Goal: Communication & Community: Answer question/provide support

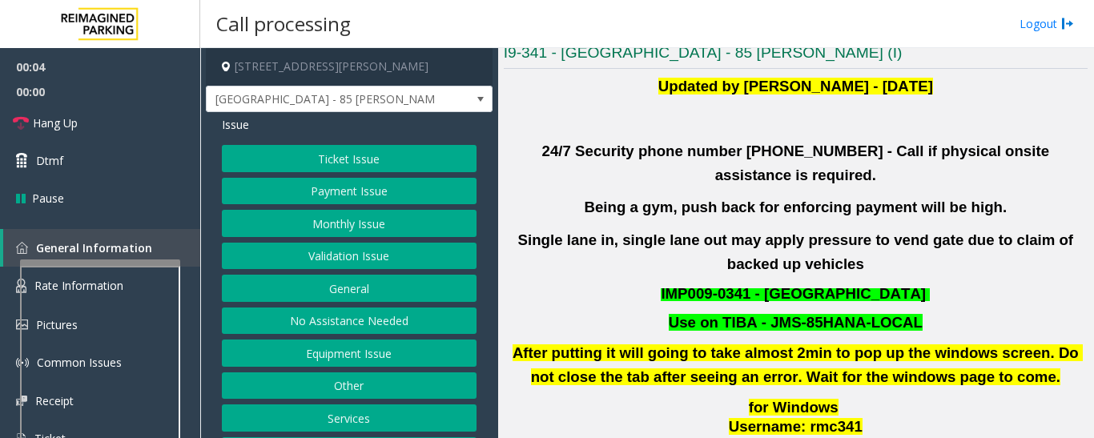
scroll to position [401, 0]
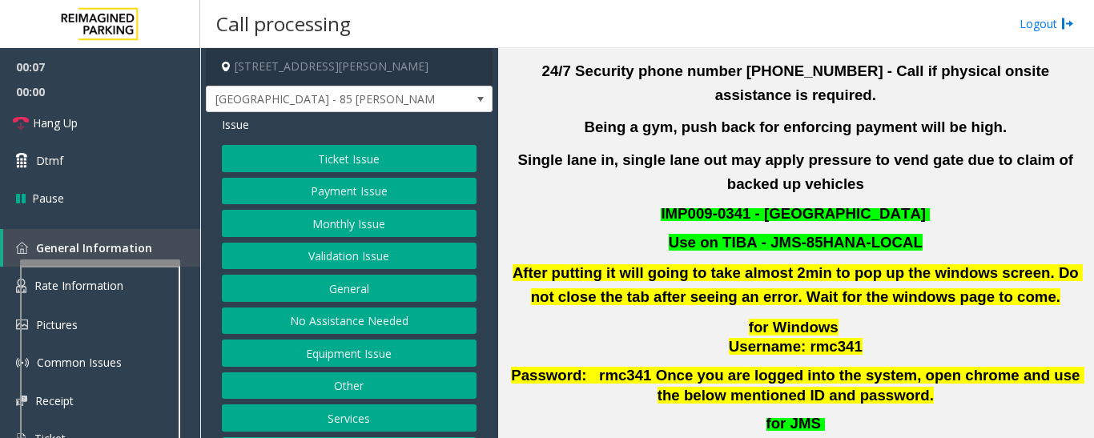
click at [326, 268] on button "Validation Issue" at bounding box center [349, 256] width 255 height 27
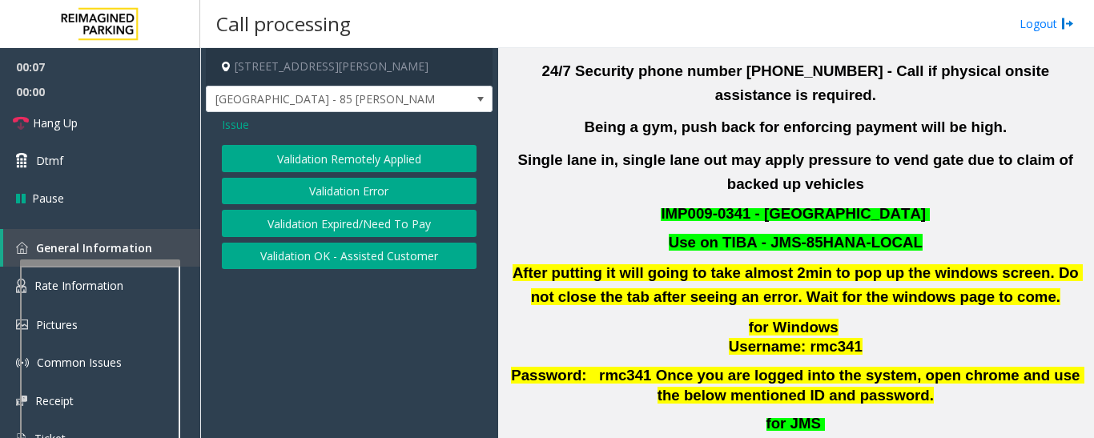
click at [356, 190] on button "Validation Error" at bounding box center [349, 191] width 255 height 27
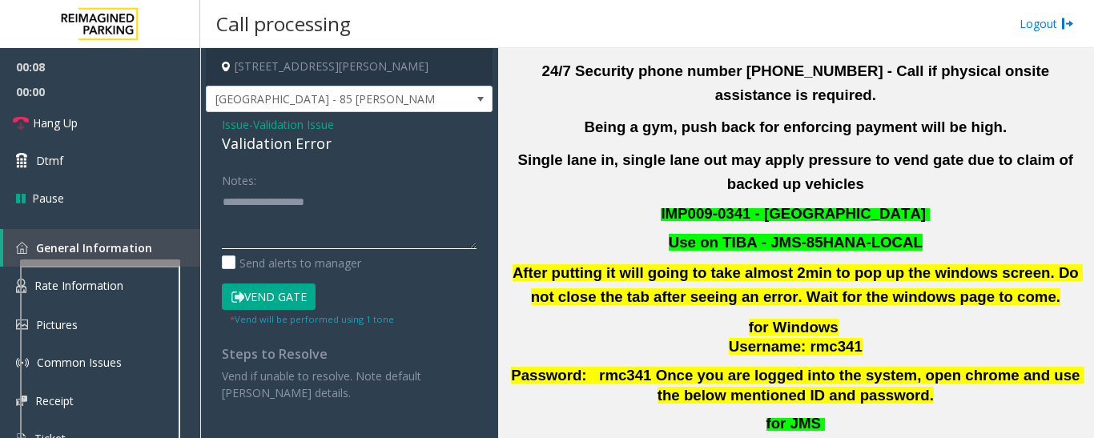
click at [316, 198] on textarea at bounding box center [349, 219] width 255 height 60
click at [222, 200] on textarea at bounding box center [349, 219] width 255 height 60
click at [320, 207] on textarea at bounding box center [349, 219] width 255 height 60
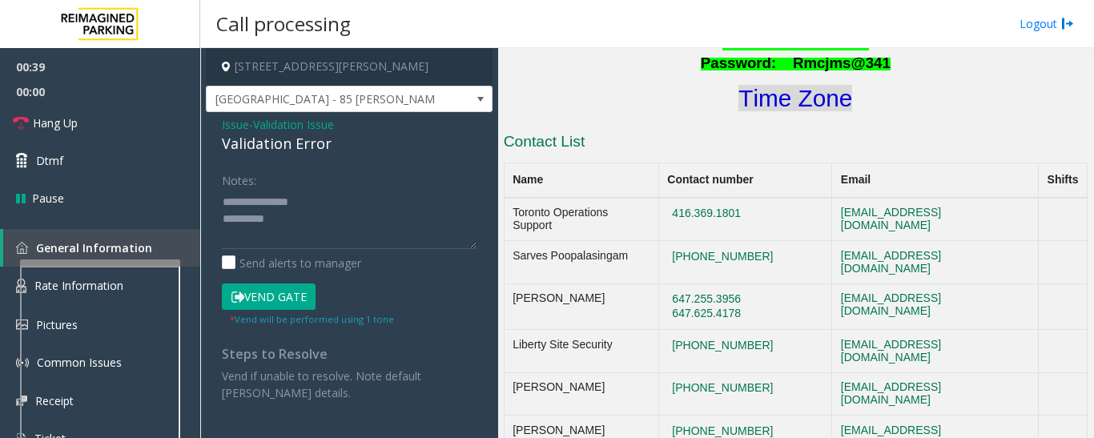
click at [739, 85] on font "Time Zone" at bounding box center [796, 98] width 114 height 26
click at [317, 224] on textarea at bounding box center [349, 219] width 255 height 60
click at [305, 302] on button "Vend Gate" at bounding box center [269, 297] width 94 height 27
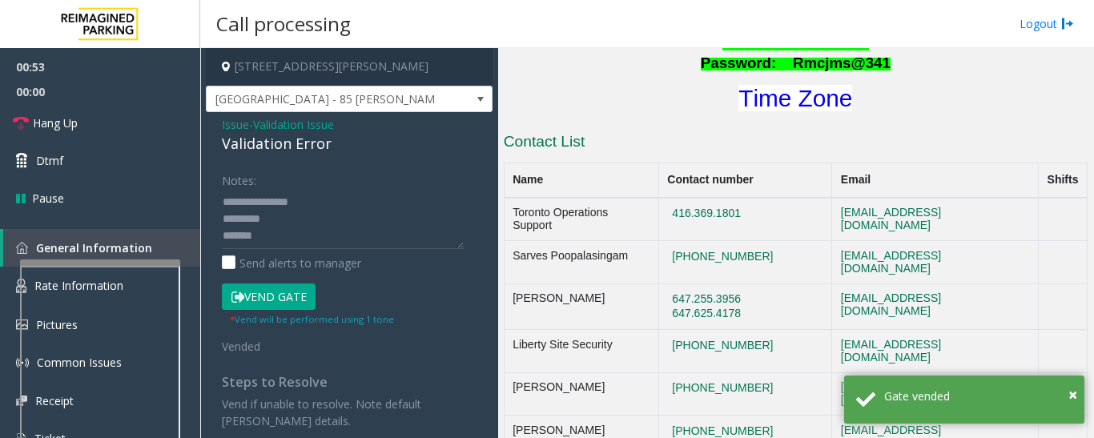
scroll to position [17, 0]
click at [308, 218] on textarea at bounding box center [343, 219] width 242 height 60
click at [296, 135] on div "Validation Error" at bounding box center [349, 144] width 255 height 22
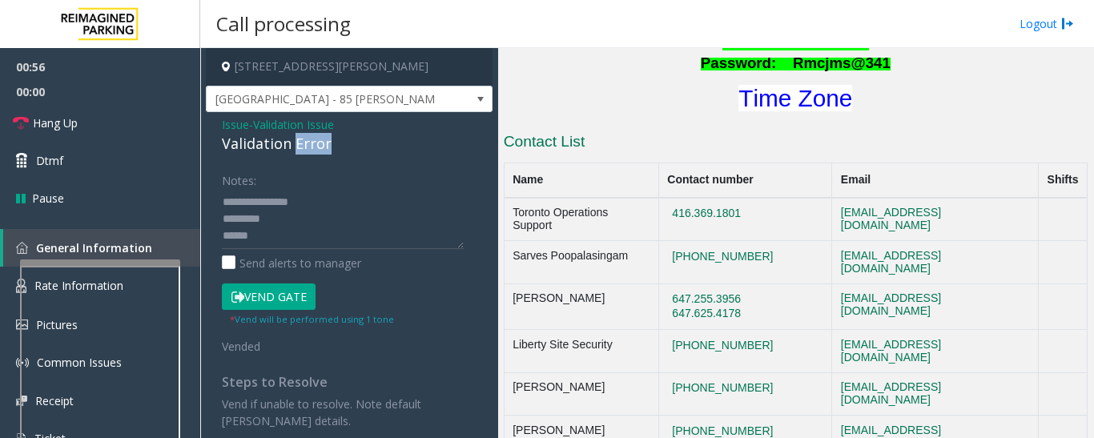
click at [296, 135] on div "Validation Error" at bounding box center [349, 144] width 255 height 22
copy div "Validation Error"
click at [301, 236] on textarea at bounding box center [343, 219] width 242 height 60
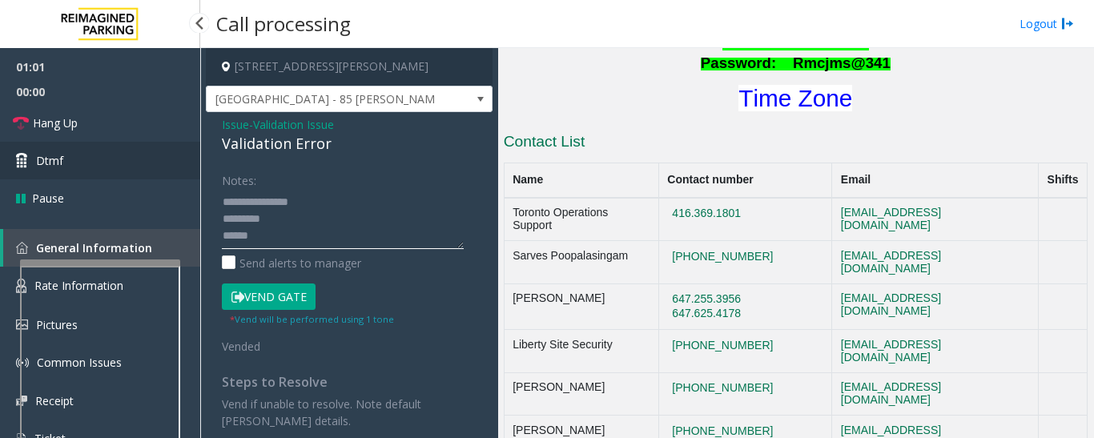
paste textarea "**********"
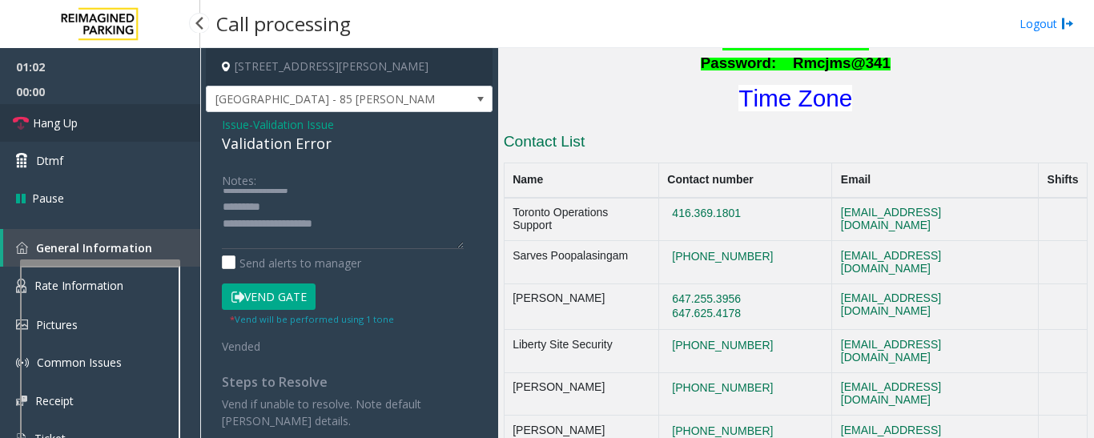
click at [74, 123] on span "Hang Up" at bounding box center [55, 123] width 45 height 17
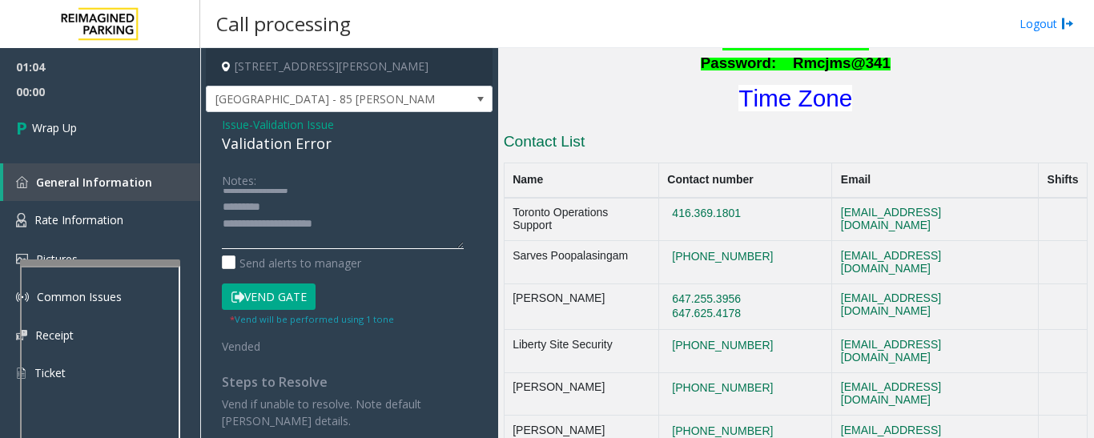
click at [396, 224] on textarea at bounding box center [343, 219] width 242 height 60
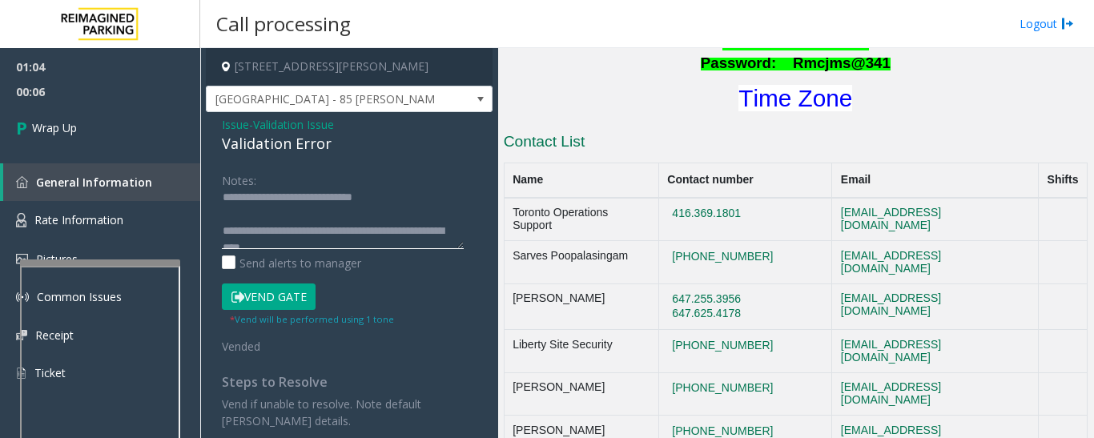
scroll to position [50, 0]
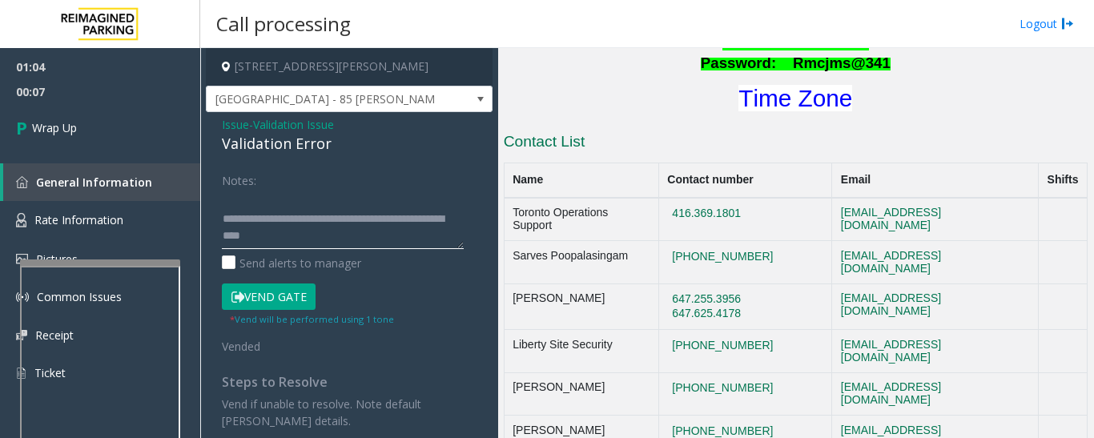
click at [222, 218] on textarea at bounding box center [343, 219] width 242 height 60
click at [222, 225] on textarea at bounding box center [343, 219] width 242 height 60
click at [386, 232] on textarea at bounding box center [343, 219] width 242 height 60
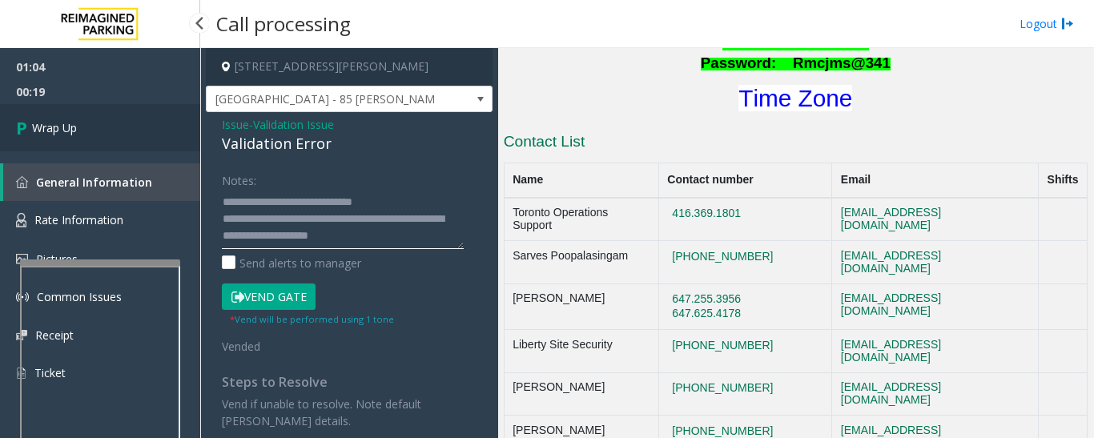
type textarea "**********"
click at [167, 135] on link "Wrap Up" at bounding box center [100, 127] width 200 height 47
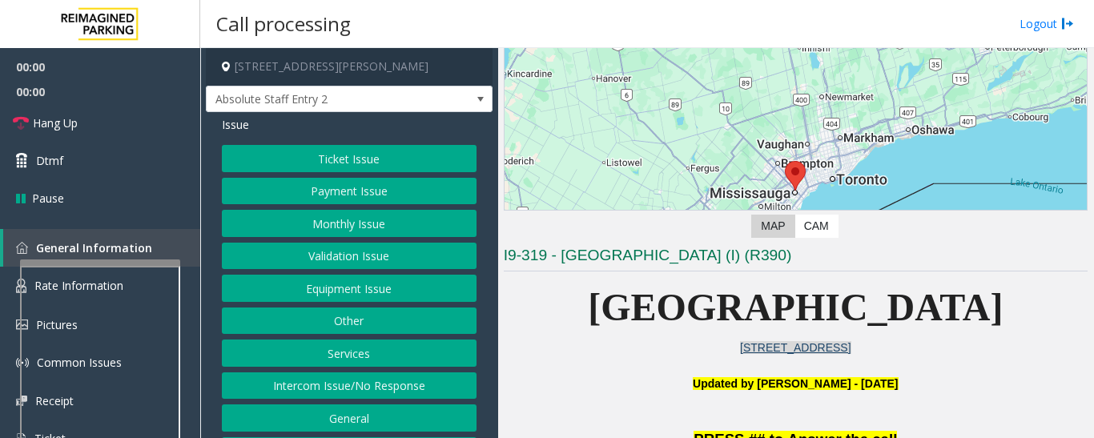
scroll to position [320, 0]
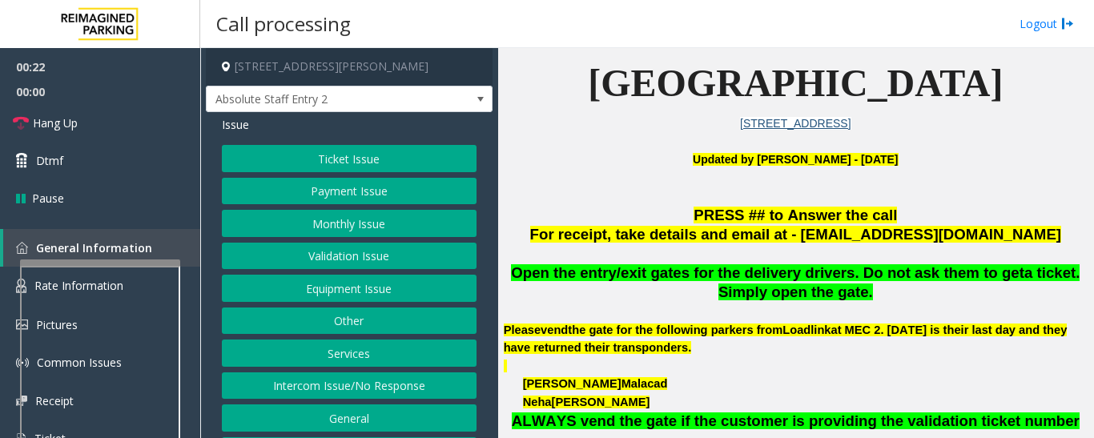
click at [401, 229] on button "Monthly Issue" at bounding box center [349, 223] width 255 height 27
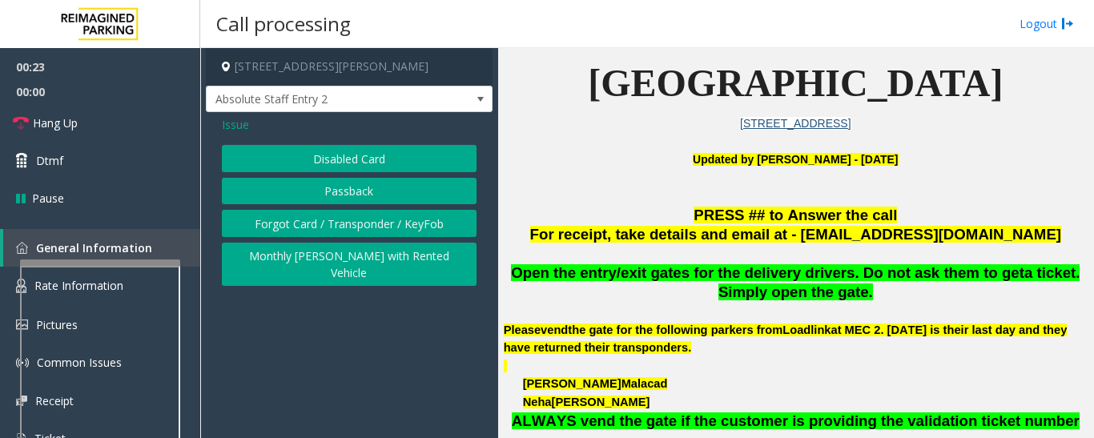
click at [278, 154] on button "Disabled Card" at bounding box center [349, 158] width 255 height 27
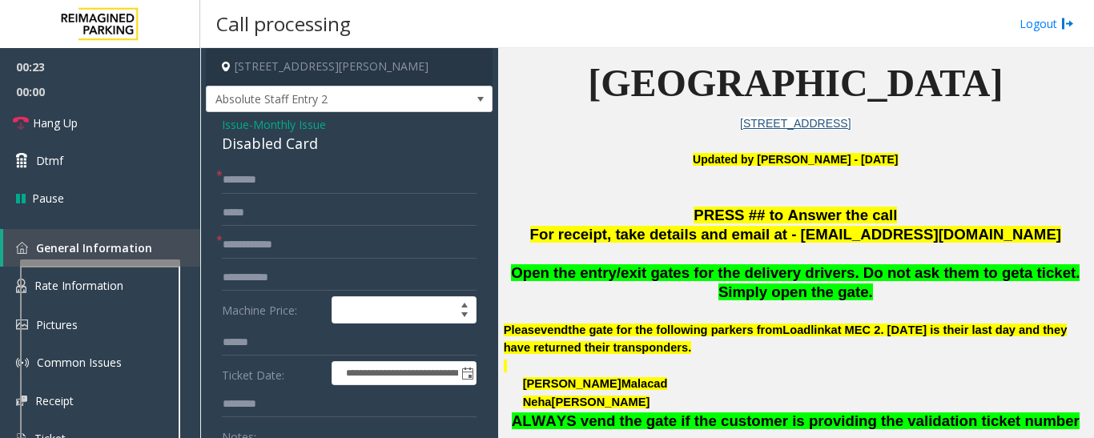
click at [265, 151] on div "Disabled Card" at bounding box center [349, 144] width 255 height 22
copy div "Disabled Card"
click at [278, 183] on input "text" at bounding box center [349, 180] width 255 height 27
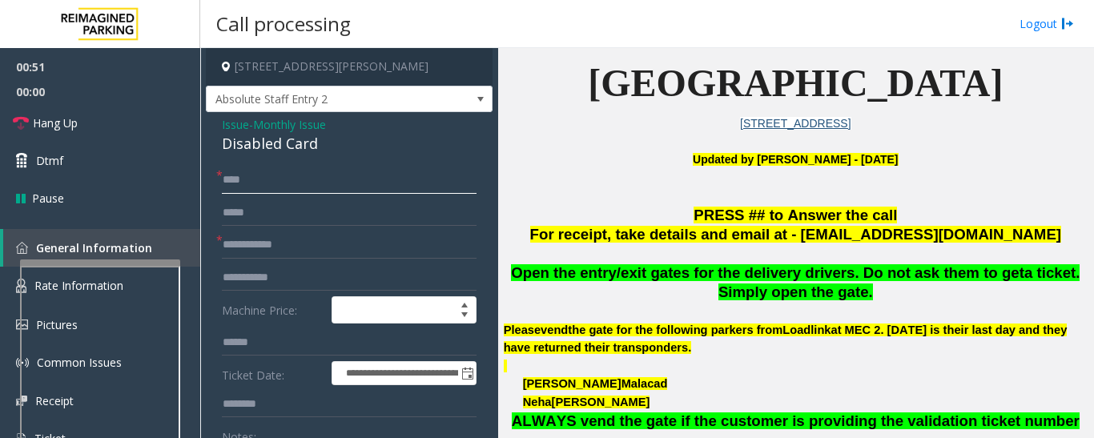
type input "****"
drag, startPoint x: 256, startPoint y: 240, endPoint x: 290, endPoint y: 235, distance: 34.1
click at [256, 240] on input "text" at bounding box center [349, 245] width 255 height 27
click at [233, 125] on span "Issue" at bounding box center [235, 124] width 27 height 17
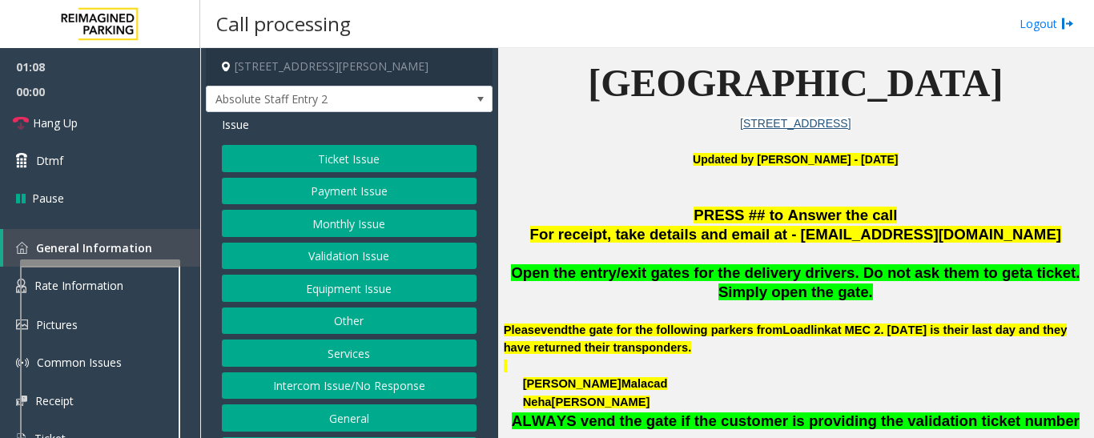
click at [328, 224] on button "Monthly Issue" at bounding box center [349, 223] width 255 height 27
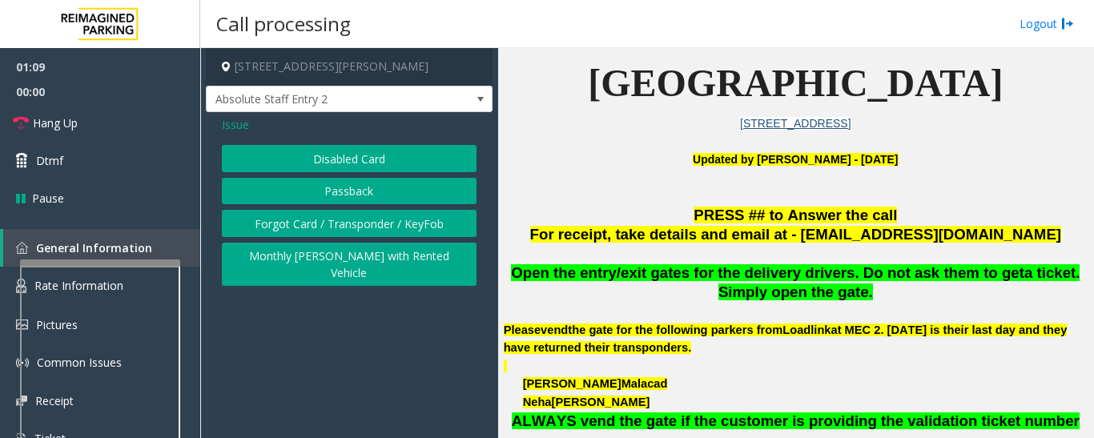
click at [344, 228] on button "Forgot Card / Transponder / KeyFob" at bounding box center [349, 223] width 255 height 27
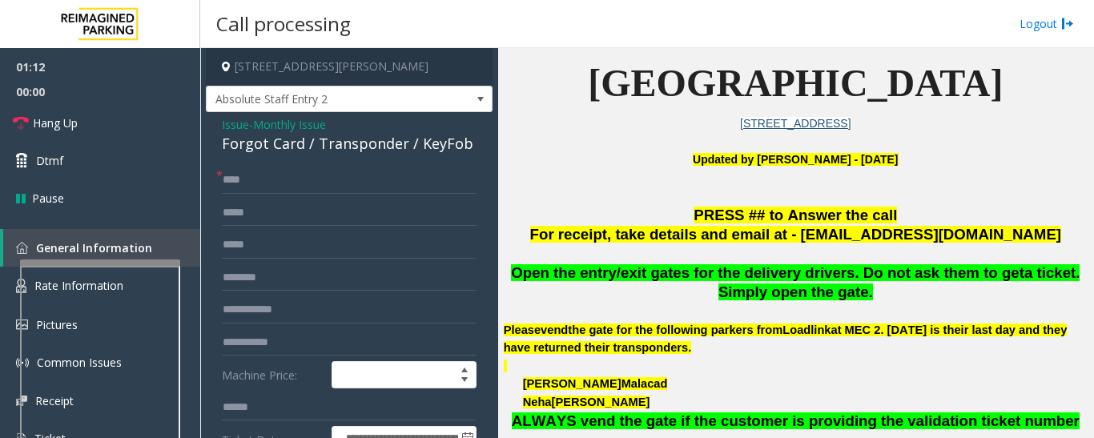
click at [369, 149] on div "Forgot Card / Transponder / KeyFob" at bounding box center [349, 144] width 255 height 22
copy div "Transponder"
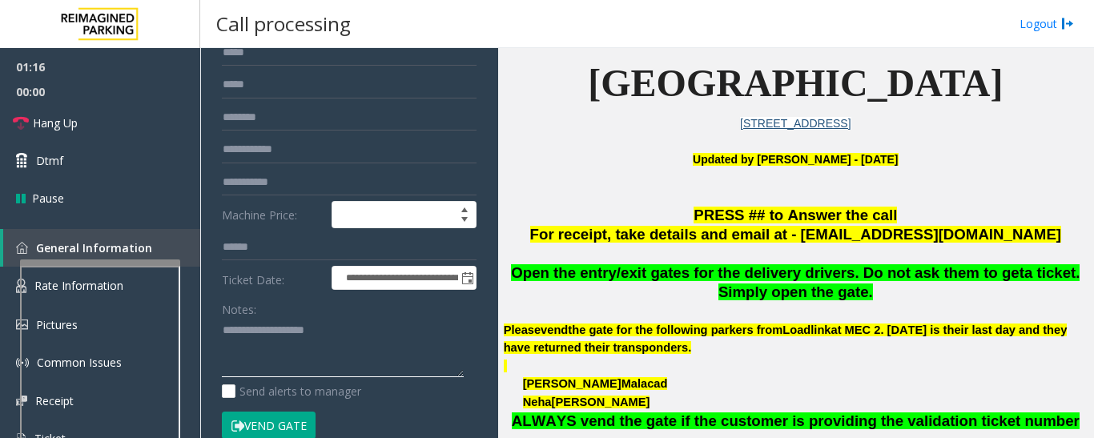
click at [309, 332] on textarea at bounding box center [343, 348] width 242 height 60
paste textarea "**********"
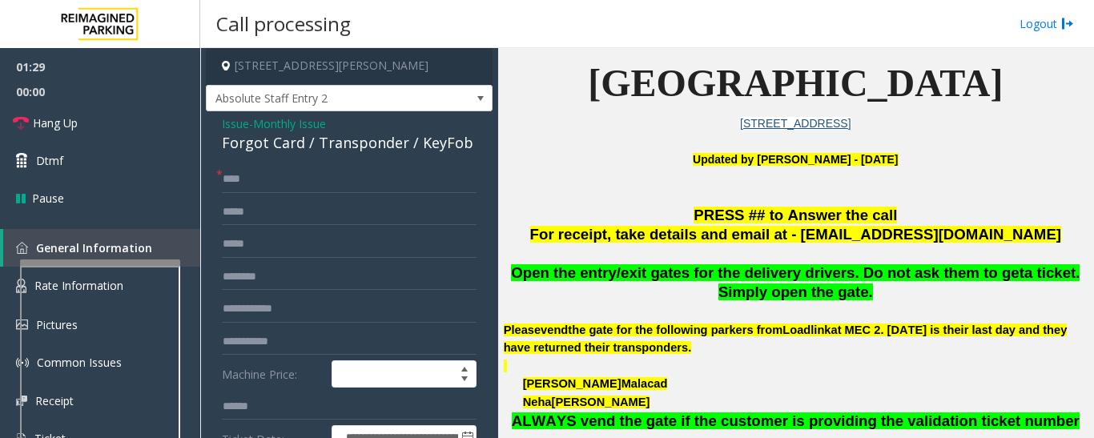
scroll to position [0, 0]
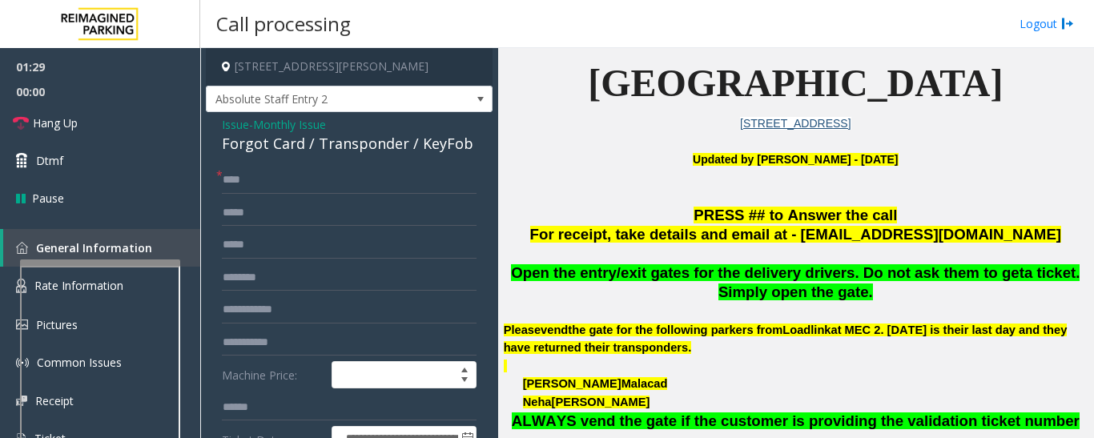
type textarea "**********"
click at [364, 278] on input "text" at bounding box center [349, 277] width 255 height 27
click at [398, 312] on input "text" at bounding box center [349, 309] width 255 height 27
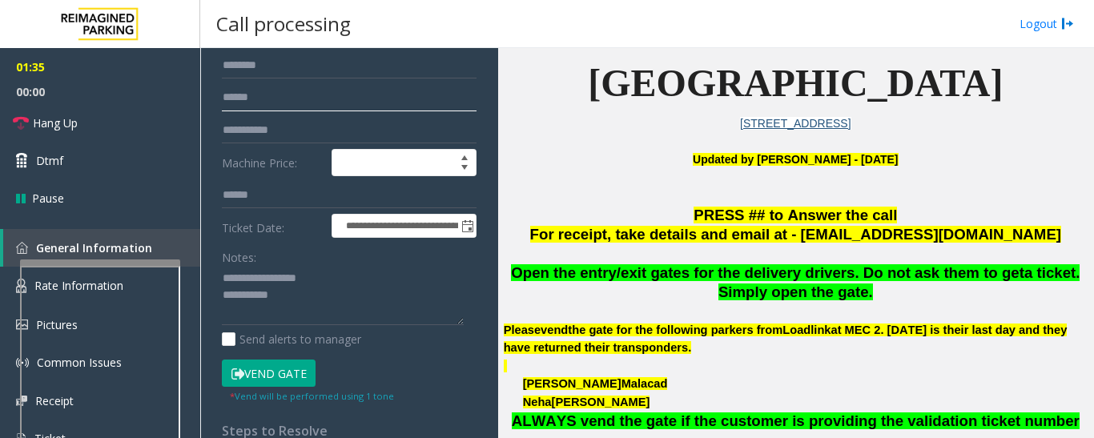
scroll to position [240, 0]
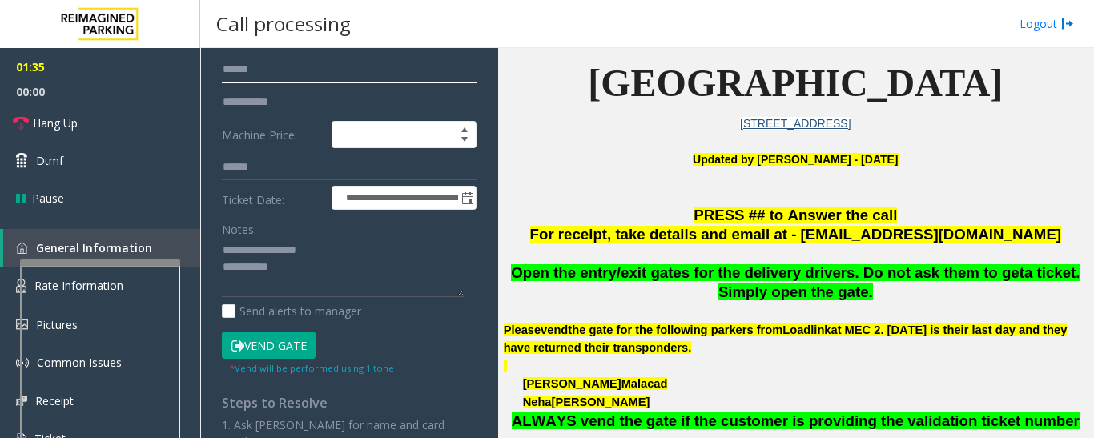
type input "******"
click at [275, 348] on button "Vend Gate" at bounding box center [269, 345] width 94 height 27
click at [360, 284] on textarea at bounding box center [343, 268] width 242 height 60
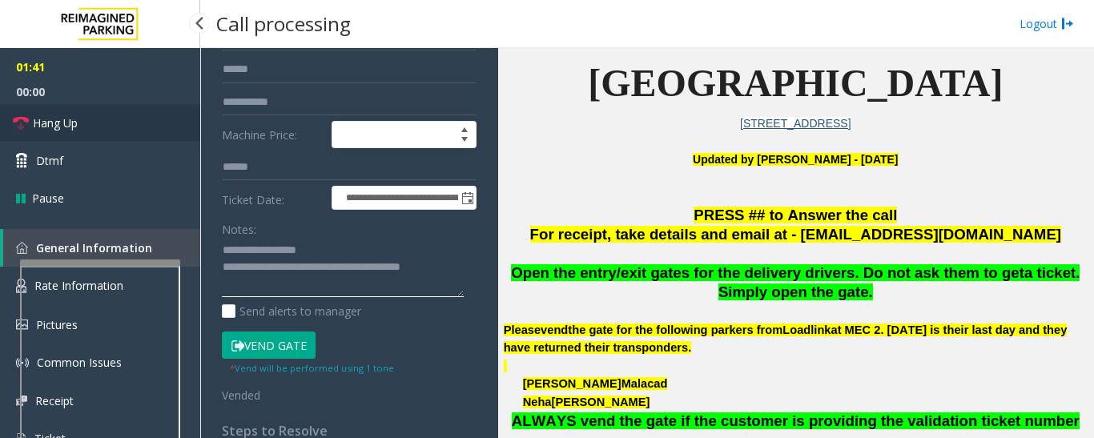
type textarea "**********"
click at [27, 107] on link "Hang Up" at bounding box center [100, 123] width 200 height 38
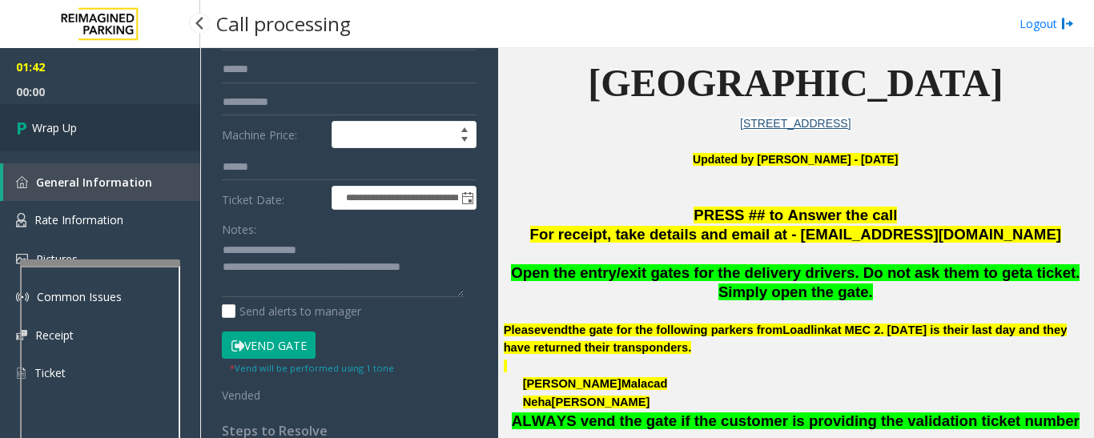
click at [38, 137] on link "Wrap Up" at bounding box center [100, 127] width 200 height 47
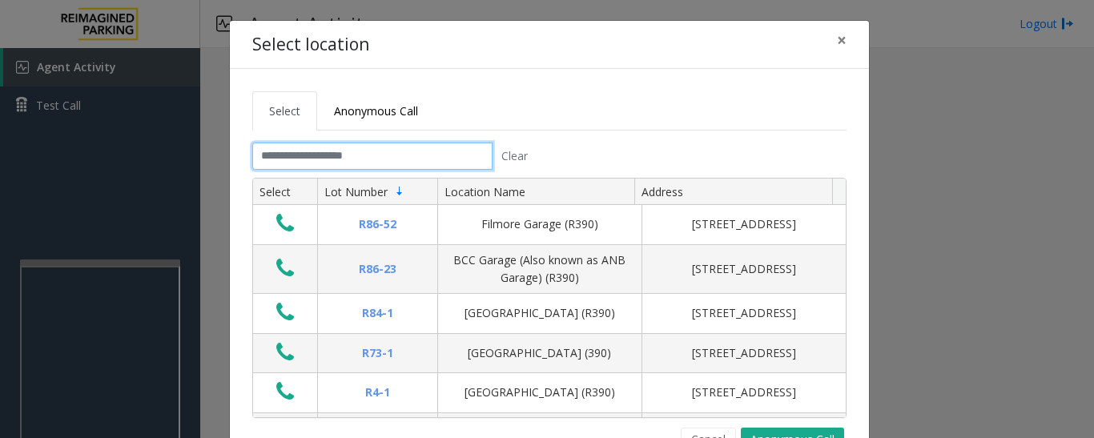
click at [342, 160] on input "text" at bounding box center [372, 156] width 240 height 27
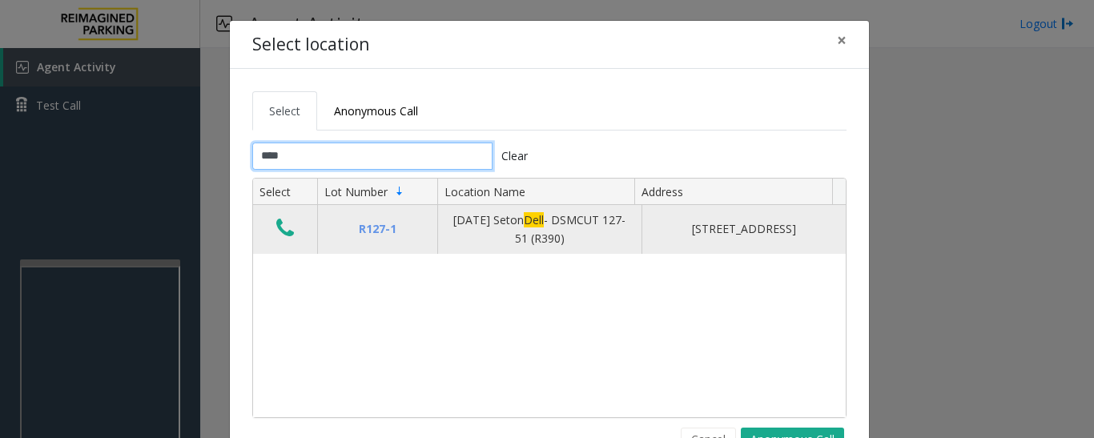
type input "****"
click at [283, 232] on icon "Data table" at bounding box center [285, 228] width 18 height 22
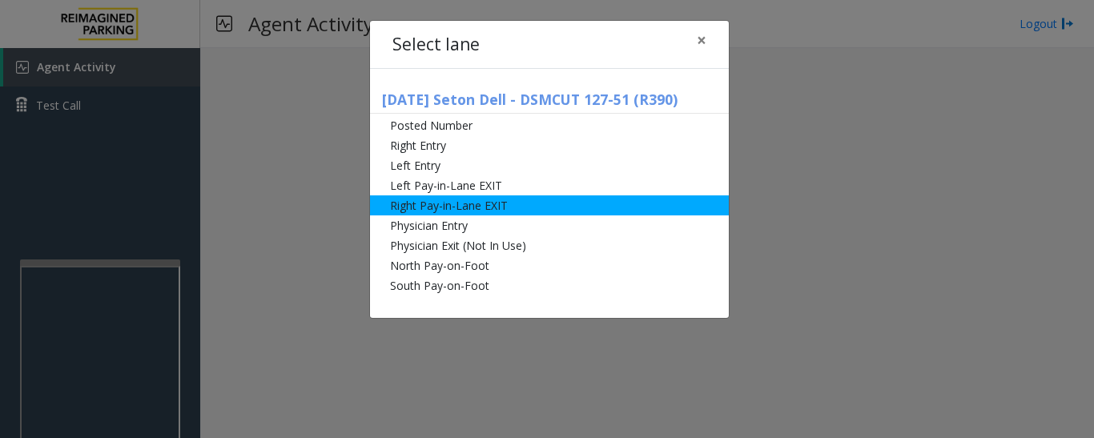
click at [489, 196] on li "Right Pay-in-Lane EXIT" at bounding box center [549, 205] width 359 height 20
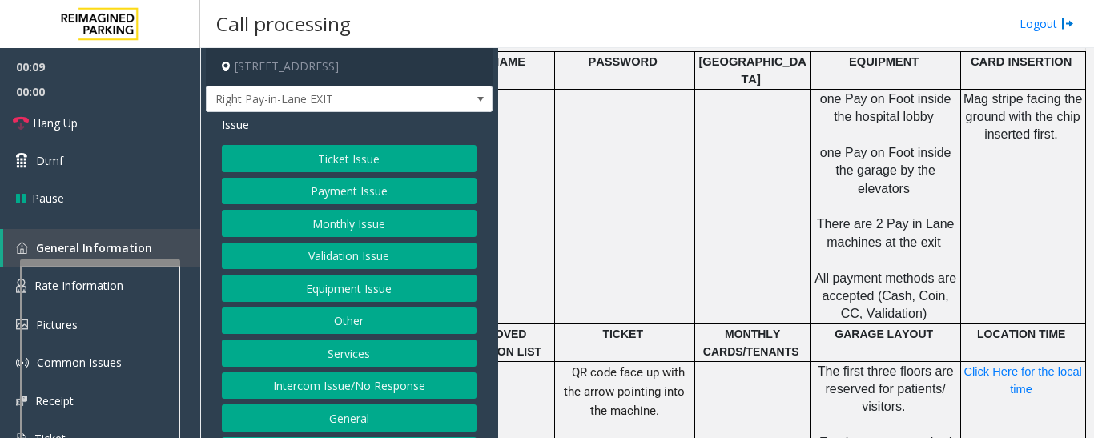
scroll to position [721, 397]
click at [331, 197] on button "Payment Issue" at bounding box center [349, 191] width 255 height 27
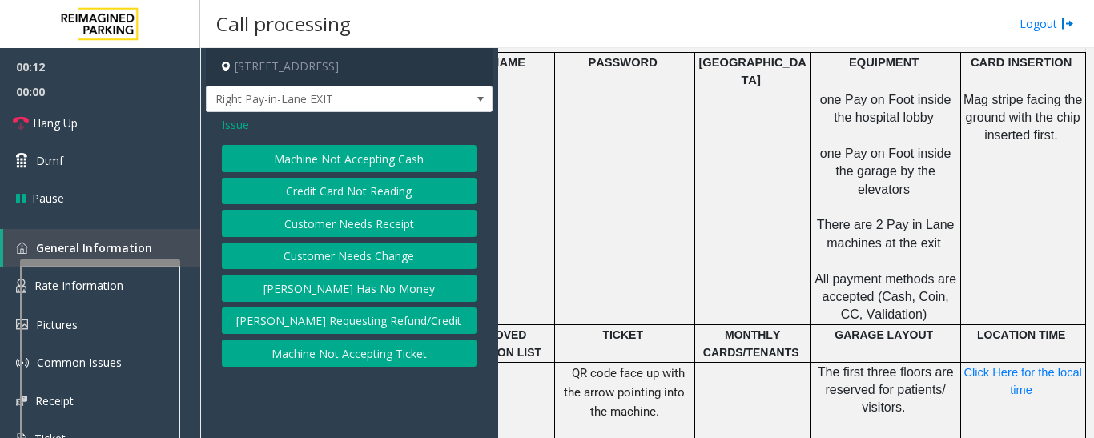
click at [360, 203] on button "Credit Card Not Reading" at bounding box center [349, 191] width 255 height 27
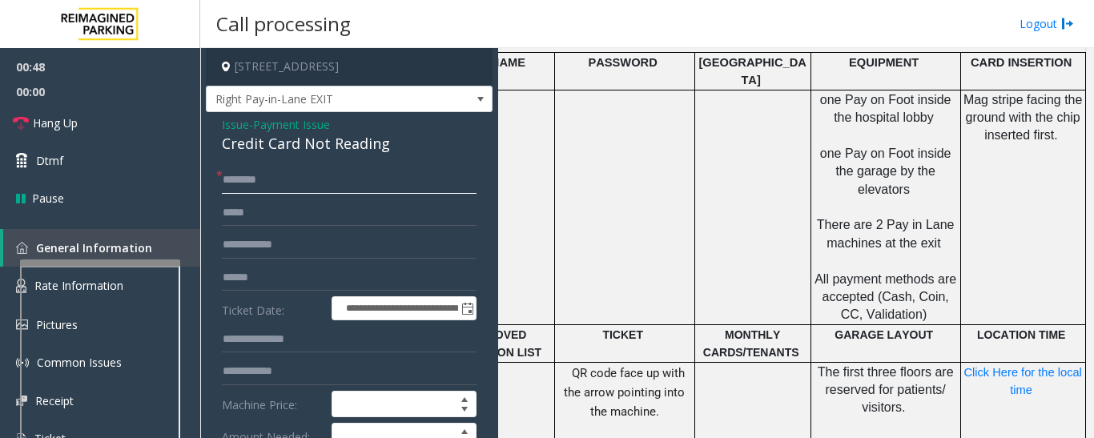
click at [242, 179] on input "text" at bounding box center [349, 180] width 255 height 27
click at [268, 143] on div "Credit Card Not Reading" at bounding box center [349, 144] width 255 height 22
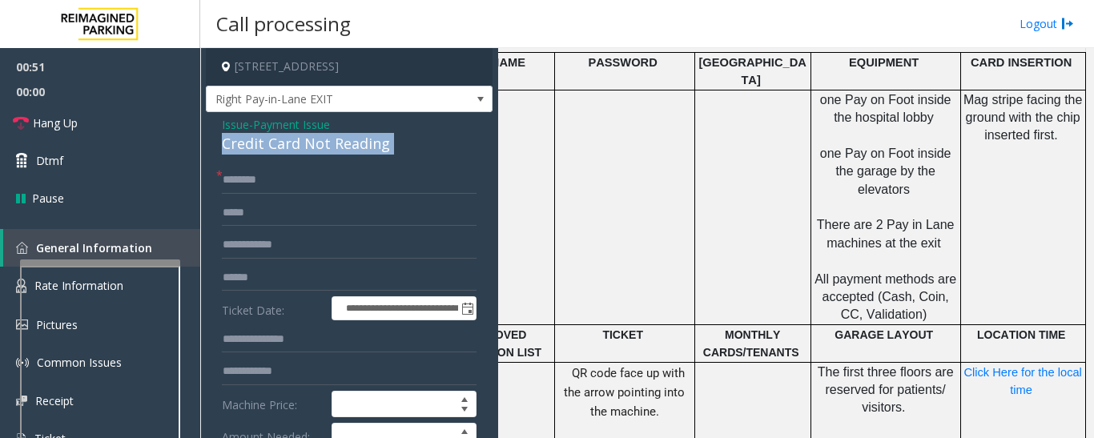
click at [268, 143] on div "Credit Card Not Reading" at bounding box center [349, 144] width 255 height 22
copy div "Credit Card Not Reading"
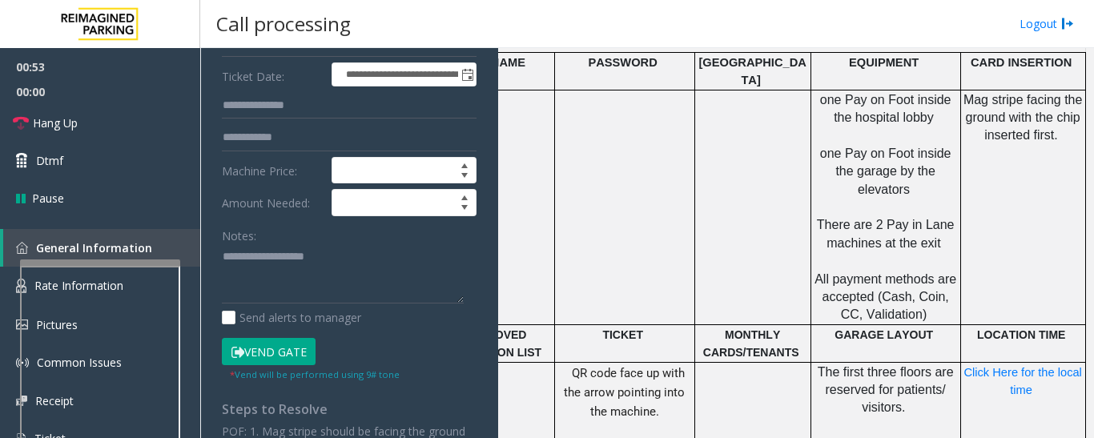
scroll to position [240, 0]
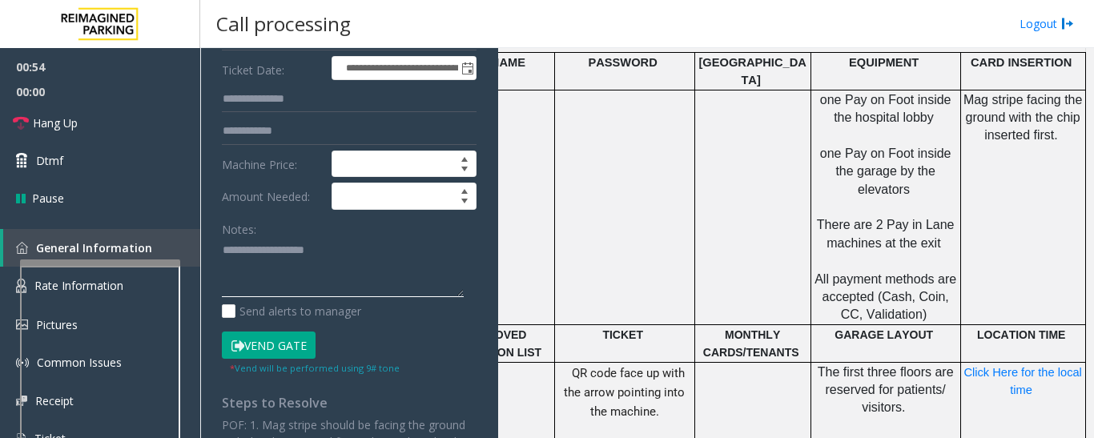
click at [287, 269] on textarea at bounding box center [343, 268] width 242 height 60
paste textarea "**********"
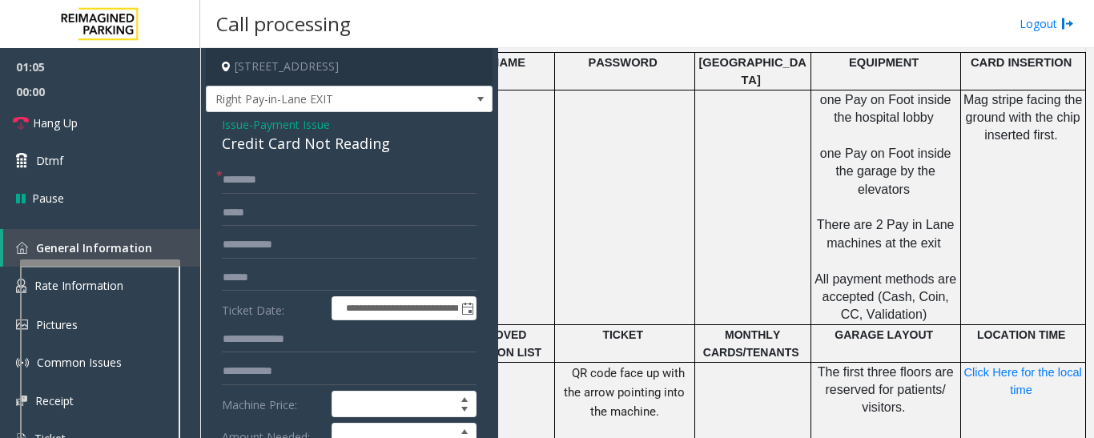
type textarea "**********"
click at [251, 271] on input "text" at bounding box center [349, 277] width 255 height 27
type input "******"
click at [231, 182] on input "text" at bounding box center [349, 180] width 255 height 27
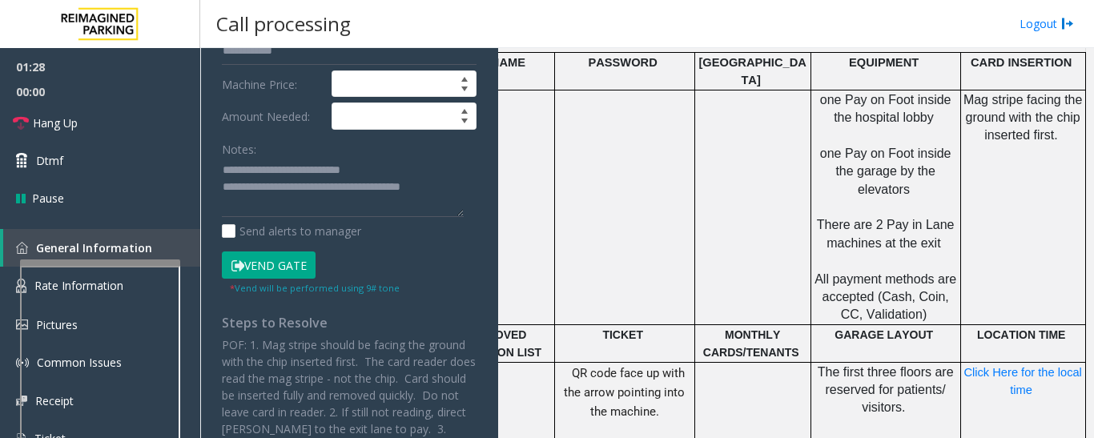
type input "*****"
click at [305, 271] on button "Vend Gate" at bounding box center [269, 265] width 94 height 27
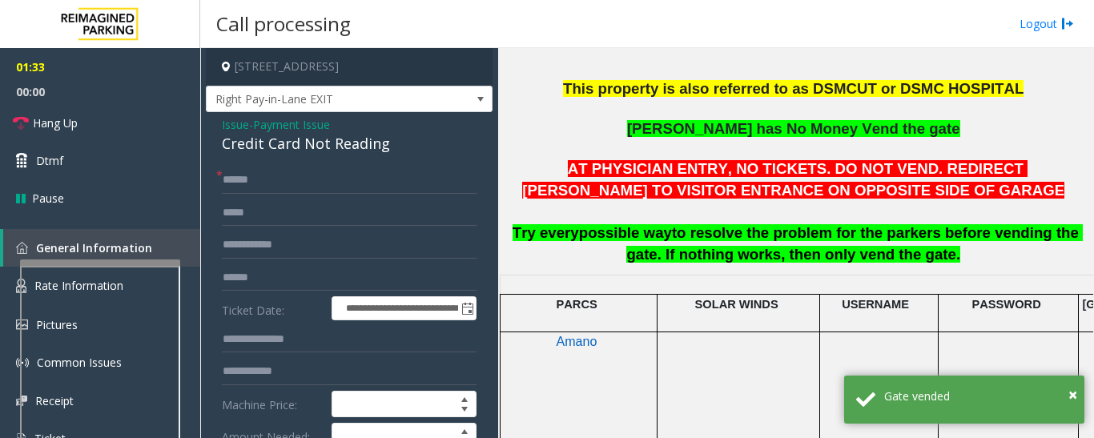
scroll to position [481, 0]
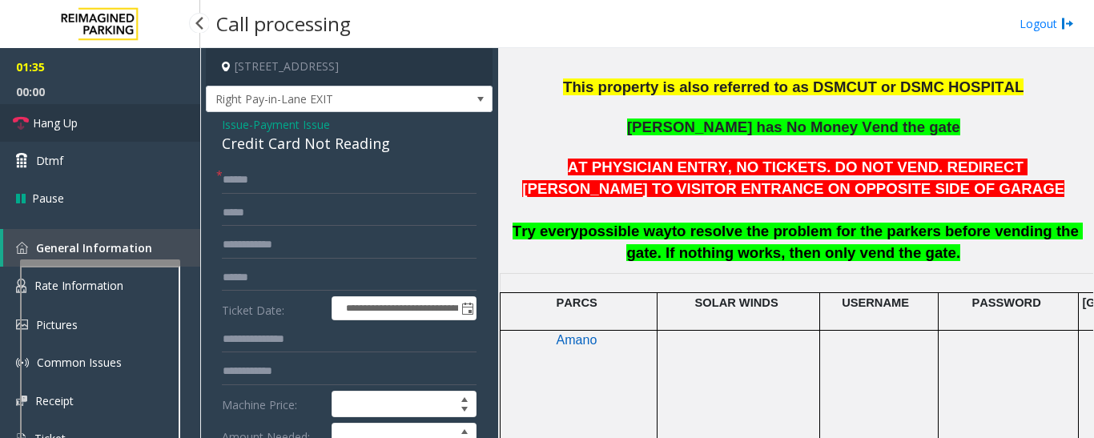
click at [36, 131] on link "Hang Up" at bounding box center [100, 123] width 200 height 38
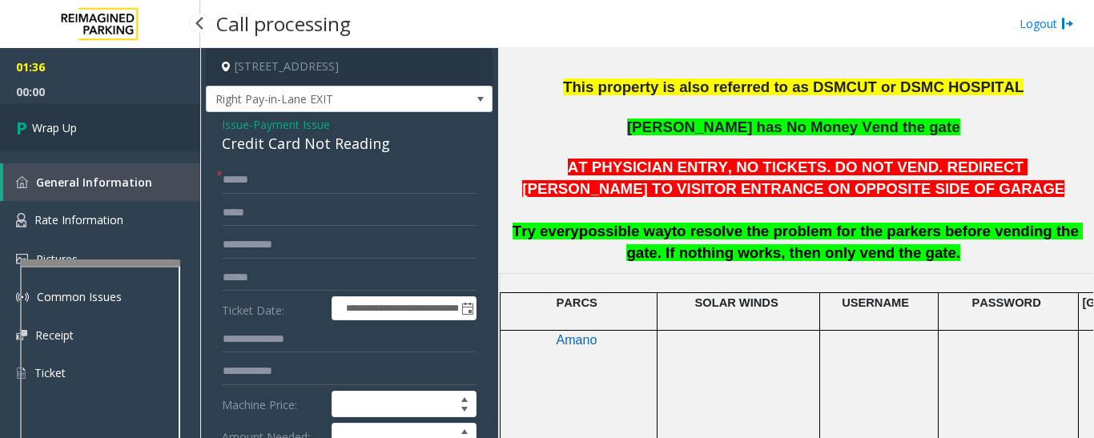
click at [22, 131] on icon at bounding box center [24, 128] width 16 height 26
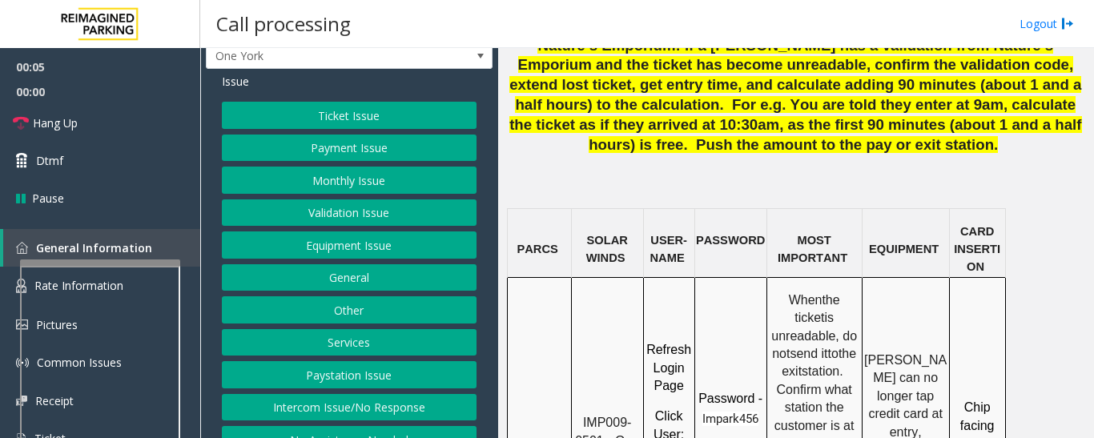
scroll to position [66, 0]
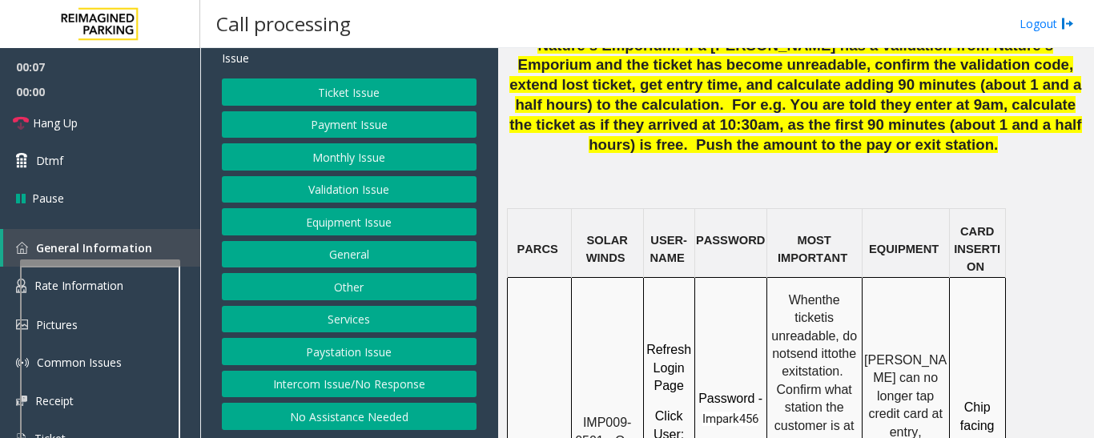
click at [389, 381] on button "Intercom Issue/No Response" at bounding box center [349, 384] width 255 height 27
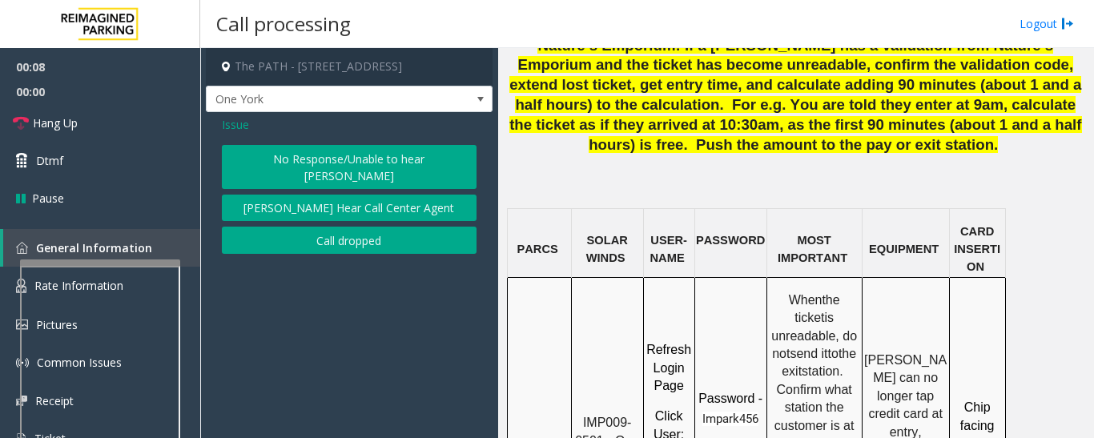
click at [297, 168] on button "No Response/Unable to hear [PERSON_NAME]" at bounding box center [349, 167] width 255 height 44
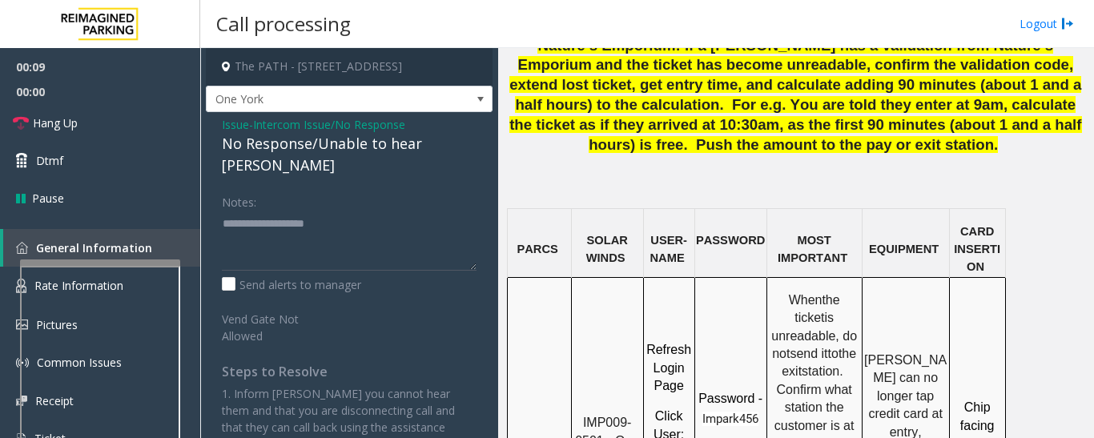
click at [338, 147] on div "No Response/Unable to hear [PERSON_NAME]" at bounding box center [349, 154] width 255 height 43
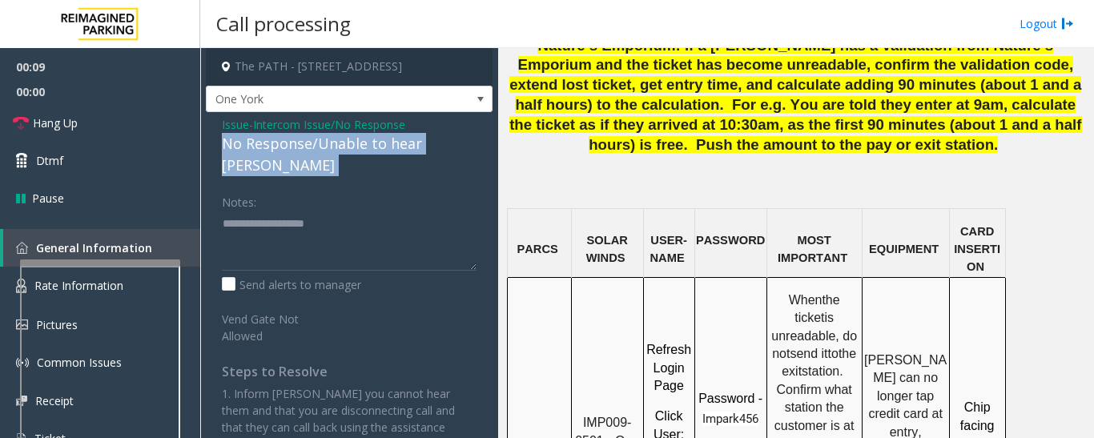
click at [338, 147] on div "No Response/Unable to hear [PERSON_NAME]" at bounding box center [349, 154] width 255 height 43
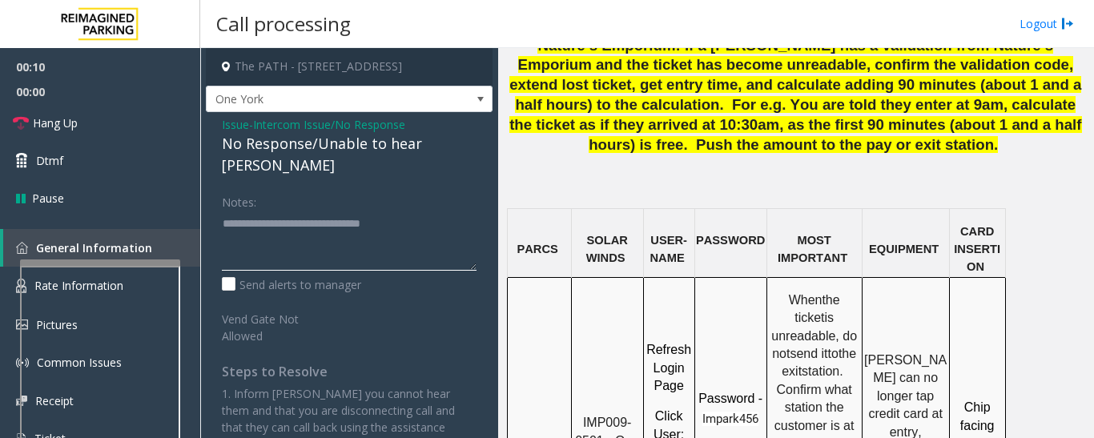
click at [461, 211] on textarea at bounding box center [349, 241] width 255 height 60
type textarea "**********"
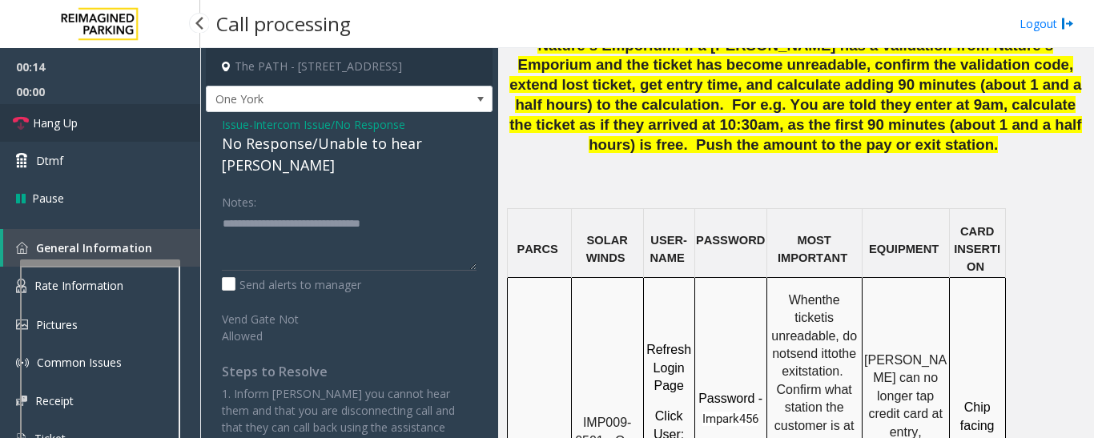
click at [60, 124] on span "Hang Up" at bounding box center [55, 123] width 45 height 17
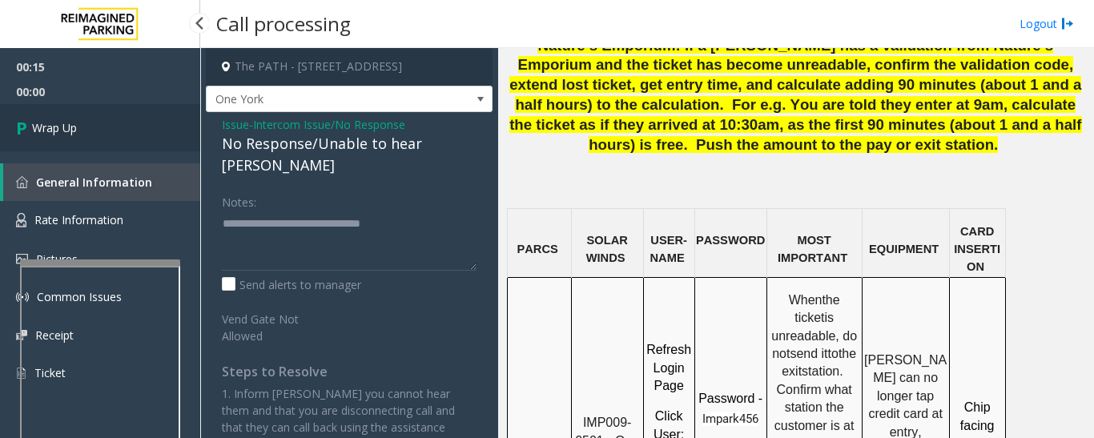
click at [91, 139] on link "Wrap Up" at bounding box center [100, 127] width 200 height 47
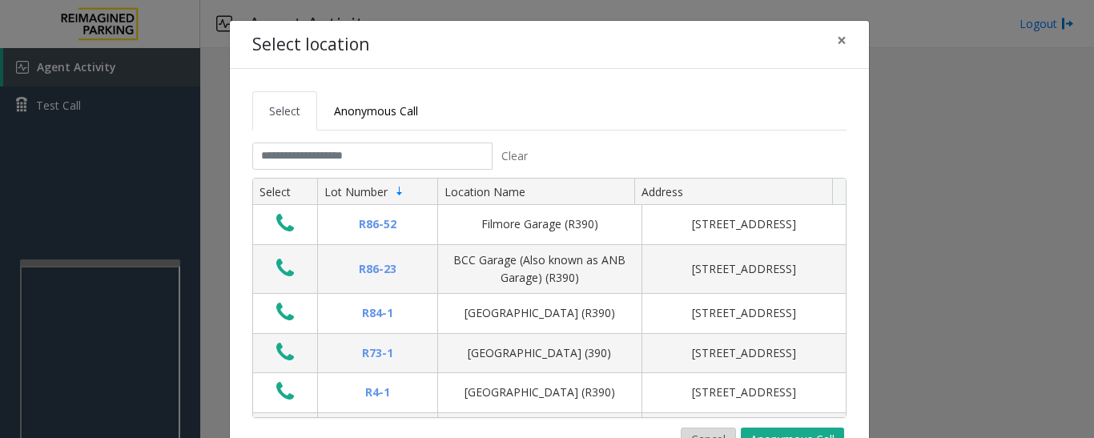
click at [698, 434] on button "Cancel" at bounding box center [708, 440] width 55 height 24
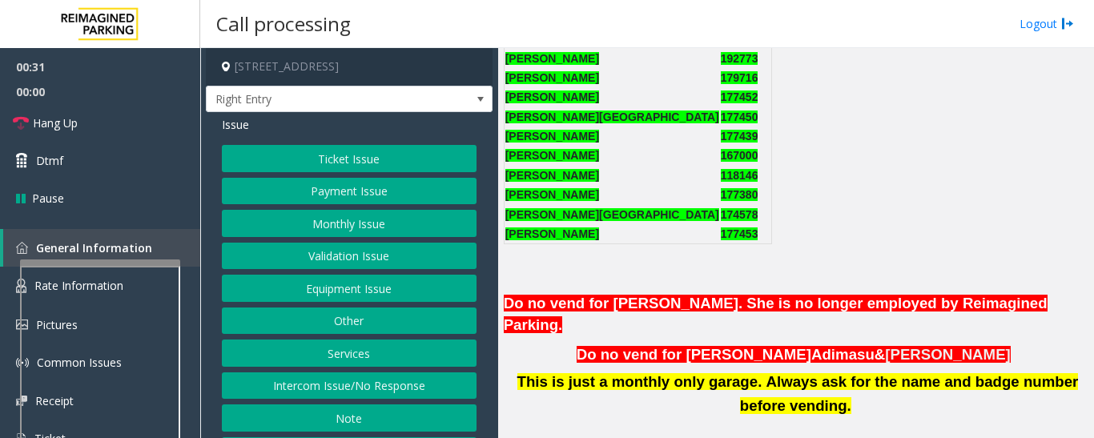
scroll to position [881, 0]
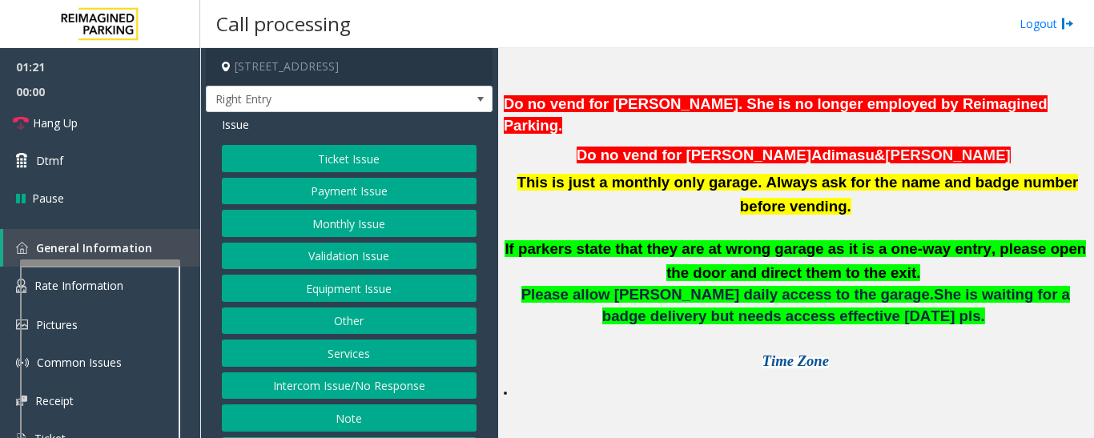
click at [372, 320] on button "Other" at bounding box center [349, 321] width 255 height 27
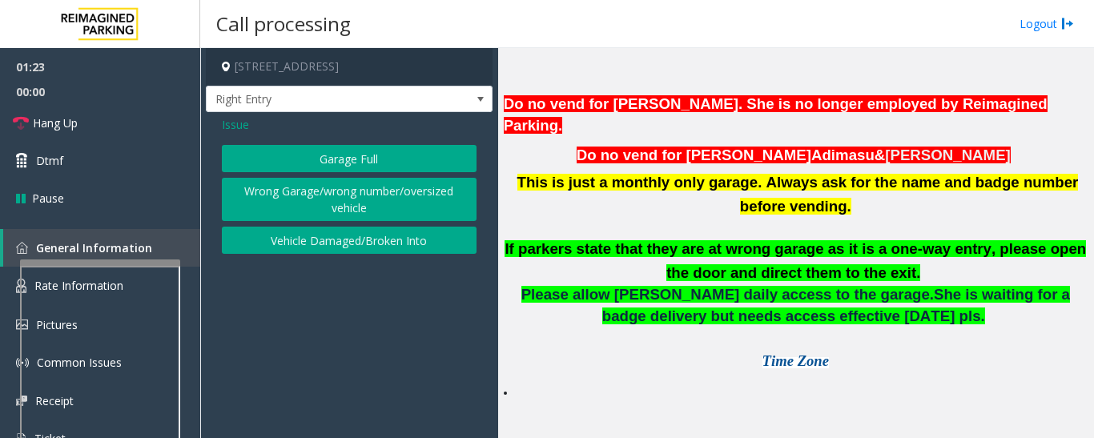
click at [367, 192] on button "Wrong Garage/wrong number/oversized vehicle" at bounding box center [349, 200] width 255 height 44
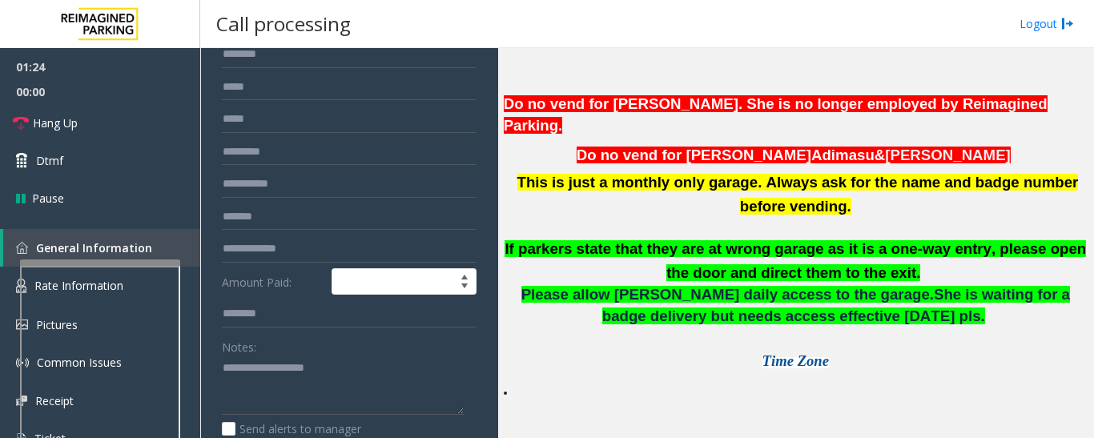
scroll to position [80, 0]
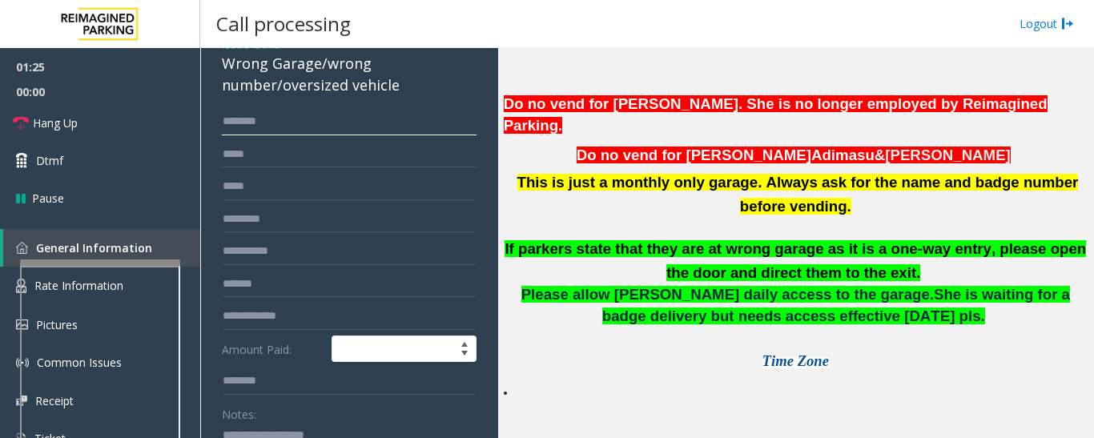
click at [293, 129] on input "text" at bounding box center [349, 121] width 255 height 27
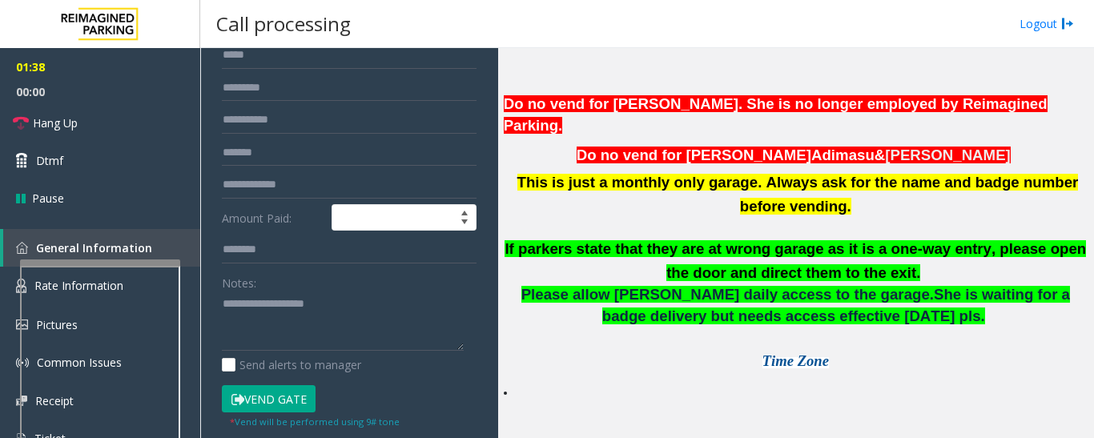
scroll to position [320, 0]
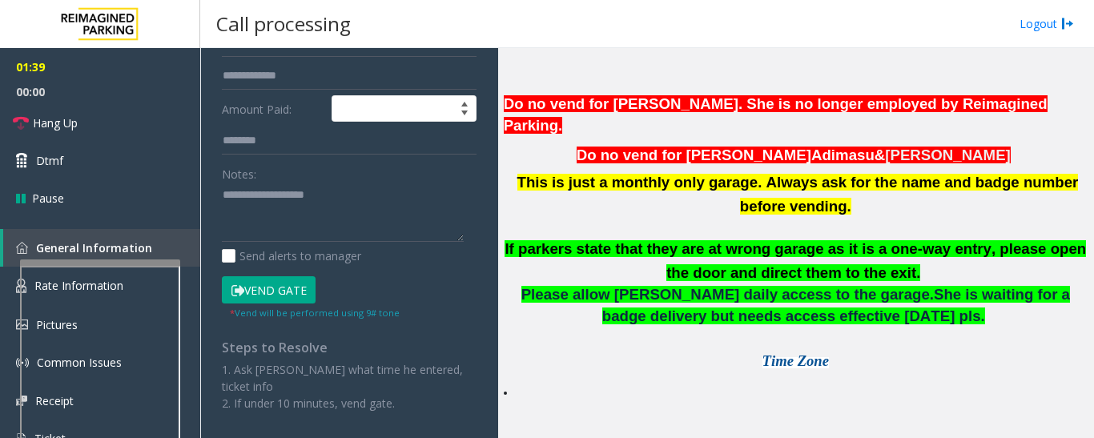
click at [297, 284] on button "Vend Gate" at bounding box center [269, 289] width 94 height 27
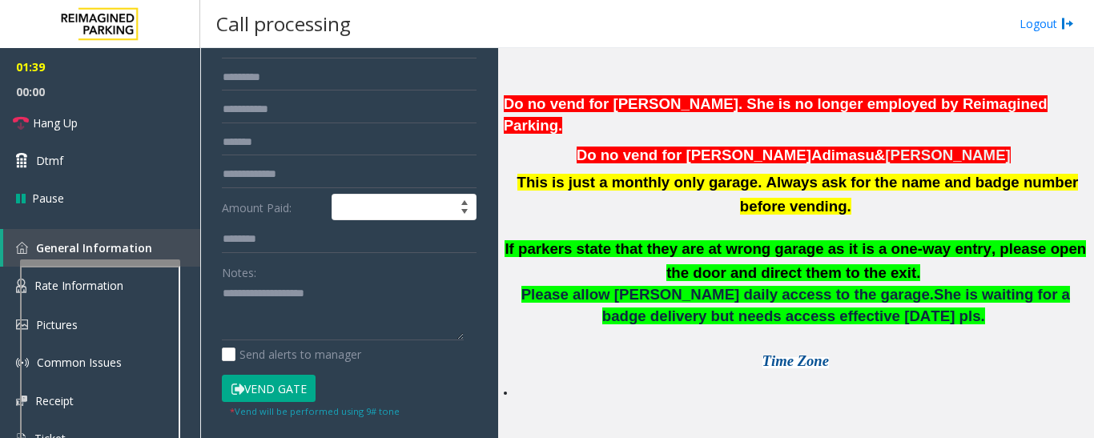
scroll to position [0, 0]
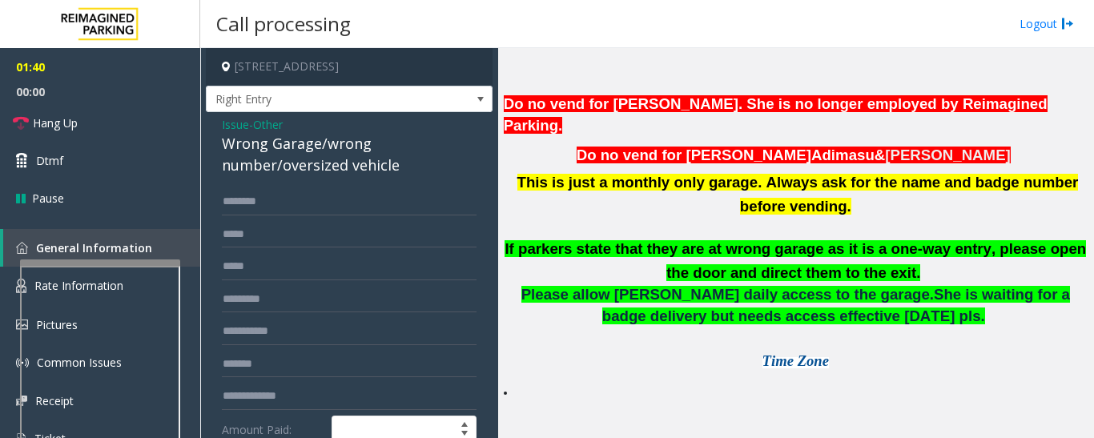
click at [302, 159] on div "Wrong Garage/wrong number/oversized vehicle" at bounding box center [349, 154] width 255 height 43
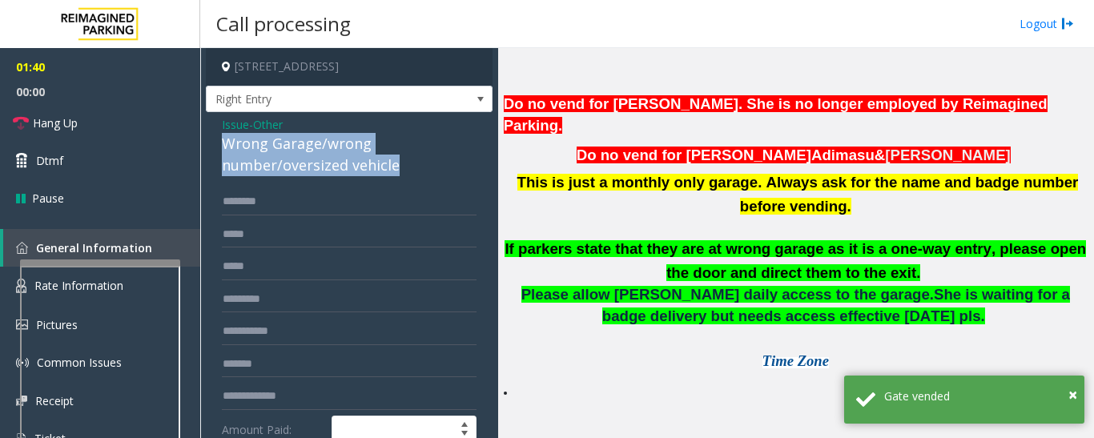
click at [302, 159] on div "Wrong Garage/wrong number/oversized vehicle" at bounding box center [349, 154] width 255 height 43
copy div "Wrong Garage/wrong number/oversized vehicle"
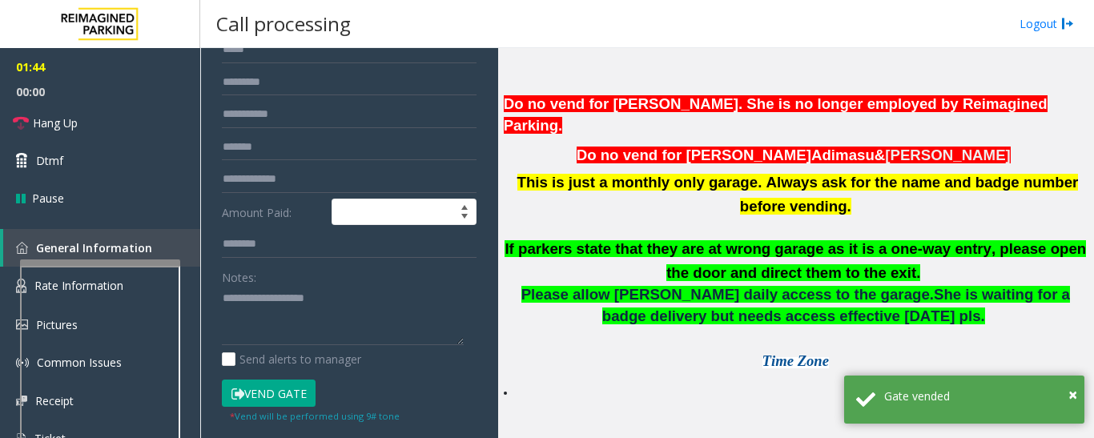
scroll to position [240, 0]
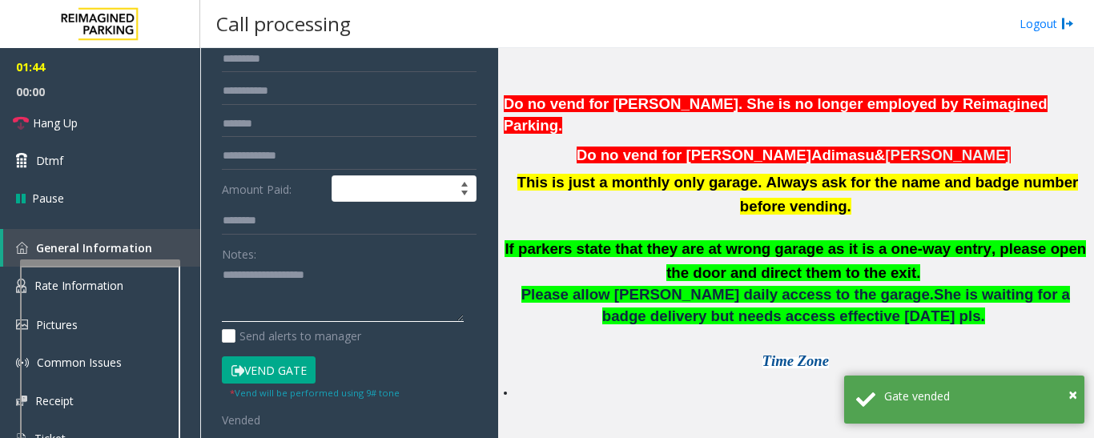
click at [321, 316] on textarea at bounding box center [343, 293] width 242 height 60
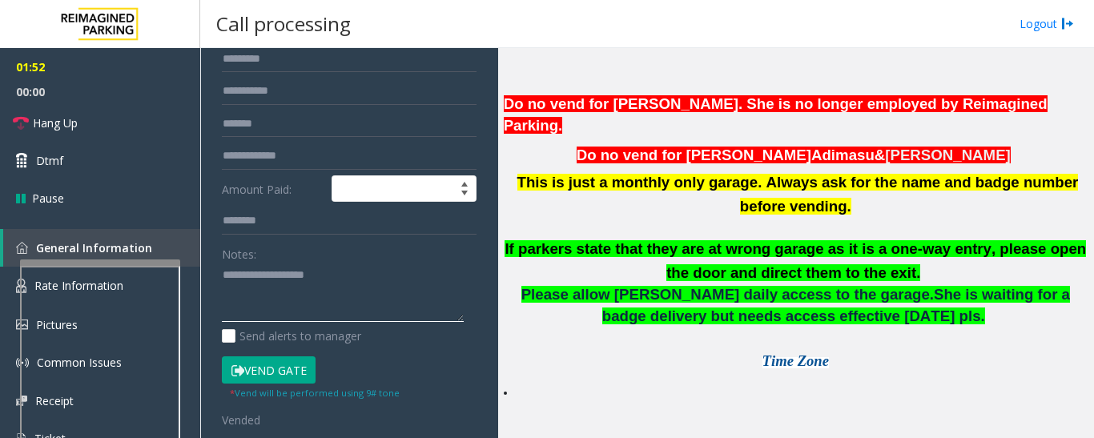
click at [310, 293] on textarea at bounding box center [343, 293] width 242 height 60
click at [0, 119] on link "Hang Up" at bounding box center [100, 123] width 200 height 38
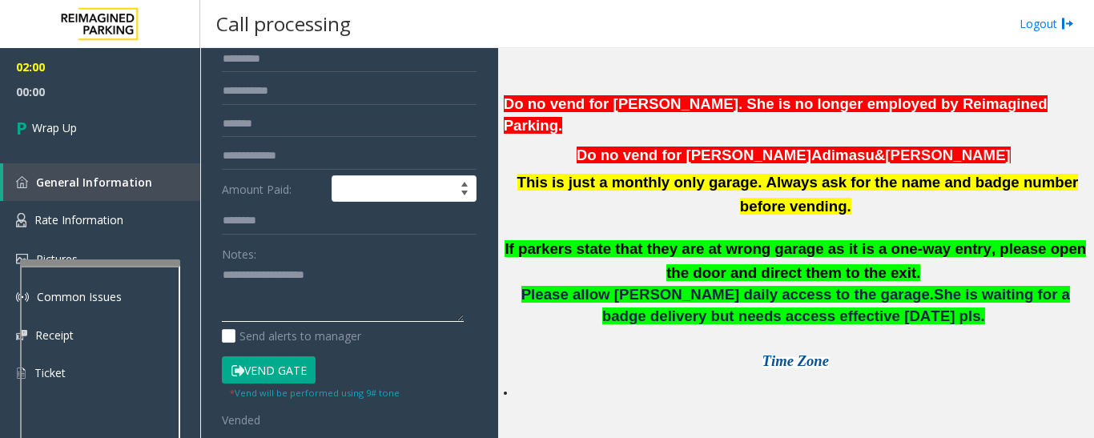
click at [320, 277] on textarea at bounding box center [343, 293] width 242 height 60
paste textarea "**********"
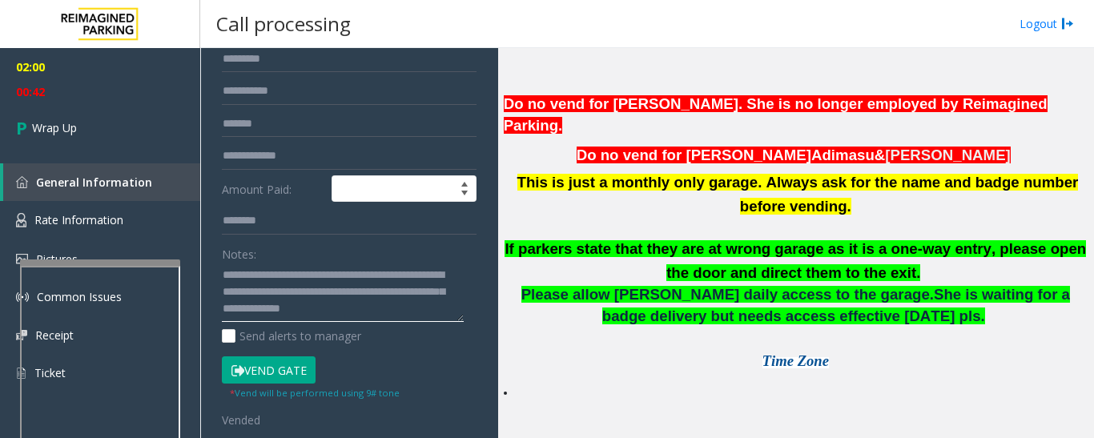
scroll to position [46, 0]
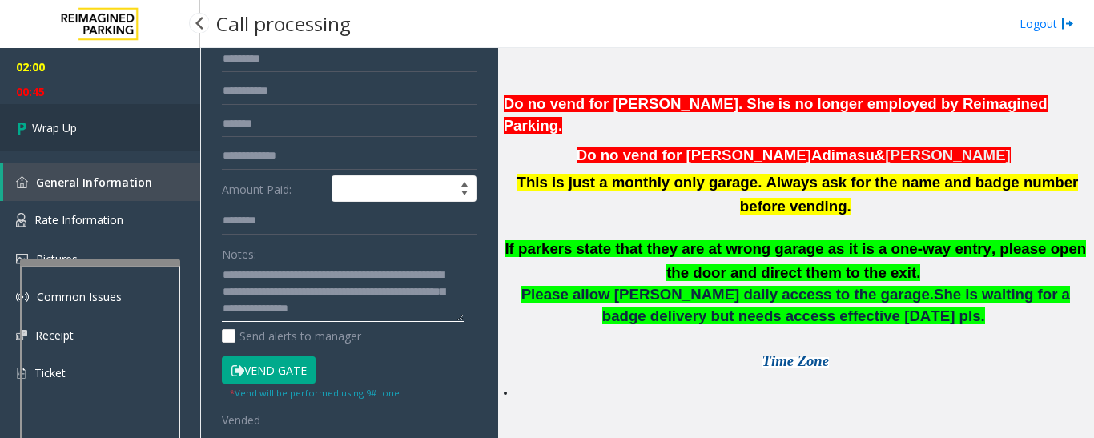
type textarea "**********"
click at [46, 126] on span "Wrap Up" at bounding box center [54, 127] width 45 height 17
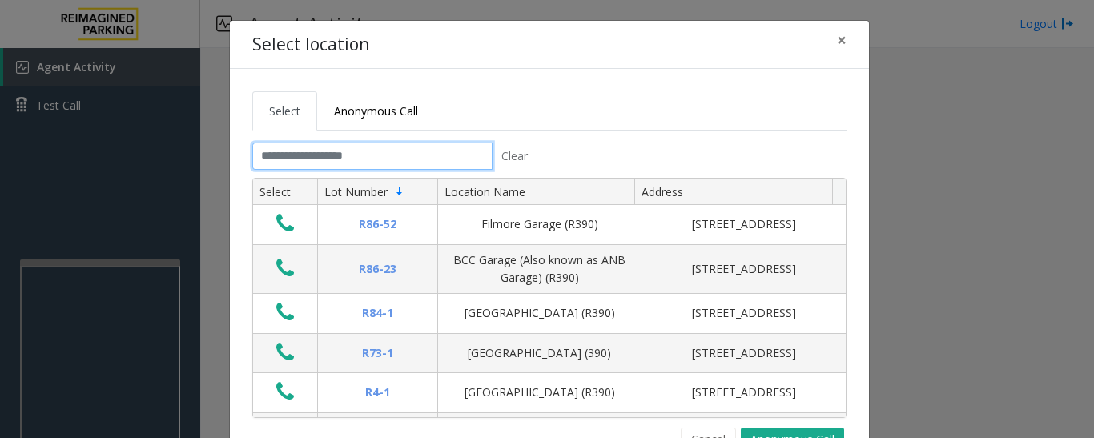
click at [385, 167] on input "text" at bounding box center [372, 156] width 240 height 27
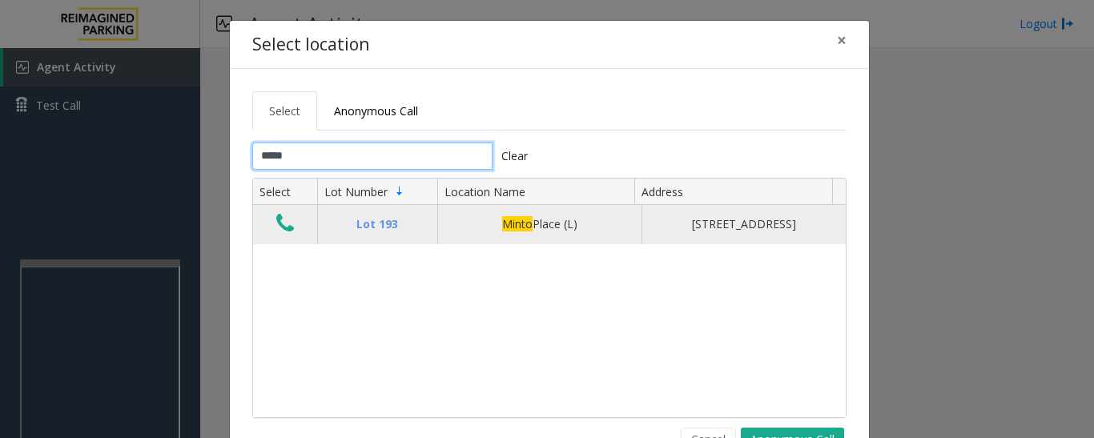
type input "*****"
click at [288, 229] on button "Data table" at bounding box center [285, 224] width 27 height 26
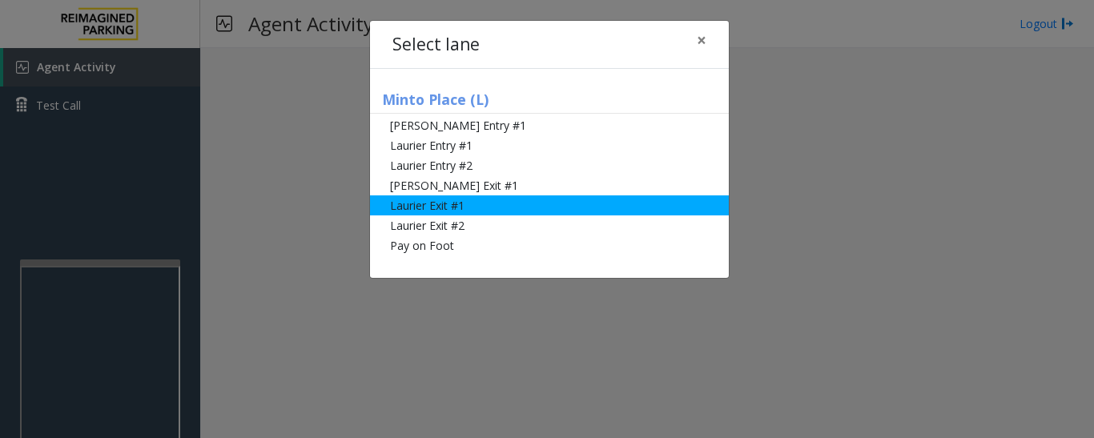
click at [417, 203] on li "Laurier Exit #1" at bounding box center [549, 205] width 359 height 20
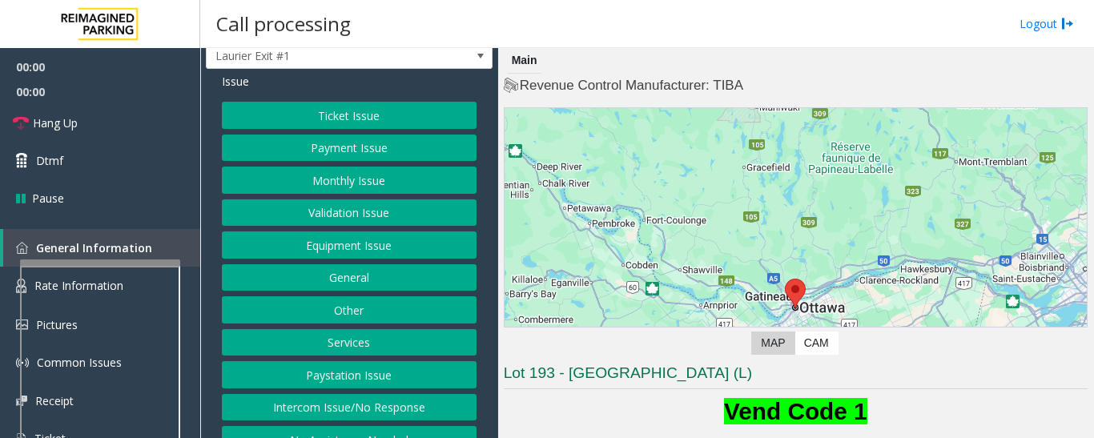
scroll to position [66, 0]
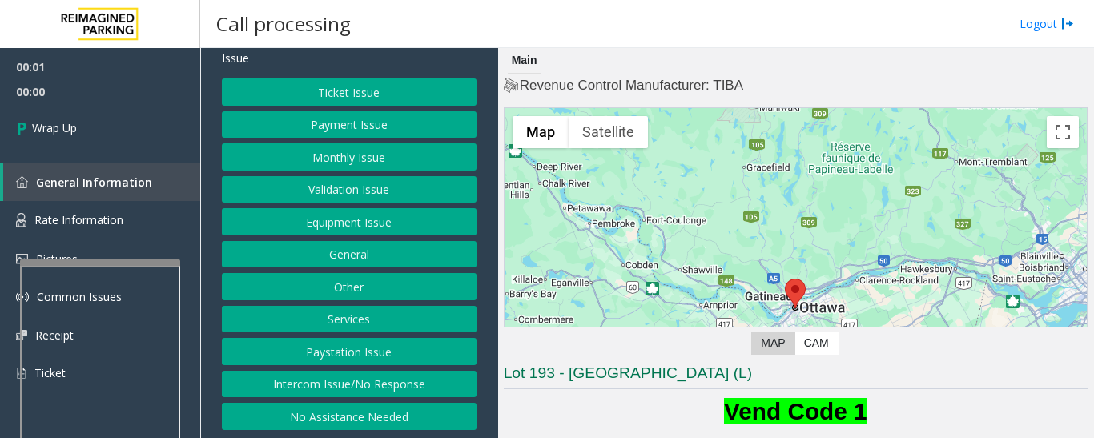
click at [359, 378] on button "Intercom Issue/No Response" at bounding box center [349, 384] width 255 height 27
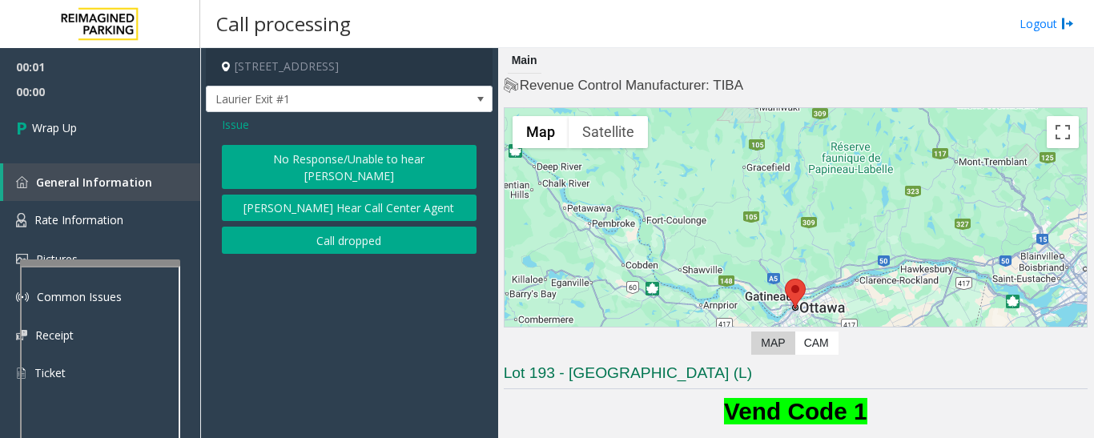
scroll to position [0, 0]
click at [370, 228] on button "Call dropped" at bounding box center [349, 240] width 255 height 27
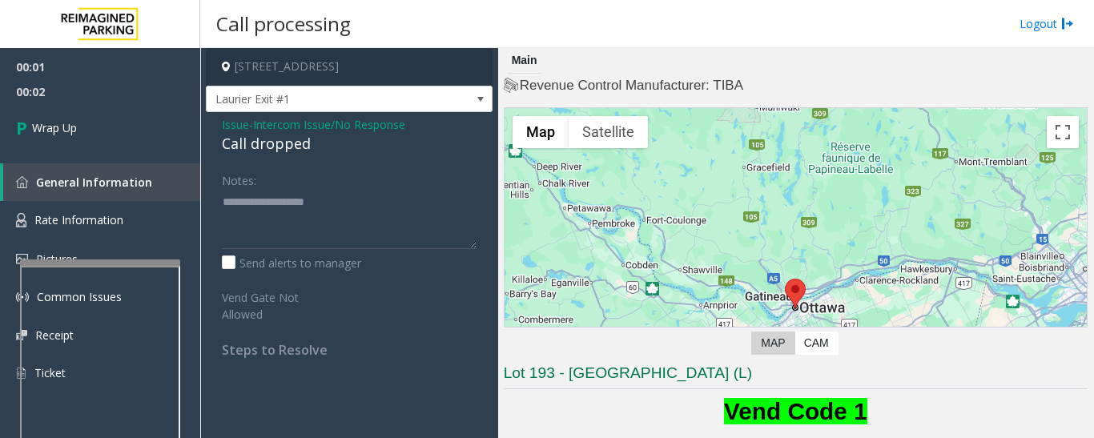
click at [248, 151] on div "Call dropped" at bounding box center [349, 144] width 255 height 22
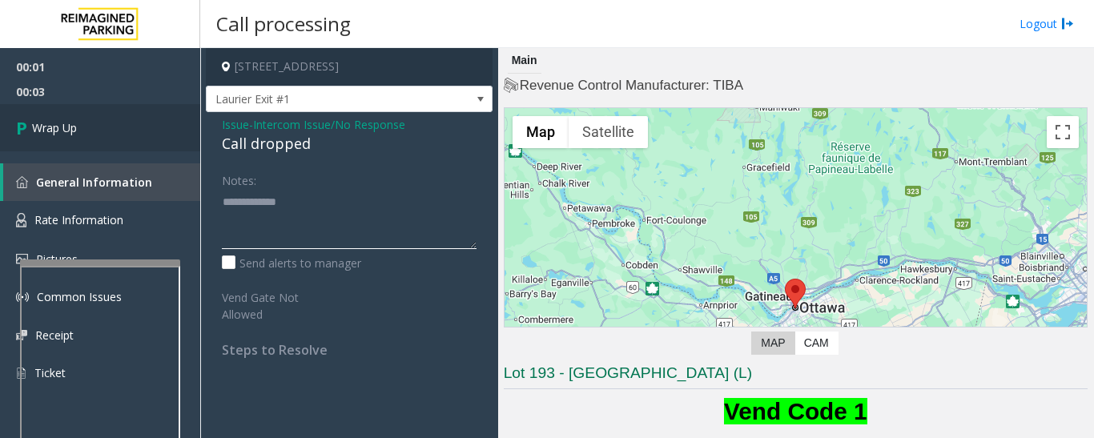
type textarea "**********"
click at [159, 147] on link "Wrap Up" at bounding box center [100, 127] width 200 height 47
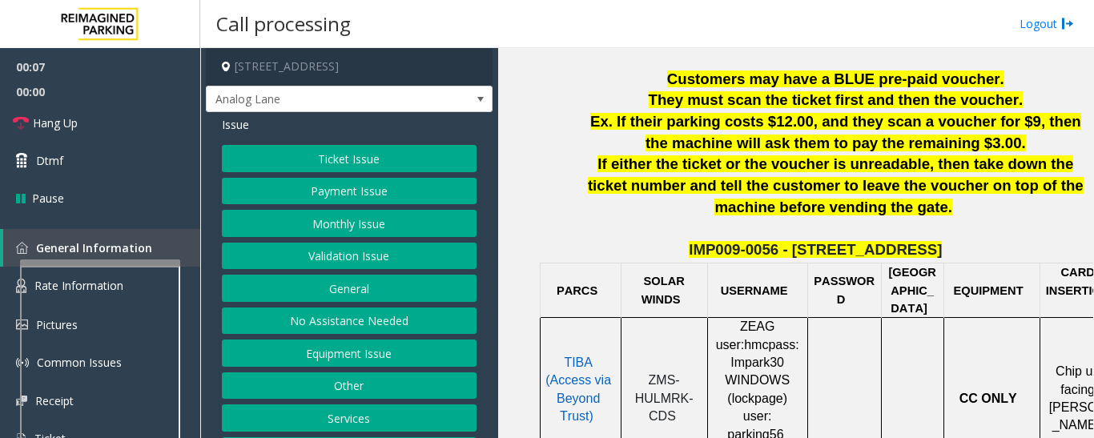
scroll to position [66, 0]
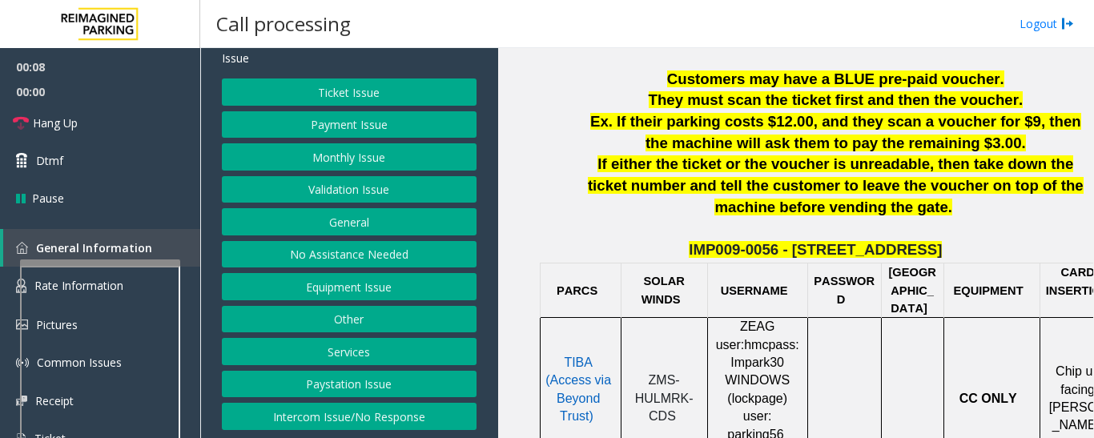
click at [368, 418] on button "Intercom Issue/No Response" at bounding box center [349, 416] width 255 height 27
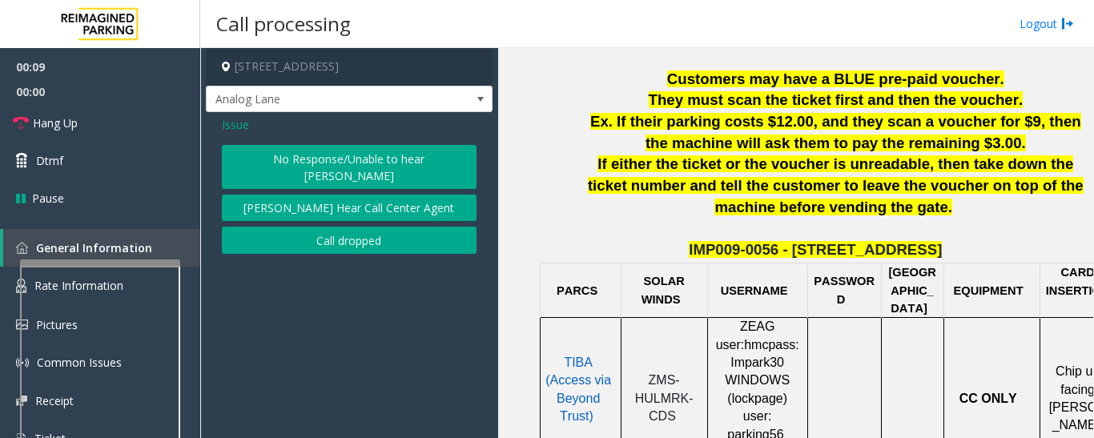
click at [316, 156] on button "No Response/Unable to hear [PERSON_NAME]" at bounding box center [349, 167] width 255 height 44
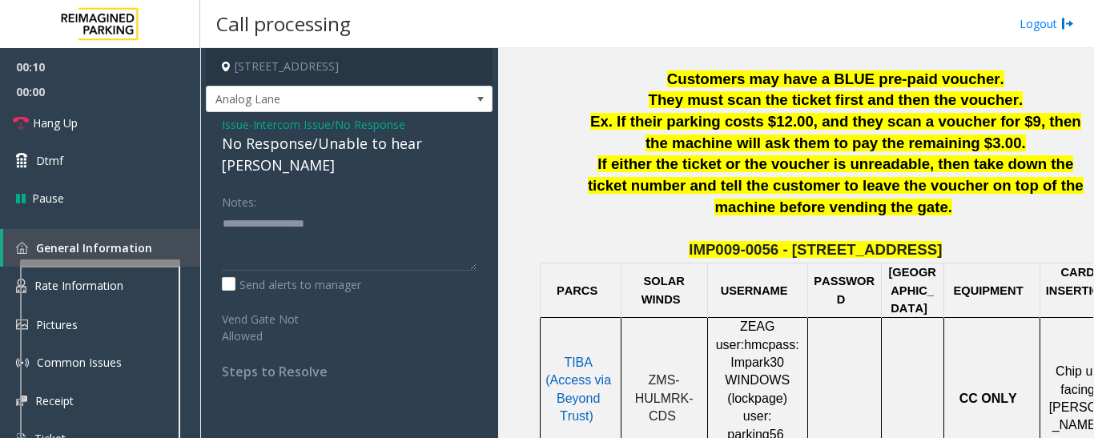
click at [371, 138] on div "No Response/Unable to hear [PERSON_NAME]" at bounding box center [349, 154] width 255 height 43
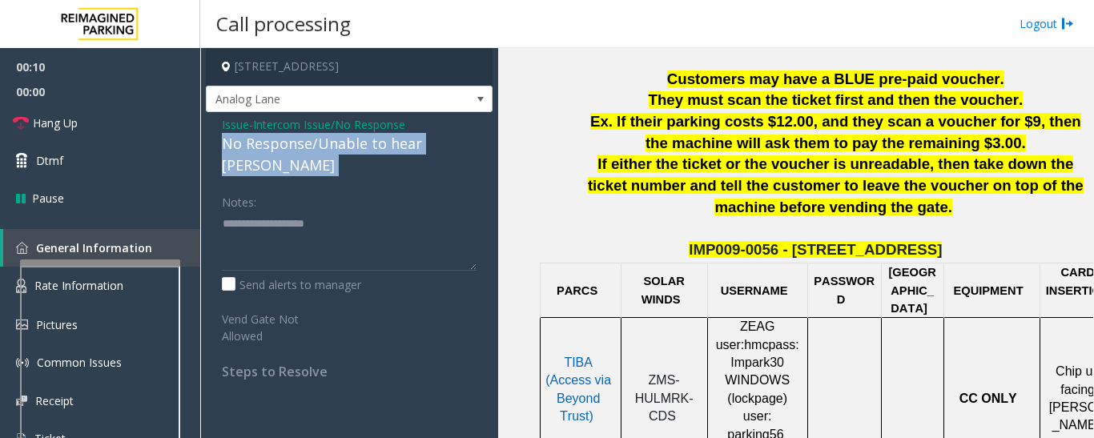
click at [371, 138] on div "No Response/Unable to hear [PERSON_NAME]" at bounding box center [349, 154] width 255 height 43
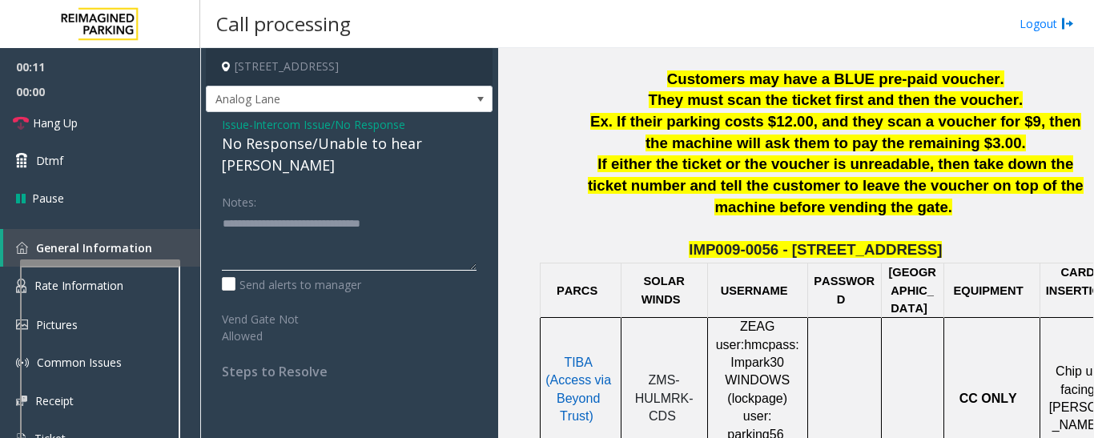
click at [458, 211] on textarea at bounding box center [349, 241] width 255 height 60
type textarea "**********"
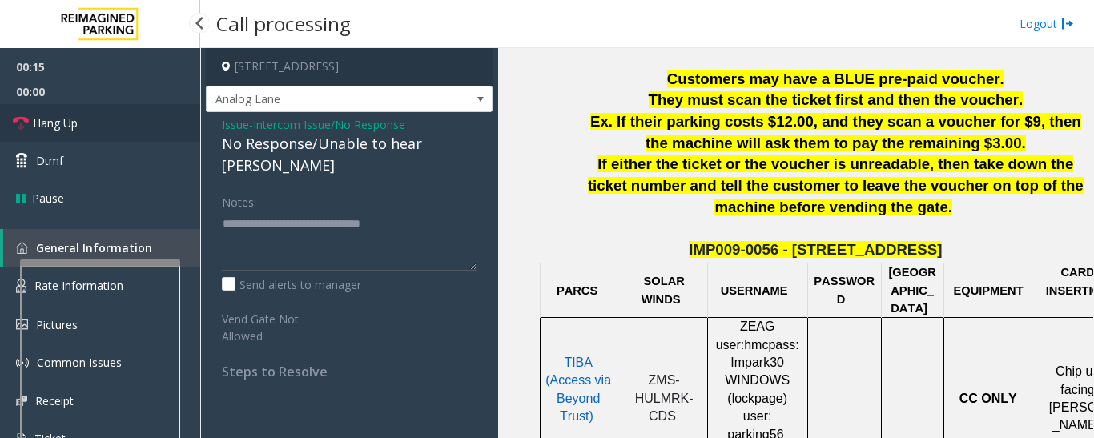
click at [50, 120] on span "Hang Up" at bounding box center [55, 123] width 45 height 17
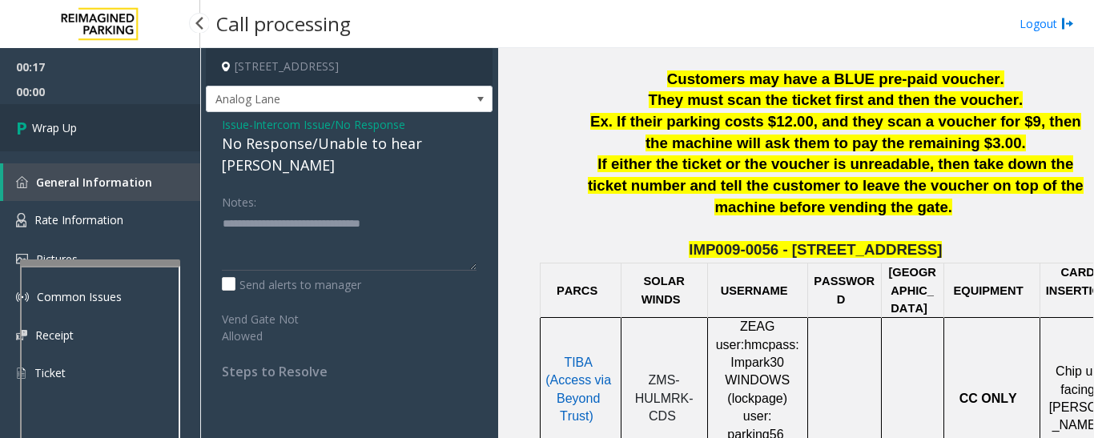
click at [90, 131] on link "Wrap Up" at bounding box center [100, 127] width 200 height 47
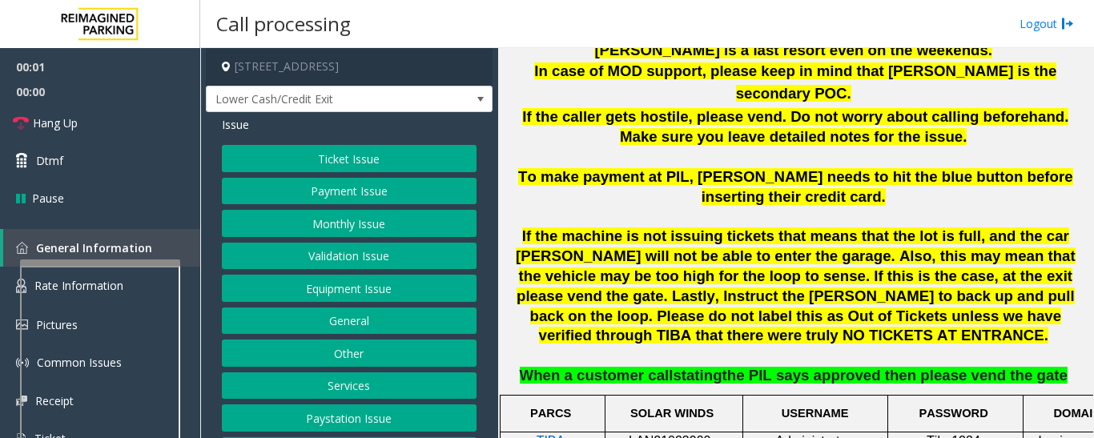
scroll to position [1122, 0]
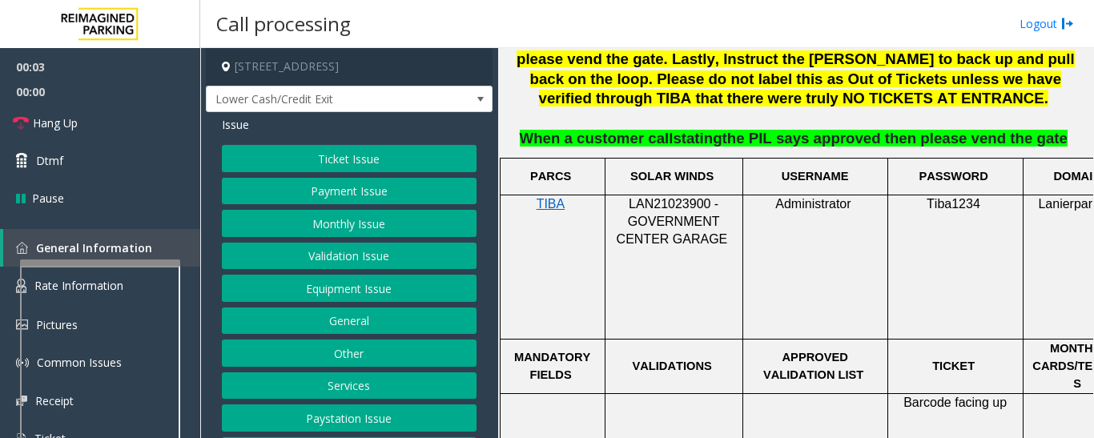
click at [655, 197] on span "LAN21023900 - GOVERNMENT CENTER GARAGE" at bounding box center [672, 222] width 111 height 50
copy span "LAN21023900"
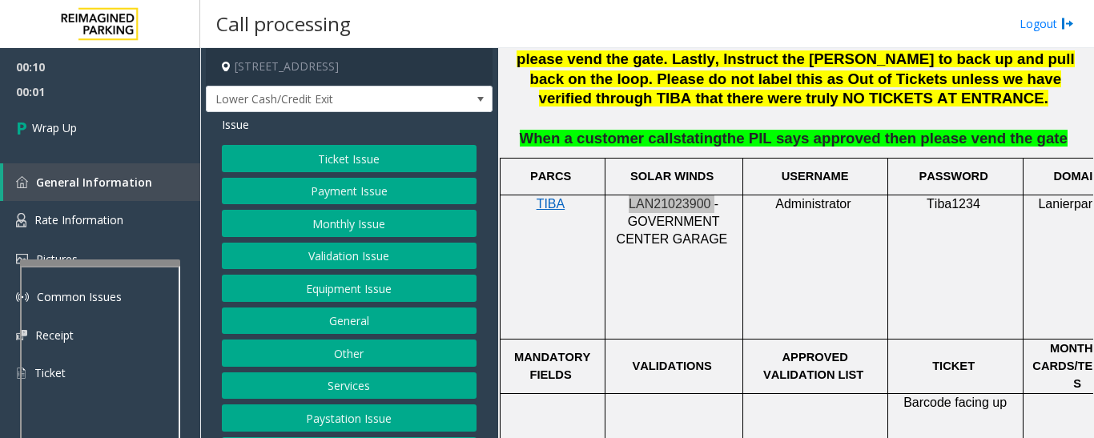
scroll to position [66, 0]
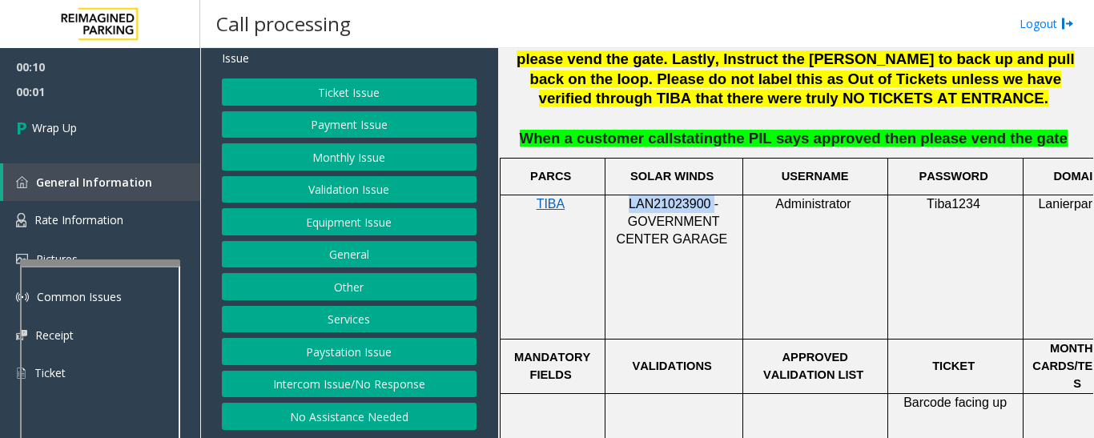
click at [339, 374] on button "Intercom Issue/No Response" at bounding box center [349, 384] width 255 height 27
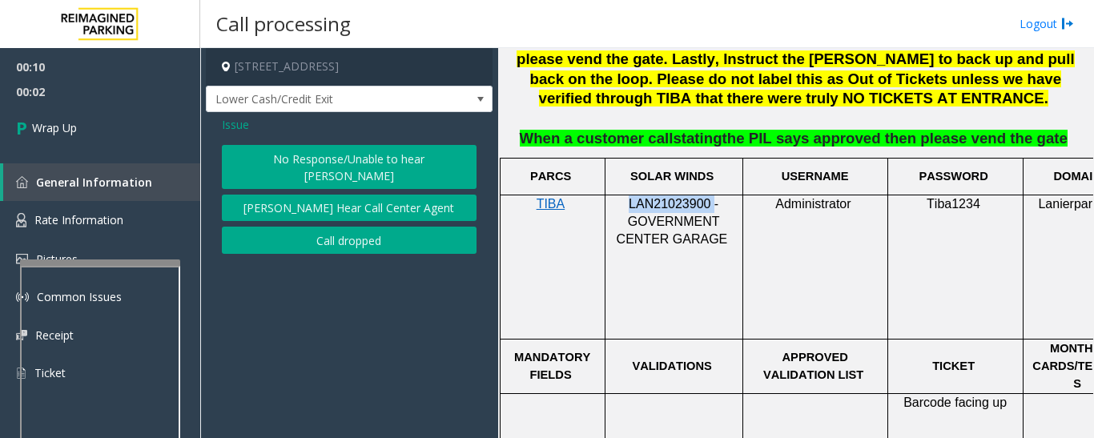
click at [364, 230] on button "Call dropped" at bounding box center [349, 240] width 255 height 27
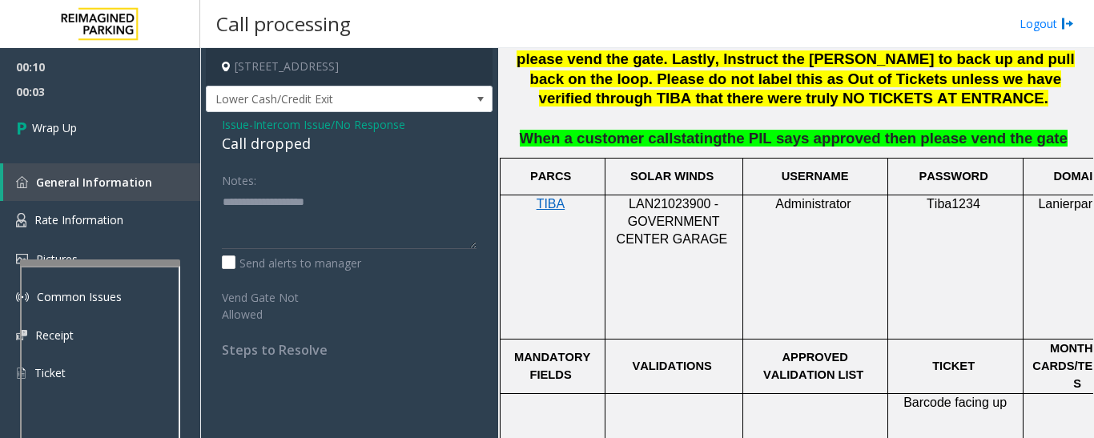
click at [236, 131] on span "Issue" at bounding box center [235, 124] width 27 height 17
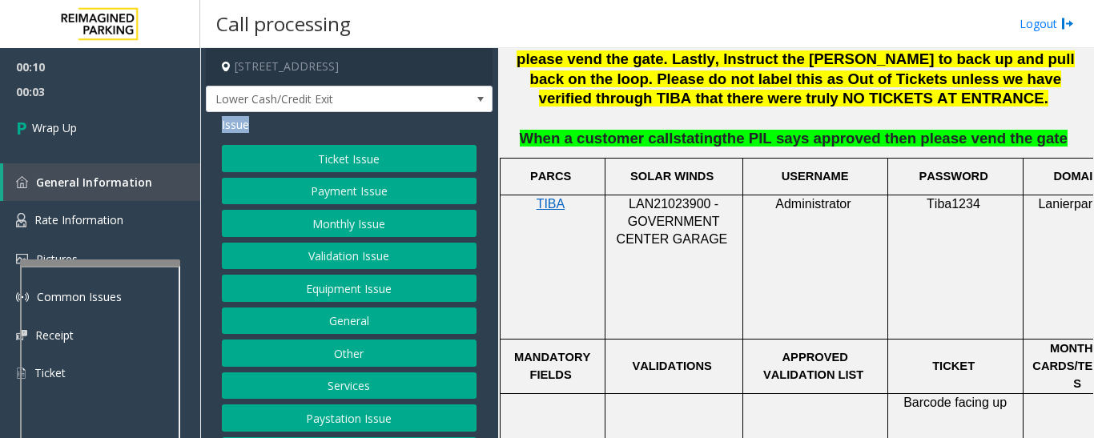
click at [236, 131] on span "Issue" at bounding box center [235, 124] width 27 height 17
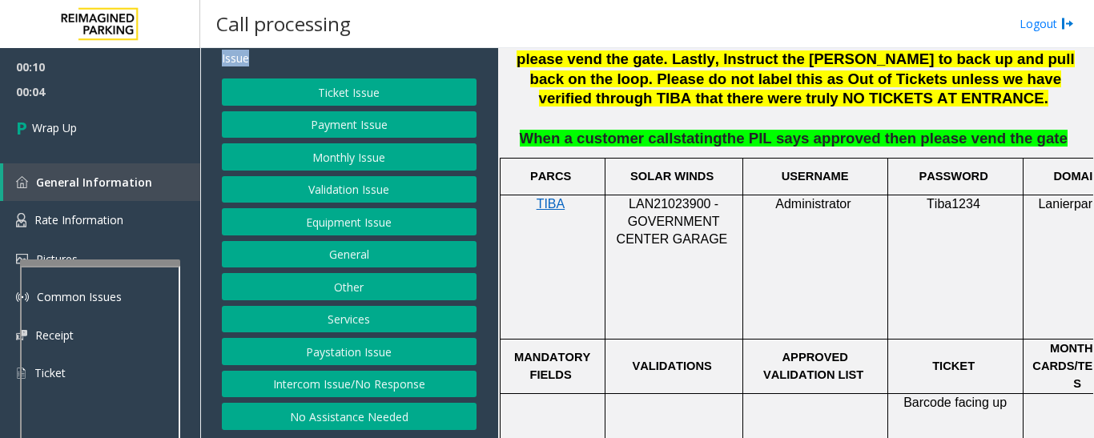
click at [357, 385] on button "Intercom Issue/No Response" at bounding box center [349, 384] width 255 height 27
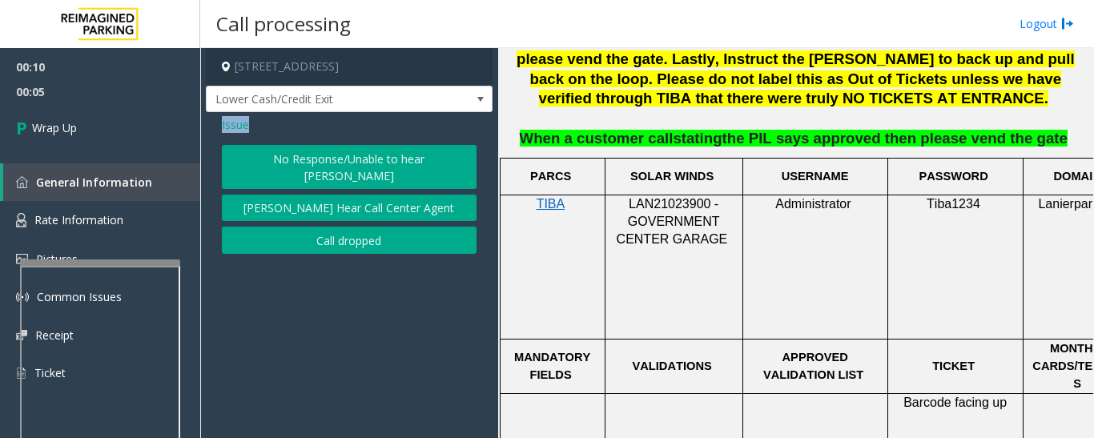
click at [335, 227] on button "Call dropped" at bounding box center [349, 240] width 255 height 27
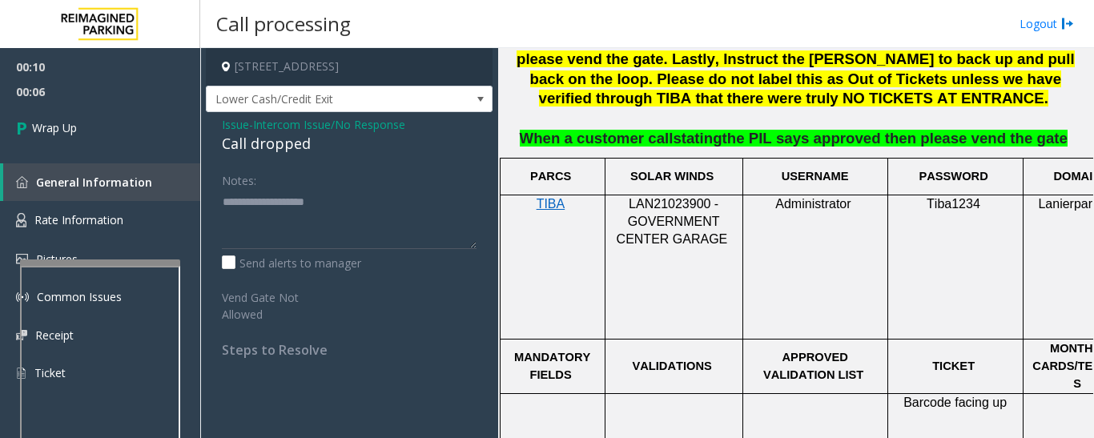
click at [242, 140] on div "Call dropped" at bounding box center [349, 144] width 255 height 22
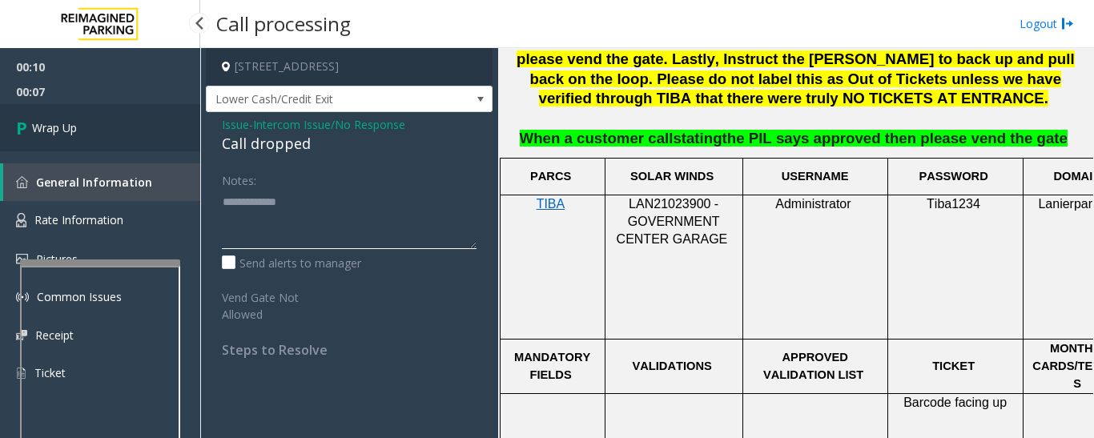
type textarea "**********"
click at [76, 131] on span "Wrap Up" at bounding box center [54, 127] width 45 height 17
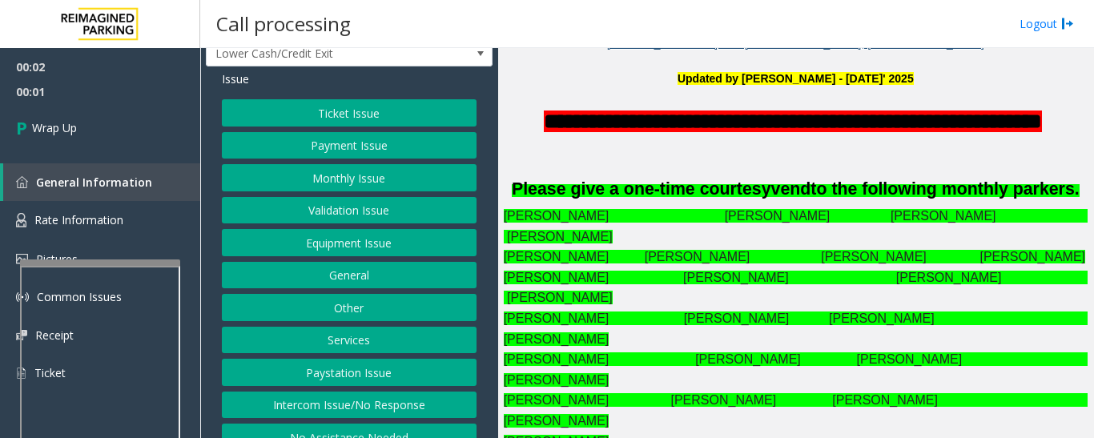
scroll to position [66, 0]
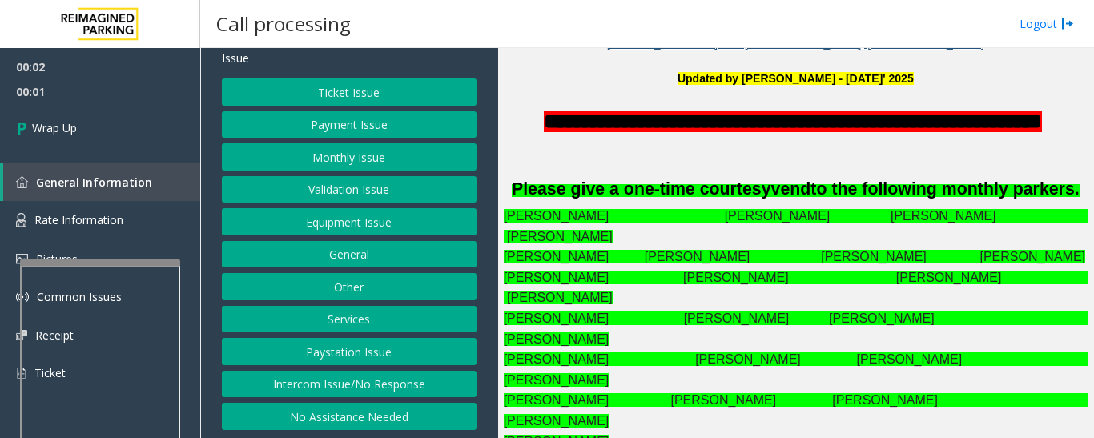
click at [337, 383] on button "Intercom Issue/No Response" at bounding box center [349, 384] width 255 height 27
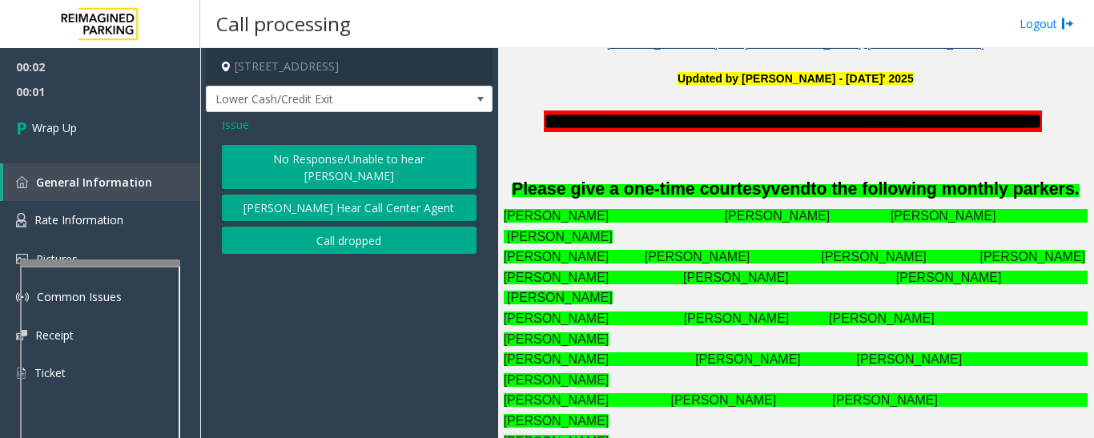
scroll to position [0, 0]
click at [359, 234] on button "Call dropped" at bounding box center [349, 240] width 255 height 27
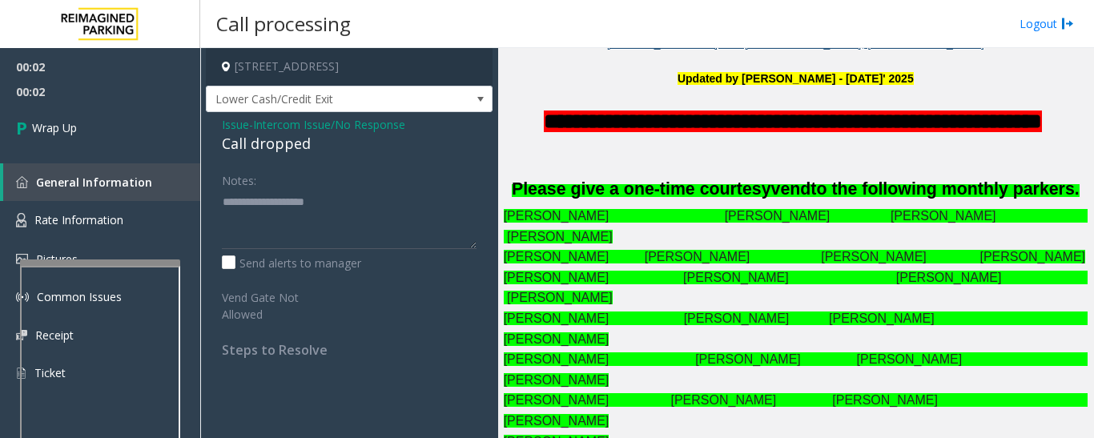
click at [248, 149] on div "Call dropped" at bounding box center [349, 144] width 255 height 22
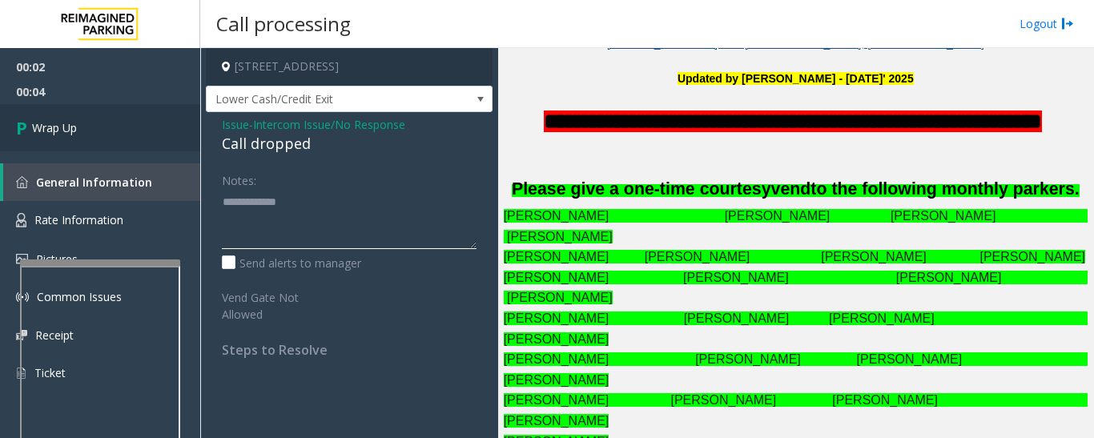
type textarea "**********"
click at [127, 131] on link "Wrap Up" at bounding box center [100, 127] width 200 height 47
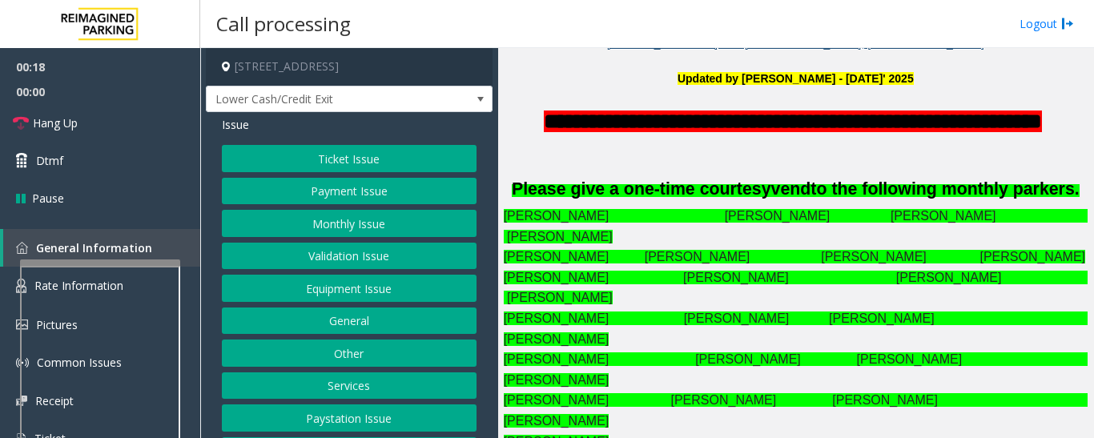
scroll to position [66, 0]
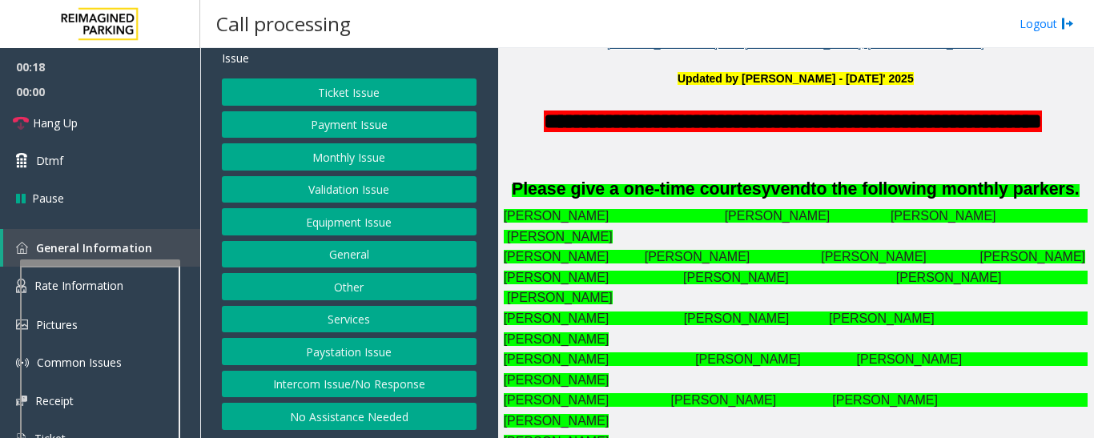
click at [365, 390] on button "Intercom Issue/No Response" at bounding box center [349, 384] width 255 height 27
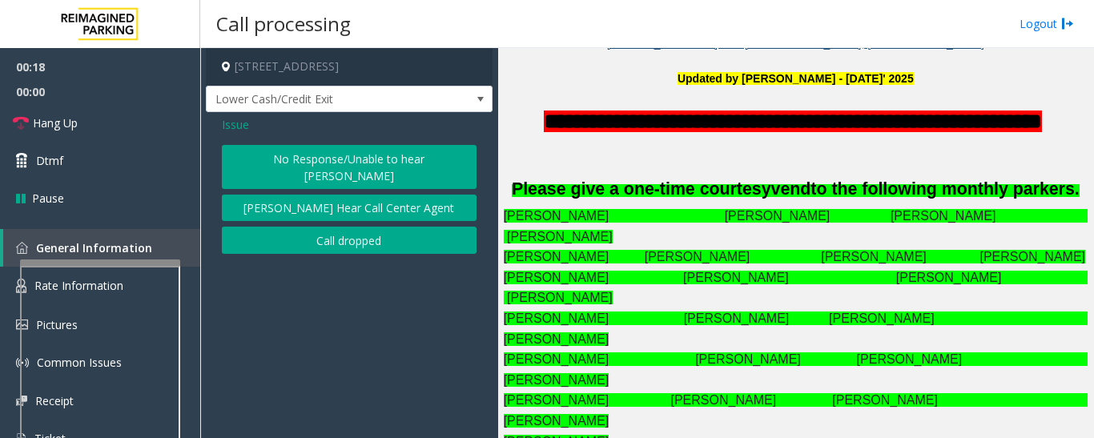
scroll to position [0, 0]
click at [301, 163] on button "No Response/Unable to hear [PERSON_NAME]" at bounding box center [349, 167] width 255 height 44
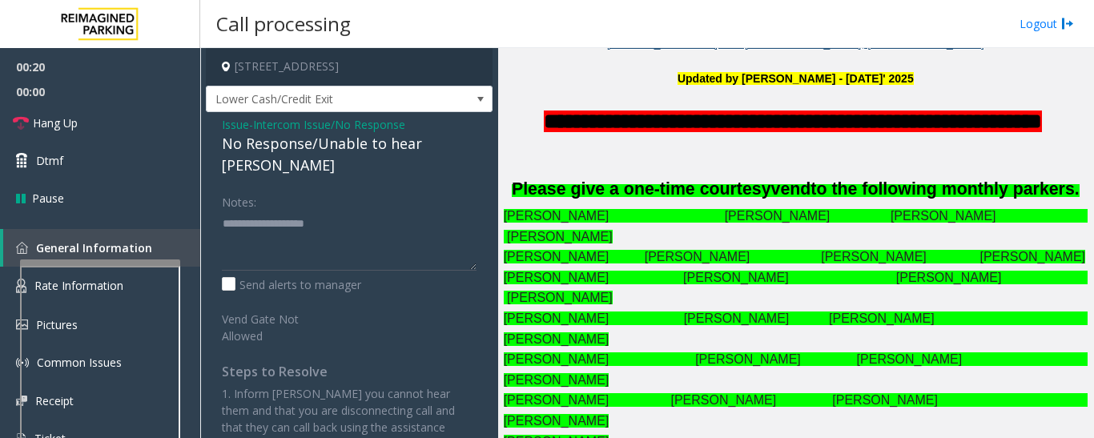
click at [336, 152] on div "No Response/Unable to hear [PERSON_NAME]" at bounding box center [349, 154] width 255 height 43
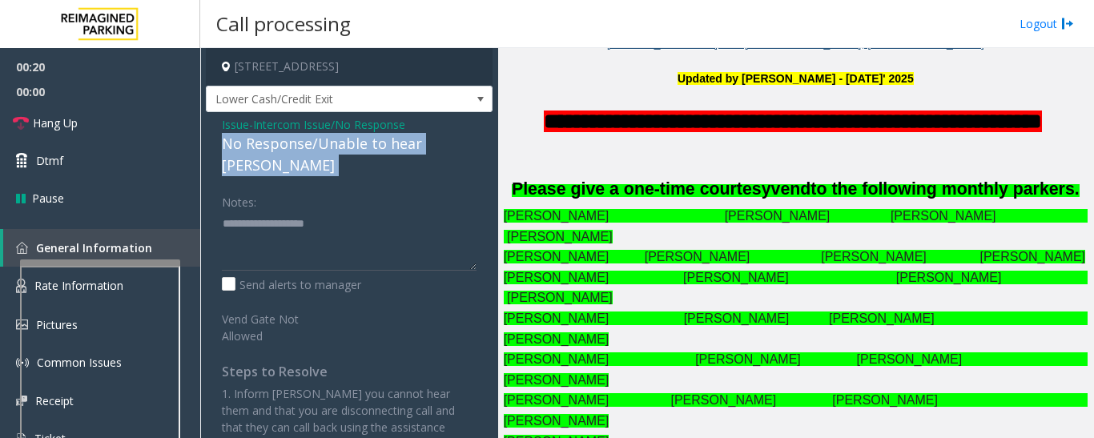
click at [336, 152] on div "No Response/Unable to hear [PERSON_NAME]" at bounding box center [349, 154] width 255 height 43
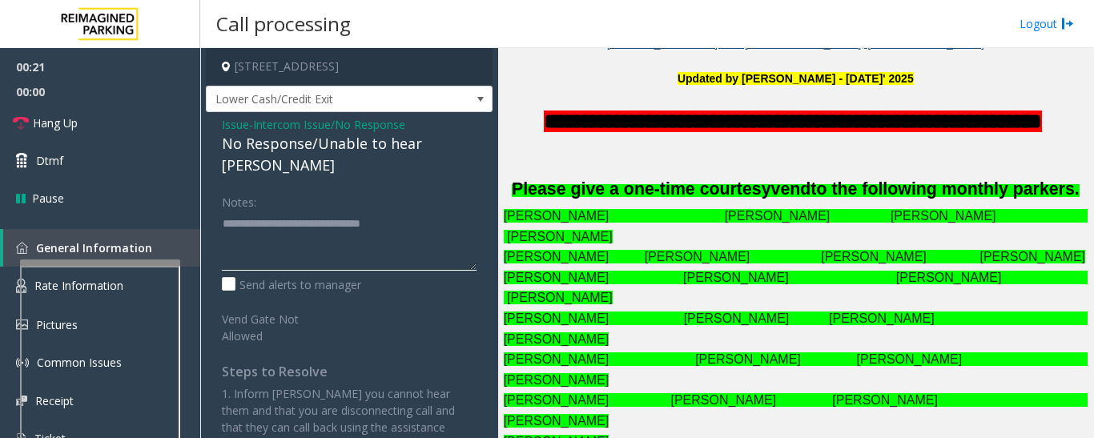
type textarea "**********"
click at [492, 203] on div "Issue - Intercom Issue/No Response No Response/Unable to hear parker Notes: Sen…" at bounding box center [349, 290] width 287 height 356
click at [465, 214] on textarea at bounding box center [349, 241] width 255 height 60
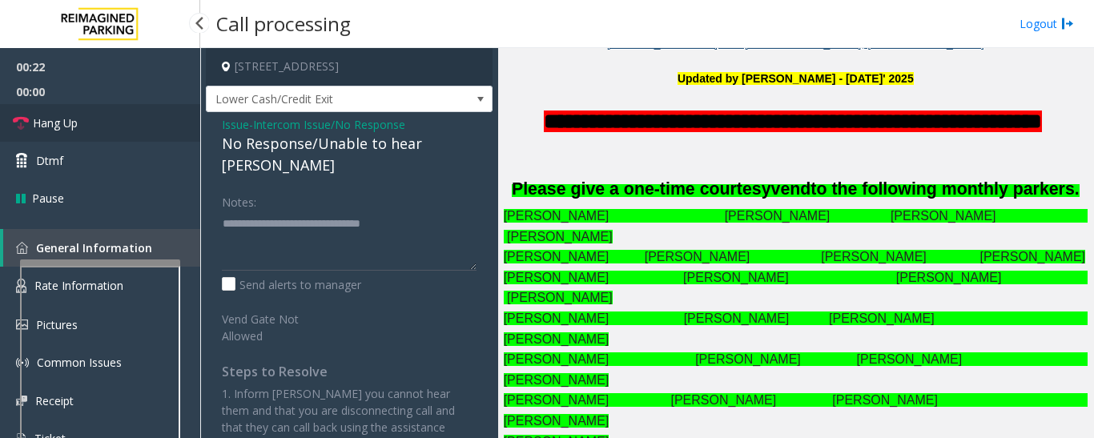
click at [62, 127] on span "Hang Up" at bounding box center [55, 123] width 45 height 17
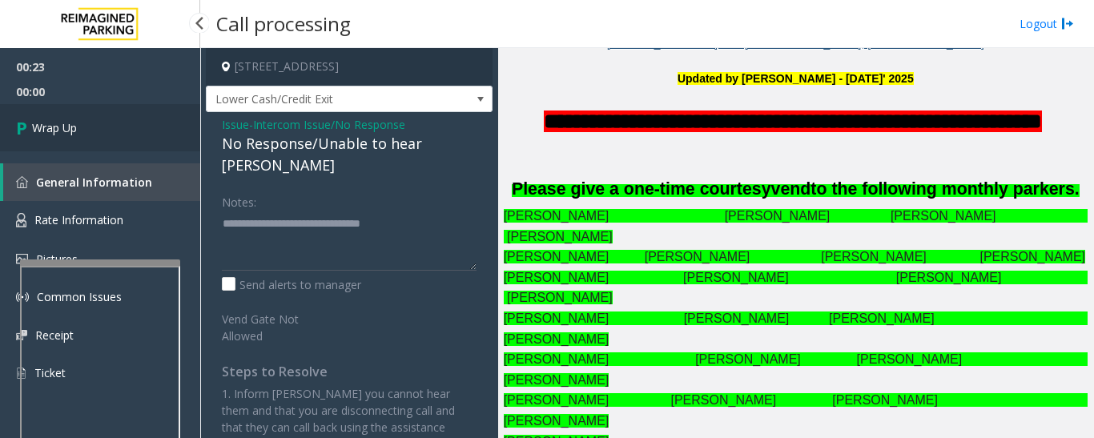
click at [103, 136] on link "Wrap Up" at bounding box center [100, 127] width 200 height 47
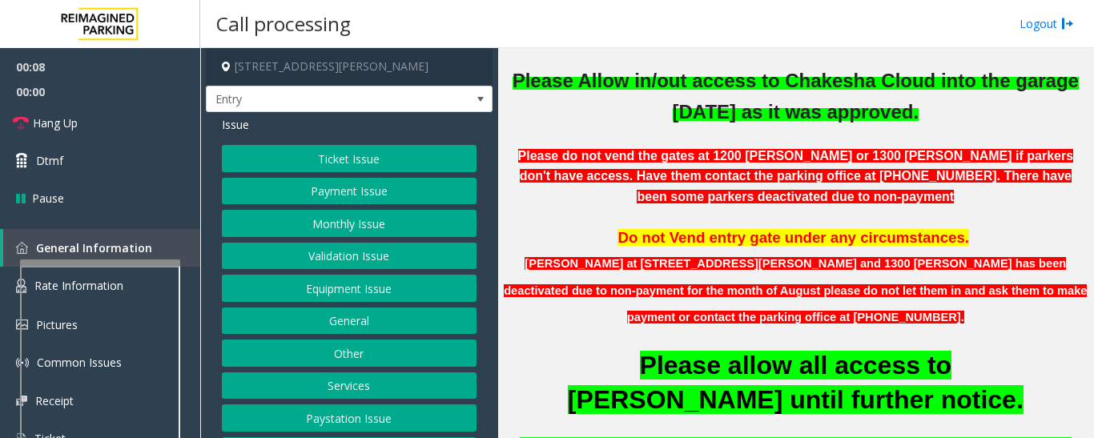
scroll to position [320, 0]
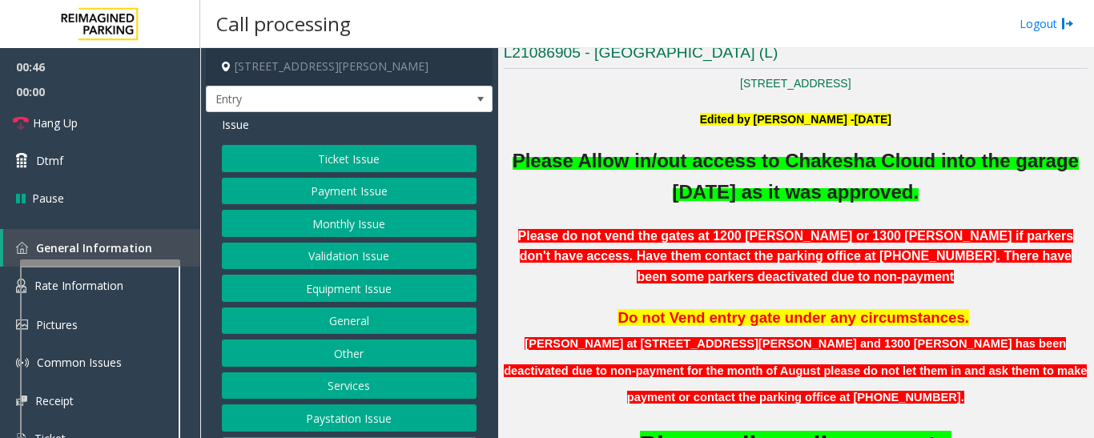
click at [383, 291] on button "Equipment Issue" at bounding box center [349, 288] width 255 height 27
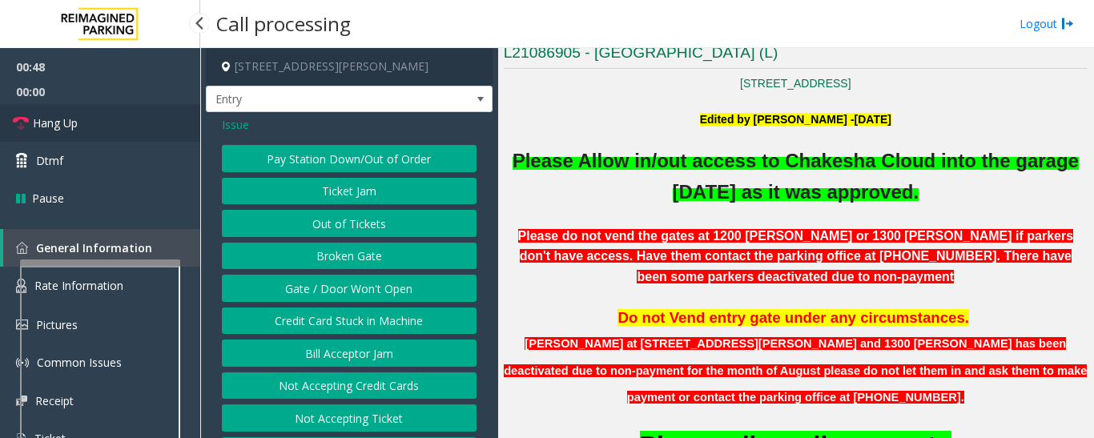
click at [91, 124] on link "Hang Up" at bounding box center [100, 123] width 200 height 38
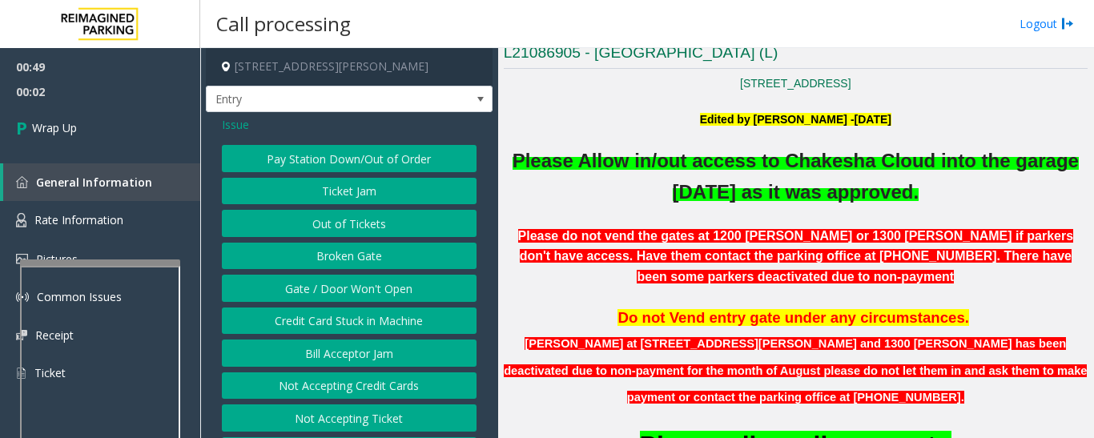
click at [441, 283] on button "Gate / Door Won't Open" at bounding box center [349, 288] width 255 height 27
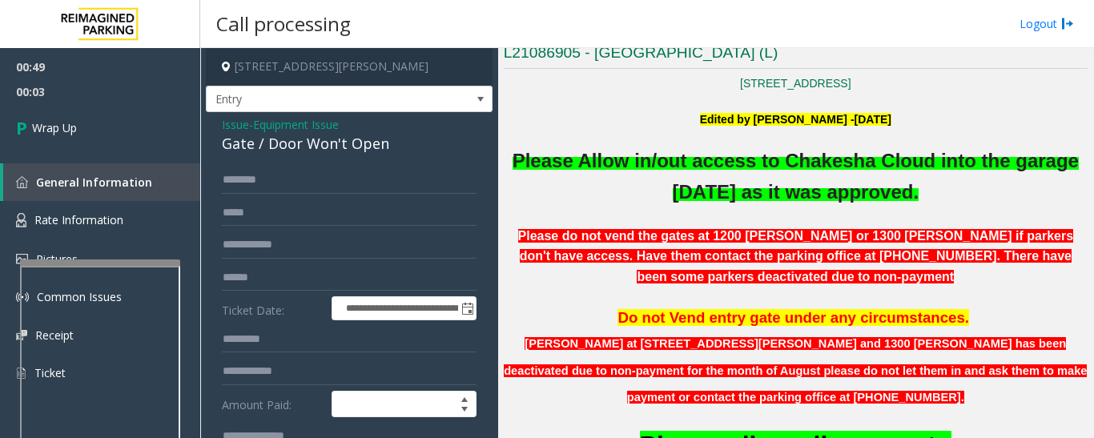
click at [340, 143] on div "Gate / Door Won't Open" at bounding box center [349, 144] width 255 height 22
copy div "Gate / Door Won't Open"
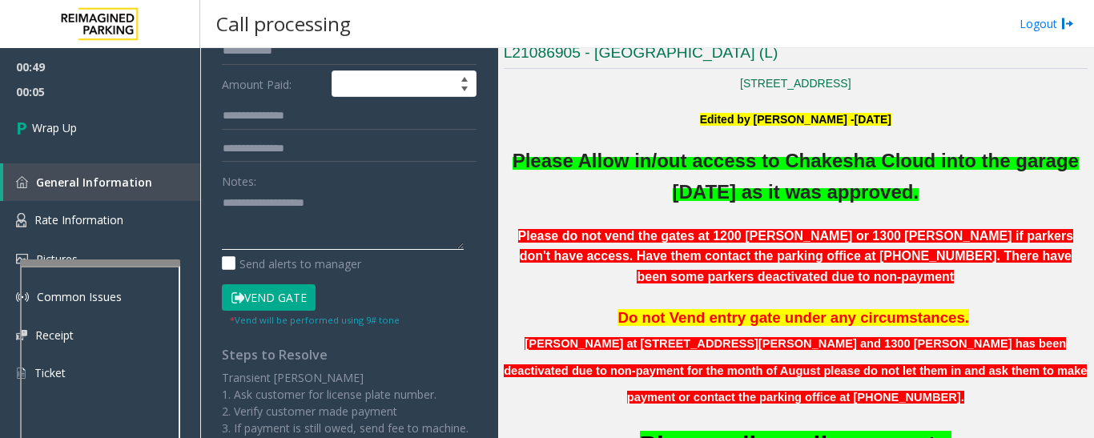
click at [356, 223] on textarea at bounding box center [343, 220] width 242 height 60
paste textarea "**********"
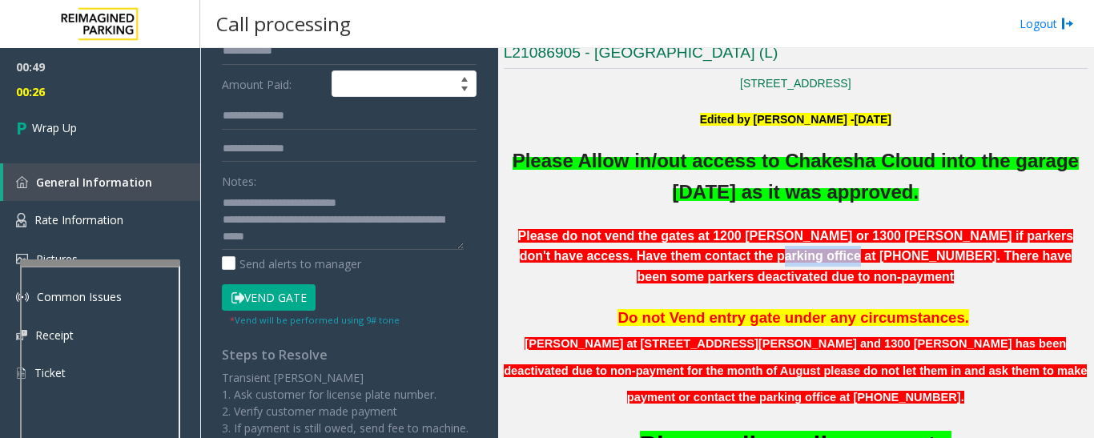
drag, startPoint x: 630, startPoint y: 254, endPoint x: 707, endPoint y: 256, distance: 76.1
click at [707, 256] on span "Please do not vend the gates at 1200 [PERSON_NAME] or 1300 [PERSON_NAME] if par…" at bounding box center [796, 256] width 556 height 54
copy span "[PHONE_NUMBER]"
click at [332, 240] on textarea at bounding box center [343, 220] width 242 height 60
paste textarea "**********"
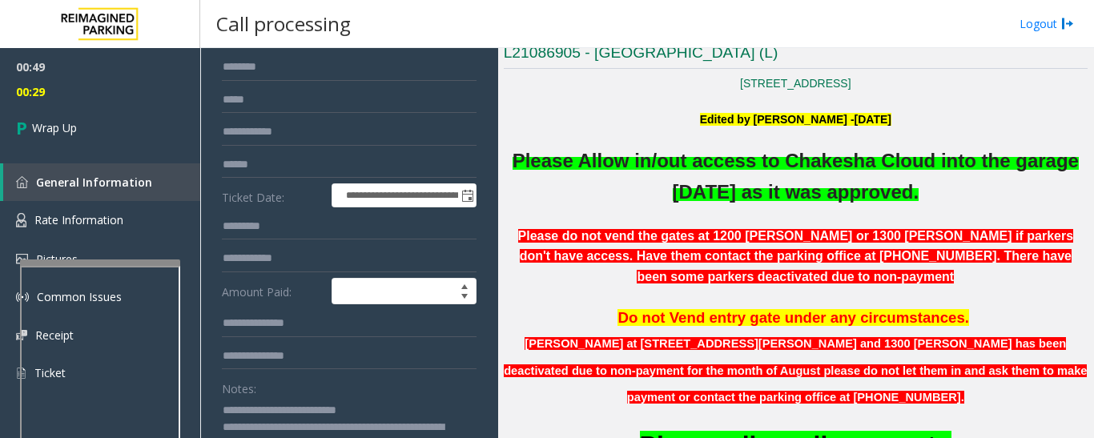
scroll to position [0, 0]
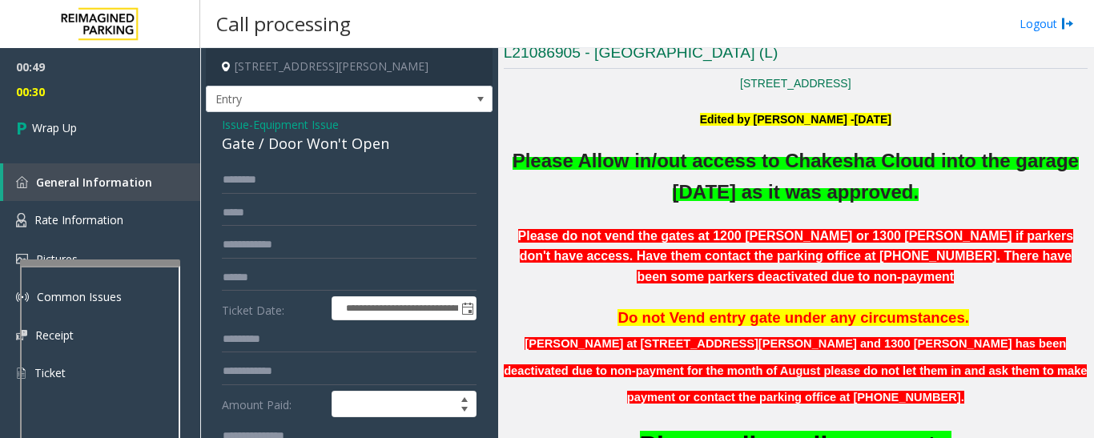
type textarea "**********"
click at [239, 129] on span "Issue" at bounding box center [235, 124] width 27 height 17
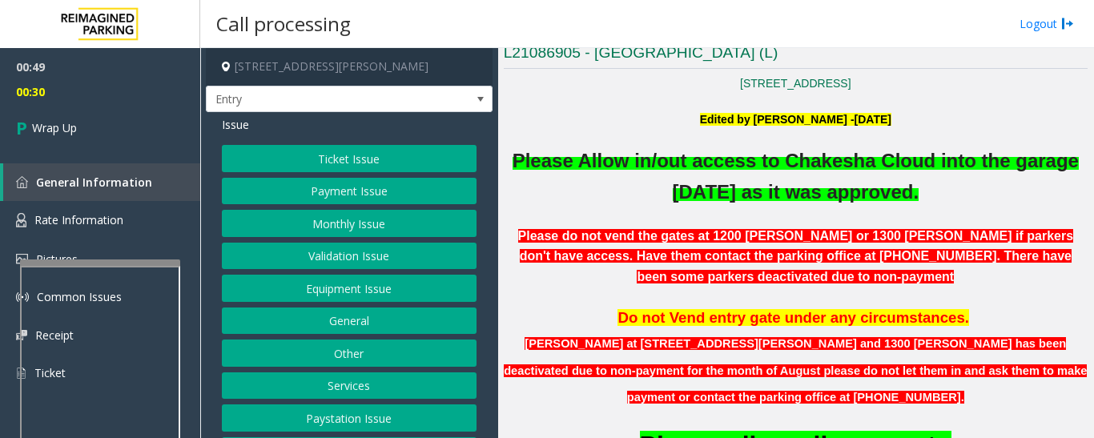
click at [340, 225] on button "Monthly Issue" at bounding box center [349, 223] width 255 height 27
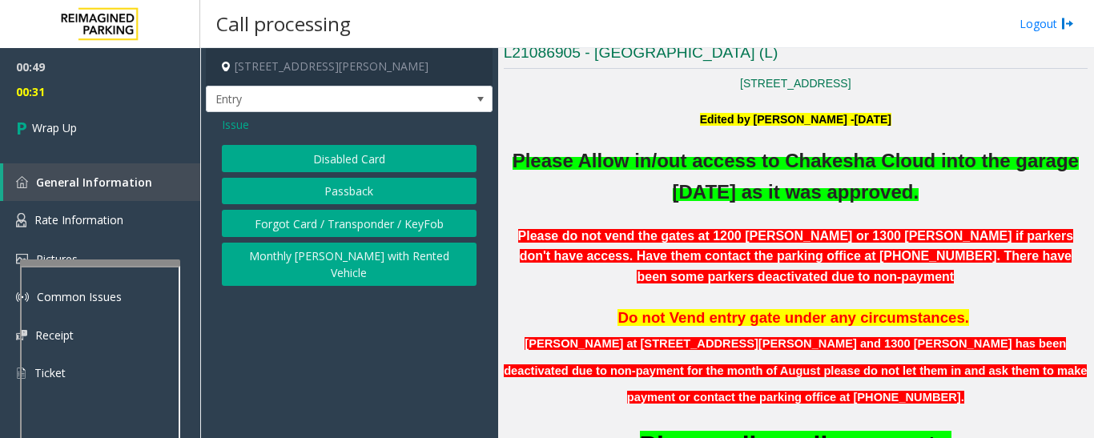
click at [321, 151] on button "Disabled Card" at bounding box center [349, 158] width 255 height 27
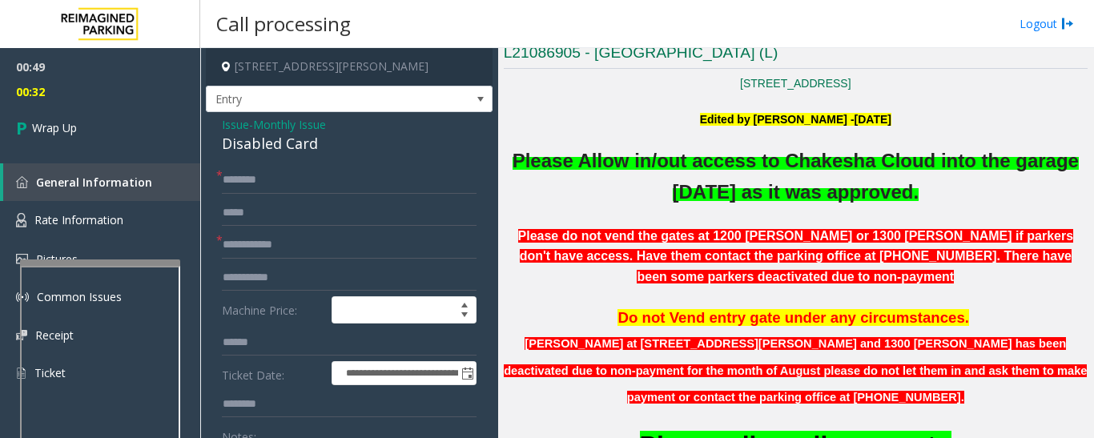
click at [294, 147] on div "Disabled Card" at bounding box center [349, 144] width 255 height 22
copy div "Disabled Card"
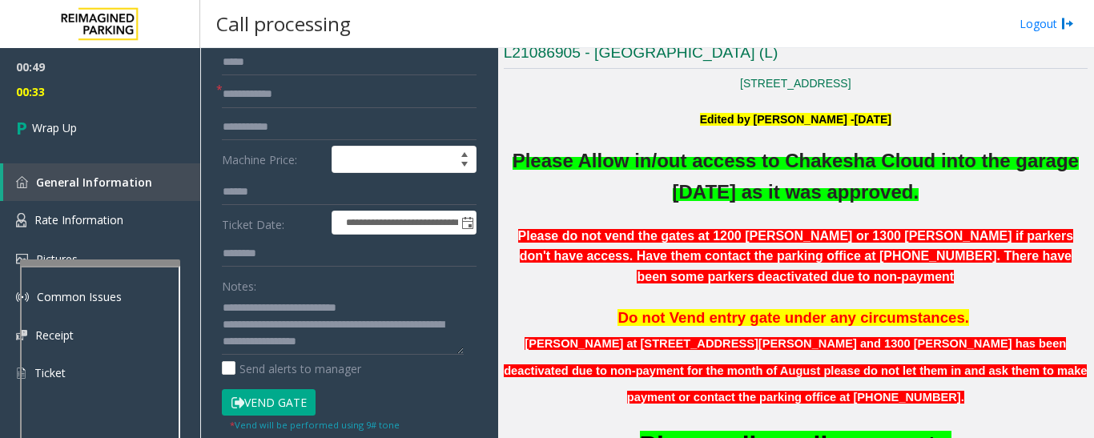
scroll to position [320, 0]
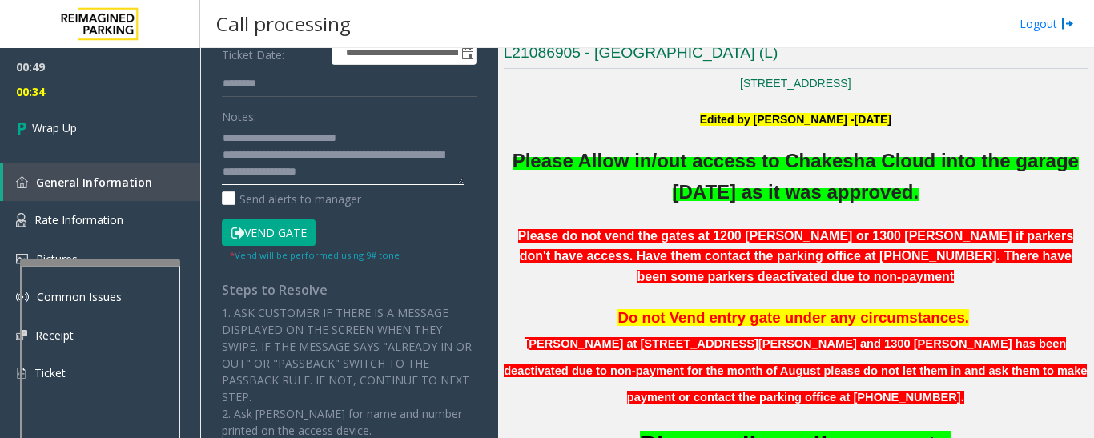
drag, startPoint x: 257, startPoint y: 134, endPoint x: 403, endPoint y: 123, distance: 146.2
click at [403, 123] on div "Notes:" at bounding box center [349, 144] width 255 height 83
click at [405, 127] on textarea at bounding box center [343, 155] width 242 height 60
drag, startPoint x: 393, startPoint y: 137, endPoint x: 256, endPoint y: 143, distance: 137.1
click at [256, 143] on textarea at bounding box center [343, 155] width 242 height 60
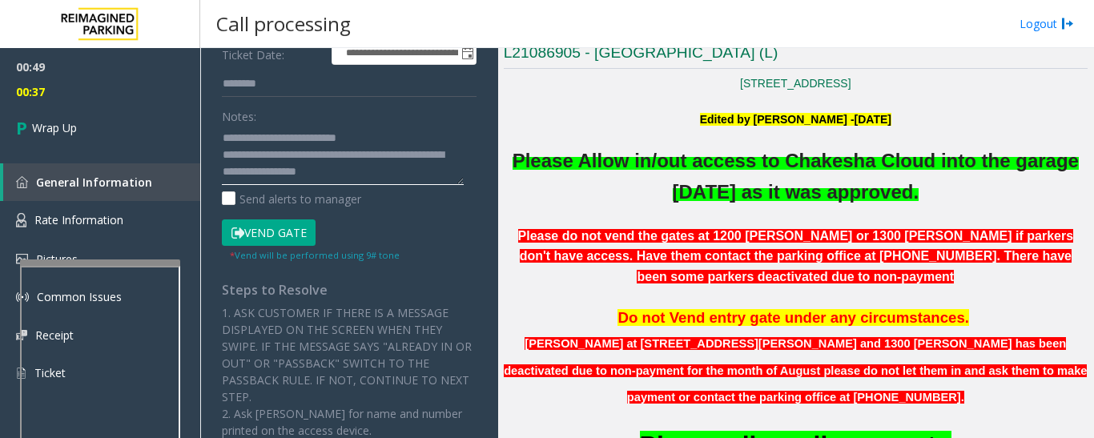
paste textarea
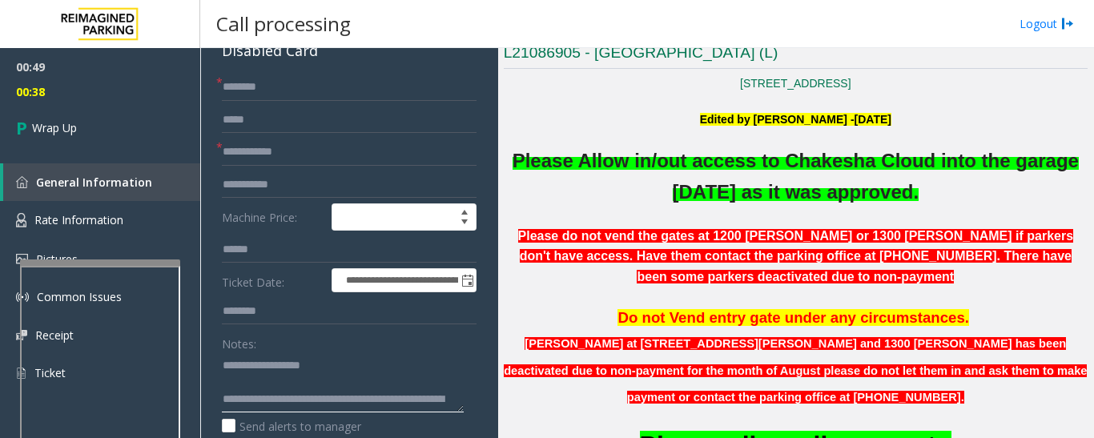
scroll to position [0, 0]
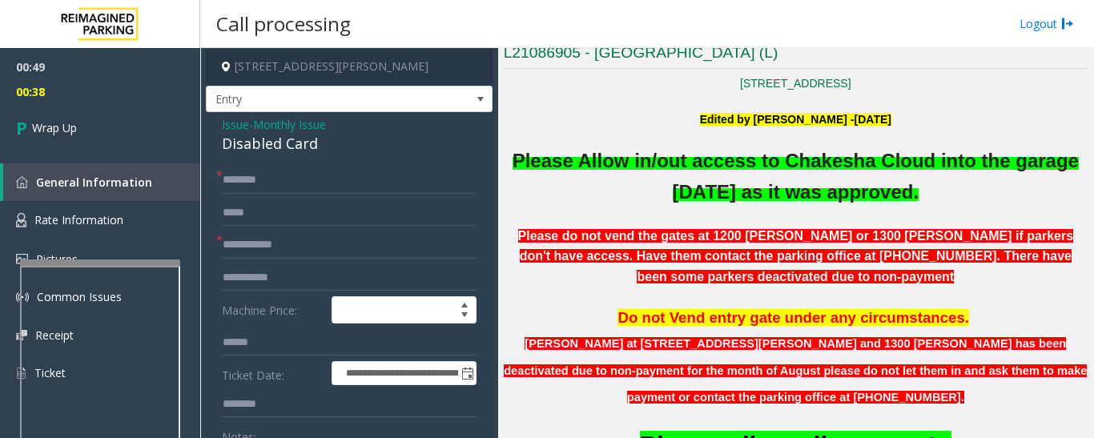
type textarea "**********"
click at [270, 185] on input "text" at bounding box center [349, 180] width 255 height 27
type input "**"
click at [284, 247] on input "text" at bounding box center [349, 245] width 255 height 27
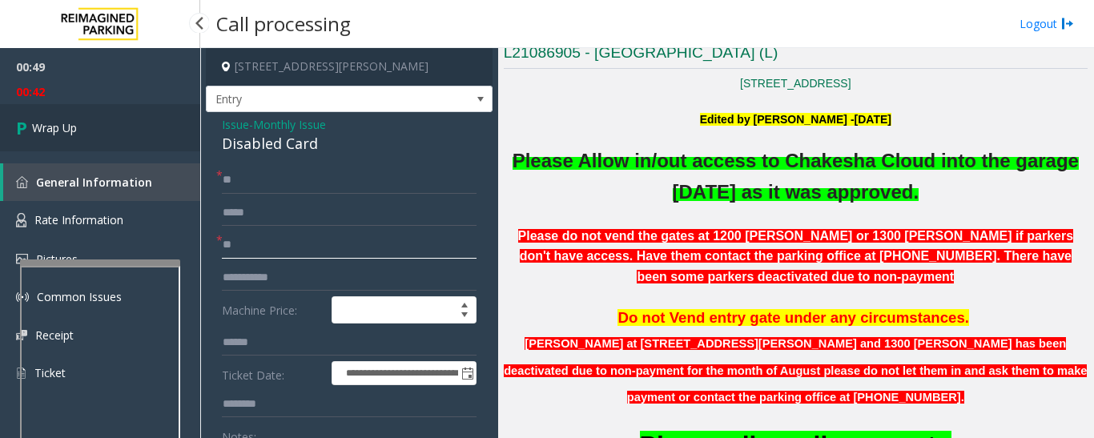
type input "**"
click at [81, 134] on link "Wrap Up" at bounding box center [100, 127] width 200 height 47
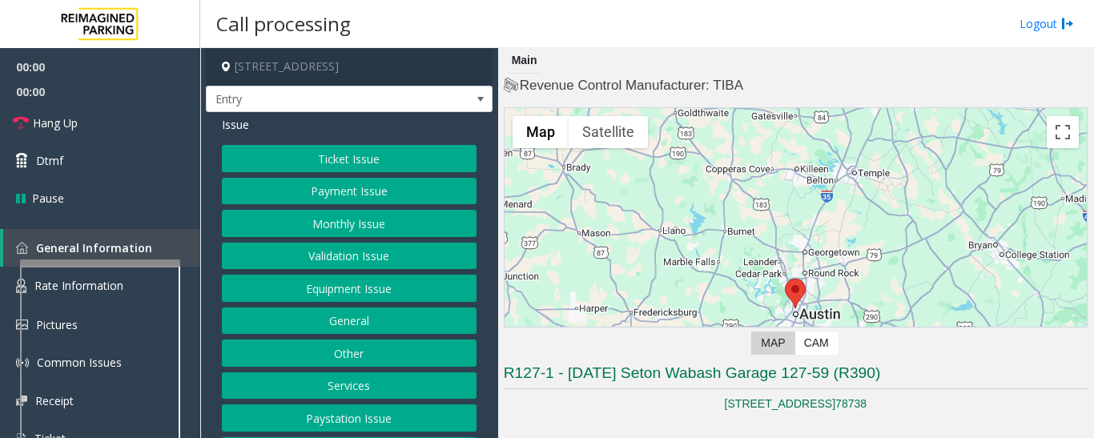
scroll to position [401, 0]
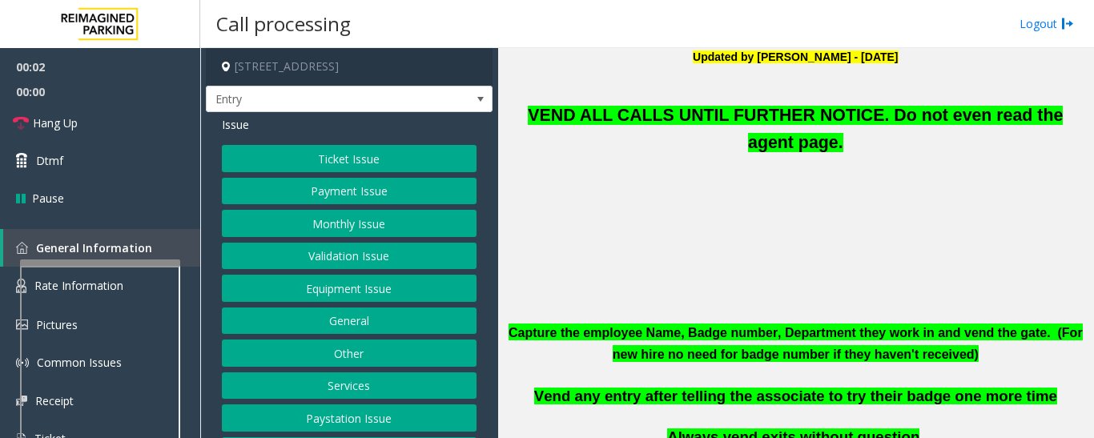
click at [365, 287] on button "Equipment Issue" at bounding box center [349, 288] width 255 height 27
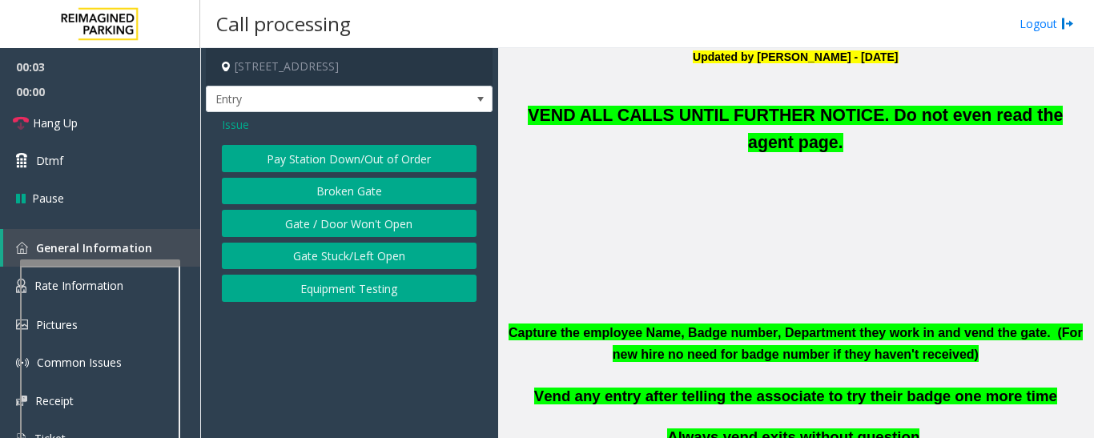
click at [373, 217] on button "Gate / Door Won't Open" at bounding box center [349, 223] width 255 height 27
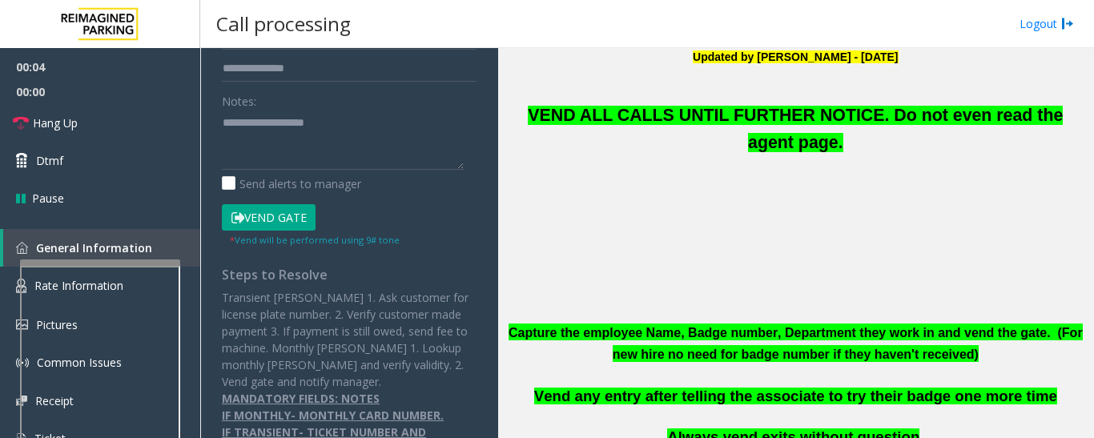
click at [286, 222] on button "Vend Gate" at bounding box center [269, 217] width 94 height 27
click at [606, 119] on span "VEND ALL CALLS UNTIL FURTHER NOTICE. Do not even read the agent page." at bounding box center [795, 129] width 535 height 46
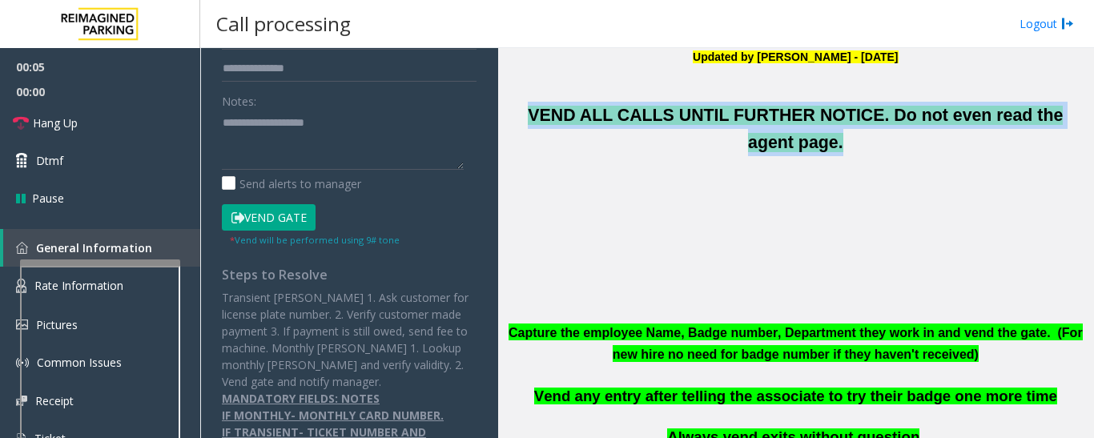
click at [606, 119] on span "VEND ALL CALLS UNTIL FURTHER NOTICE. Do not even read the agent page." at bounding box center [795, 129] width 535 height 46
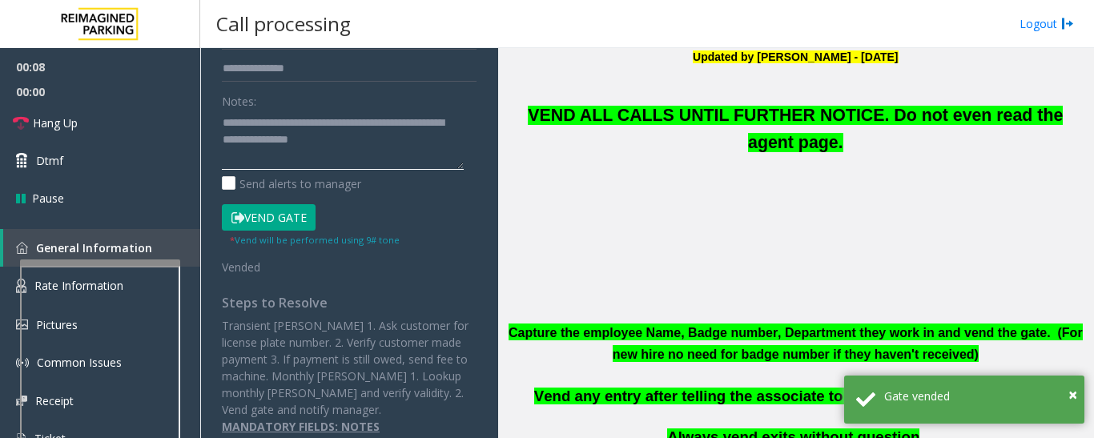
scroll to position [0, 0]
type textarea "**********"
click at [87, 115] on link "Hang Up" at bounding box center [100, 123] width 200 height 38
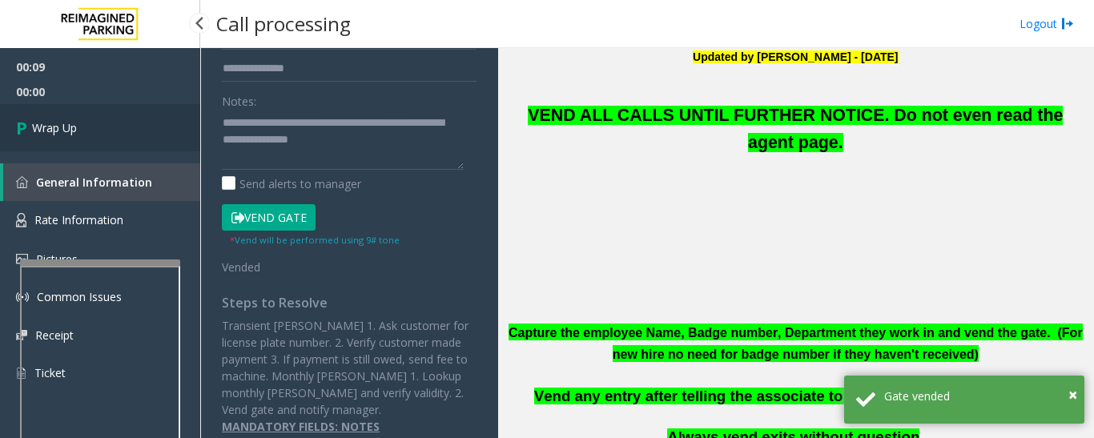
click at [58, 137] on link "Wrap Up" at bounding box center [100, 127] width 200 height 47
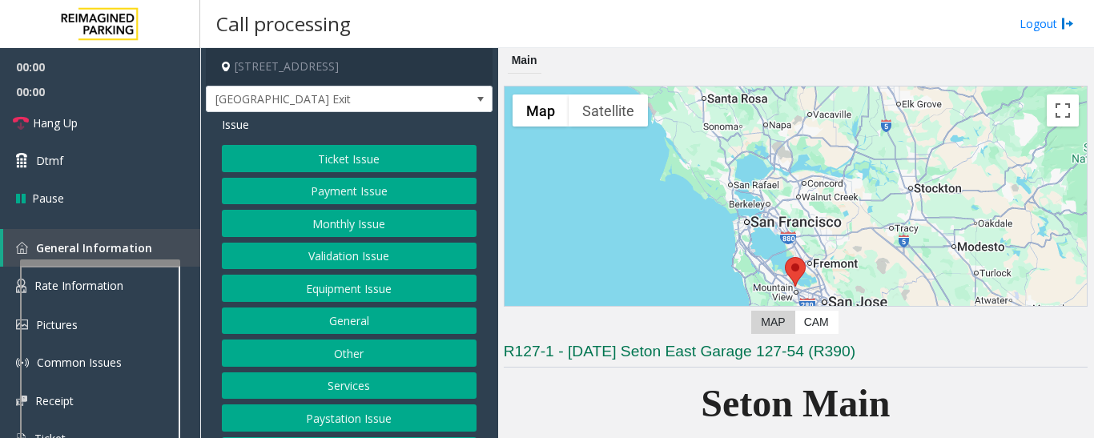
click at [335, 281] on button "Equipment Issue" at bounding box center [349, 288] width 255 height 27
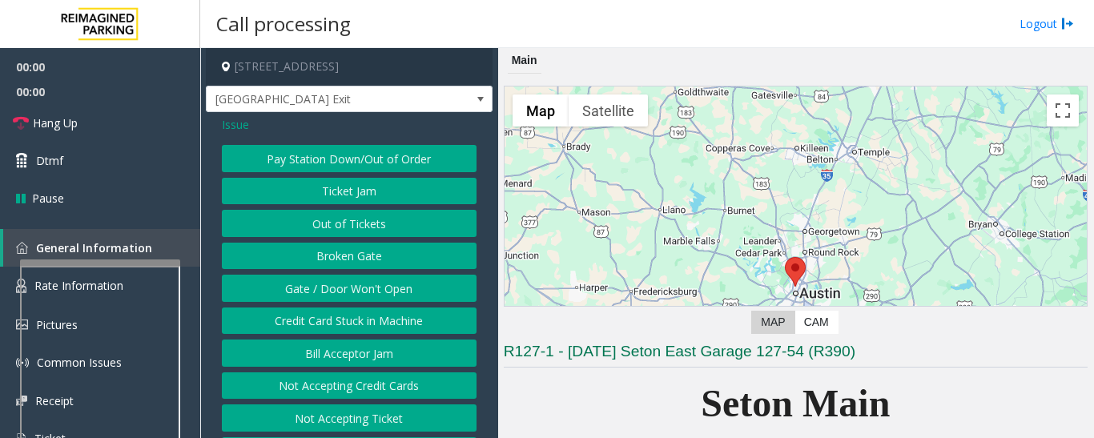
click at [335, 281] on button "Gate / Door Won't Open" at bounding box center [349, 288] width 255 height 27
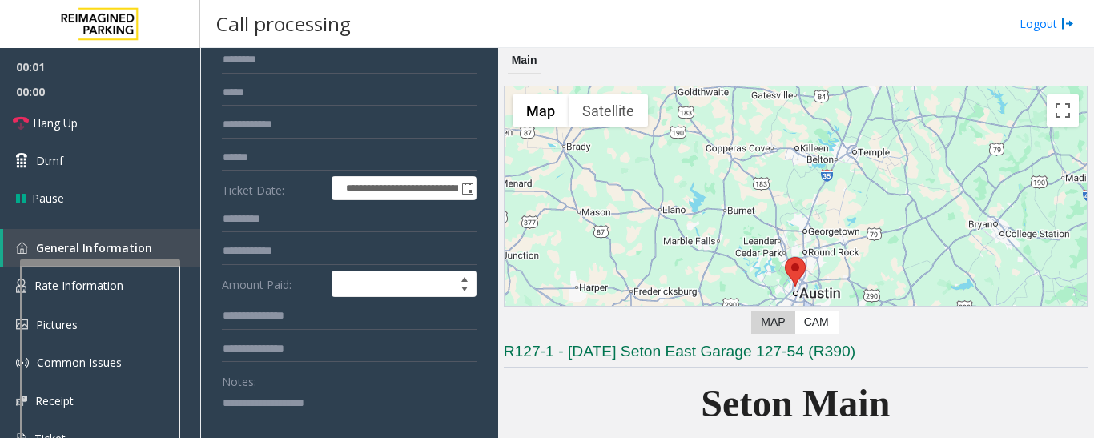
scroll to position [320, 0]
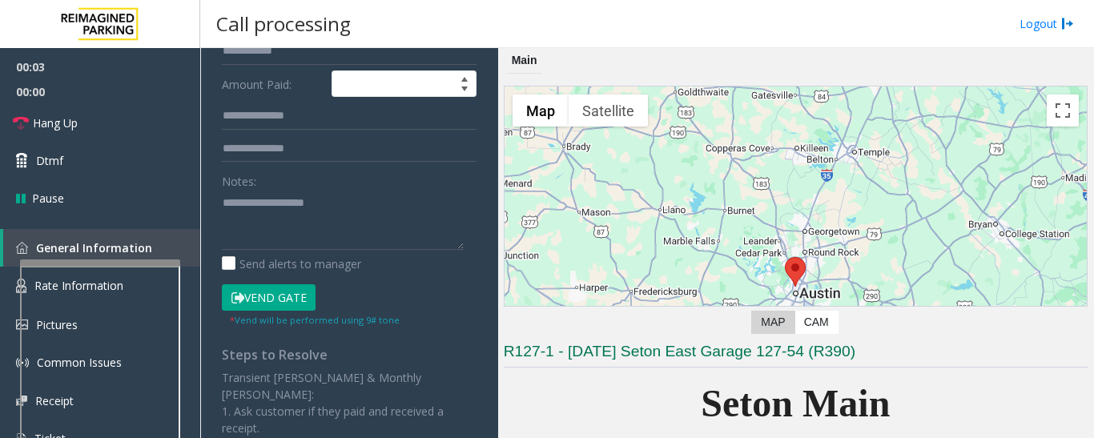
click at [280, 304] on button "Vend Gate" at bounding box center [269, 297] width 94 height 27
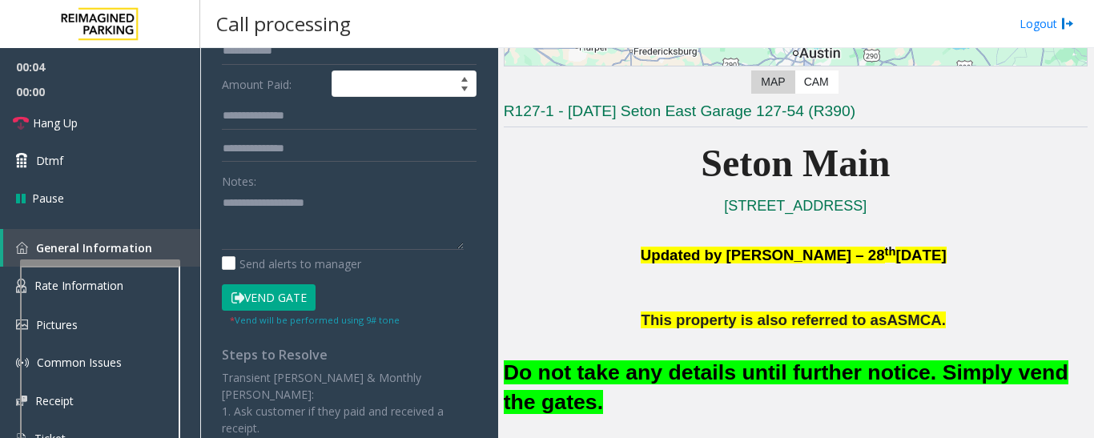
click at [728, 370] on font "Do not take any details until further notice. Simply vend the gates." at bounding box center [786, 387] width 565 height 54
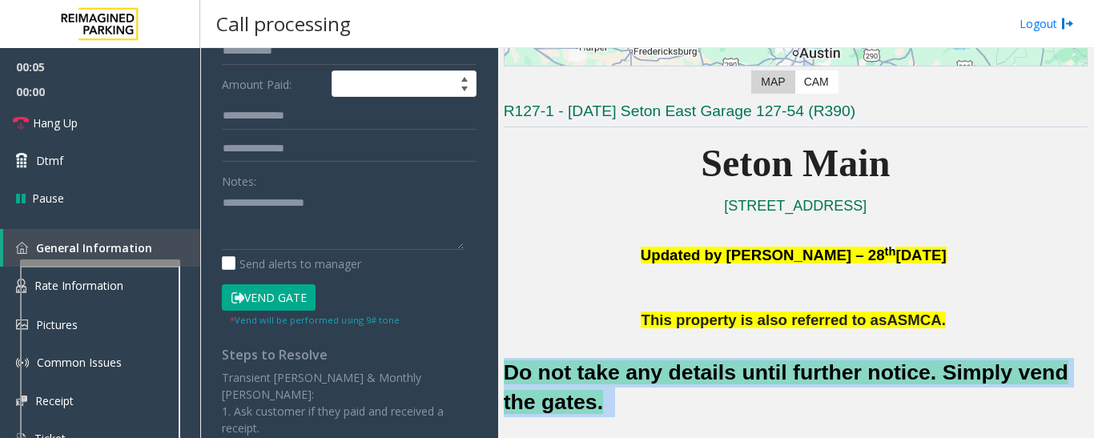
click at [728, 370] on font "Do not take any details until further notice. Simply vend the gates." at bounding box center [786, 387] width 565 height 54
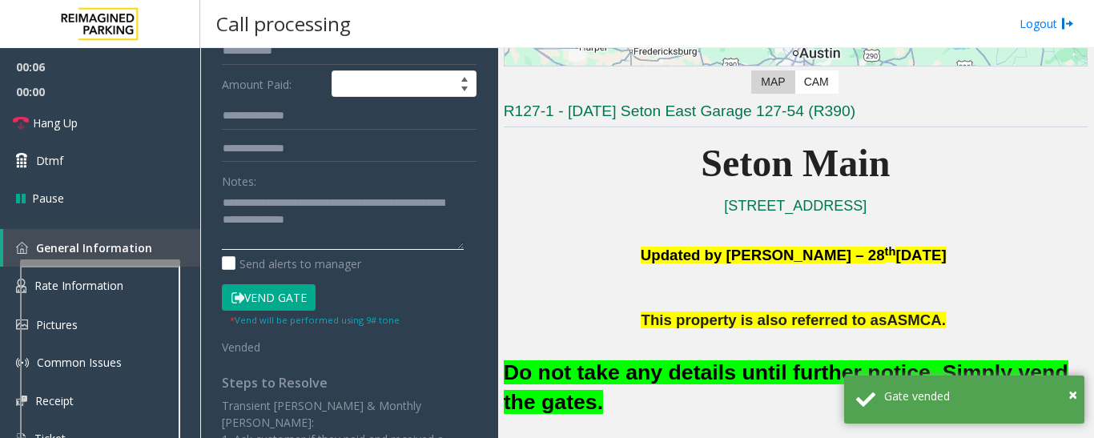
click at [385, 219] on textarea at bounding box center [343, 220] width 242 height 60
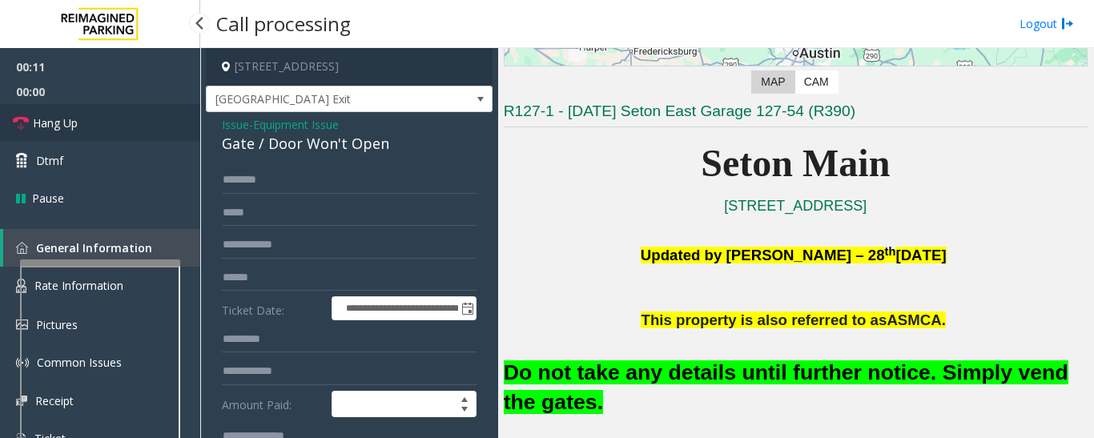
type textarea "**********"
click at [46, 128] on span "Hang Up" at bounding box center [55, 123] width 45 height 17
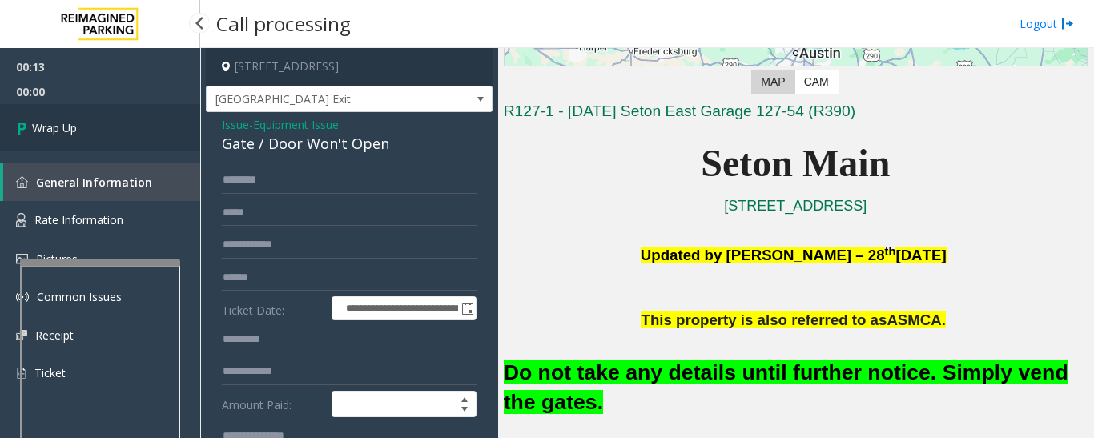
click at [37, 127] on span "Wrap Up" at bounding box center [54, 127] width 45 height 17
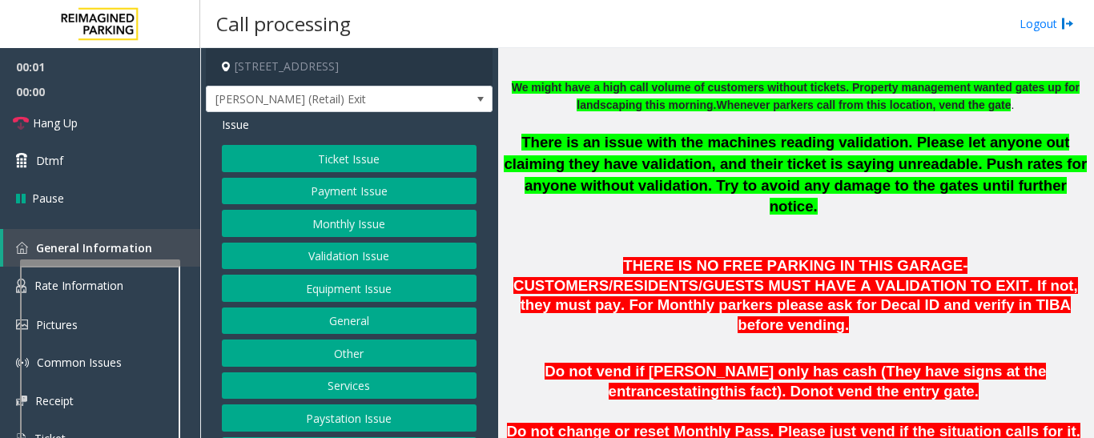
scroll to position [801, 0]
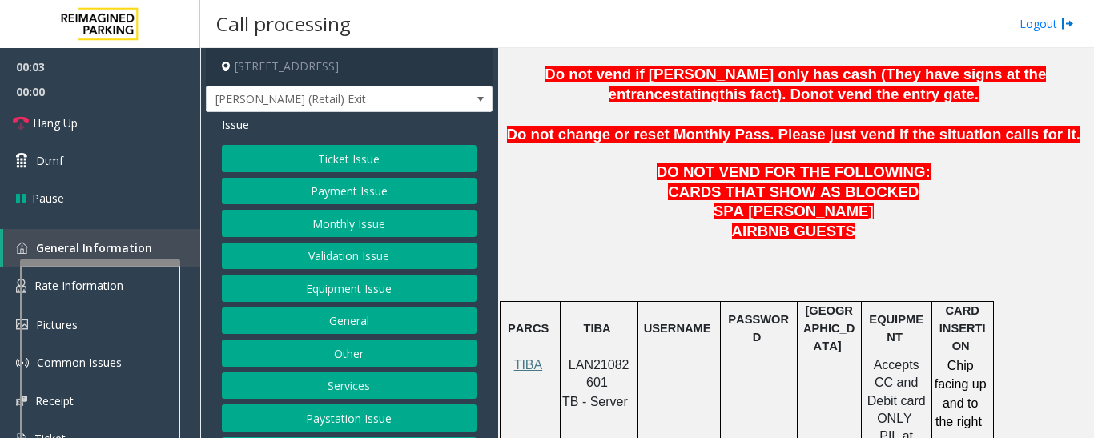
click at [576, 358] on span "LAN21082601" at bounding box center [599, 373] width 61 height 31
copy p "LAN21082601"
click at [312, 261] on button "Validation Issue" at bounding box center [349, 256] width 255 height 27
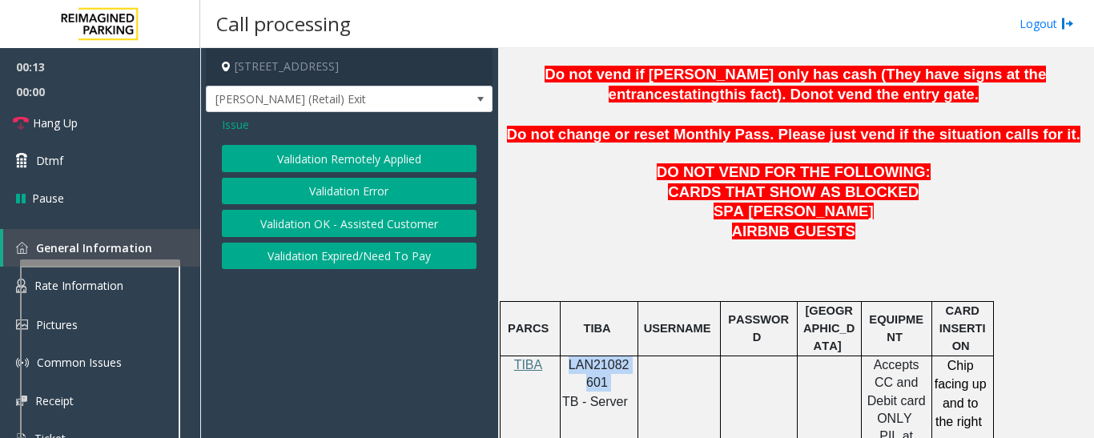
click at [338, 198] on button "Validation Error" at bounding box center [349, 191] width 255 height 27
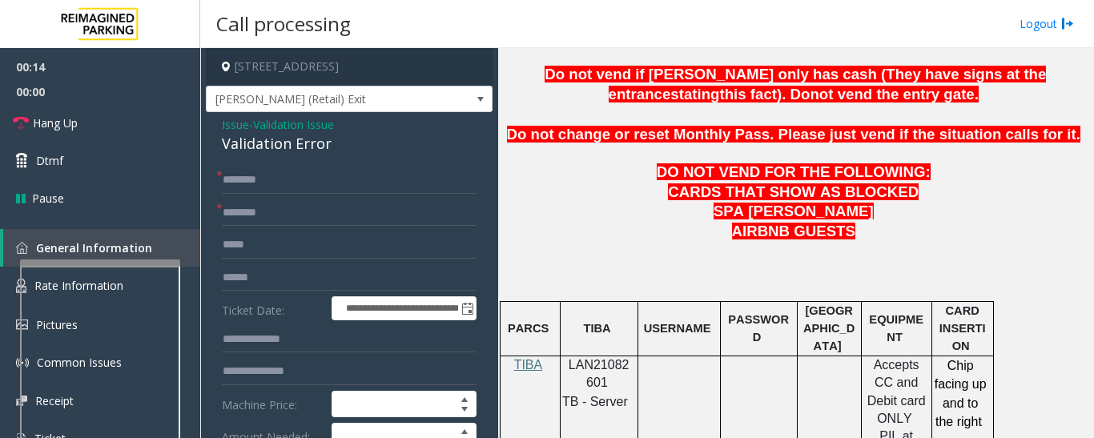
click at [237, 155] on div "Validation Error" at bounding box center [349, 144] width 255 height 22
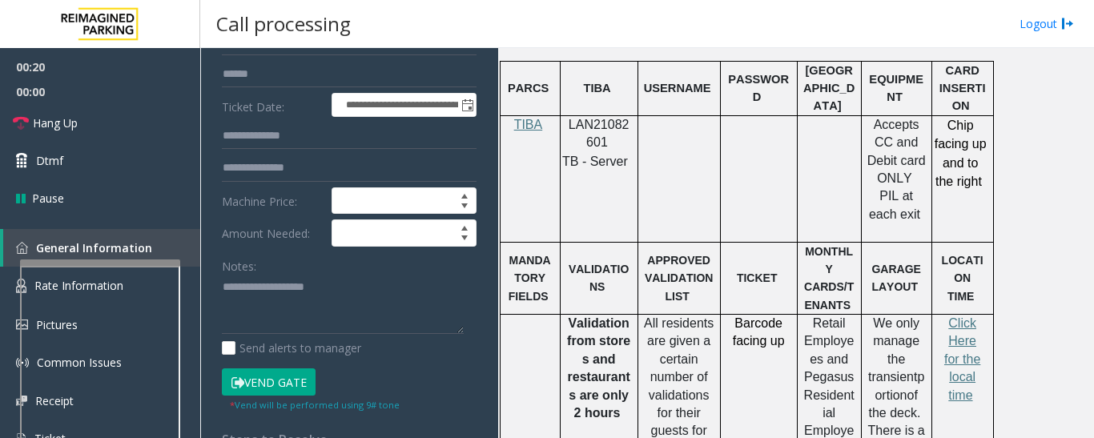
scroll to position [320, 0]
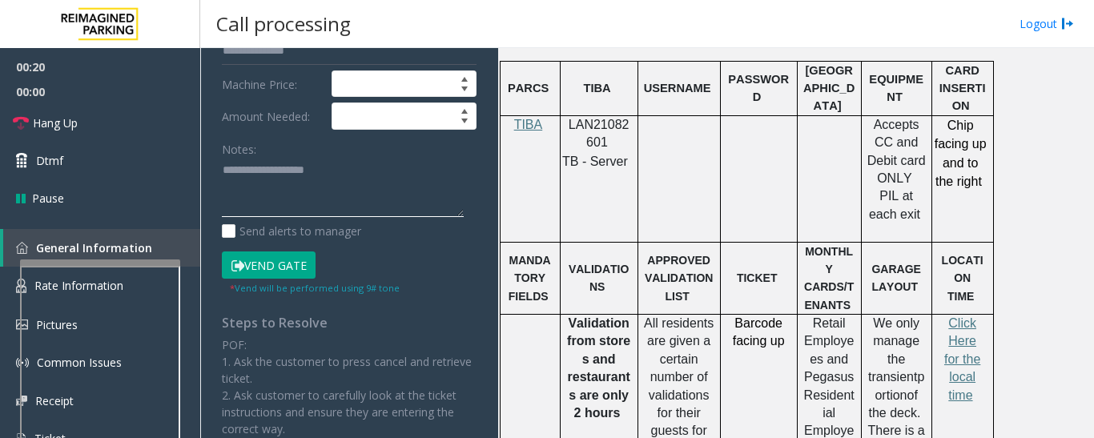
click at [358, 187] on textarea at bounding box center [343, 188] width 242 height 60
paste textarea "**********"
type textarea "**********"
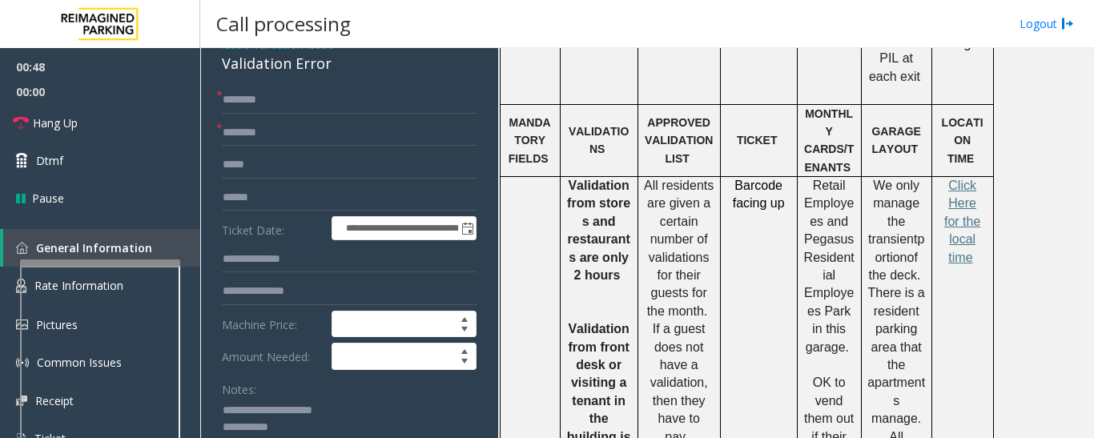
scroll to position [1202, 0]
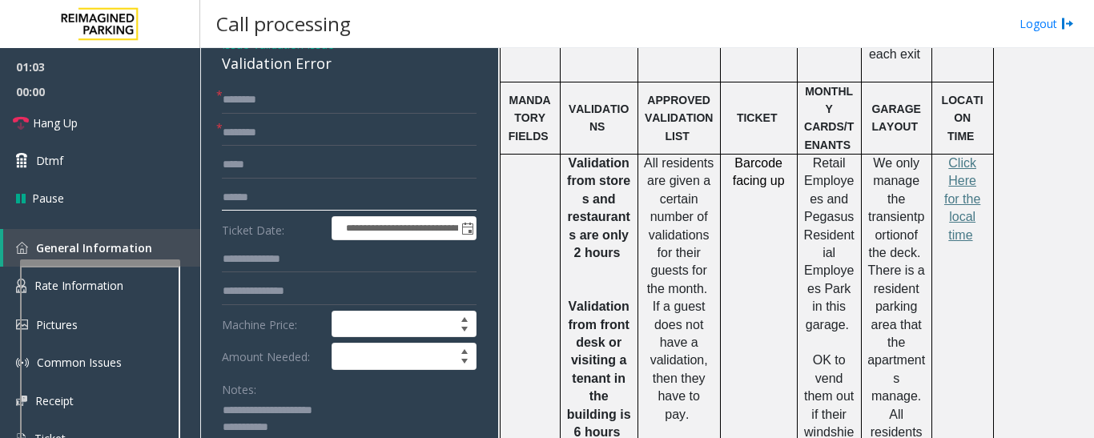
click at [248, 207] on input "text" at bounding box center [349, 197] width 255 height 27
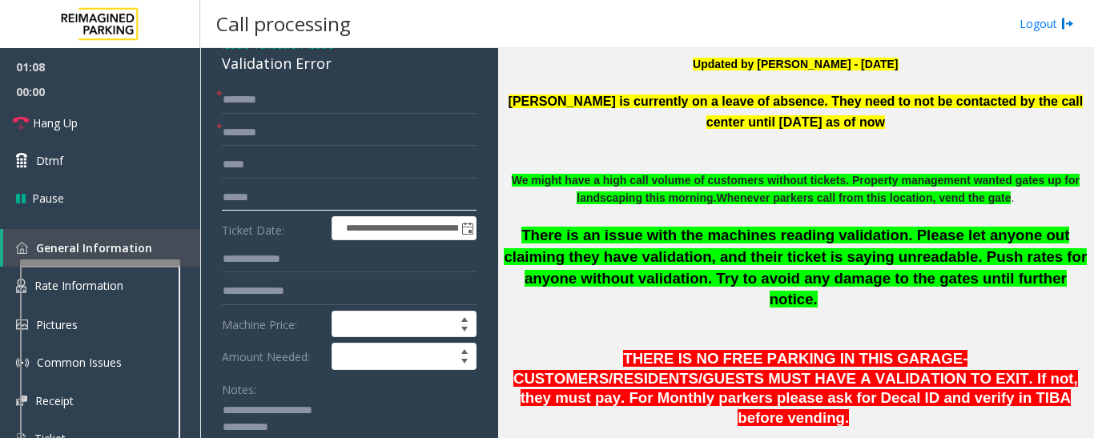
scroll to position [401, 0]
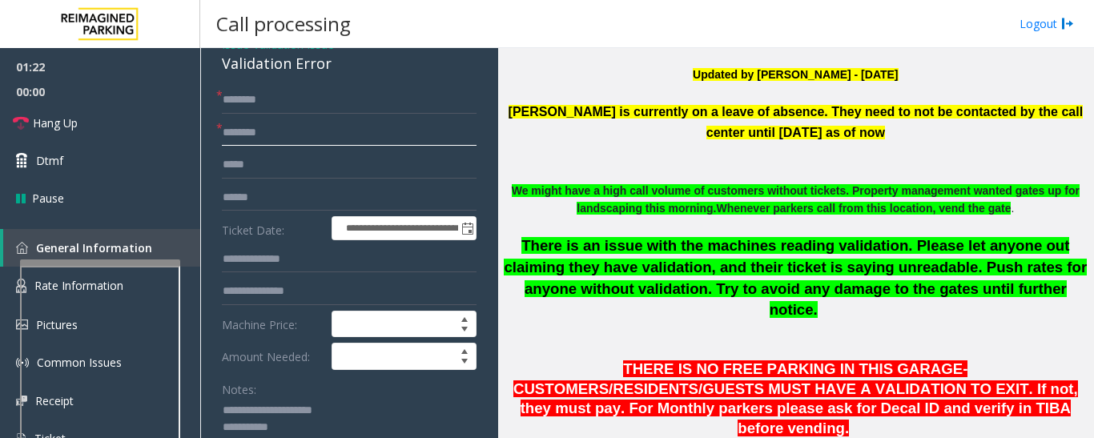
click at [311, 147] on input "text" at bounding box center [349, 132] width 255 height 27
type input "**"
click at [341, 113] on input "text" at bounding box center [349, 100] width 255 height 27
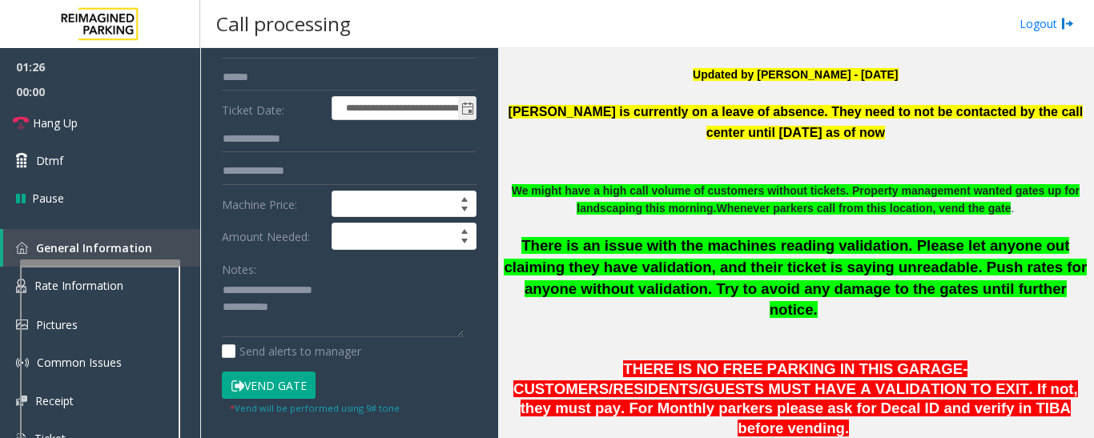
scroll to position [320, 0]
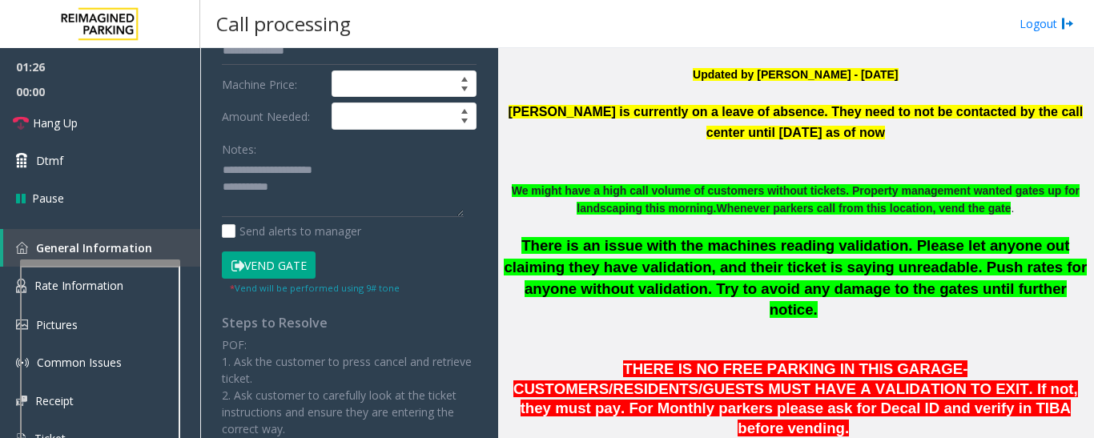
type input "**"
click at [316, 213] on textarea at bounding box center [343, 188] width 242 height 60
click at [95, 130] on link "Hang Up" at bounding box center [100, 123] width 200 height 38
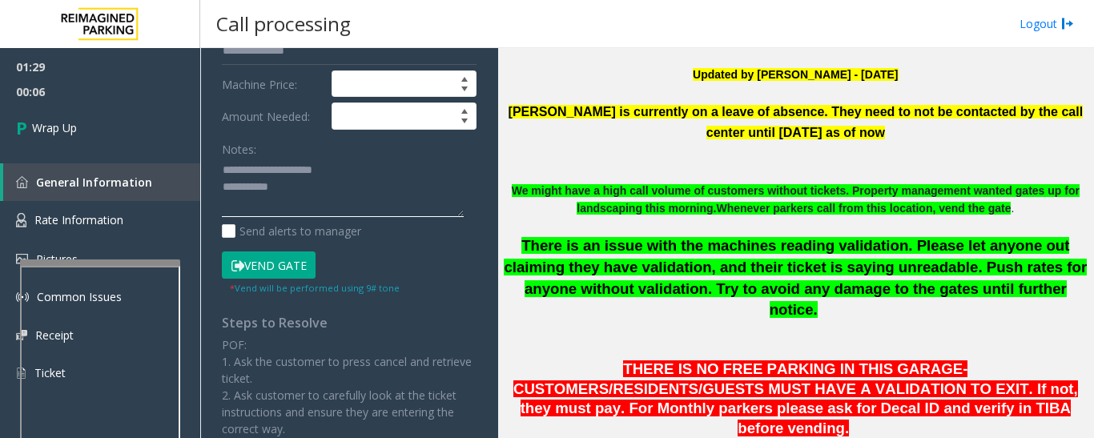
click at [299, 206] on textarea at bounding box center [343, 188] width 242 height 60
paste textarea "**********"
click at [272, 172] on textarea at bounding box center [343, 188] width 242 height 60
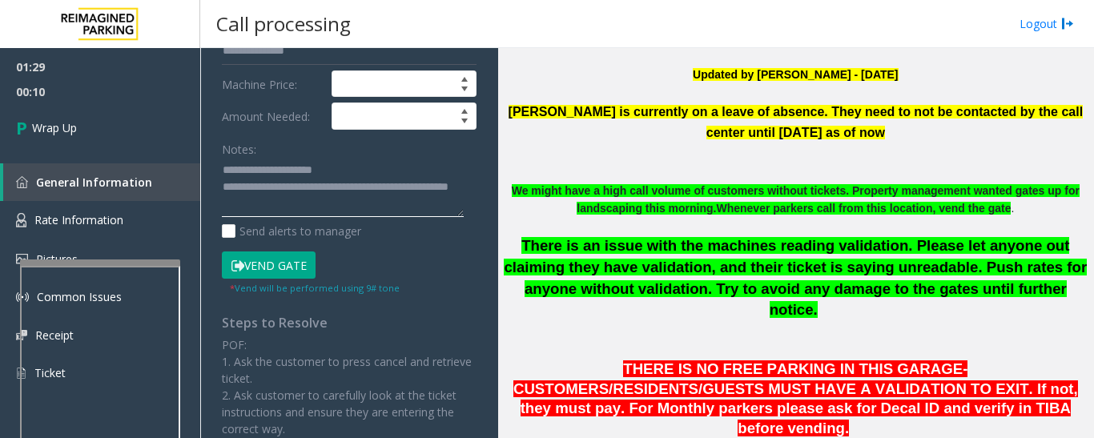
drag, startPoint x: 418, startPoint y: 194, endPoint x: 429, endPoint y: 193, distance: 10.4
click at [429, 193] on textarea at bounding box center [343, 188] width 242 height 60
paste textarea "*********"
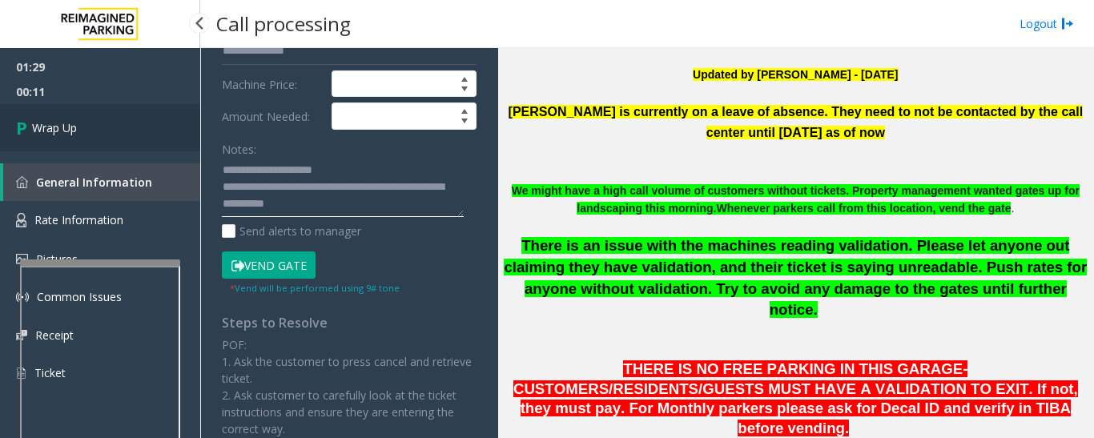
type textarea "**********"
click at [119, 118] on link "Wrap Up" at bounding box center [100, 127] width 200 height 47
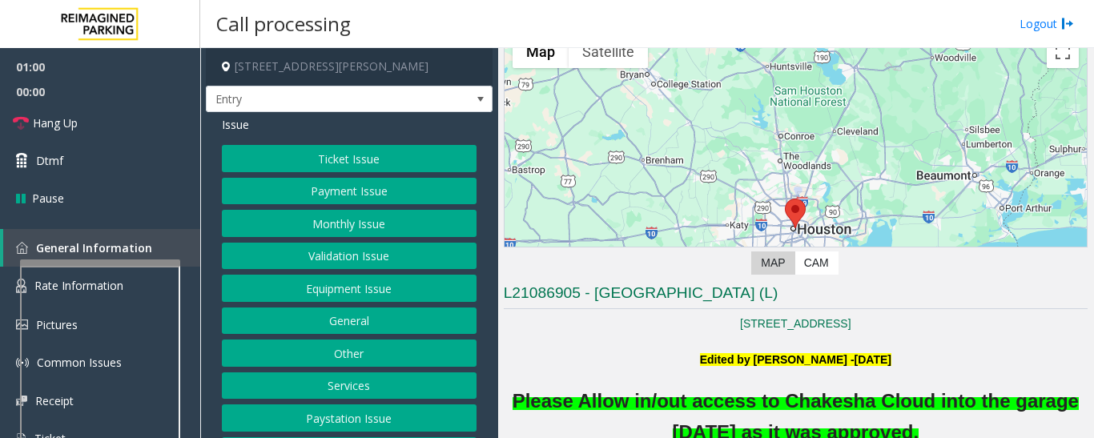
scroll to position [401, 0]
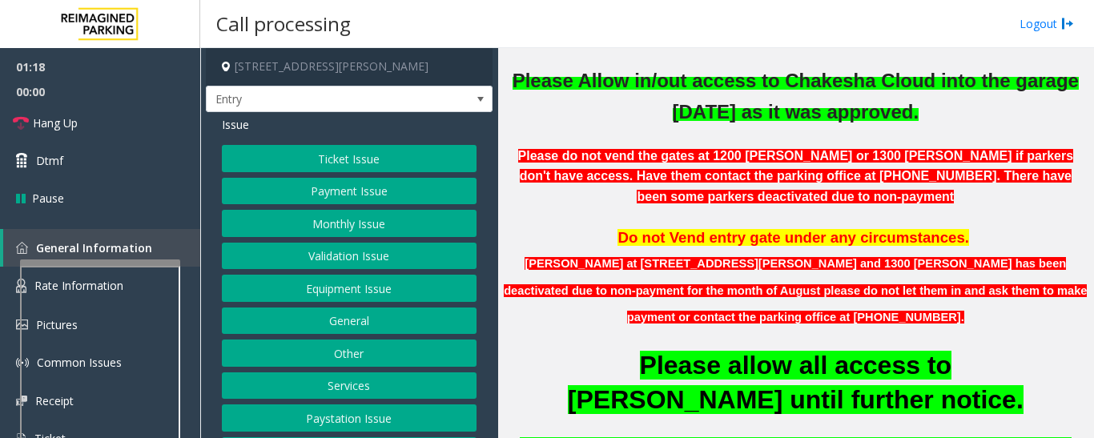
click at [417, 285] on button "Equipment Issue" at bounding box center [349, 288] width 255 height 27
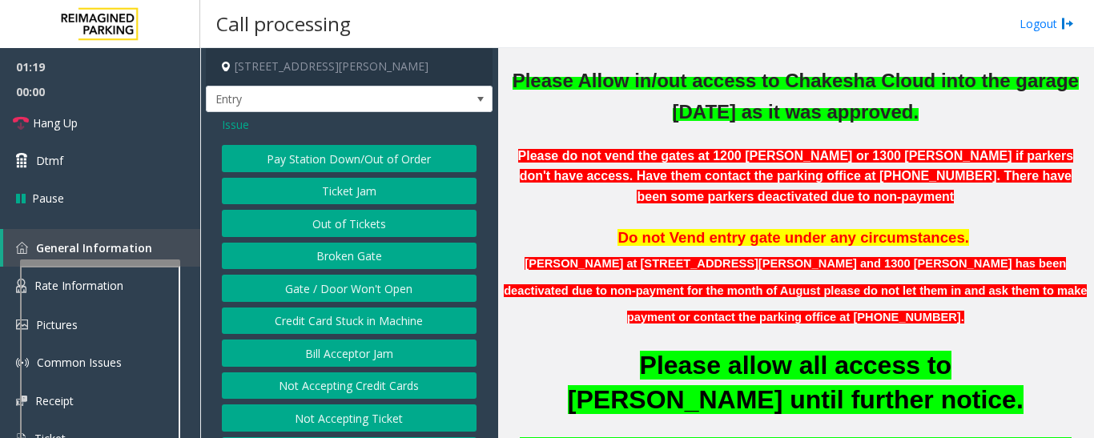
click at [348, 286] on button "Gate / Door Won't Open" at bounding box center [349, 288] width 255 height 27
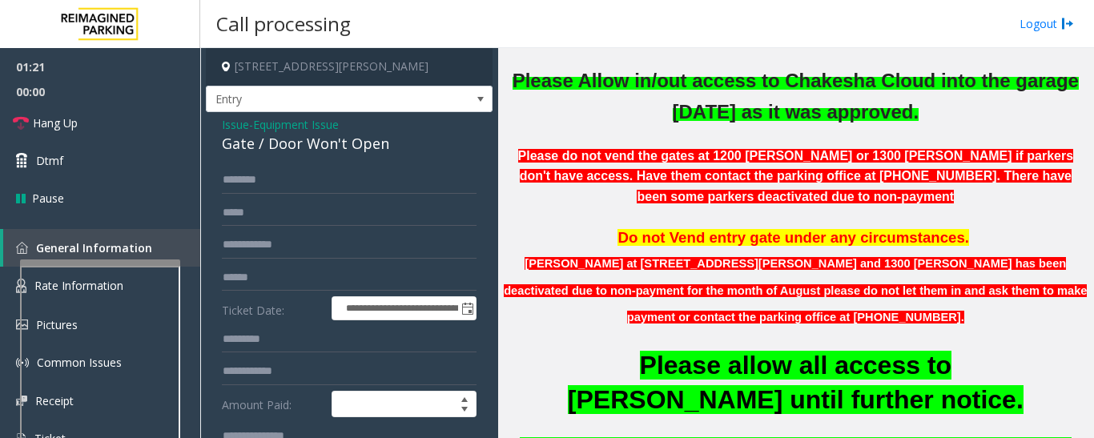
click at [284, 145] on div "Gate / Door Won't Open" at bounding box center [349, 144] width 255 height 22
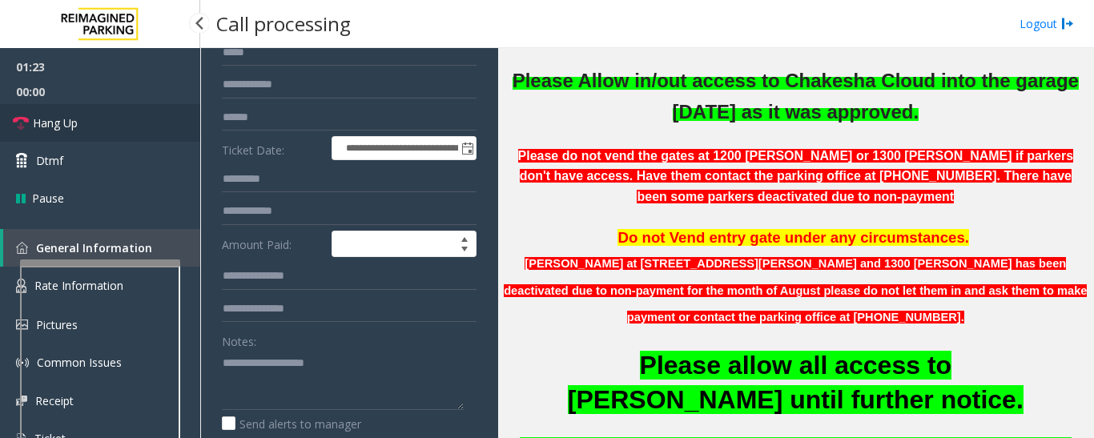
drag, startPoint x: 83, startPoint y: 111, endPoint x: 87, endPoint y: 119, distance: 9.0
click at [83, 111] on link "Hang Up" at bounding box center [100, 123] width 200 height 38
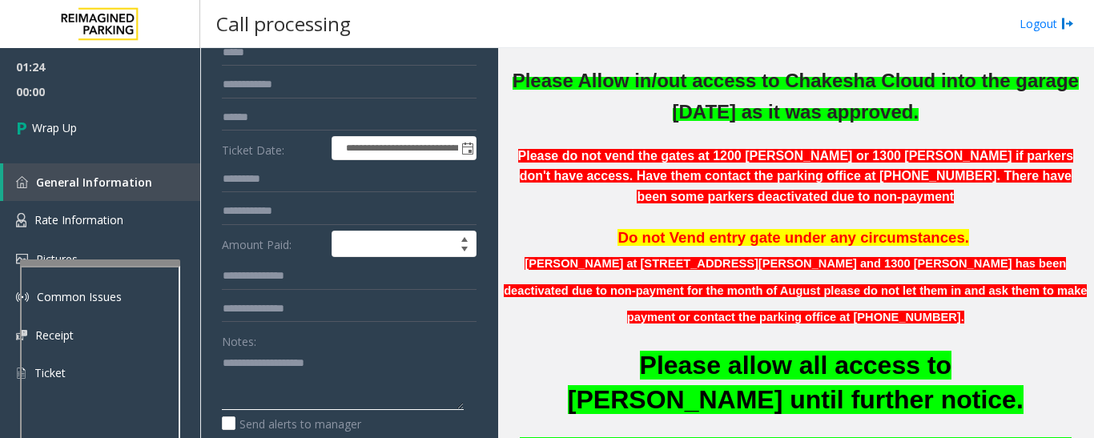
click at [295, 374] on textarea at bounding box center [343, 380] width 242 height 60
paste textarea "**********"
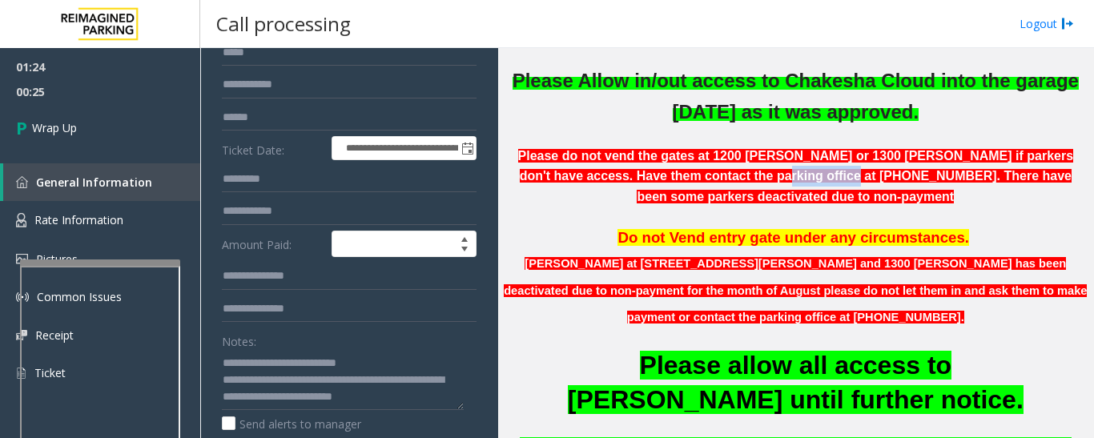
drag, startPoint x: 634, startPoint y: 176, endPoint x: 707, endPoint y: 171, distance: 73.1
click at [707, 171] on span "Please do not vend the gates at 1200 [PERSON_NAME] or 1300 [PERSON_NAME] if par…" at bounding box center [796, 176] width 556 height 54
click at [439, 393] on textarea at bounding box center [343, 380] width 242 height 60
paste textarea "**********"
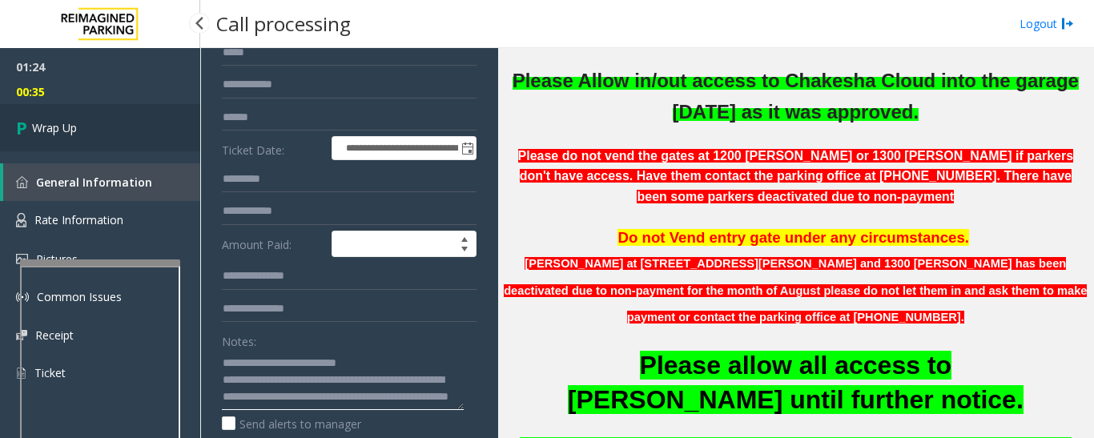
type textarea "**********"
click at [175, 111] on link "Wrap Up" at bounding box center [100, 127] width 200 height 47
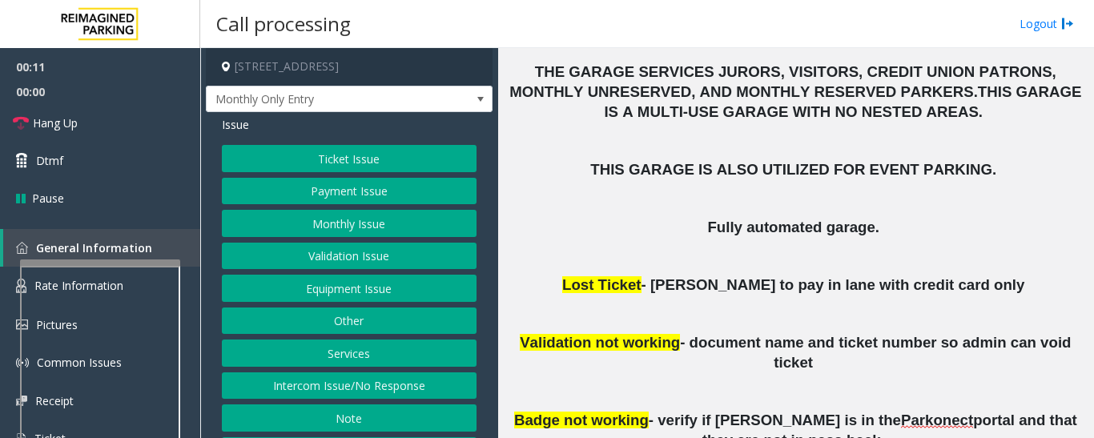
scroll to position [160, 0]
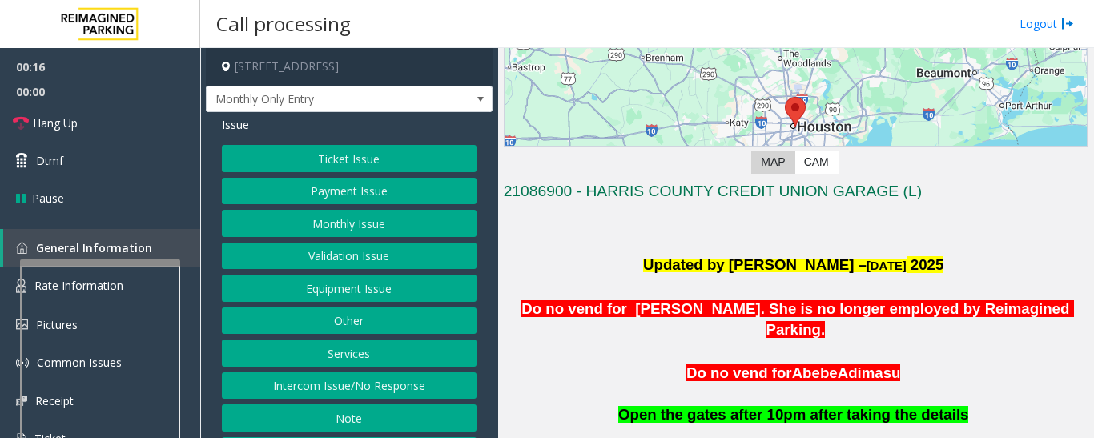
click at [430, 222] on button "Monthly Issue" at bounding box center [349, 223] width 255 height 27
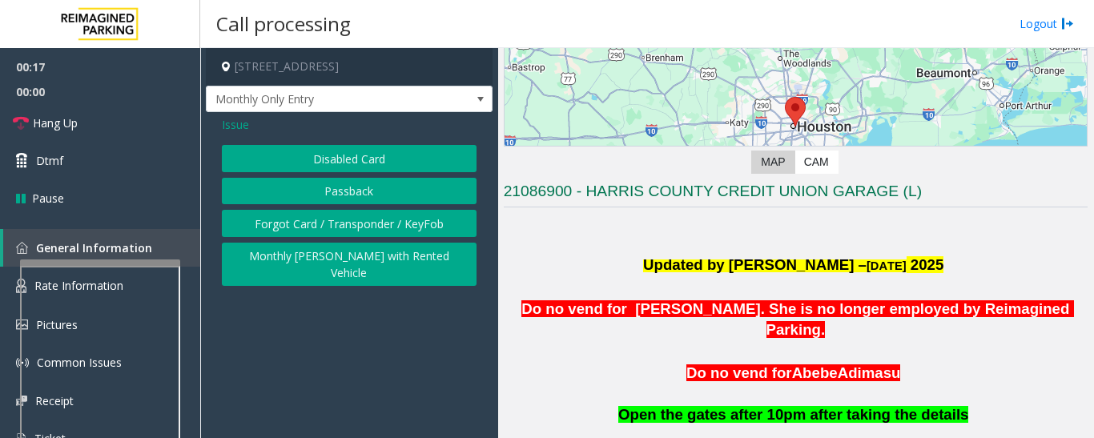
click at [414, 163] on button "Disabled Card" at bounding box center [349, 158] width 255 height 27
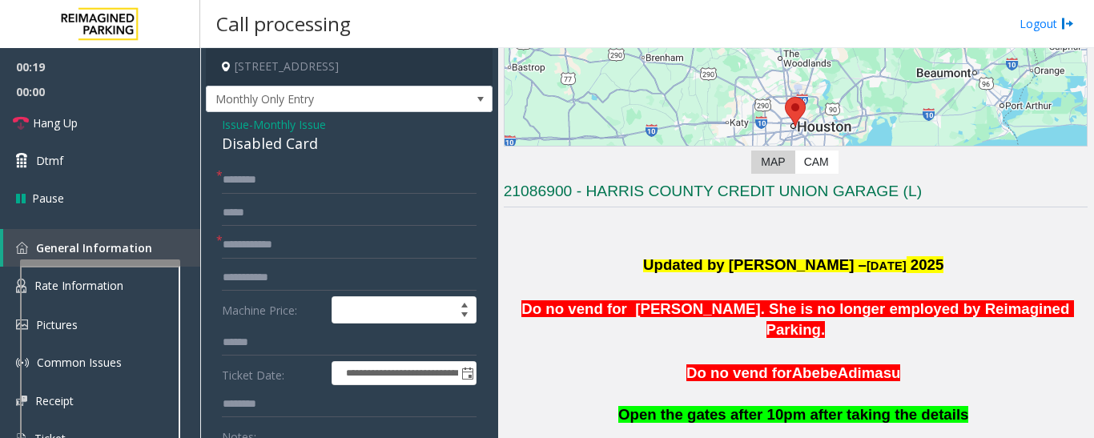
click at [276, 153] on div "Disabled Card" at bounding box center [349, 144] width 255 height 22
click at [244, 178] on input "text" at bounding box center [349, 180] width 255 height 27
click at [336, 239] on input "text" at bounding box center [349, 245] width 255 height 27
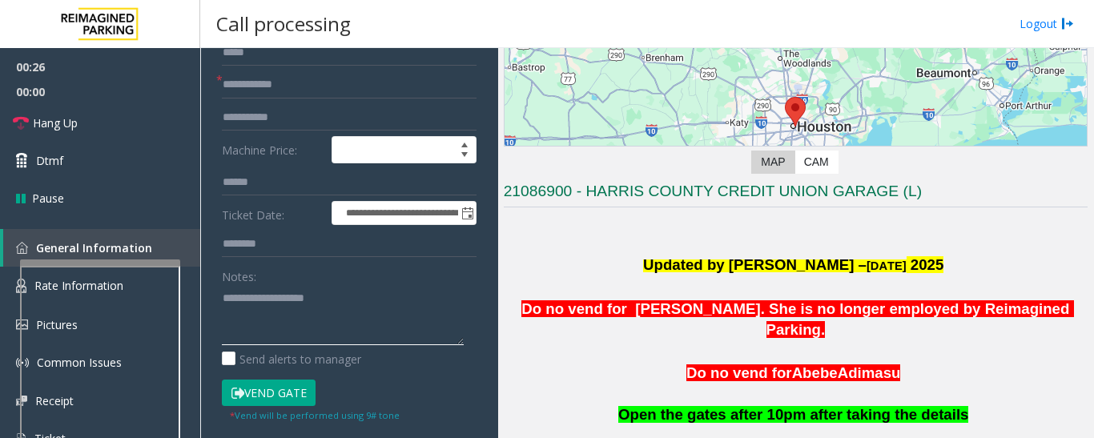
click at [332, 298] on textarea at bounding box center [343, 315] width 242 height 60
paste textarea "**********"
type textarea "**********"
click at [314, 79] on input "text" at bounding box center [349, 84] width 255 height 27
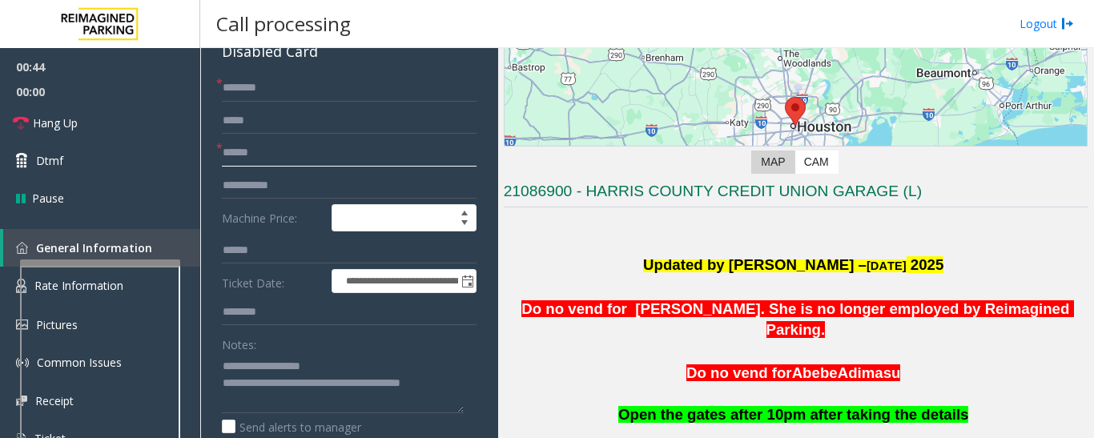
scroll to position [0, 0]
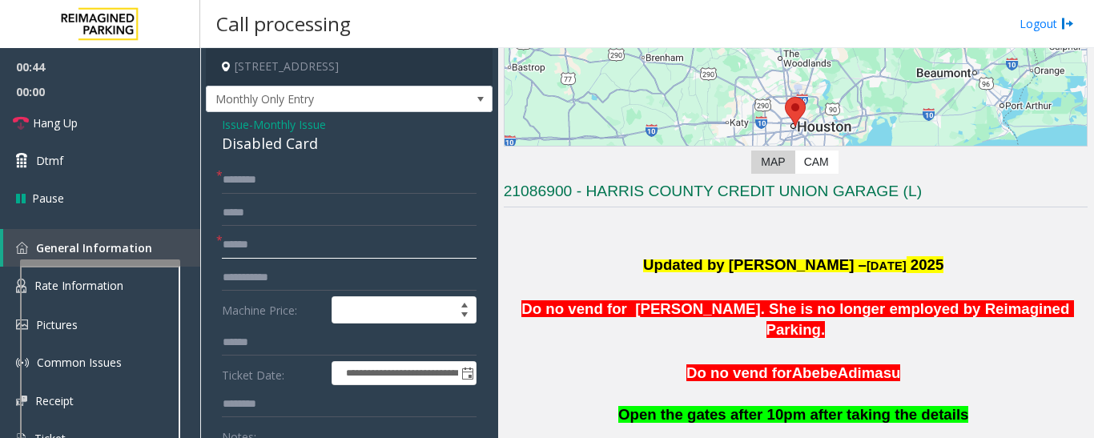
type input "******"
click at [279, 174] on input "text" at bounding box center [349, 180] width 255 height 27
click at [400, 183] on input "****" at bounding box center [349, 180] width 255 height 27
drag, startPoint x: 257, startPoint y: 176, endPoint x: 213, endPoint y: 181, distance: 44.3
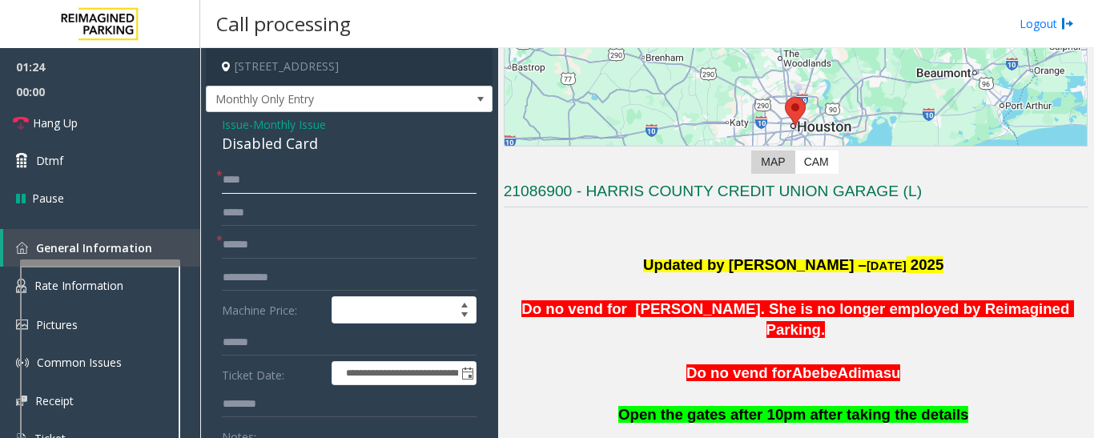
click at [274, 174] on input "****" at bounding box center [349, 180] width 255 height 27
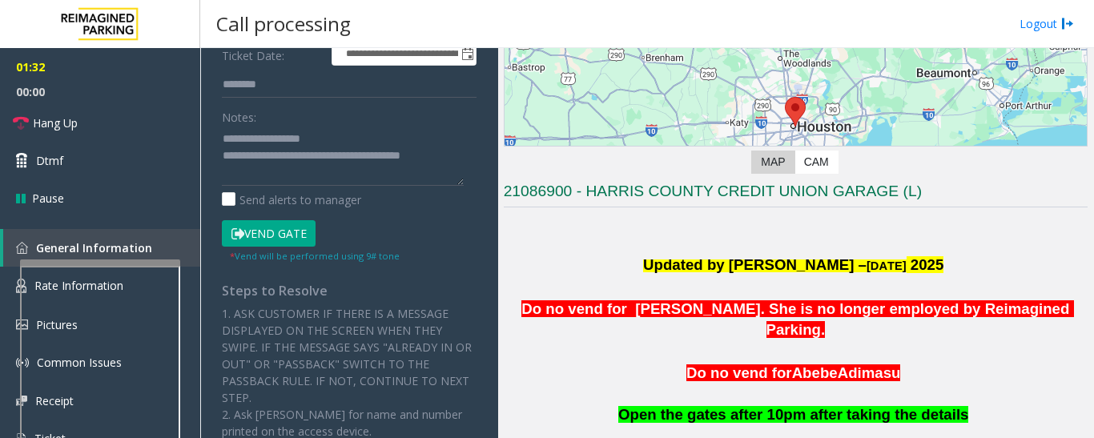
scroll to position [320, 0]
type input "****"
click at [280, 231] on button "Vend Gate" at bounding box center [269, 232] width 94 height 27
click at [288, 172] on textarea at bounding box center [343, 155] width 242 height 60
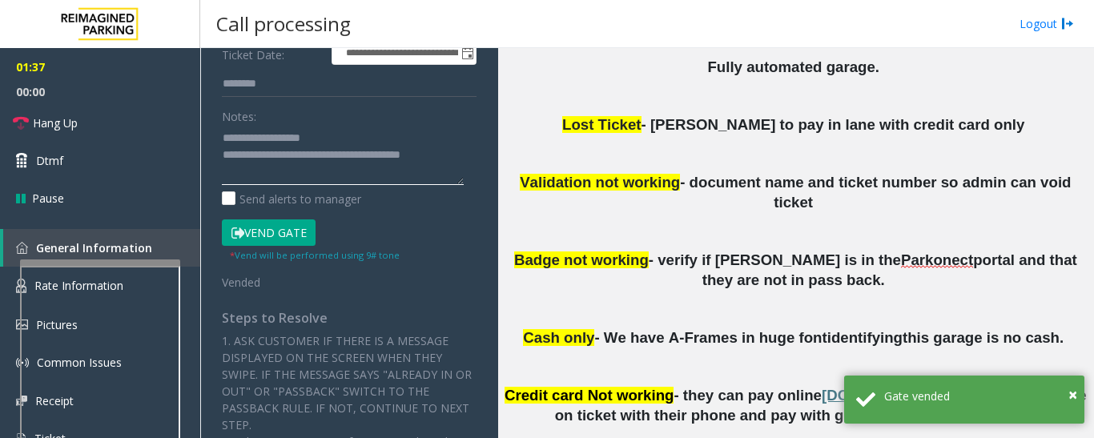
scroll to position [0, 0]
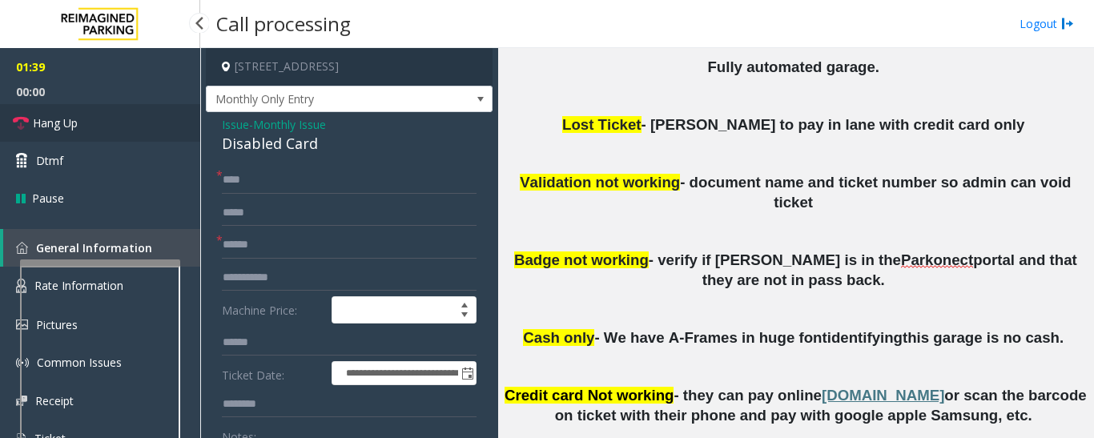
click at [55, 117] on span "Hang Up" at bounding box center [55, 123] width 45 height 17
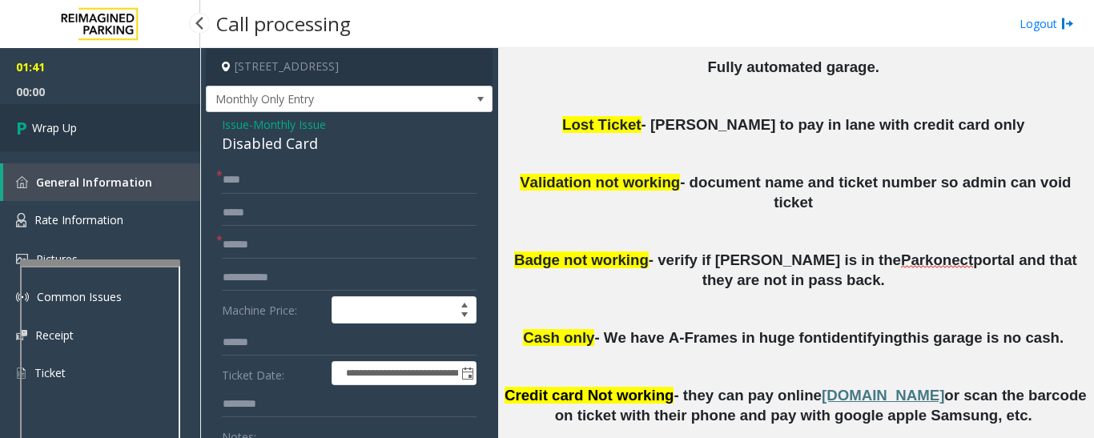
click at [0, 118] on link "Wrap Up" at bounding box center [100, 127] width 200 height 47
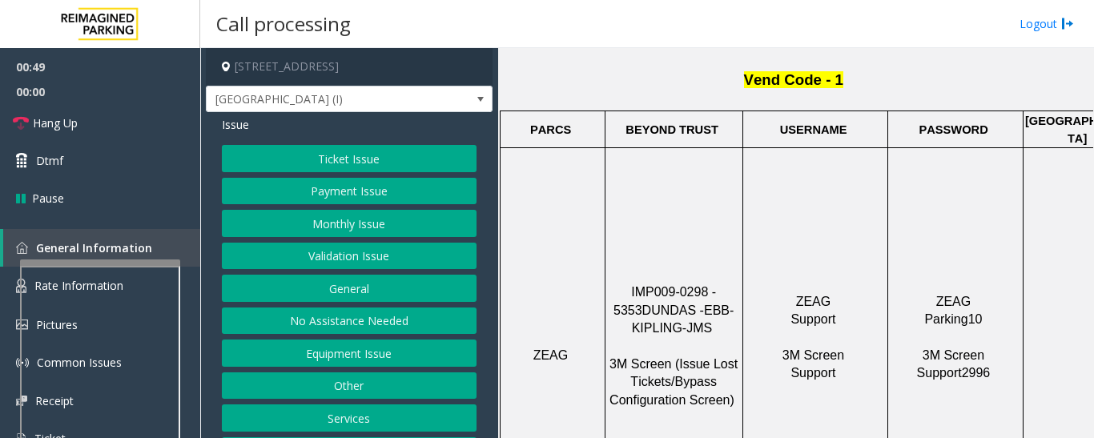
scroll to position [240, 0]
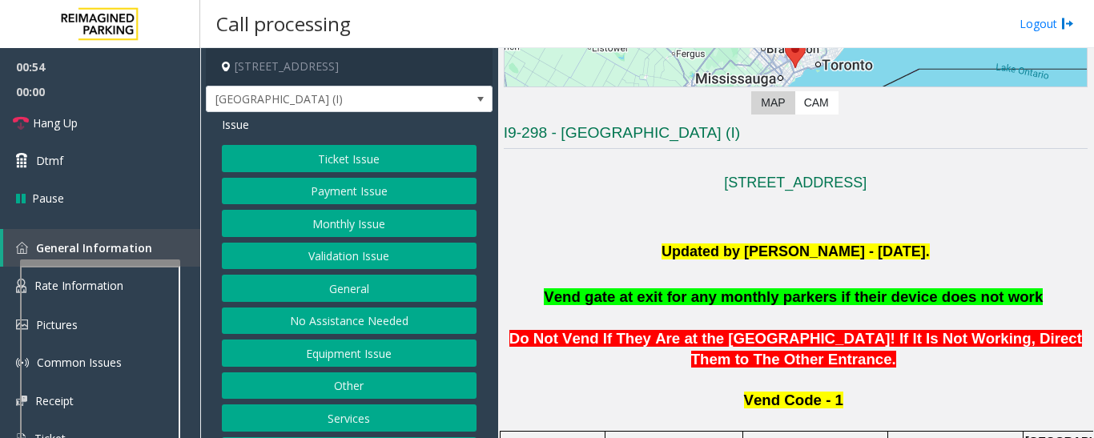
click at [421, 362] on button "Equipment Issue" at bounding box center [349, 353] width 255 height 27
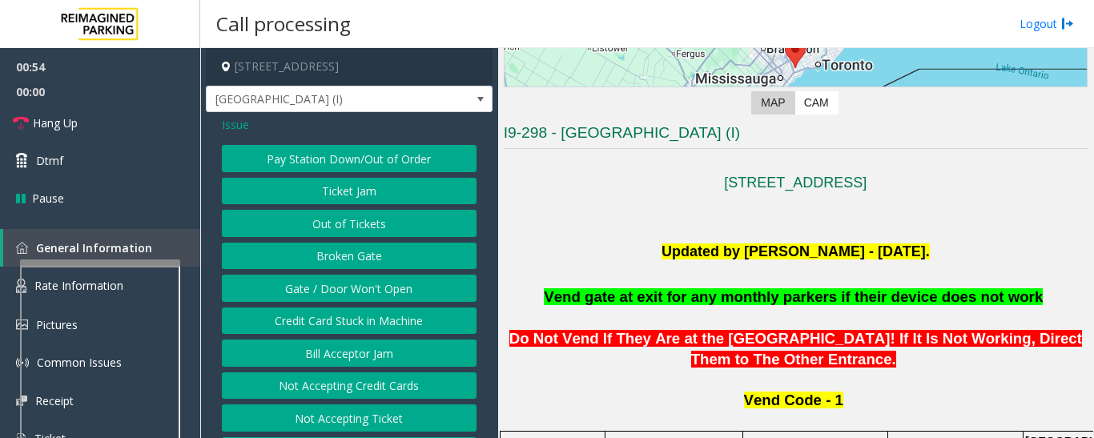
click at [424, 288] on button "Gate / Door Won't Open" at bounding box center [349, 288] width 255 height 27
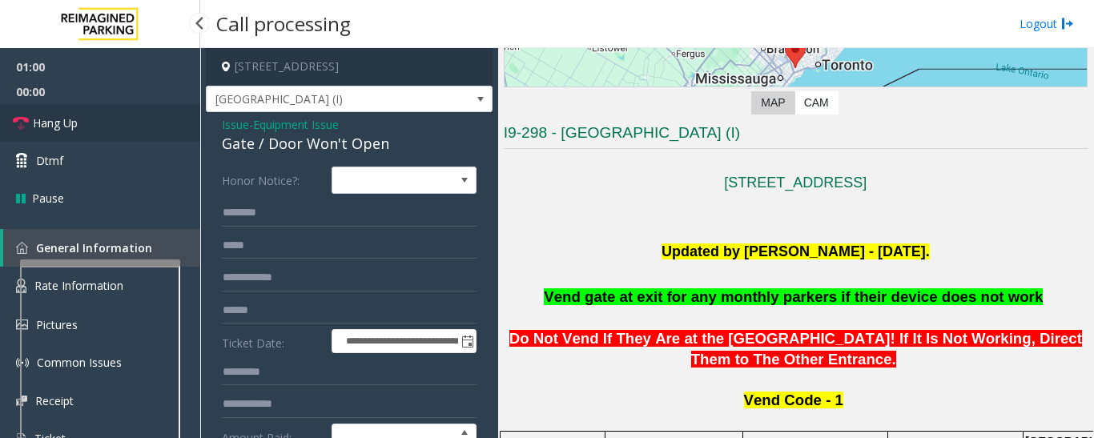
click at [95, 122] on link "Hang Up" at bounding box center [100, 123] width 200 height 38
click at [256, 143] on div "Gate / Door Won't Open" at bounding box center [349, 144] width 255 height 22
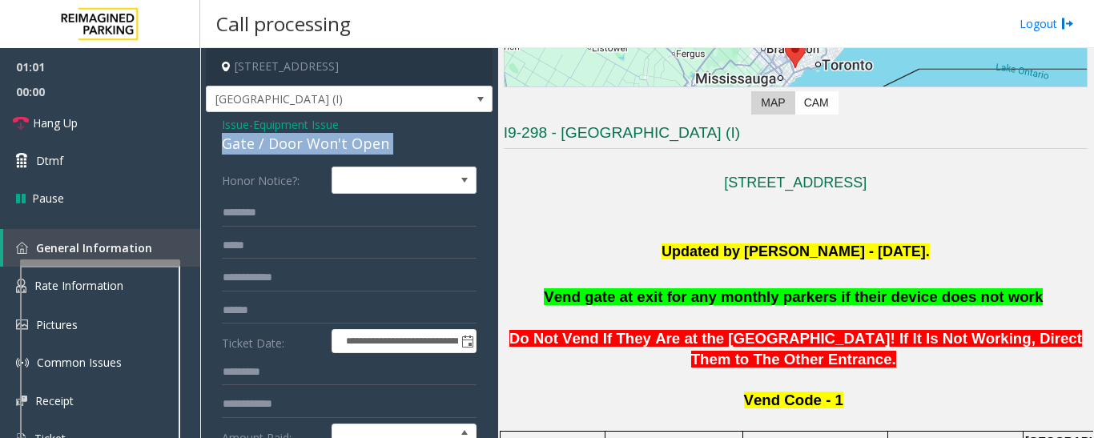
click at [256, 143] on div "Gate / Door Won't Open" at bounding box center [349, 144] width 255 height 22
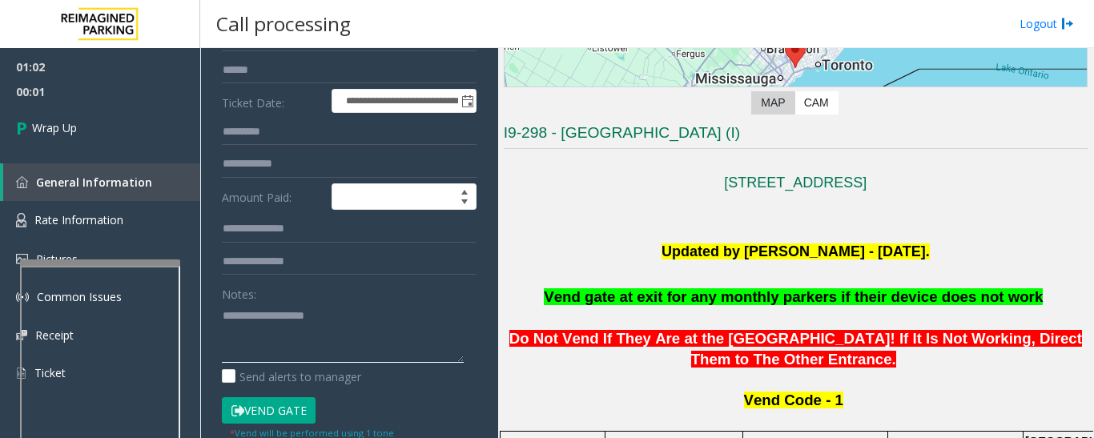
click at [248, 332] on textarea at bounding box center [343, 333] width 242 height 60
paste textarea "**********"
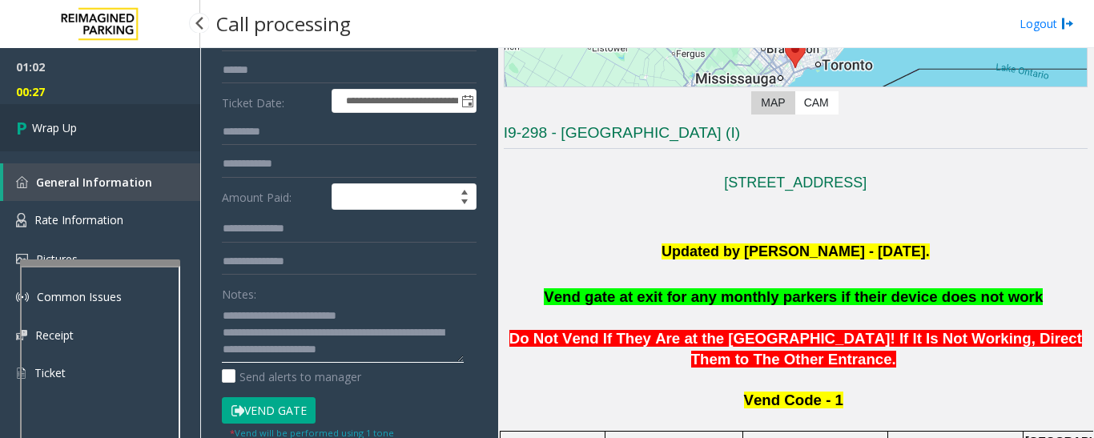
type textarea "**********"
click at [155, 143] on link "Wrap Up" at bounding box center [100, 127] width 200 height 47
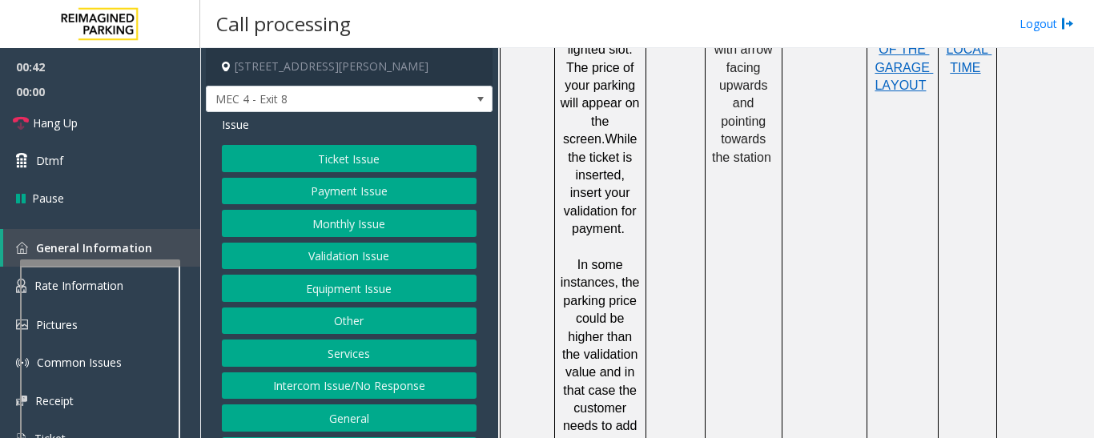
scroll to position [34, 0]
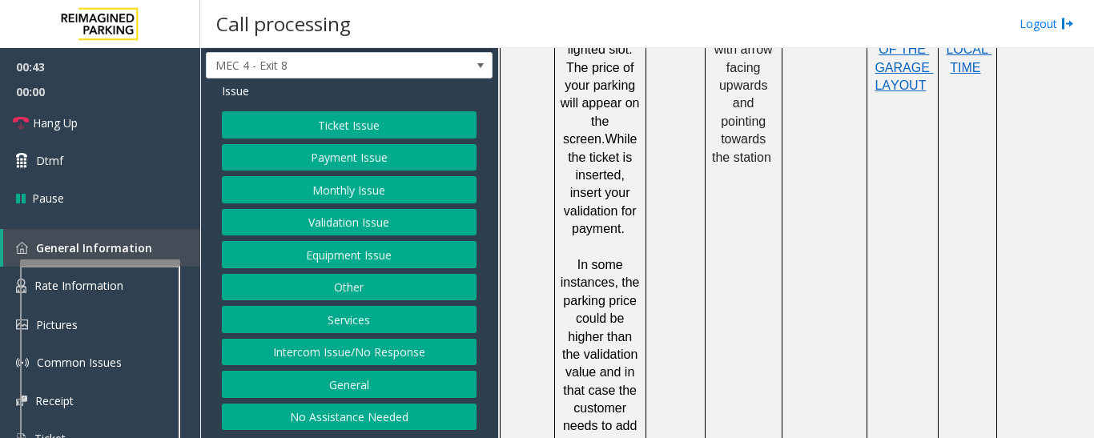
click at [377, 342] on button "Intercom Issue/No Response" at bounding box center [349, 352] width 255 height 27
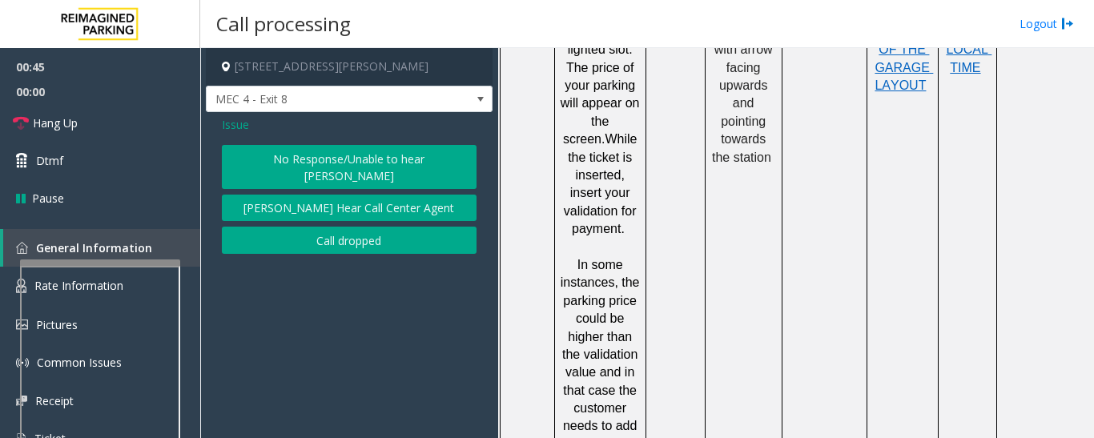
click at [389, 154] on button "No Response/Unable to hear [PERSON_NAME]" at bounding box center [349, 167] width 255 height 44
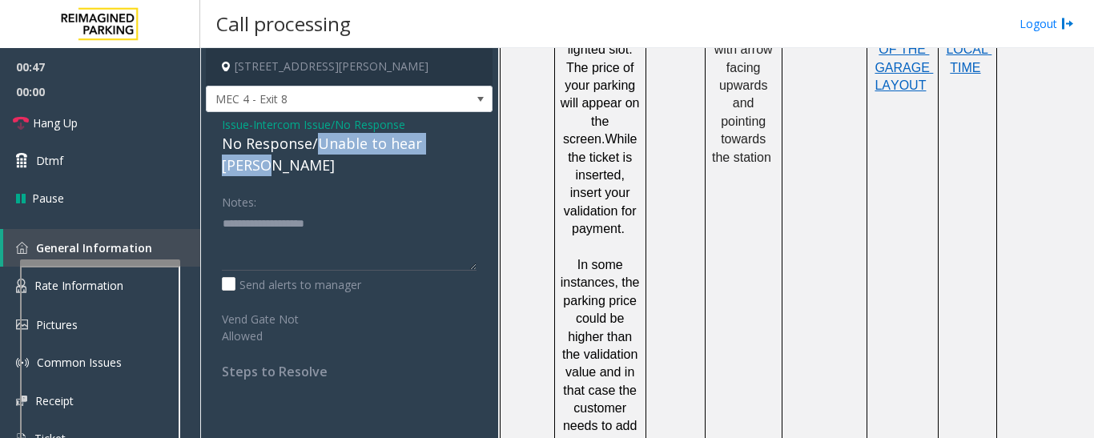
drag, startPoint x: 316, startPoint y: 148, endPoint x: 465, endPoint y: 149, distance: 149.0
click at [465, 149] on div "No Response/Unable to hear [PERSON_NAME]" at bounding box center [349, 154] width 255 height 43
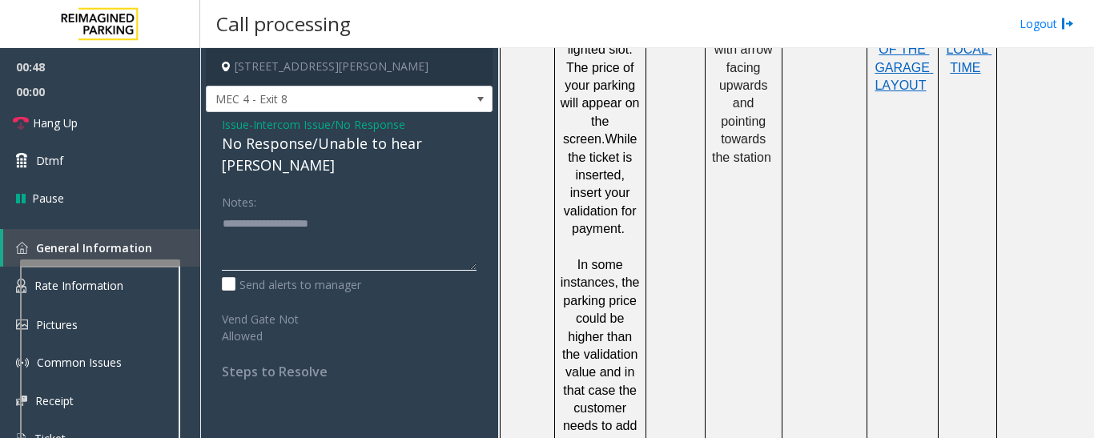
click at [402, 211] on textarea at bounding box center [349, 241] width 255 height 60
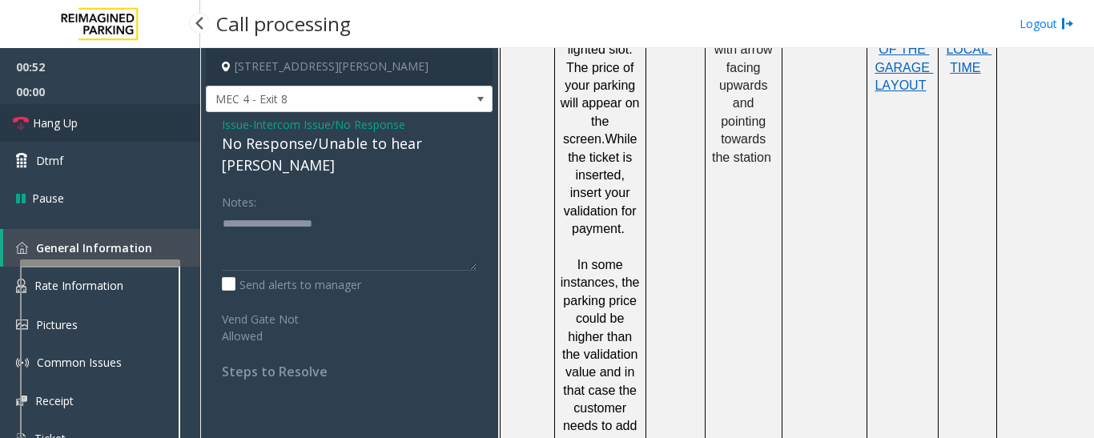
click at [18, 135] on link "Hang Up" at bounding box center [100, 123] width 200 height 38
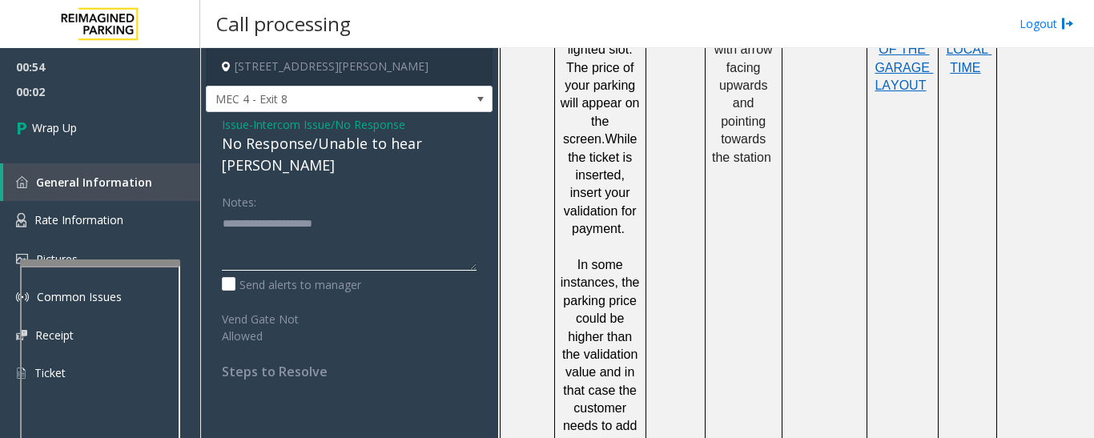
click at [356, 211] on textarea at bounding box center [349, 241] width 255 height 60
paste textarea "**********"
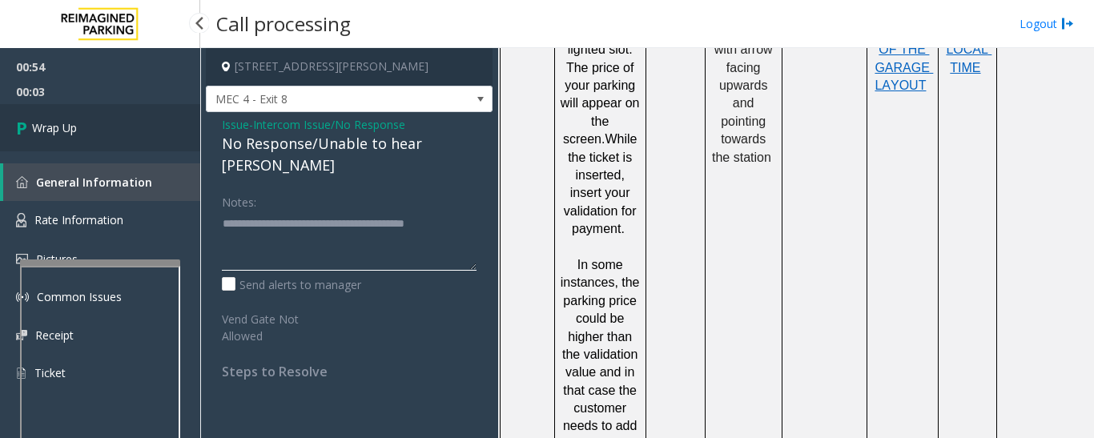
type textarea "**********"
click at [31, 143] on link "Wrap Up" at bounding box center [100, 127] width 200 height 47
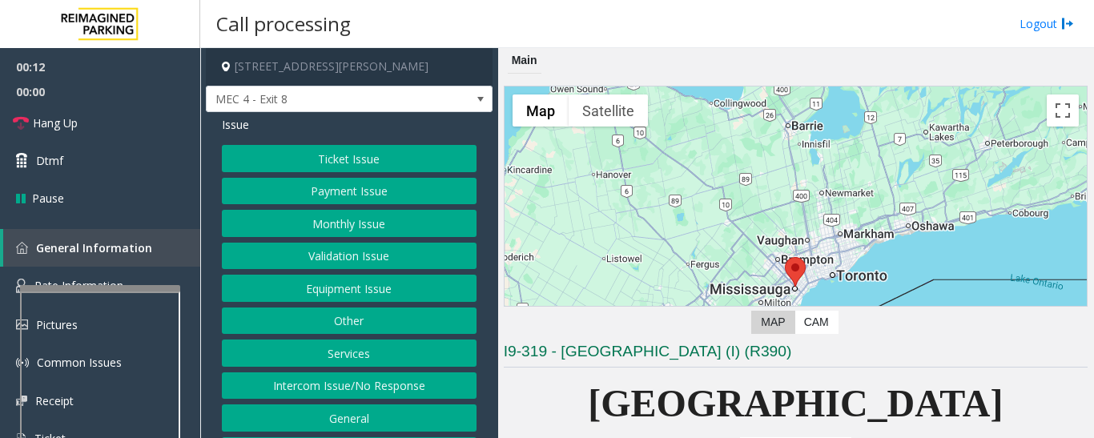
click at [117, 276] on link "Rate Information" at bounding box center [100, 286] width 200 height 39
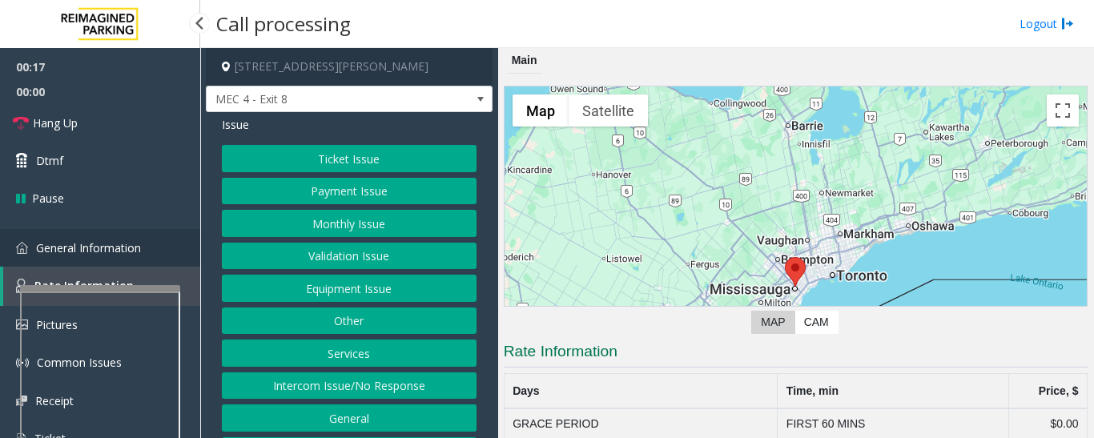
click at [147, 243] on link "General Information" at bounding box center [100, 248] width 200 height 38
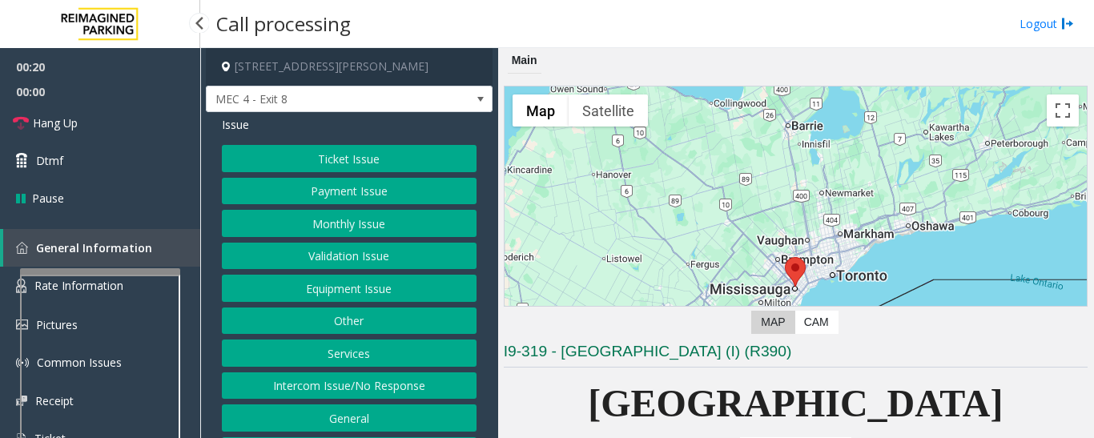
click at [126, 262] on app-root "00:20 00:00 Hang Up Dtmf Pause General Information Rate Information Pictures Co…" at bounding box center [547, 219] width 1094 height 438
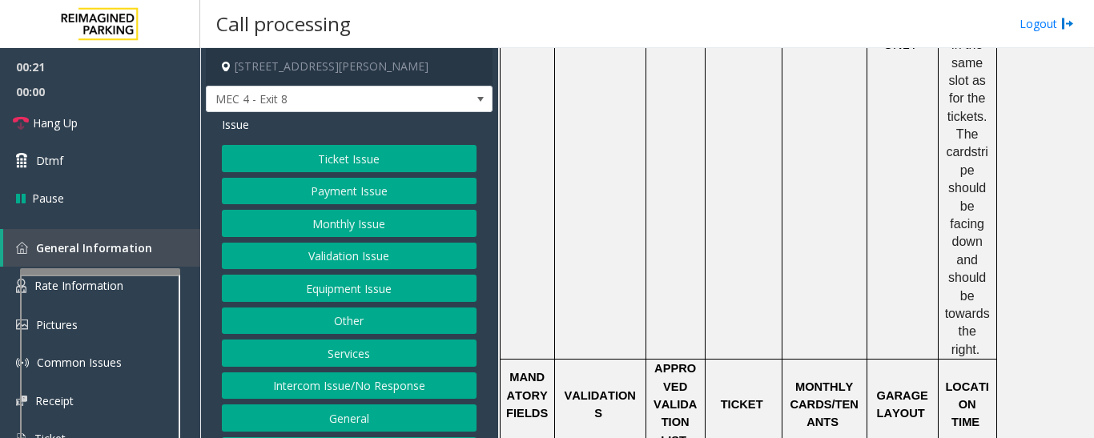
scroll to position [1362, 0]
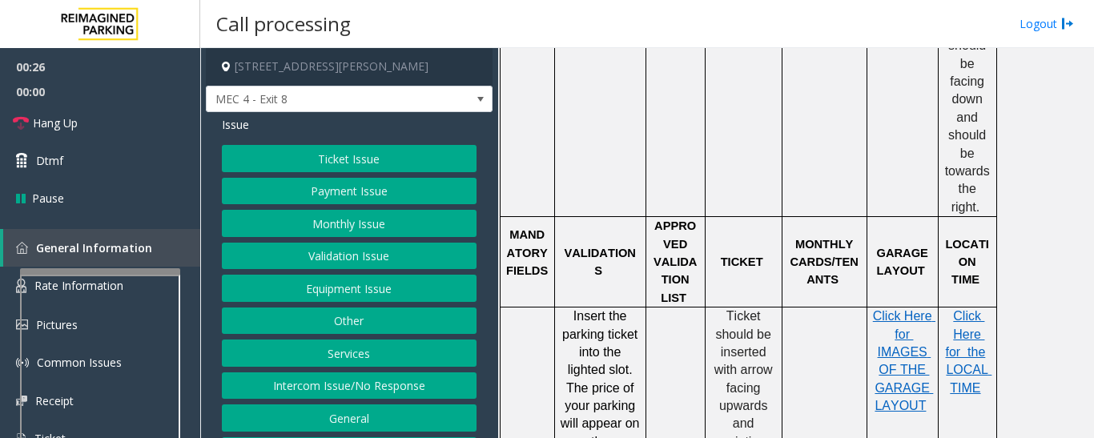
click at [388, 147] on button "Ticket Issue" at bounding box center [349, 158] width 255 height 27
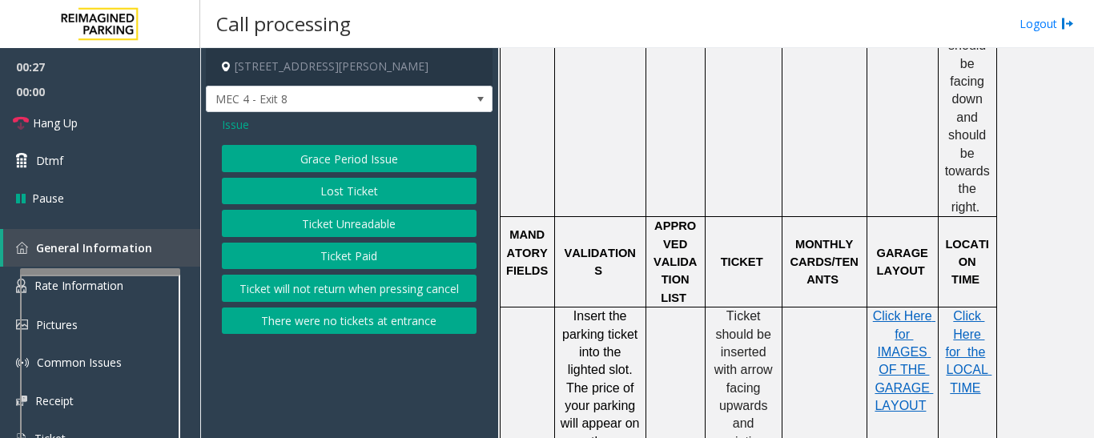
click at [381, 150] on button "Grace Period Issue" at bounding box center [349, 158] width 255 height 27
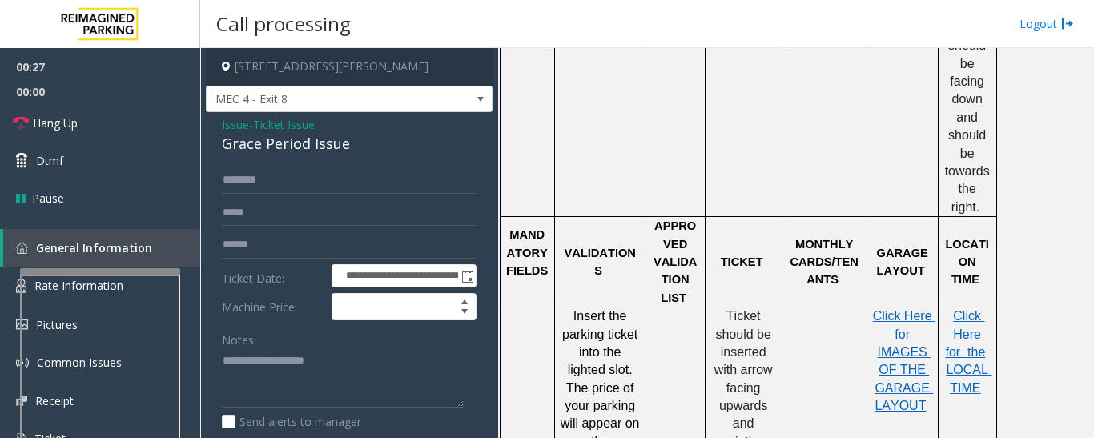
click at [312, 143] on div "Grace Period Issue" at bounding box center [349, 144] width 255 height 22
click at [424, 392] on textarea at bounding box center [343, 378] width 242 height 60
paste textarea "**********"
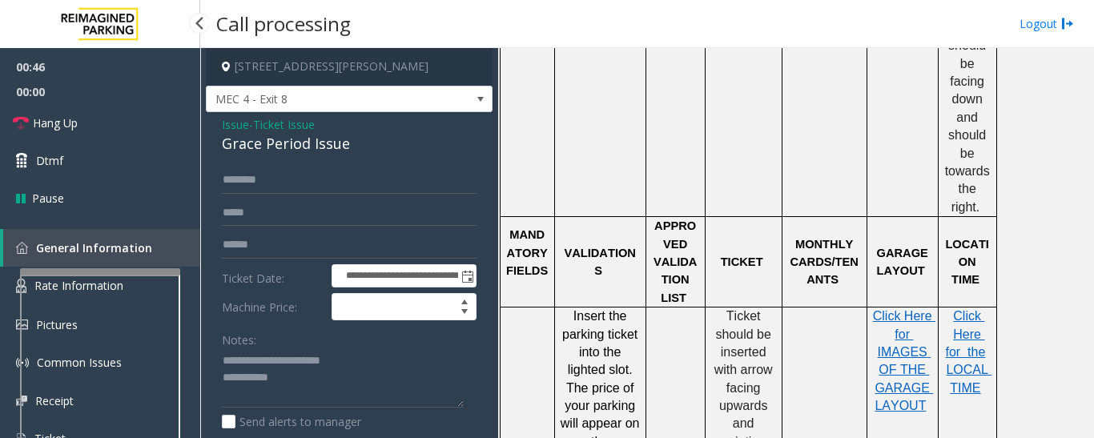
click at [123, 99] on span "00:00" at bounding box center [100, 91] width 200 height 25
click at [122, 107] on link "Hang Up" at bounding box center [100, 123] width 200 height 38
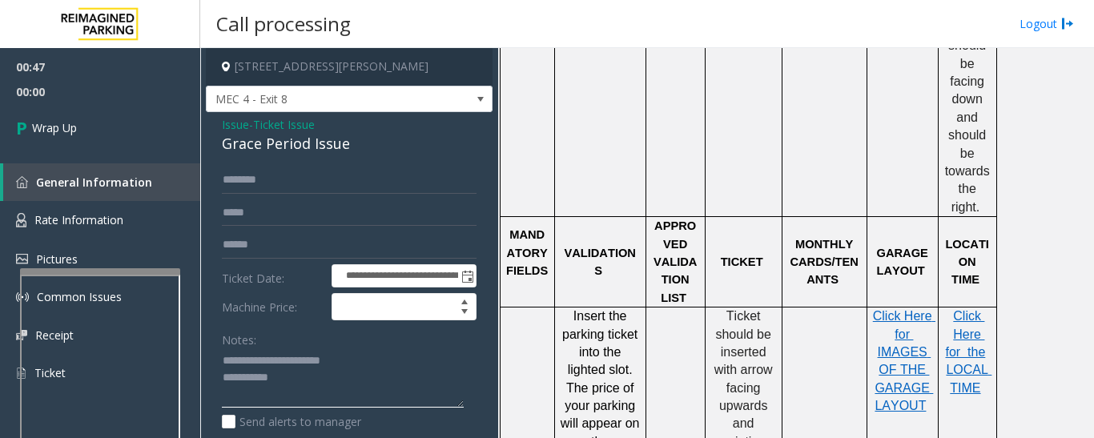
click at [333, 388] on textarea at bounding box center [343, 378] width 242 height 60
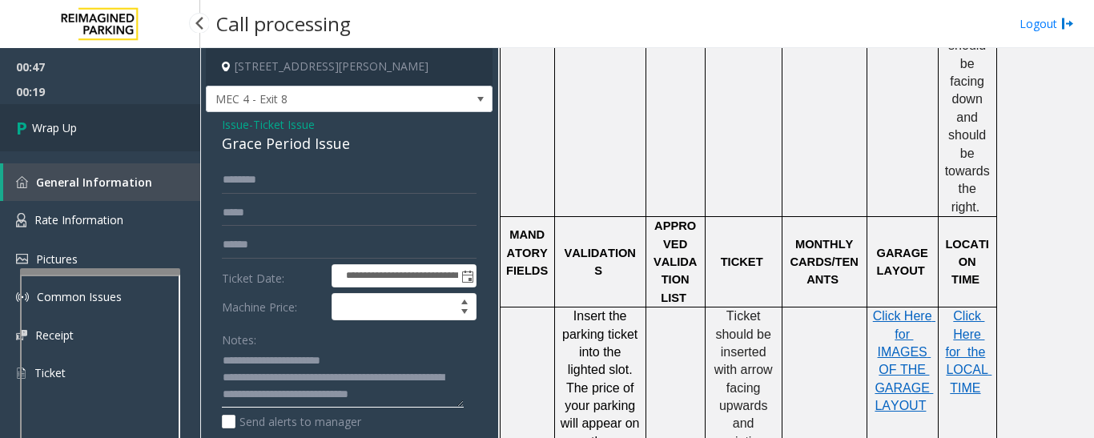
type textarea "**********"
click at [117, 142] on link "Wrap Up" at bounding box center [100, 127] width 200 height 47
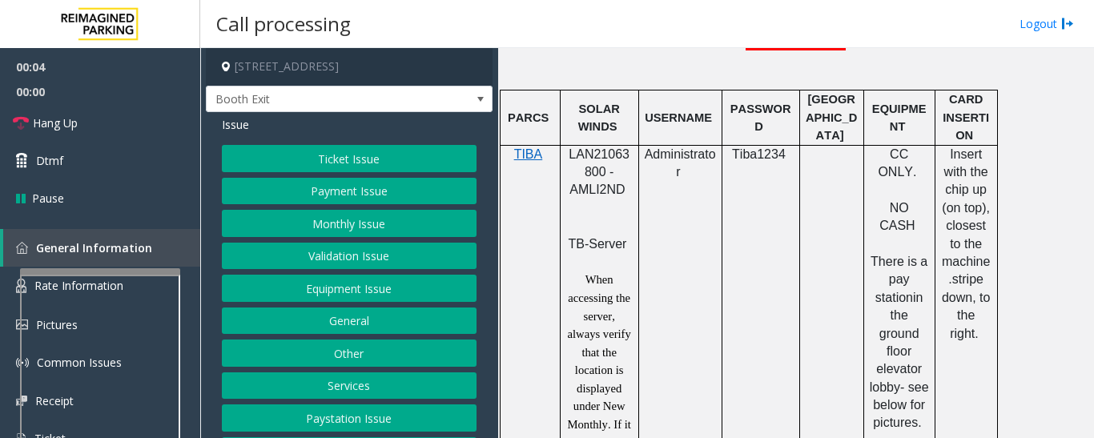
scroll to position [801, 0]
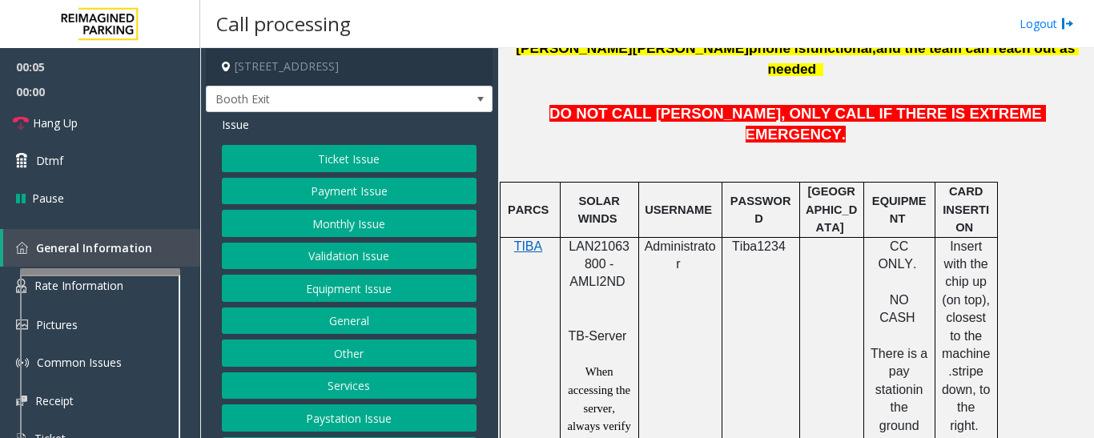
click at [598, 240] on span "LAN21063800 - AMLI2ND" at bounding box center [599, 265] width 61 height 50
click at [305, 255] on button "Validation Issue" at bounding box center [349, 256] width 255 height 27
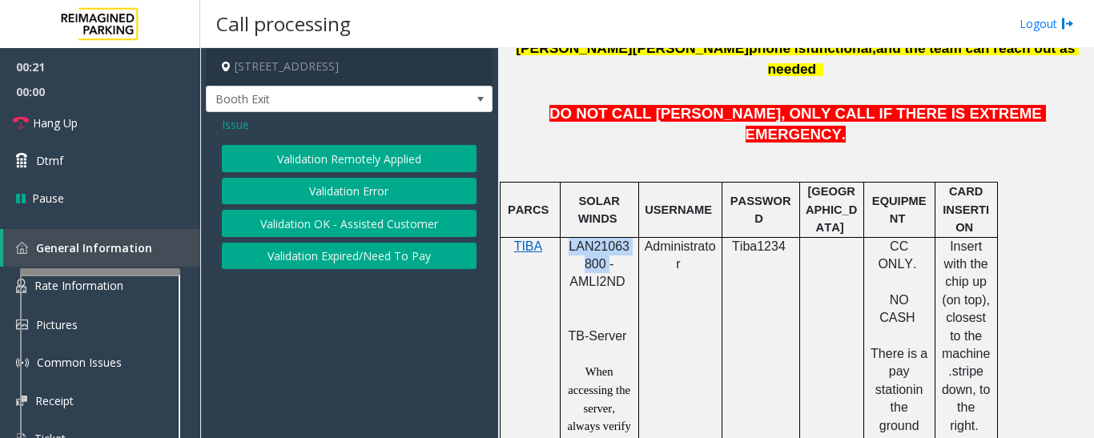
click at [346, 199] on button "Validation Error" at bounding box center [349, 191] width 255 height 27
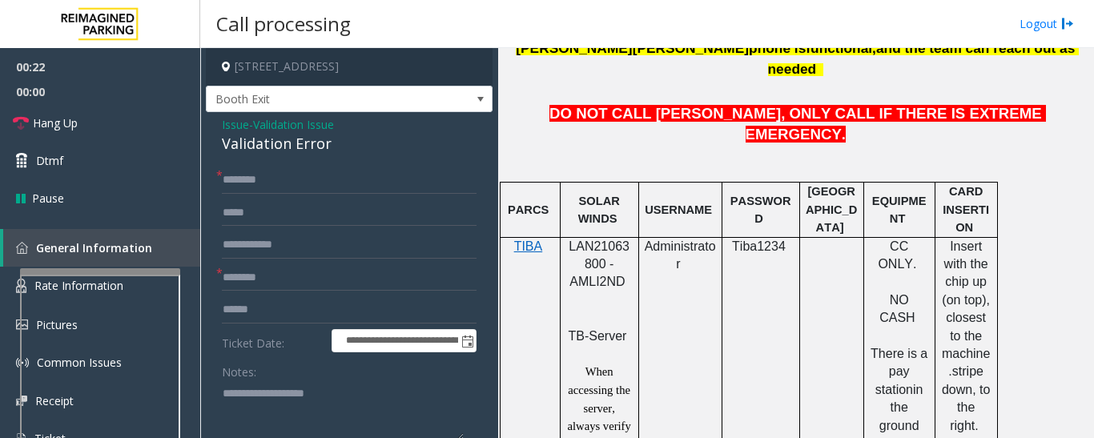
click at [264, 151] on div "Validation Error" at bounding box center [349, 144] width 255 height 22
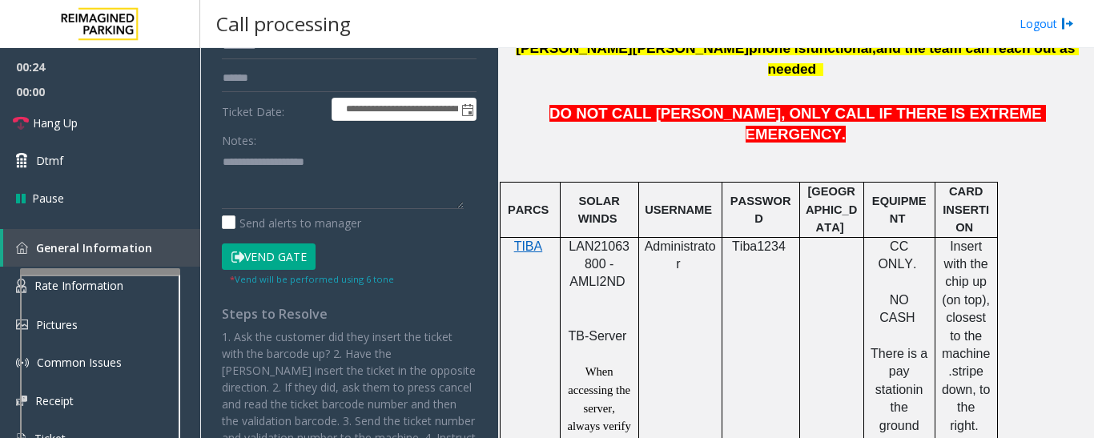
scroll to position [240, 0]
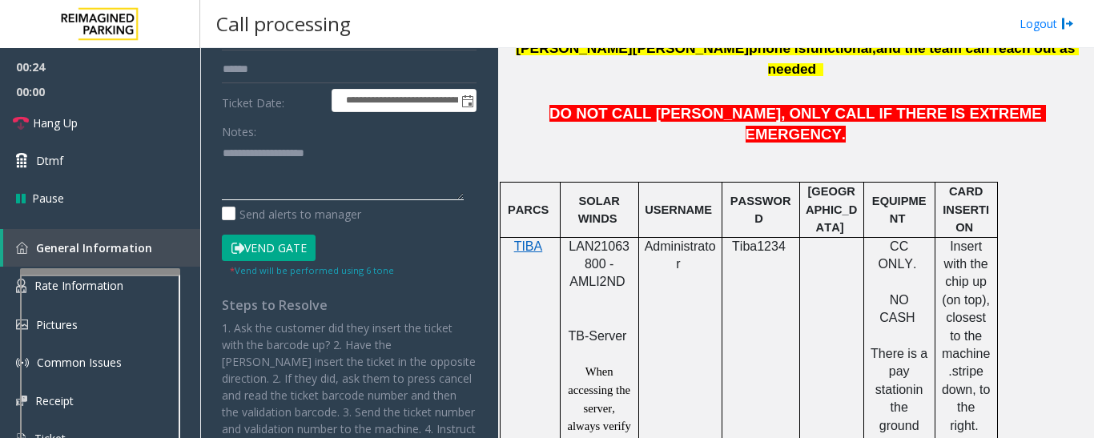
click at [341, 153] on textarea at bounding box center [343, 170] width 242 height 60
paste textarea "**********"
type textarea "**********"
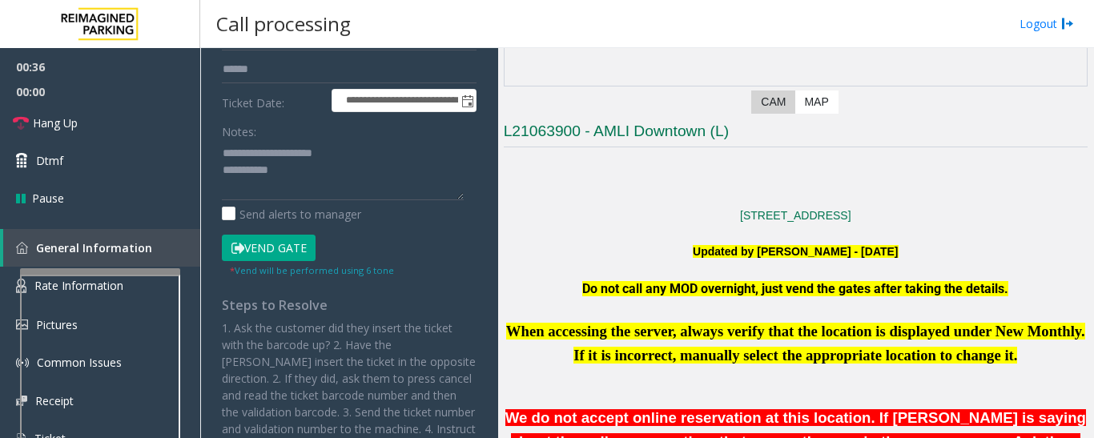
scroll to position [80, 0]
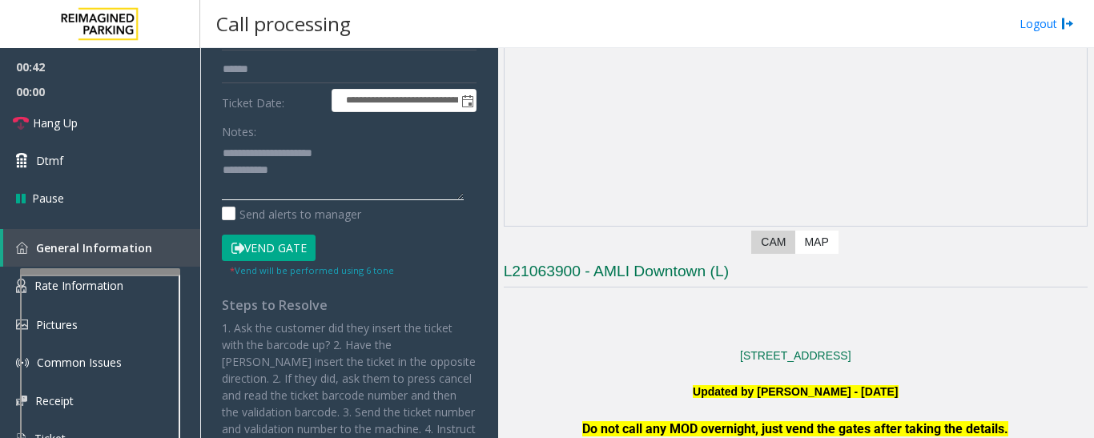
click at [298, 178] on textarea at bounding box center [343, 170] width 242 height 60
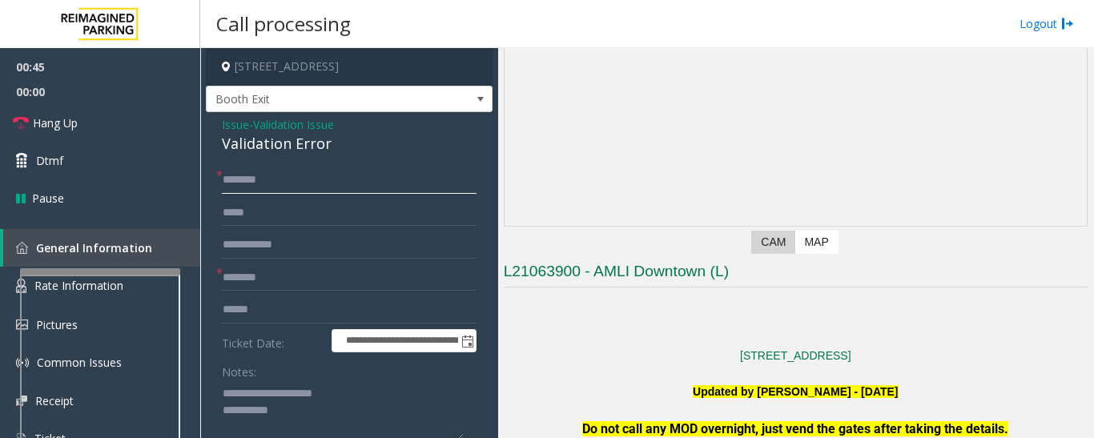
click at [298, 178] on input "text" at bounding box center [349, 180] width 255 height 27
type input "**"
click at [288, 279] on input "text" at bounding box center [349, 277] width 255 height 27
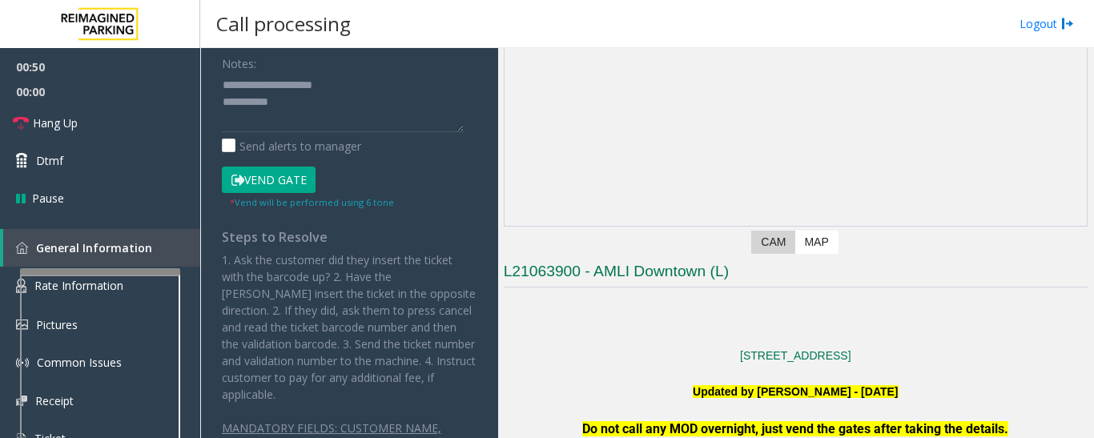
scroll to position [320, 0]
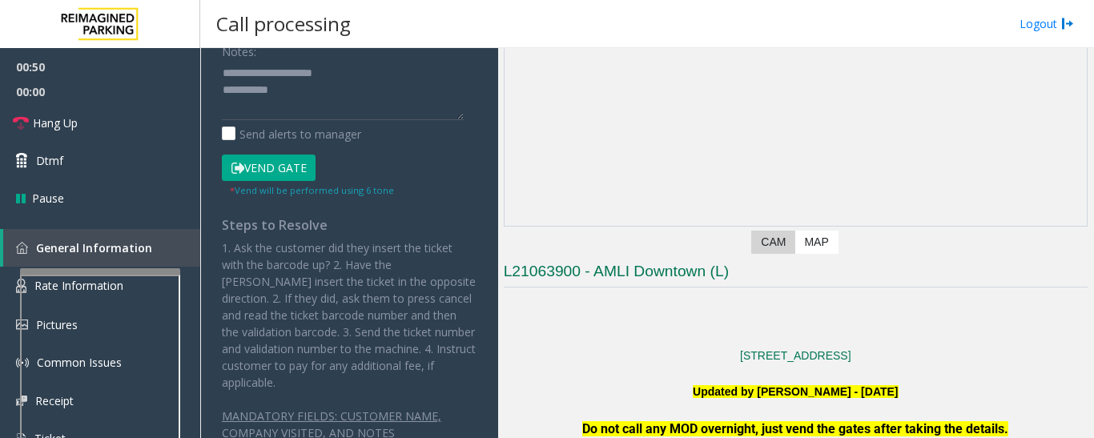
type input "**"
click at [326, 99] on textarea at bounding box center [343, 90] width 242 height 60
click at [34, 115] on span "Hang Up" at bounding box center [55, 123] width 45 height 17
drag, startPoint x: 304, startPoint y: 92, endPoint x: 322, endPoint y: 104, distance: 21.3
click at [305, 93] on textarea at bounding box center [343, 90] width 242 height 60
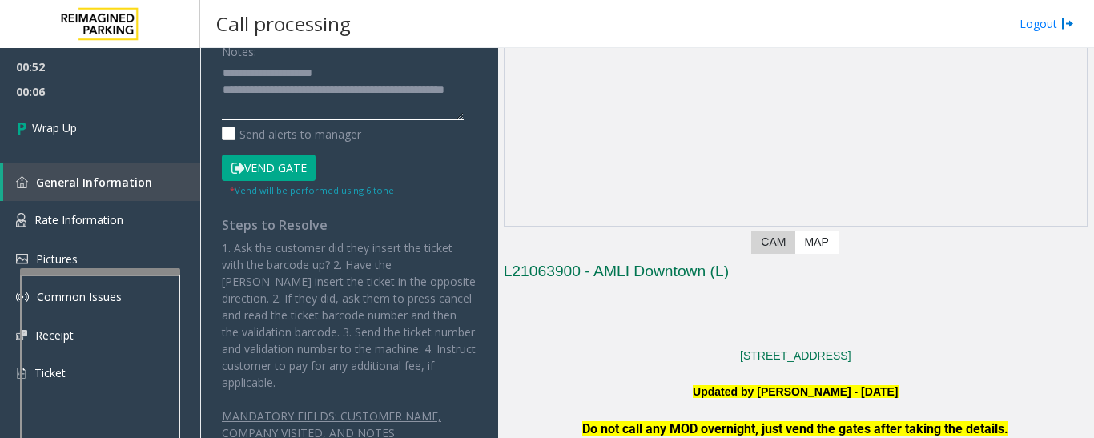
click at [262, 65] on textarea at bounding box center [343, 90] width 242 height 60
drag, startPoint x: 418, startPoint y: 95, endPoint x: 426, endPoint y: 98, distance: 8.4
click at [426, 98] on textarea at bounding box center [343, 90] width 242 height 60
paste textarea "*********"
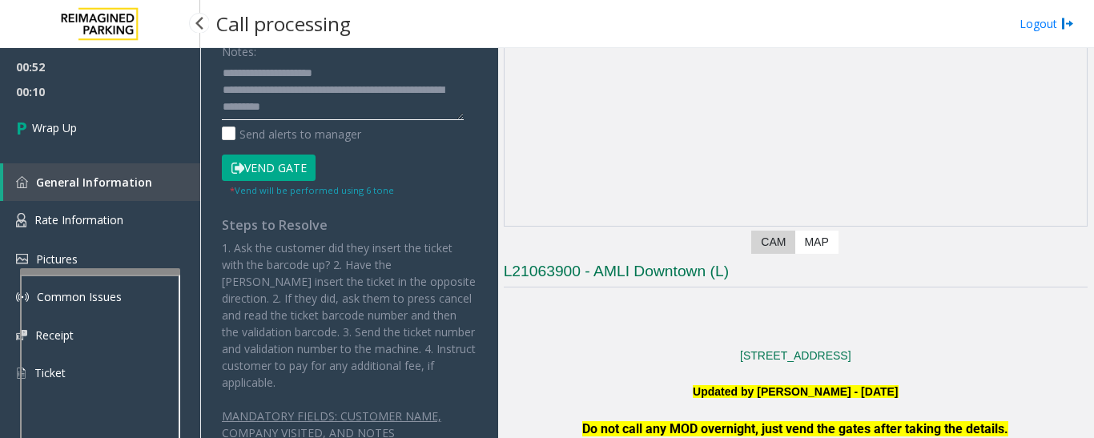
type textarea "**********"
click at [71, 96] on span "00:10" at bounding box center [100, 91] width 200 height 25
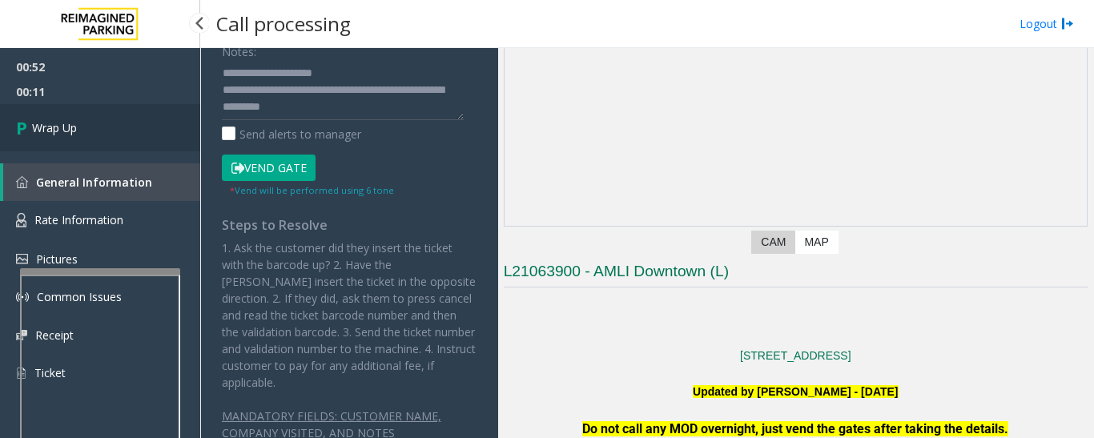
click at [69, 115] on link "Wrap Up" at bounding box center [100, 127] width 200 height 47
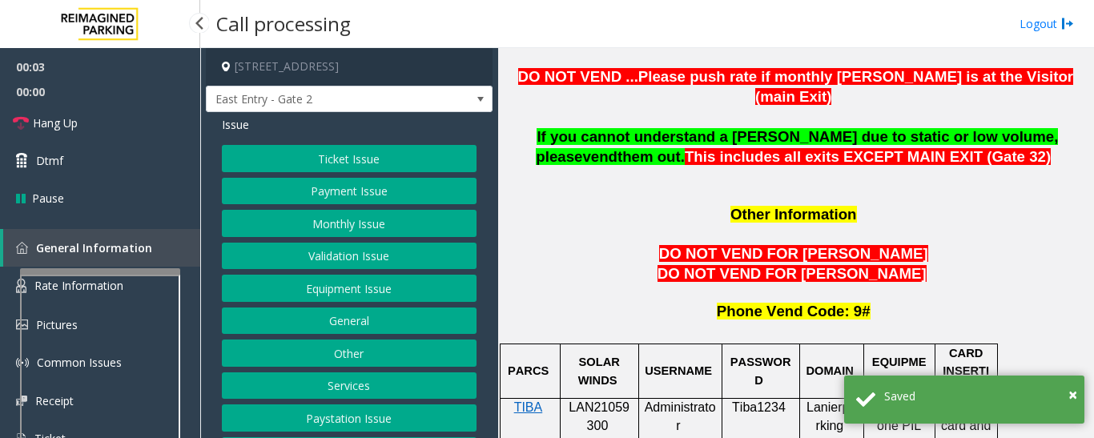
scroll to position [1522, 0]
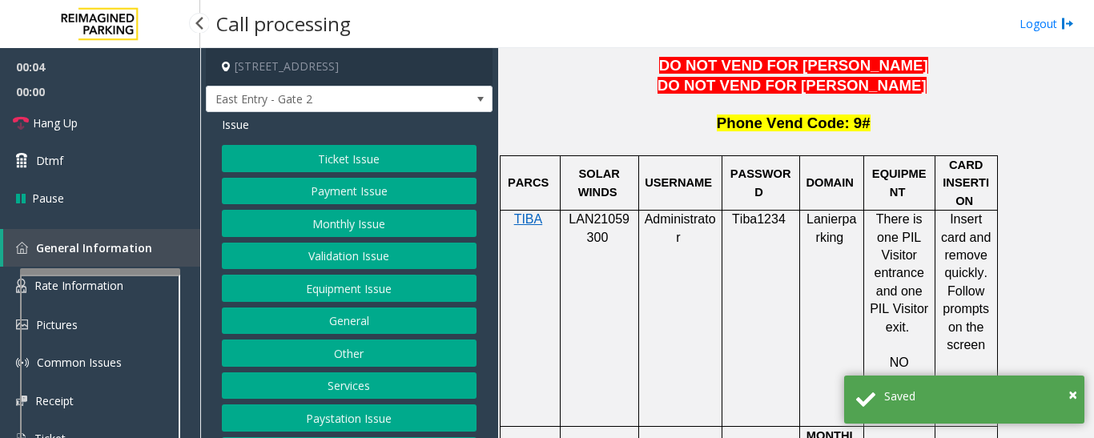
click at [607, 211] on p "LAN21059300" at bounding box center [599, 229] width 66 height 36
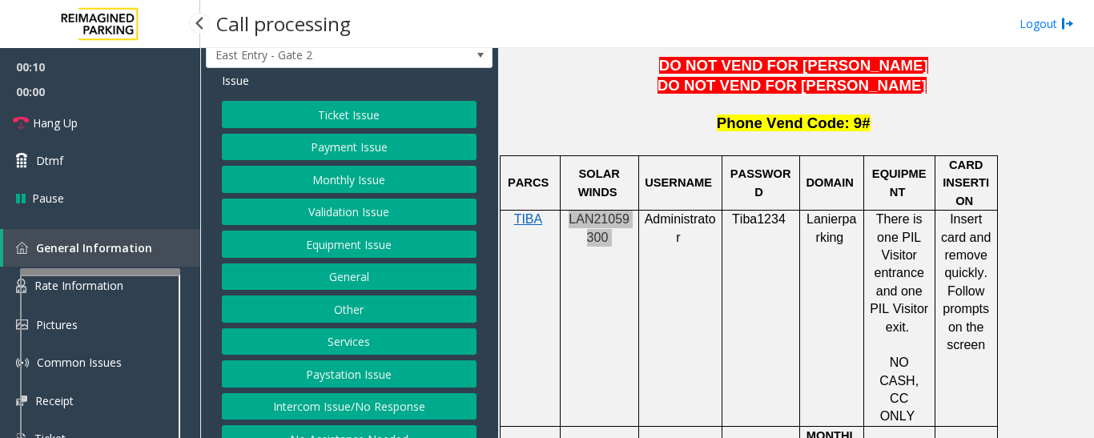
scroll to position [66, 0]
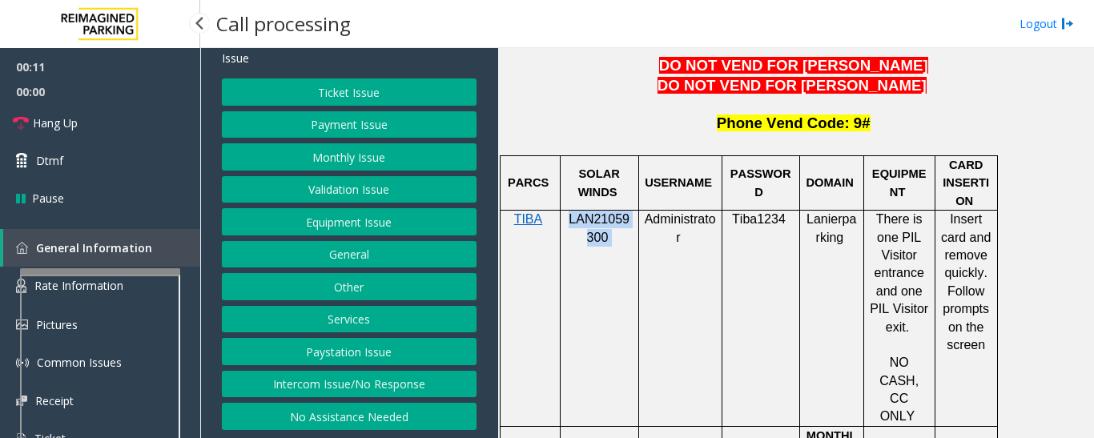
click at [332, 378] on button "Intercom Issue/No Response" at bounding box center [349, 384] width 255 height 27
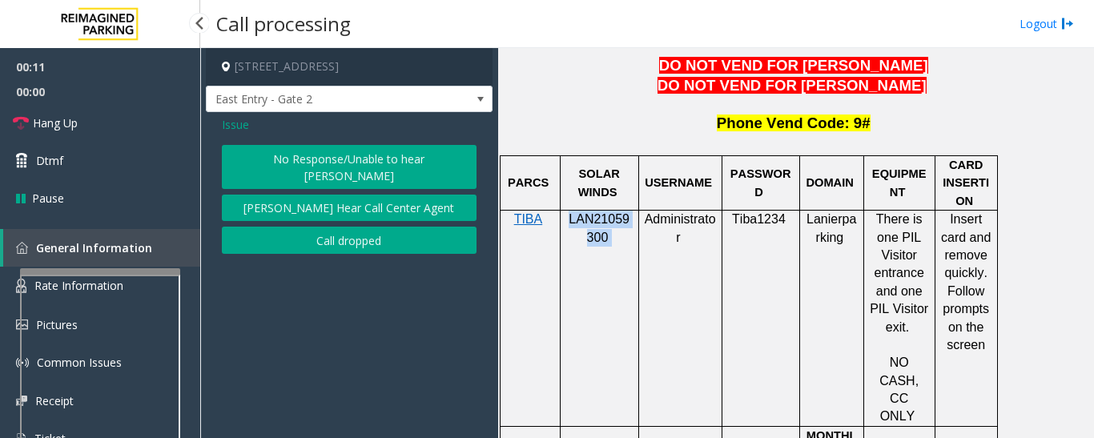
scroll to position [0, 0]
click at [325, 164] on button "No Response/Unable to hear [PERSON_NAME]" at bounding box center [349, 167] width 255 height 44
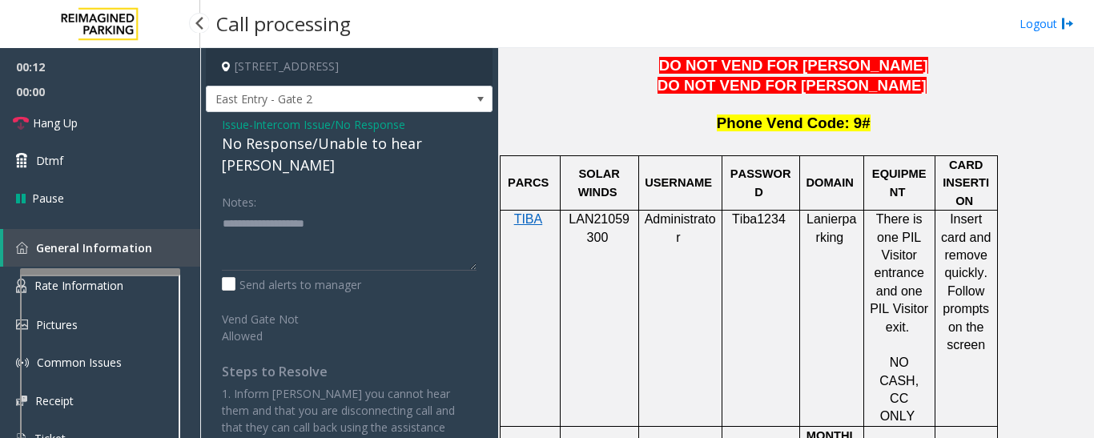
click at [328, 147] on div "No Response/Unable to hear [PERSON_NAME]" at bounding box center [349, 154] width 255 height 43
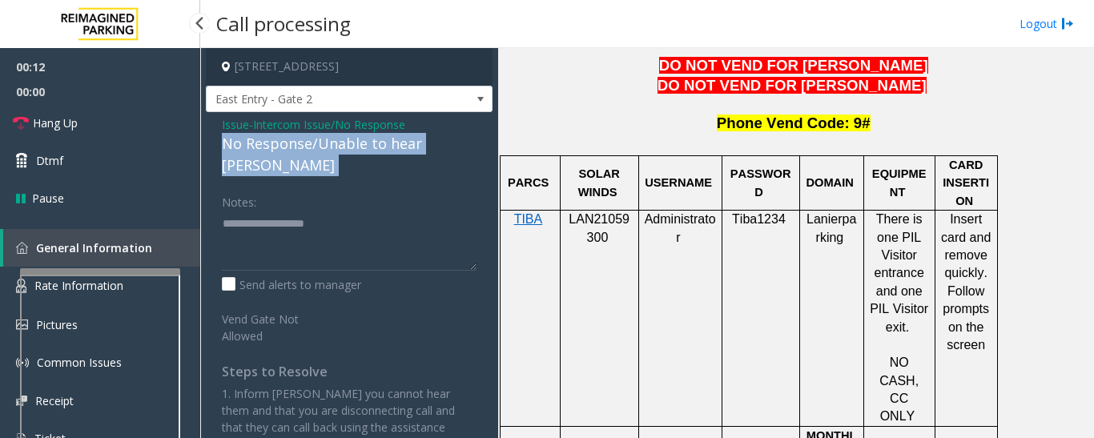
click at [328, 147] on div "No Response/Unable to hear [PERSON_NAME]" at bounding box center [349, 154] width 255 height 43
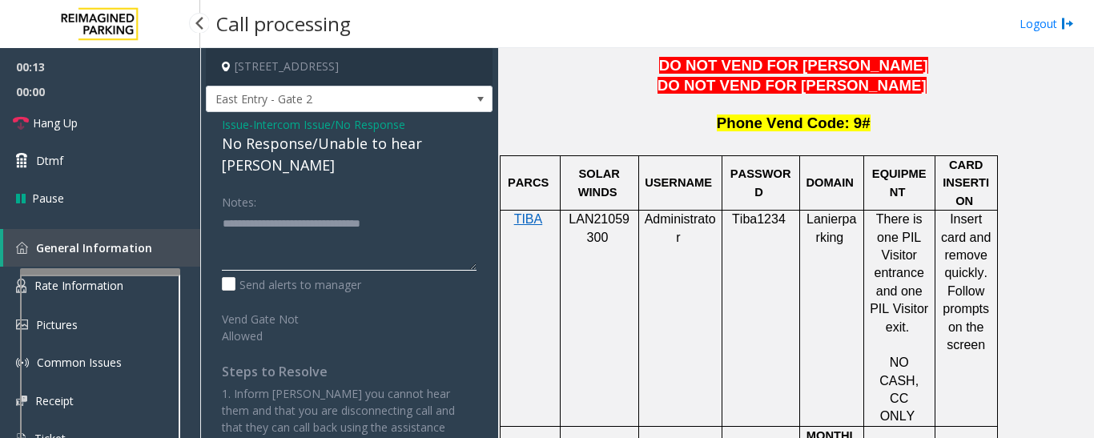
click at [417, 211] on textarea at bounding box center [349, 241] width 255 height 60
type textarea "**********"
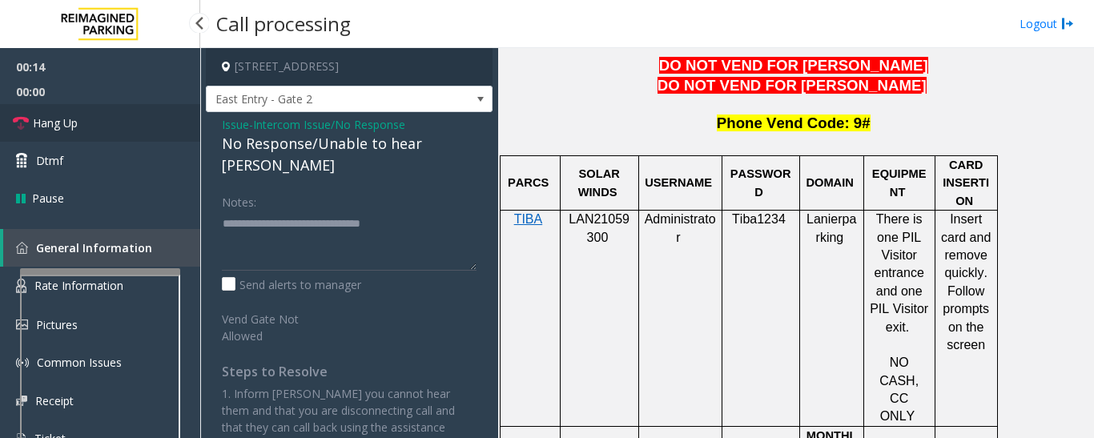
click at [43, 126] on span "Hang Up" at bounding box center [55, 123] width 45 height 17
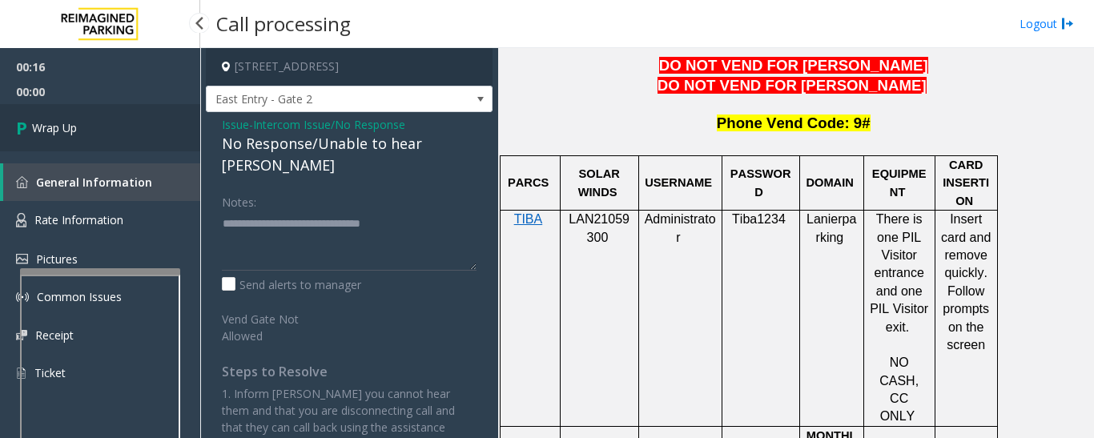
click at [14, 131] on link "Wrap Up" at bounding box center [100, 127] width 200 height 47
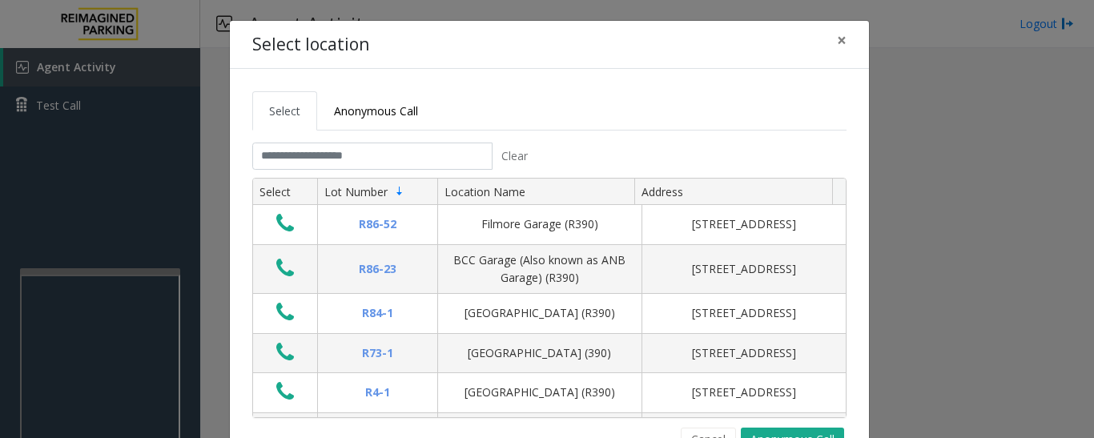
click at [157, 421] on div "Select location × Select Anonymous Call Clear Select Lot Number Location Name A…" at bounding box center [547, 219] width 1094 height 438
click at [707, 433] on button "Cancel" at bounding box center [708, 440] width 55 height 24
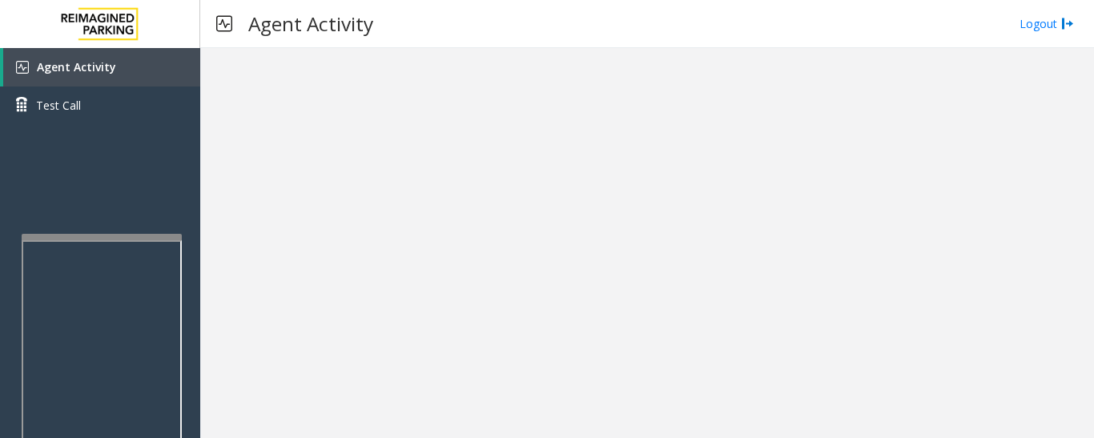
click at [159, 236] on div at bounding box center [102, 237] width 160 height 6
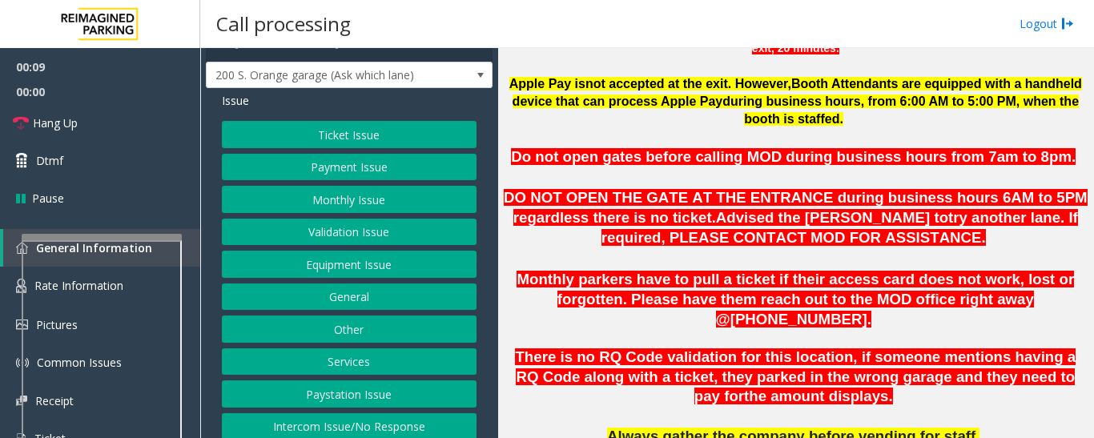
scroll to position [66, 0]
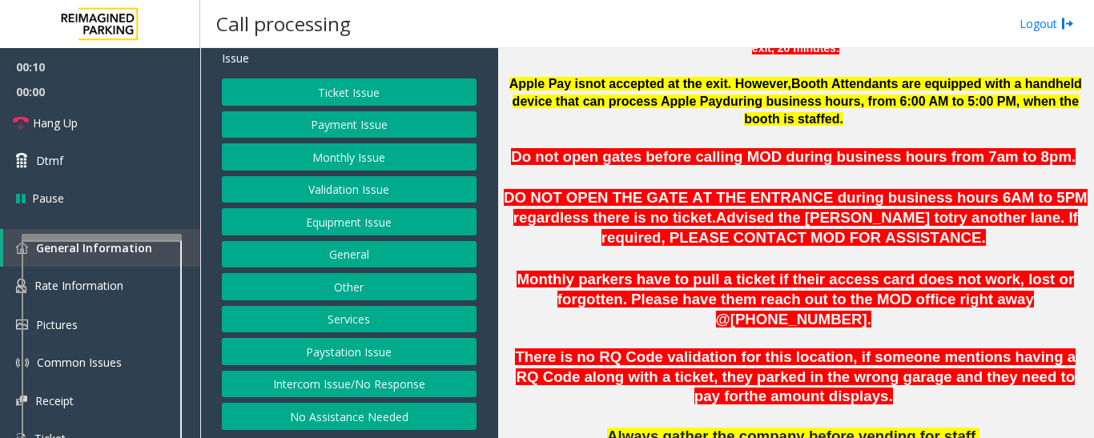
click at [436, 386] on button "Intercom Issue/No Response" at bounding box center [349, 384] width 255 height 27
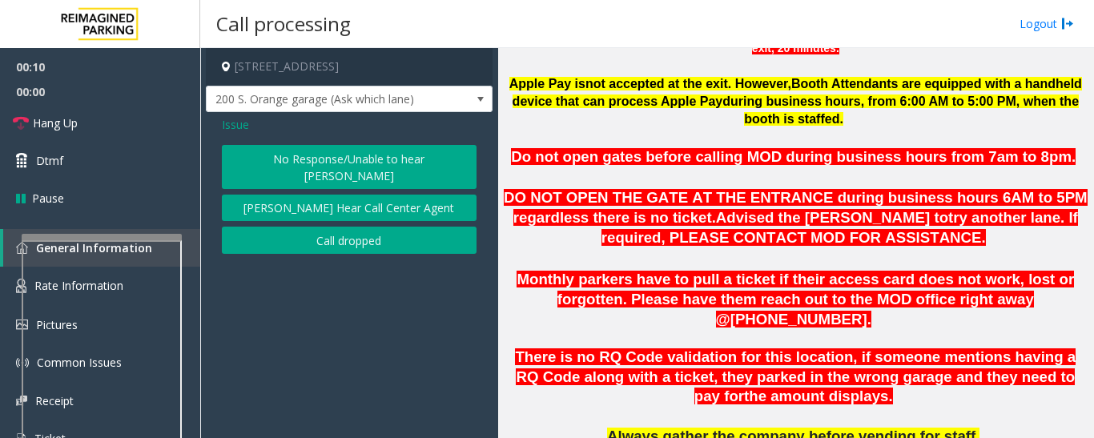
scroll to position [0, 0]
click at [419, 153] on button "No Response/Unable to hear [PERSON_NAME]" at bounding box center [349, 167] width 255 height 44
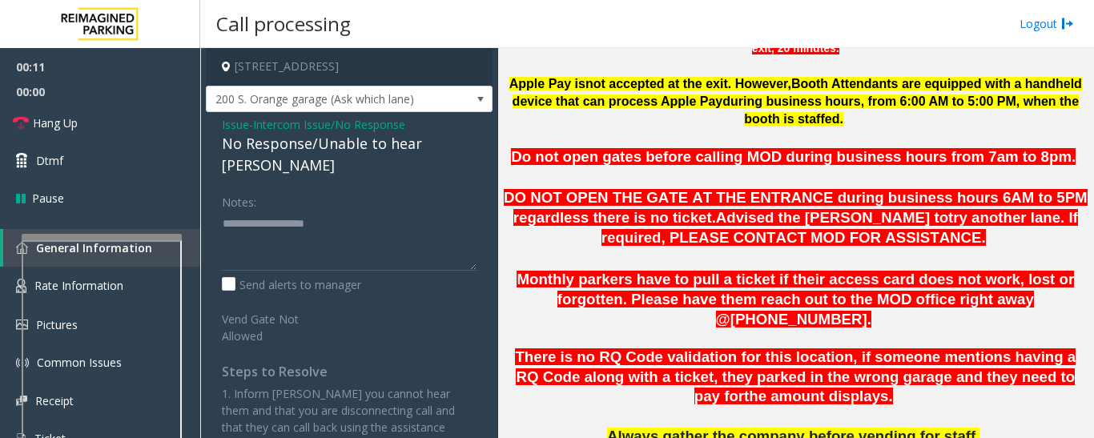
click at [358, 151] on div "No Response/Unable to hear [PERSON_NAME]" at bounding box center [349, 154] width 255 height 43
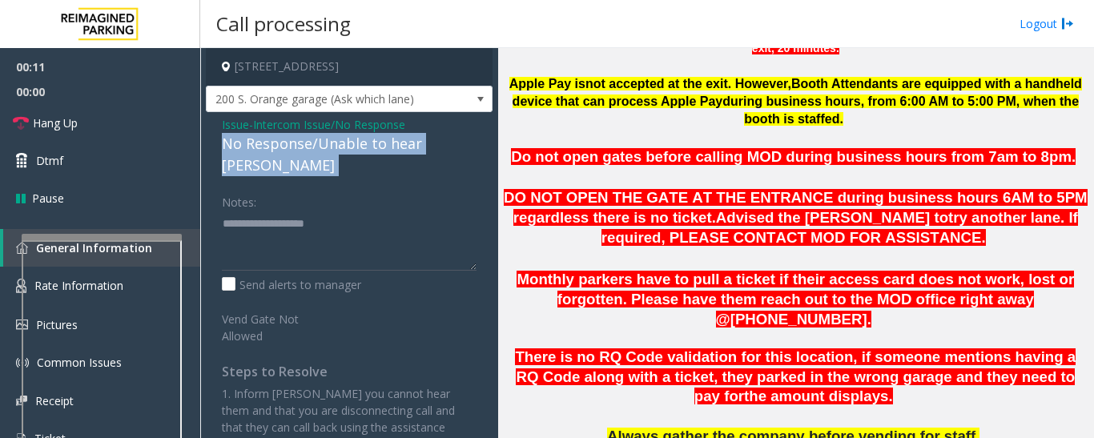
click at [358, 151] on div "No Response/Unable to hear [PERSON_NAME]" at bounding box center [349, 154] width 255 height 43
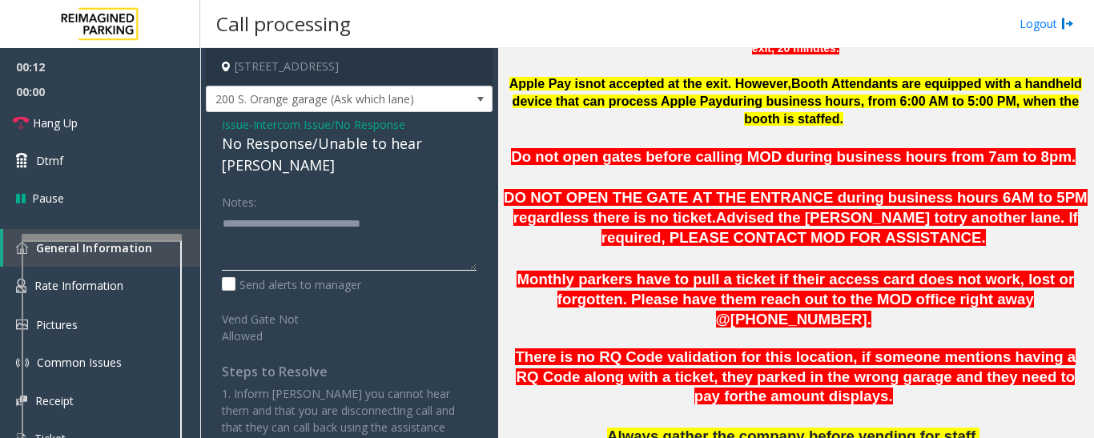
click at [468, 211] on textarea at bounding box center [349, 241] width 255 height 60
click at [461, 211] on textarea at bounding box center [349, 241] width 255 height 60
type textarea "**********"
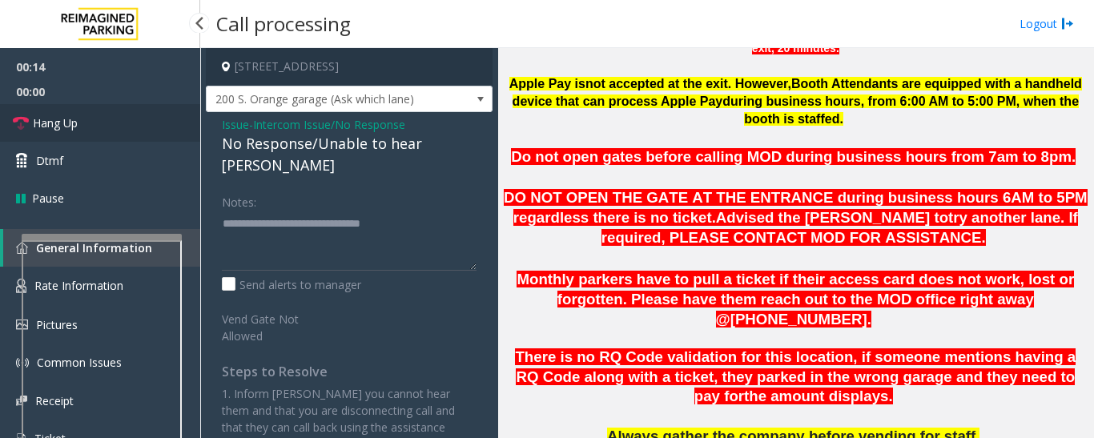
click at [50, 123] on span "Hang Up" at bounding box center [55, 123] width 45 height 17
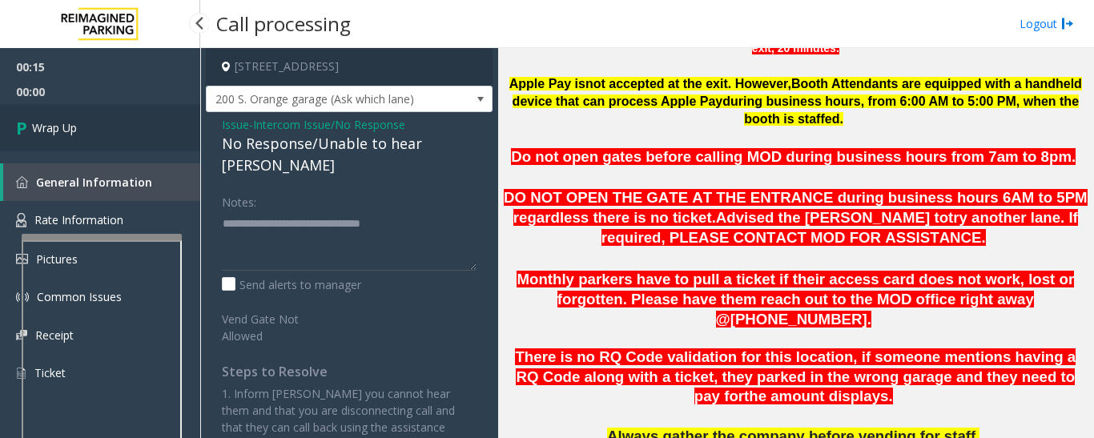
click at [64, 118] on link "Wrap Up" at bounding box center [100, 127] width 200 height 47
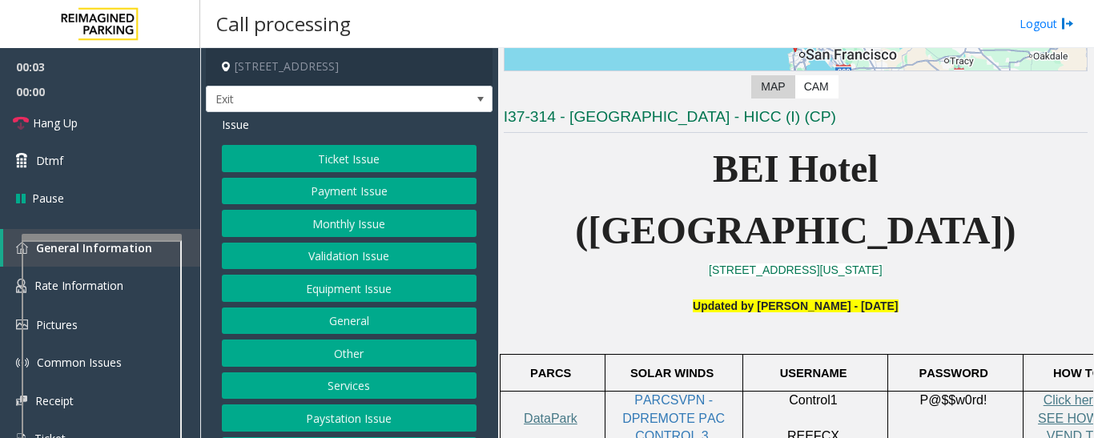
scroll to position [481, 0]
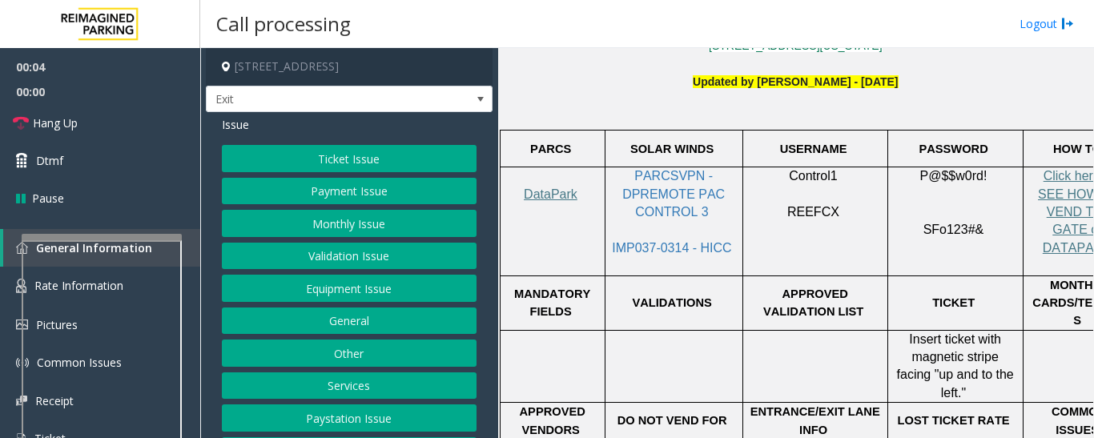
click at [391, 146] on button "Ticket Issue" at bounding box center [349, 158] width 255 height 27
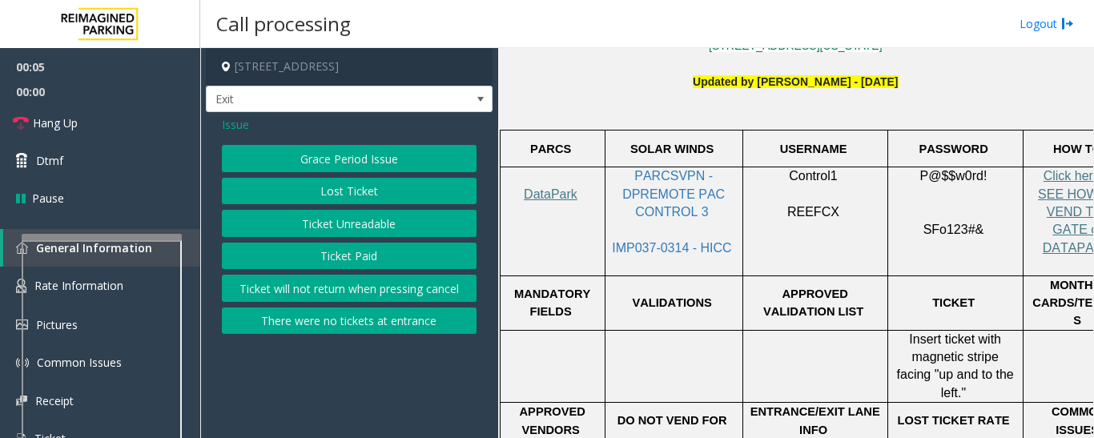
click at [344, 225] on button "Ticket Unreadable" at bounding box center [349, 223] width 255 height 27
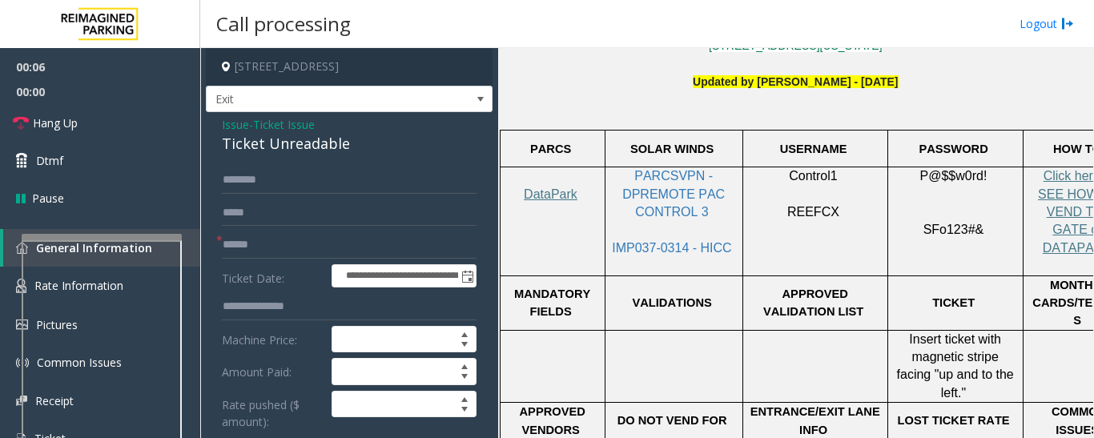
click at [294, 144] on div "Ticket Unreadable" at bounding box center [349, 144] width 255 height 22
copy div "Ticket Unreadable"
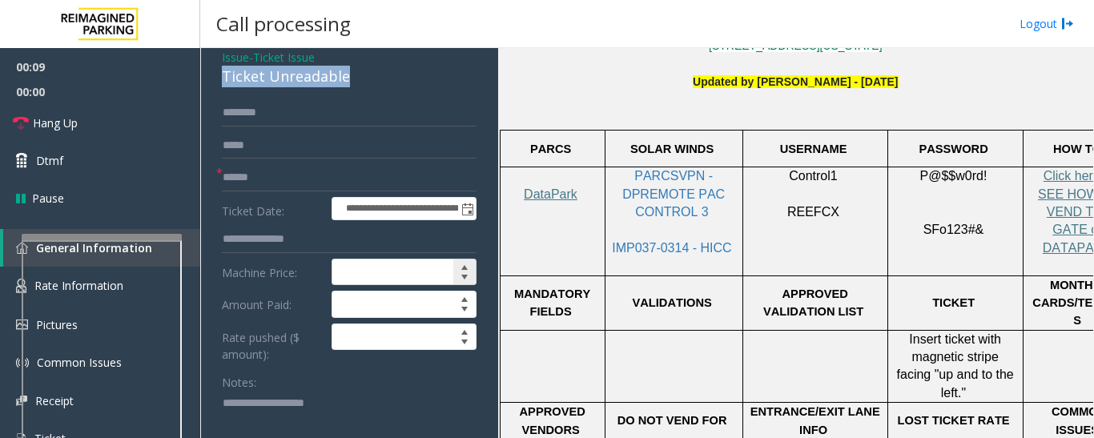
scroll to position [160, 0]
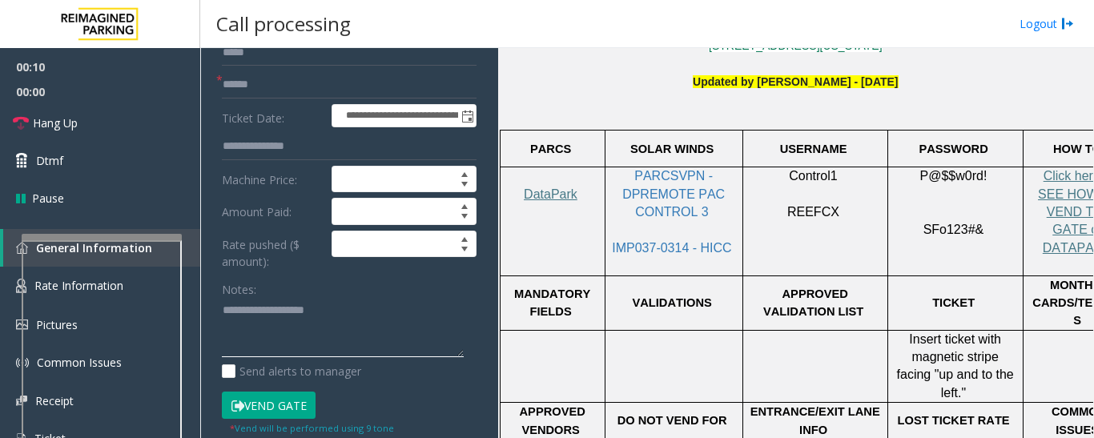
click at [311, 330] on textarea at bounding box center [343, 328] width 242 height 60
paste textarea "**********"
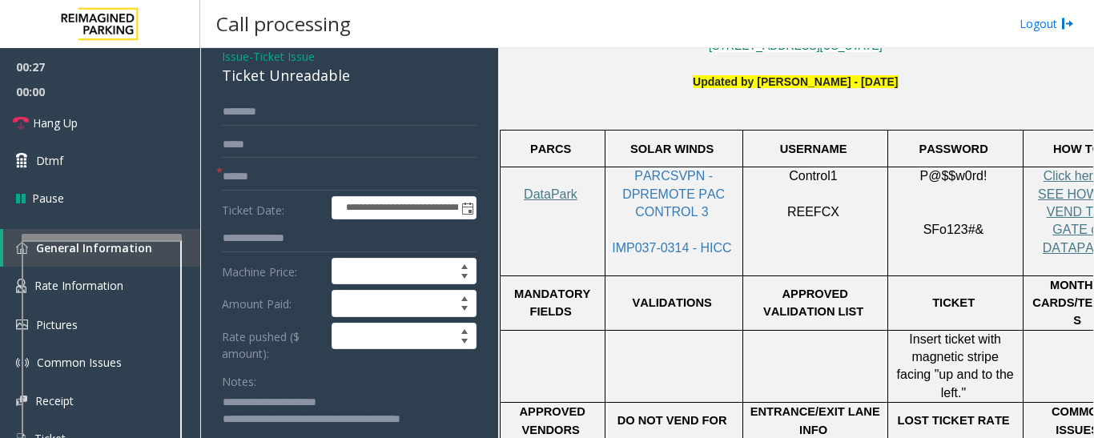
scroll to position [0, 0]
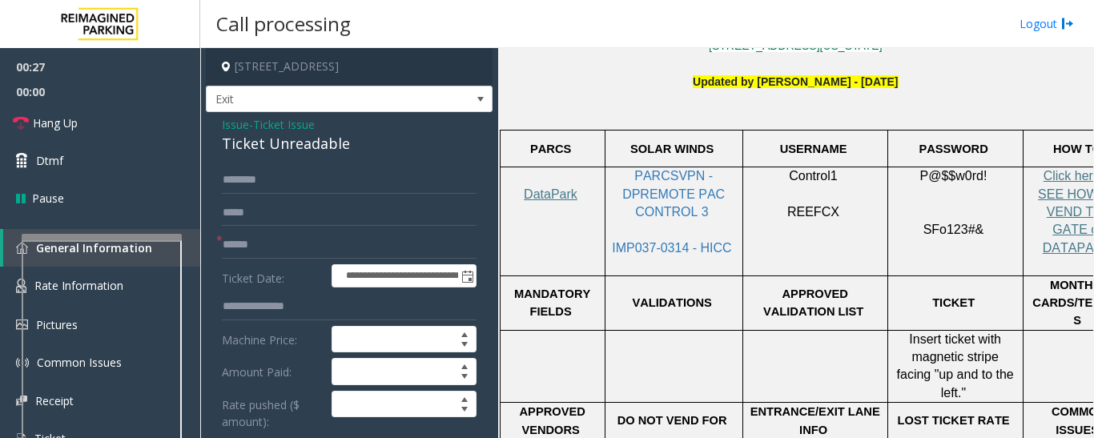
type textarea "**********"
click at [277, 248] on input "text" at bounding box center [349, 245] width 255 height 27
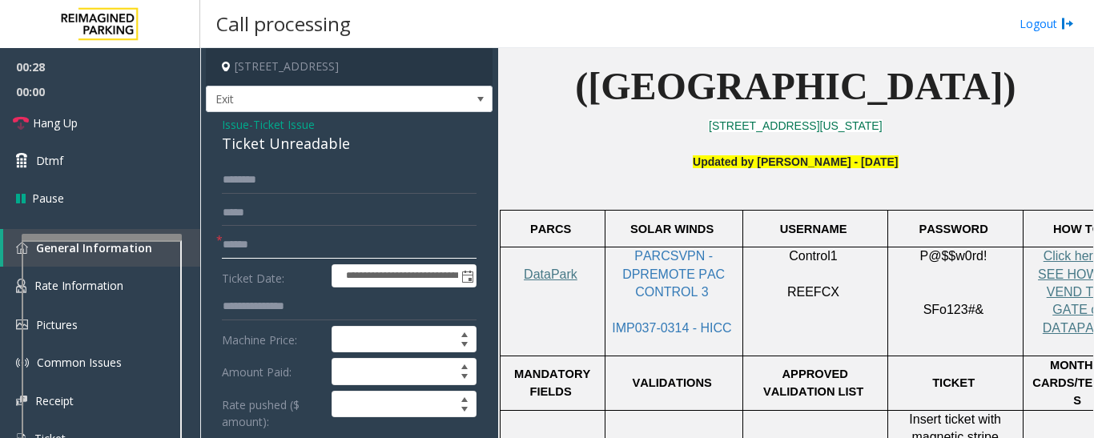
scroll to position [240, 0]
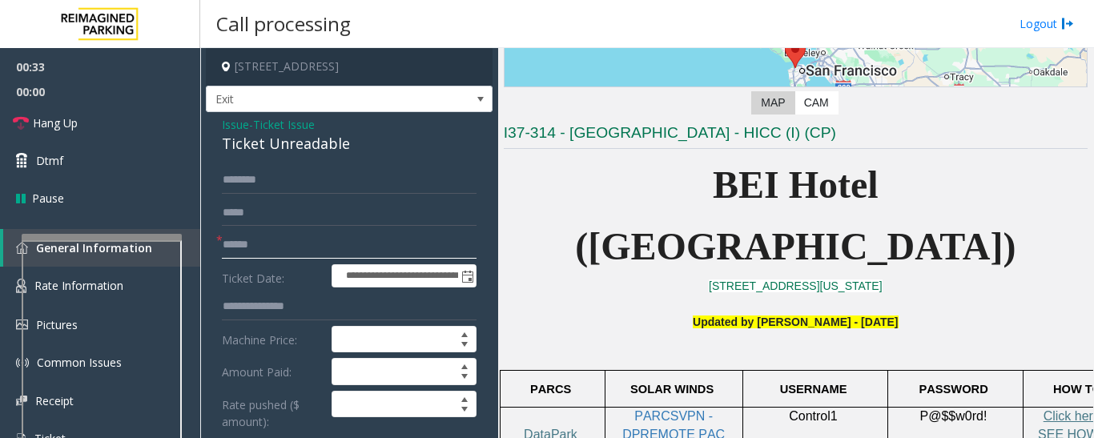
click at [436, 243] on input "text" at bounding box center [349, 245] width 255 height 27
click at [443, 240] on input "text" at bounding box center [349, 245] width 255 height 27
click at [431, 237] on input "text" at bounding box center [349, 245] width 255 height 27
type input "**"
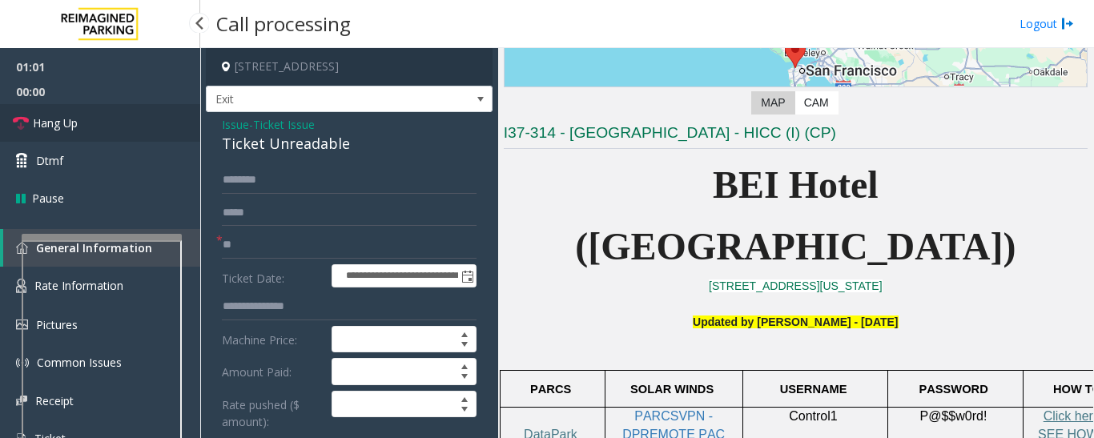
click at [32, 126] on link "Hang Up" at bounding box center [100, 123] width 200 height 38
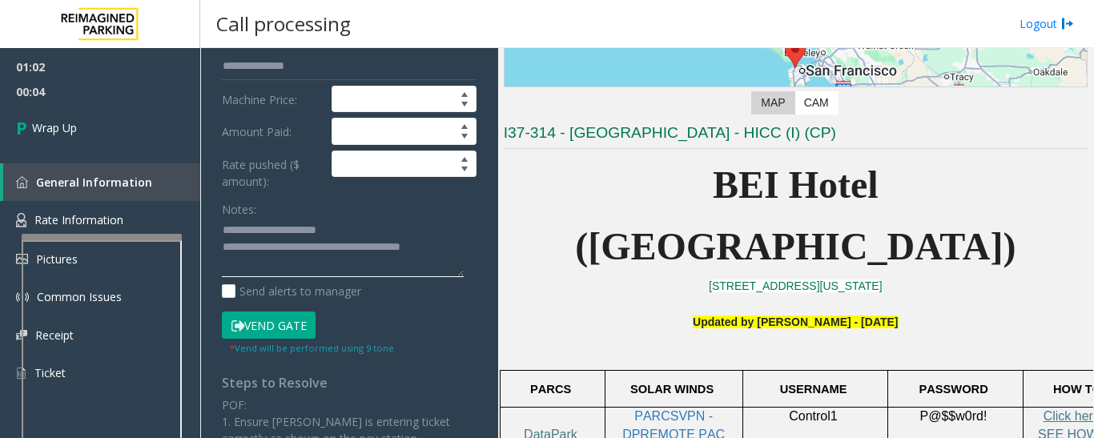
click at [280, 246] on textarea at bounding box center [343, 248] width 242 height 60
click at [282, 246] on textarea at bounding box center [343, 248] width 242 height 60
click at [280, 246] on textarea at bounding box center [343, 248] width 242 height 60
click at [289, 262] on textarea at bounding box center [343, 248] width 242 height 60
drag, startPoint x: 279, startPoint y: 249, endPoint x: 308, endPoint y: 277, distance: 40.8
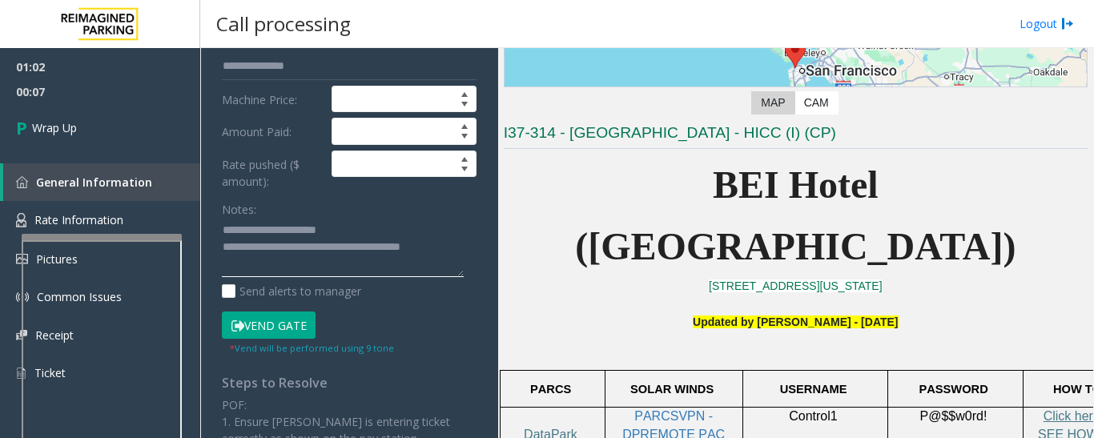
click at [308, 277] on textarea at bounding box center [343, 248] width 242 height 60
paste textarea "**********"
click at [268, 228] on textarea at bounding box center [343, 248] width 242 height 60
drag, startPoint x: 417, startPoint y: 246, endPoint x: 429, endPoint y: 247, distance: 12.0
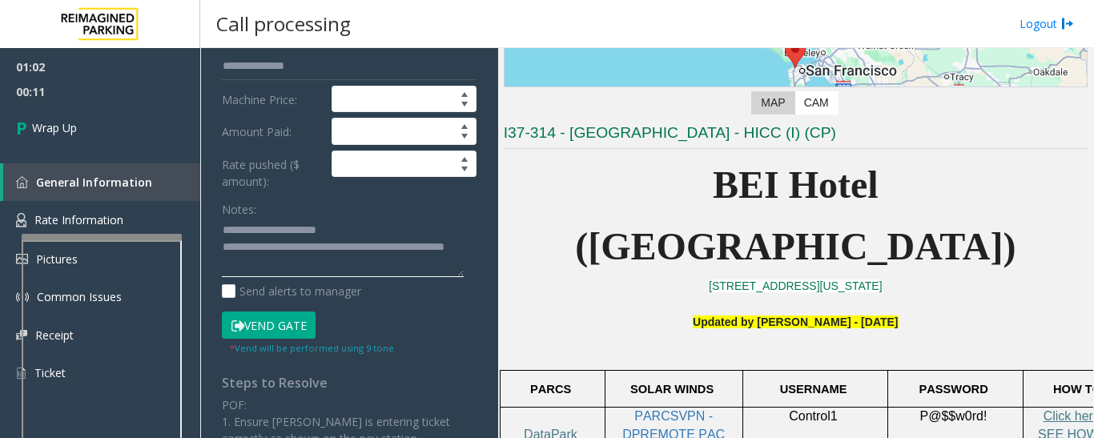
click at [429, 247] on textarea at bounding box center [343, 248] width 242 height 60
paste textarea "*****"
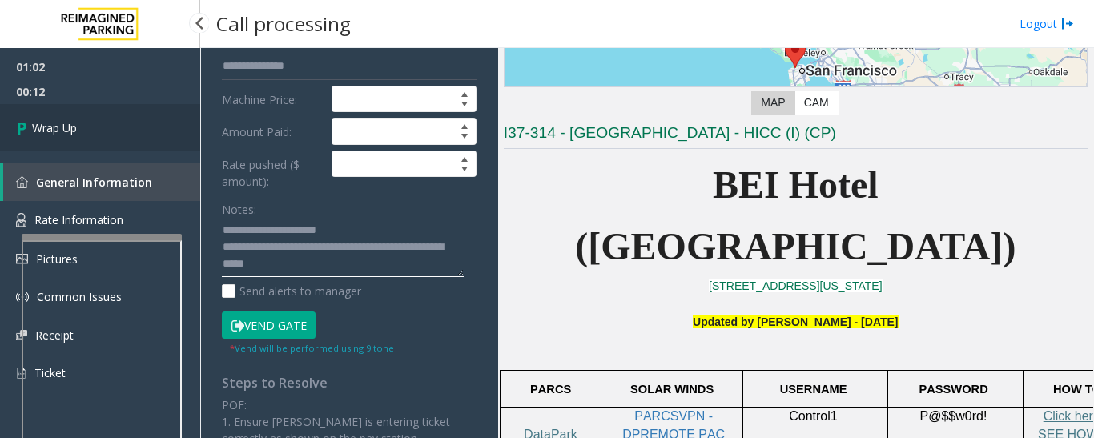
type textarea "**********"
click at [84, 131] on link "Wrap Up" at bounding box center [100, 127] width 200 height 47
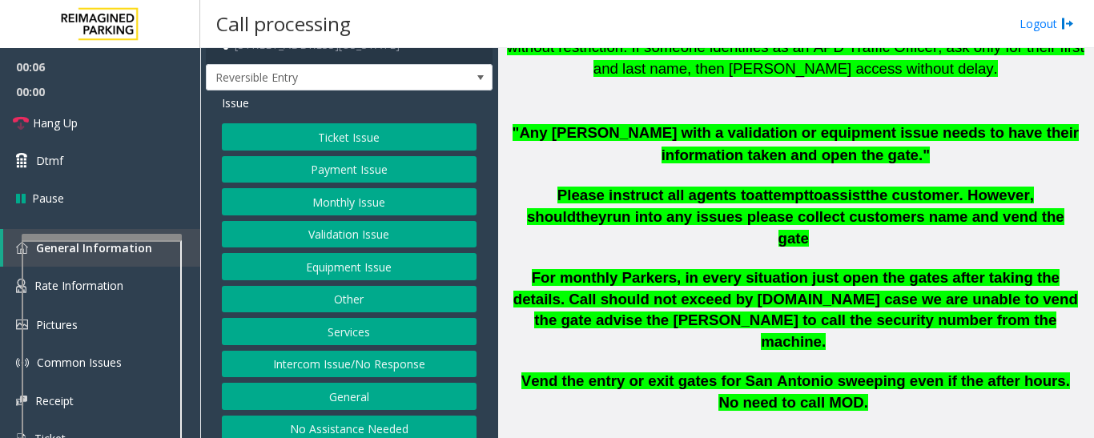
scroll to position [34, 0]
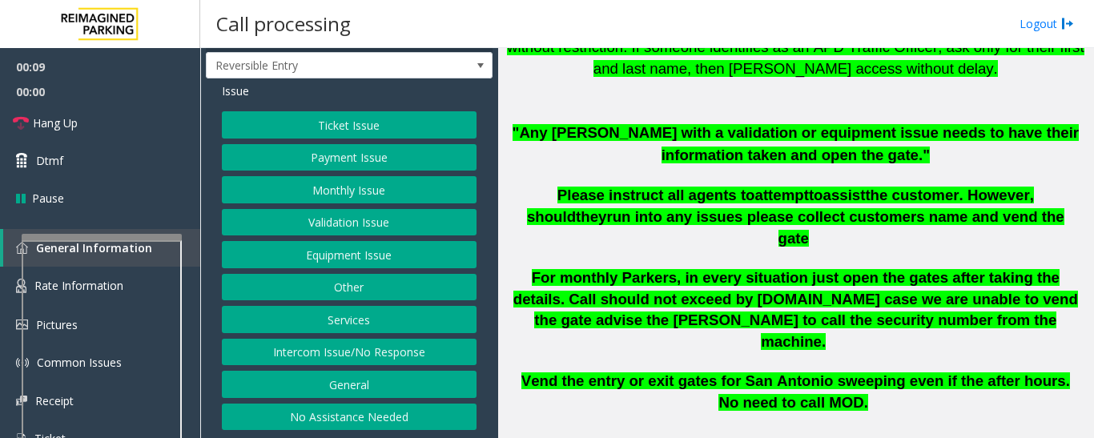
click at [429, 355] on button "Intercom Issue/No Response" at bounding box center [349, 352] width 255 height 27
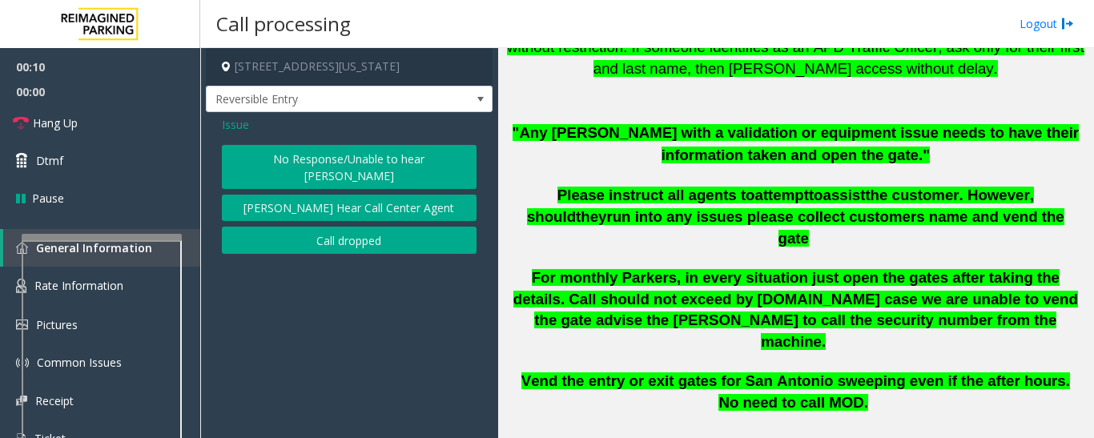
click at [457, 151] on button "No Response/Unable to hear [PERSON_NAME]" at bounding box center [349, 167] width 255 height 44
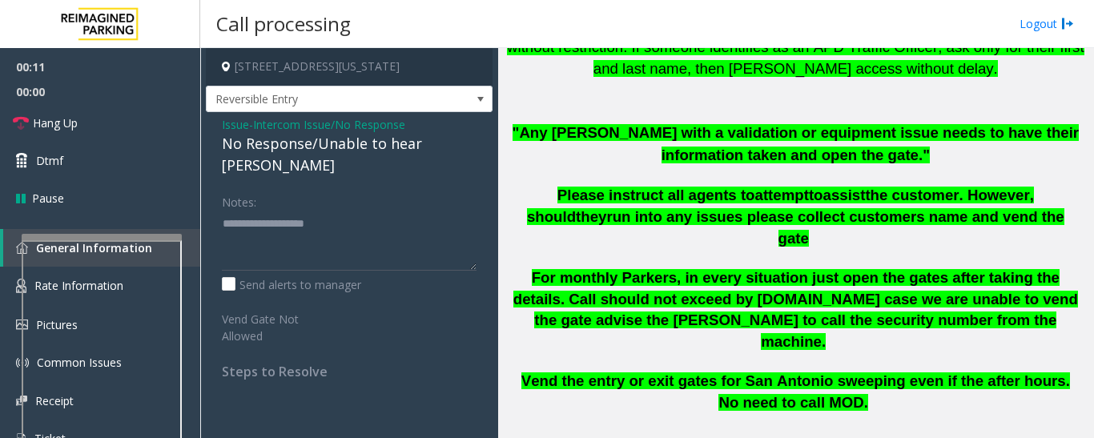
click at [376, 147] on div "No Response/Unable to hear [PERSON_NAME]" at bounding box center [349, 154] width 255 height 43
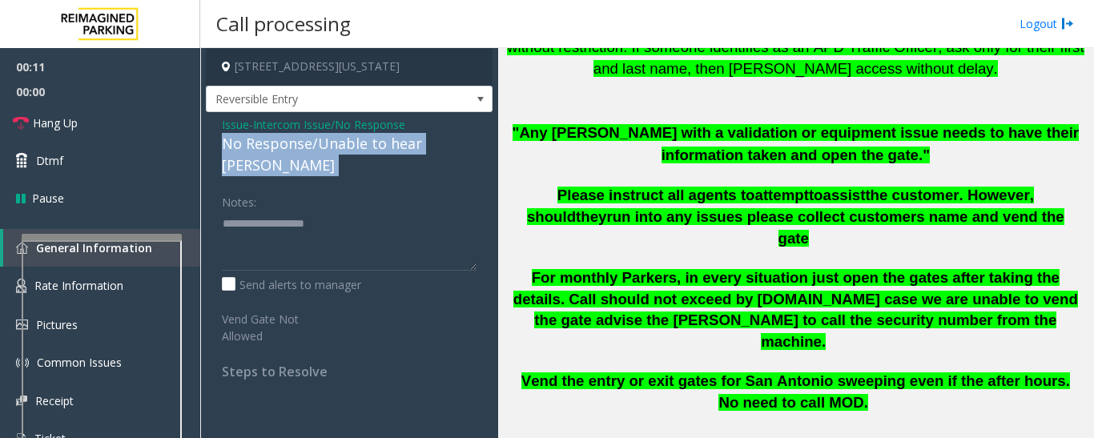
click at [376, 147] on div "No Response/Unable to hear [PERSON_NAME]" at bounding box center [349, 154] width 255 height 43
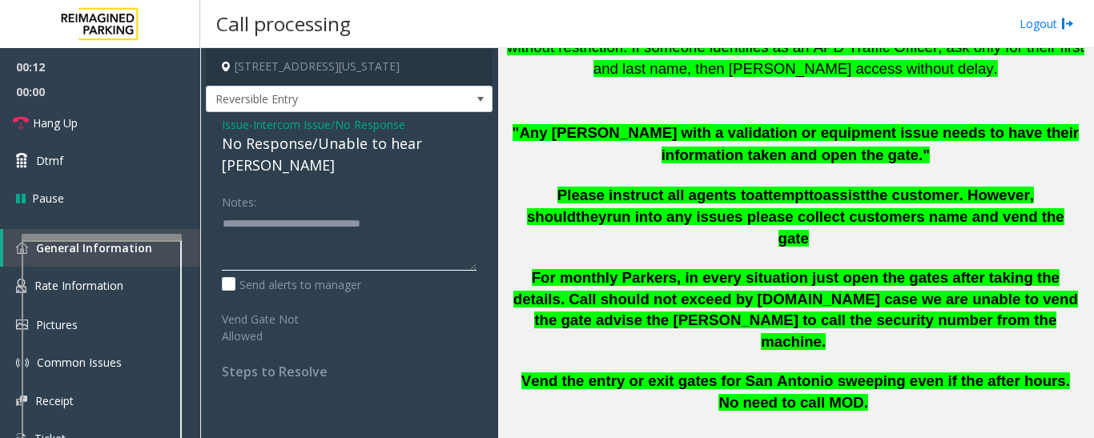
click at [453, 211] on textarea at bounding box center [349, 241] width 255 height 60
type textarea "**********"
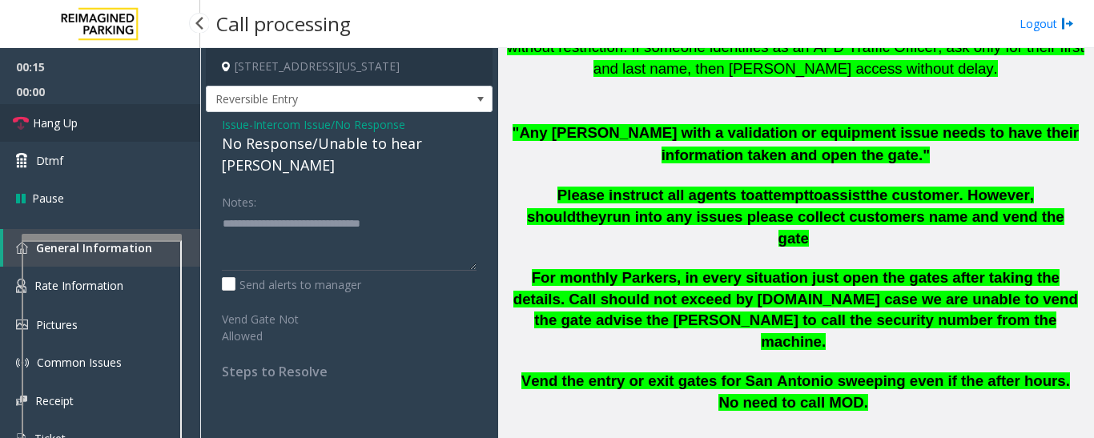
click at [62, 120] on span "Hang Up" at bounding box center [55, 123] width 45 height 17
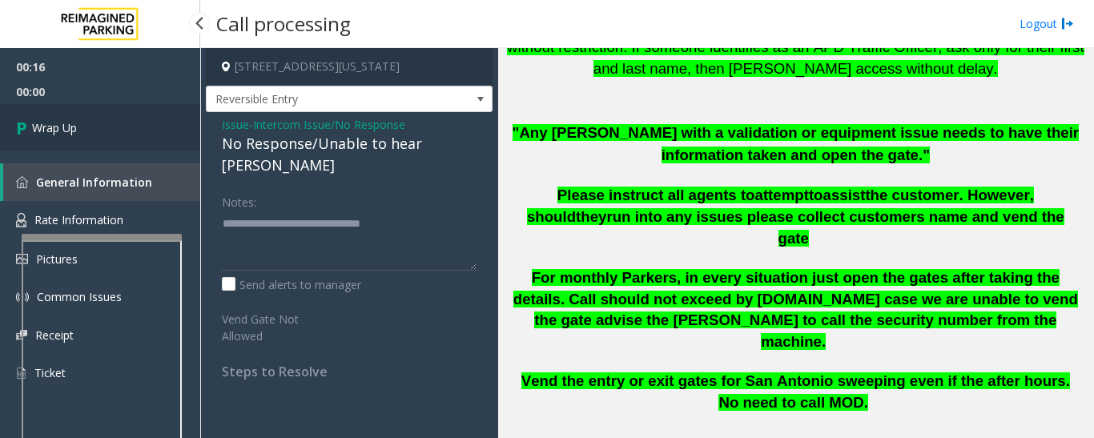
click at [32, 130] on span "Wrap Up" at bounding box center [54, 127] width 45 height 17
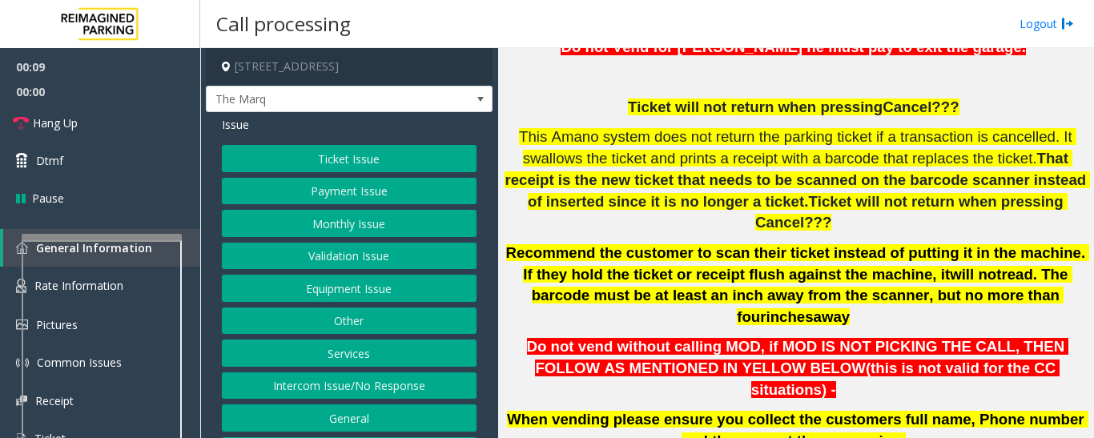
scroll to position [47, 0]
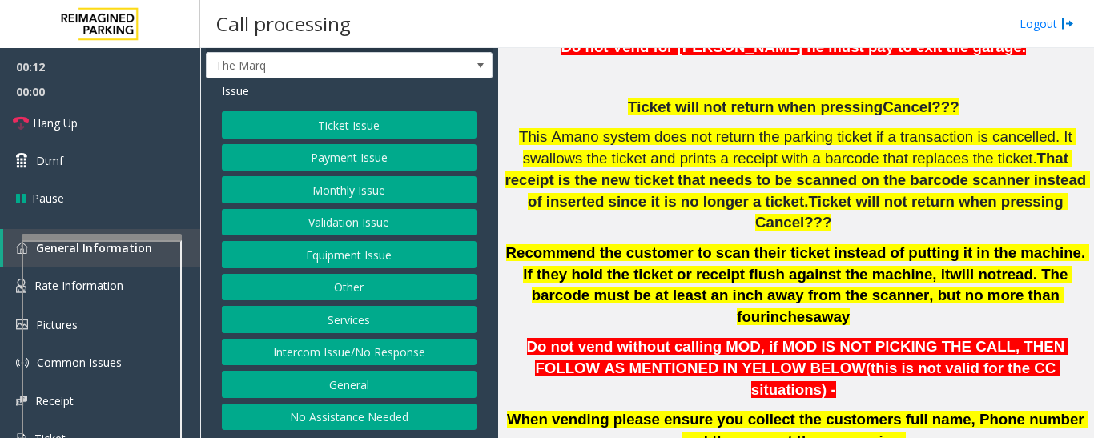
click at [404, 346] on button "Intercom Issue/No Response" at bounding box center [349, 352] width 255 height 27
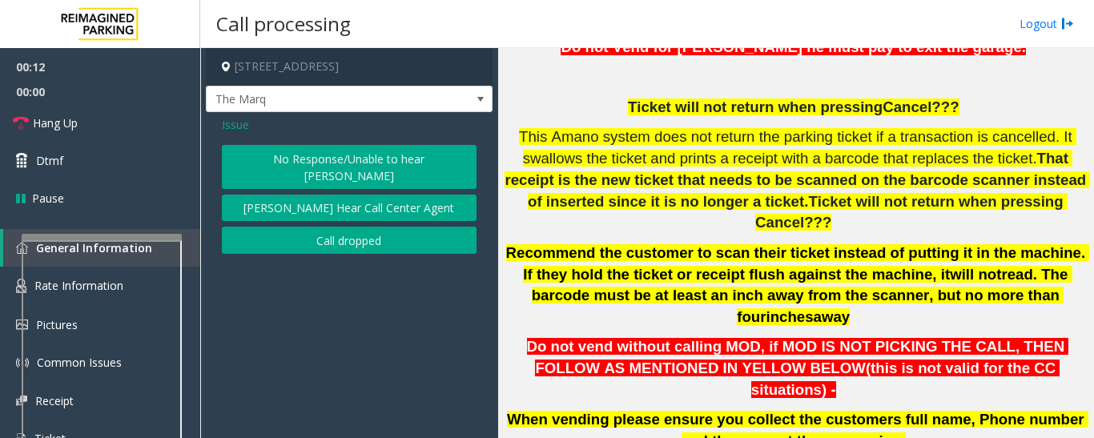
click at [352, 174] on button "No Response/Unable to hear [PERSON_NAME]" at bounding box center [349, 167] width 255 height 44
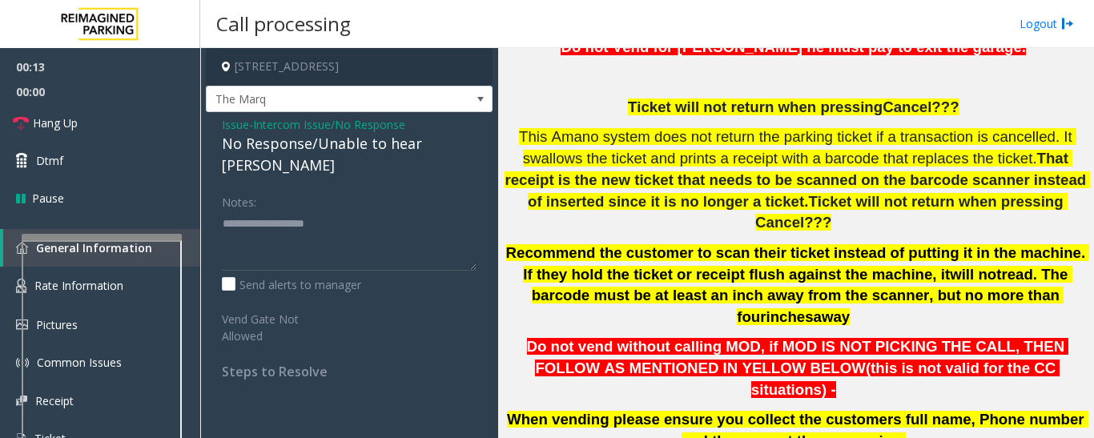
click at [352, 159] on div "No Response/Unable to hear [PERSON_NAME]" at bounding box center [349, 154] width 255 height 43
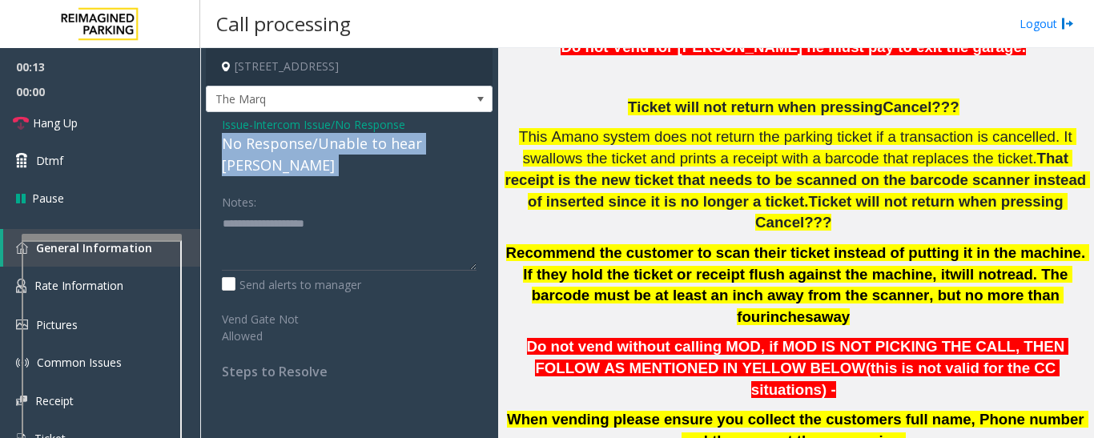
click at [352, 159] on div "No Response/Unable to hear [PERSON_NAME]" at bounding box center [349, 154] width 255 height 43
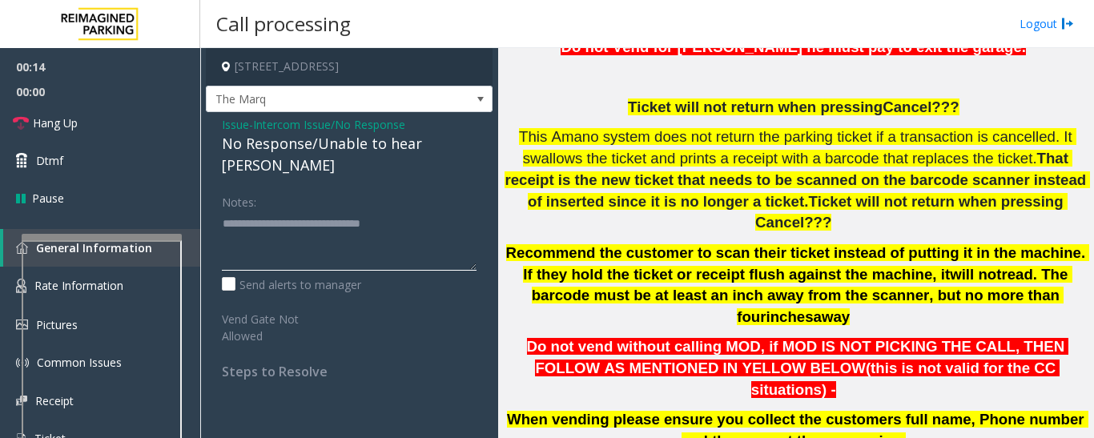
click at [437, 216] on textarea at bounding box center [349, 241] width 255 height 60
click at [414, 218] on textarea at bounding box center [349, 241] width 255 height 60
type textarea "**********"
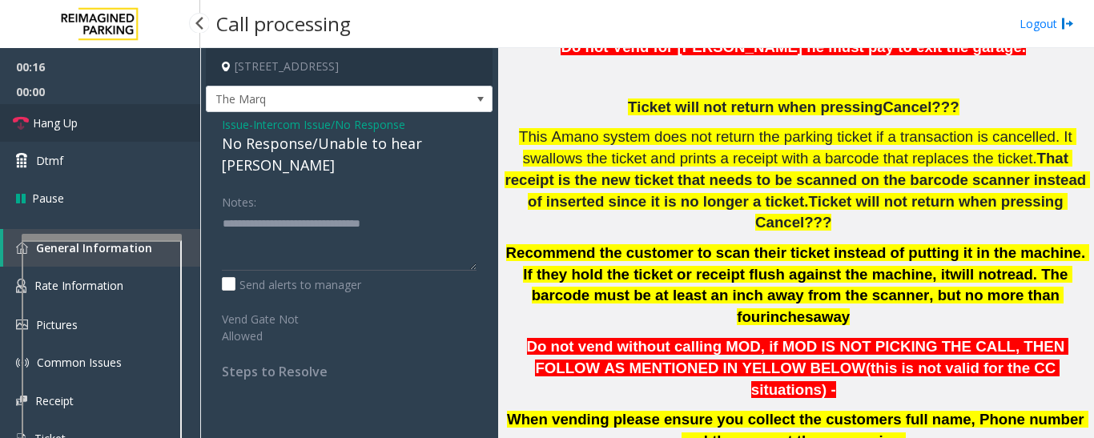
click at [70, 127] on span "Hang Up" at bounding box center [55, 123] width 45 height 17
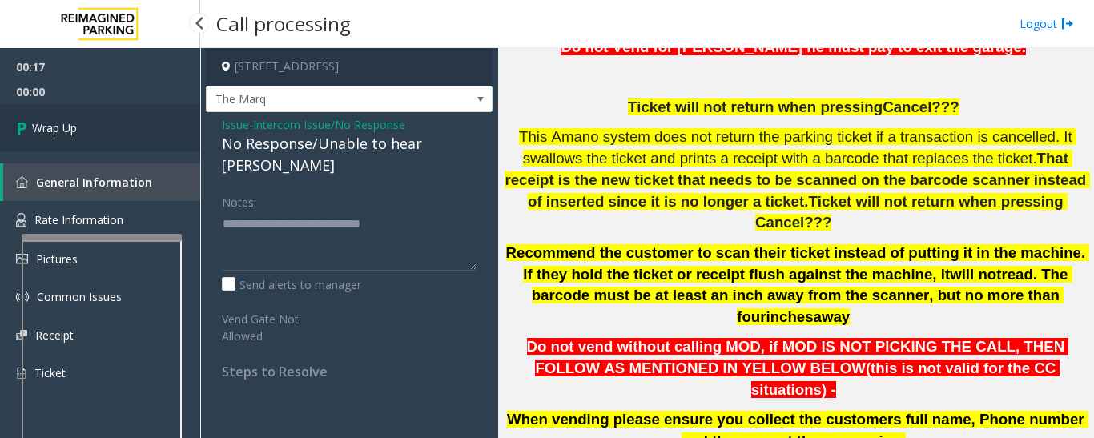
click at [68, 148] on link "Wrap Up" at bounding box center [100, 127] width 200 height 47
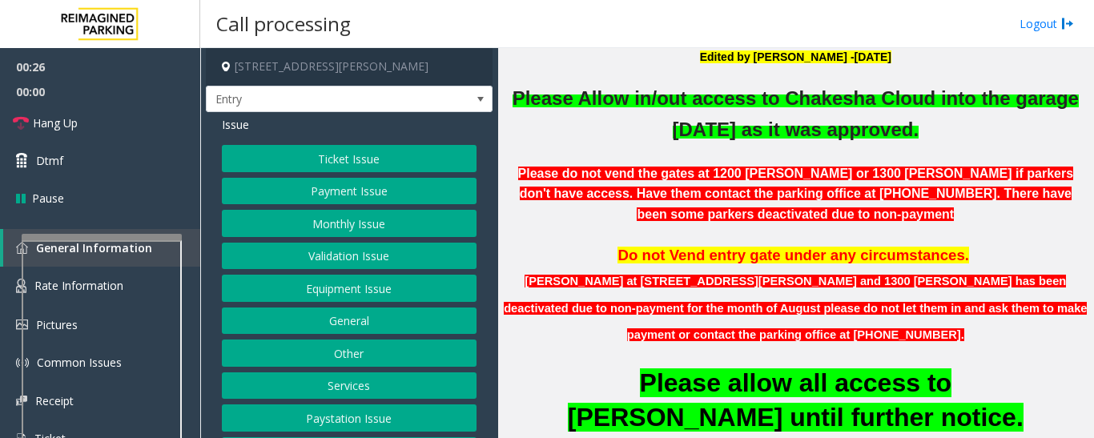
scroll to position [303, 0]
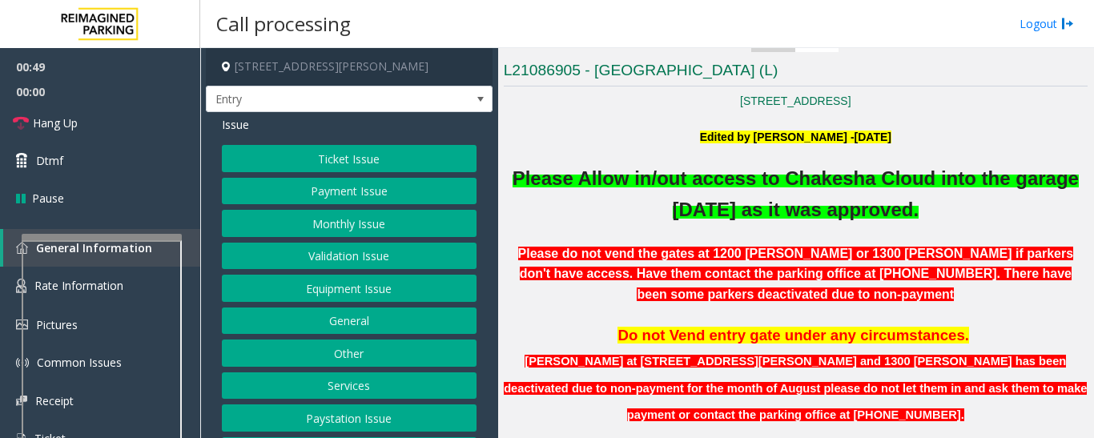
click at [391, 292] on button "Equipment Issue" at bounding box center [349, 288] width 255 height 27
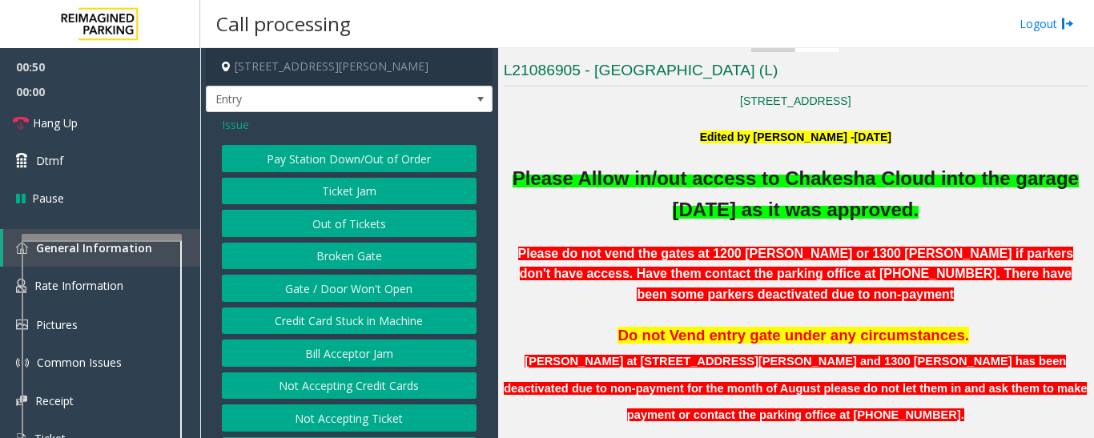
click at [391, 292] on button "Gate / Door Won't Open" at bounding box center [349, 288] width 255 height 27
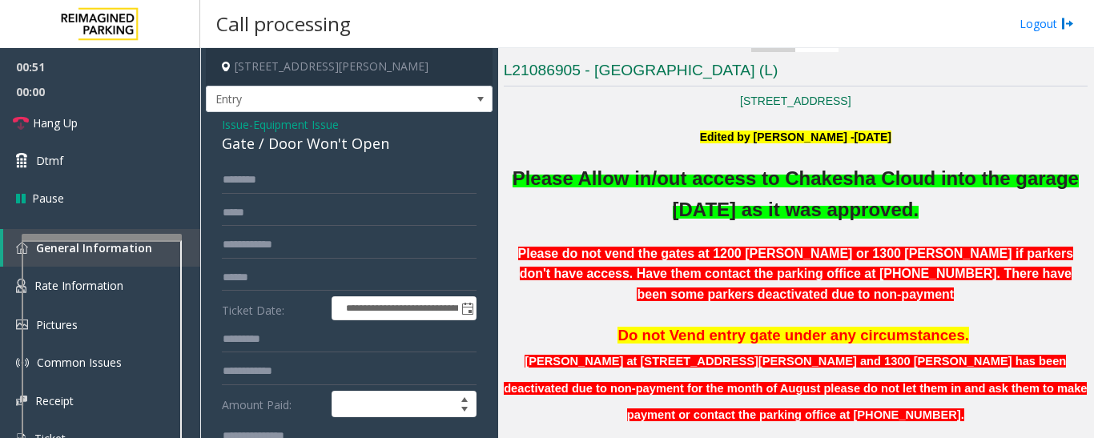
click at [288, 147] on div "Gate / Door Won't Open" at bounding box center [349, 144] width 255 height 22
copy div "Gate / Door Won't Open"
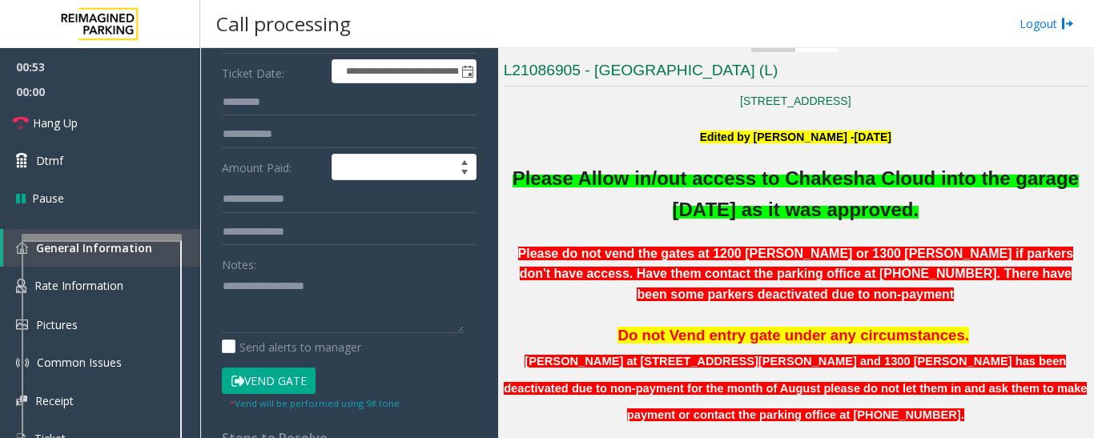
scroll to position [240, 0]
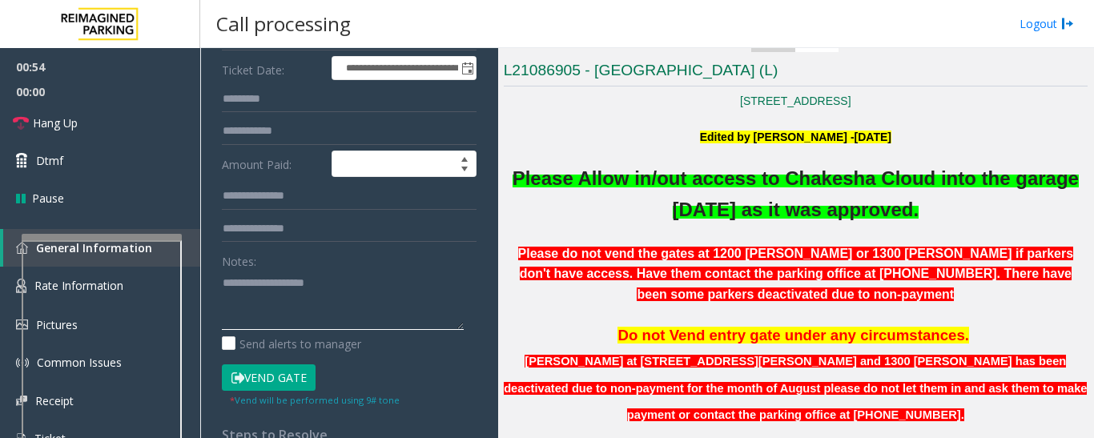
click at [302, 292] on textarea at bounding box center [343, 300] width 242 height 60
paste textarea "**********"
click at [390, 316] on textarea at bounding box center [343, 300] width 242 height 60
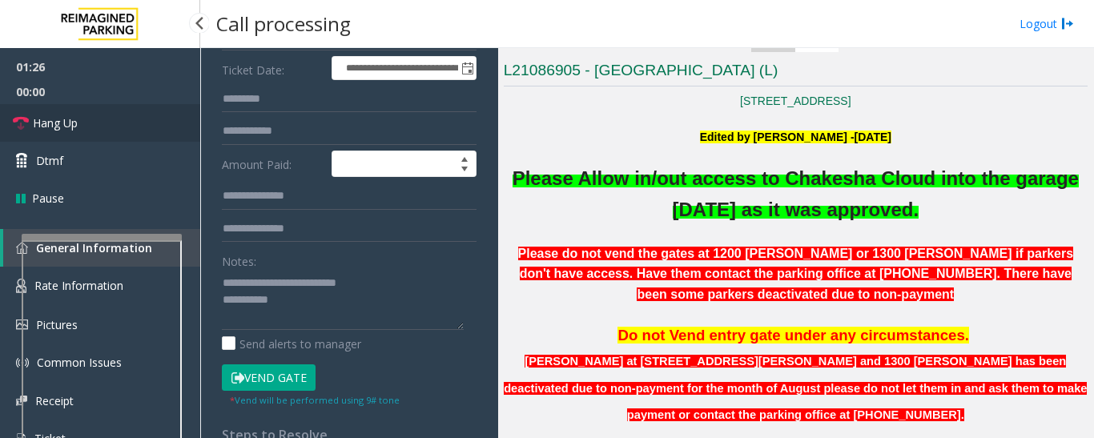
click at [30, 127] on link "Hang Up" at bounding box center [100, 123] width 200 height 38
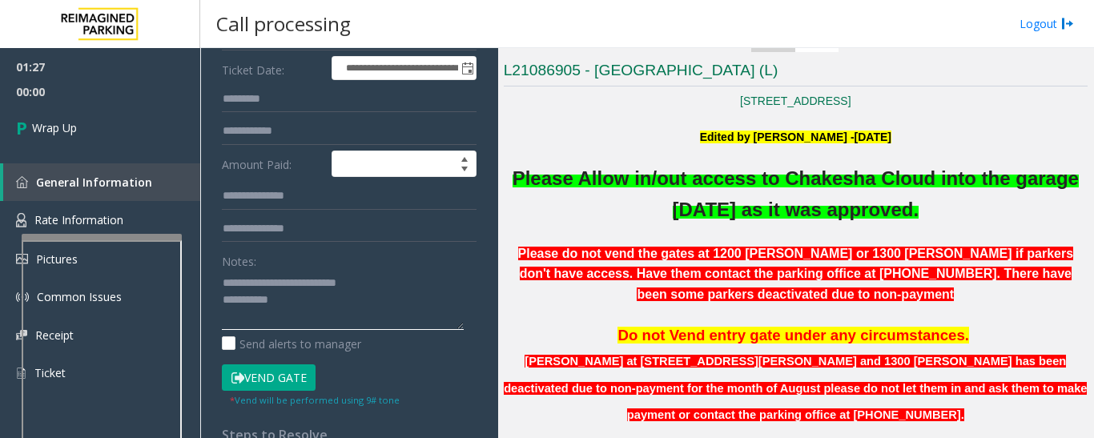
click at [312, 318] on textarea at bounding box center [343, 300] width 242 height 60
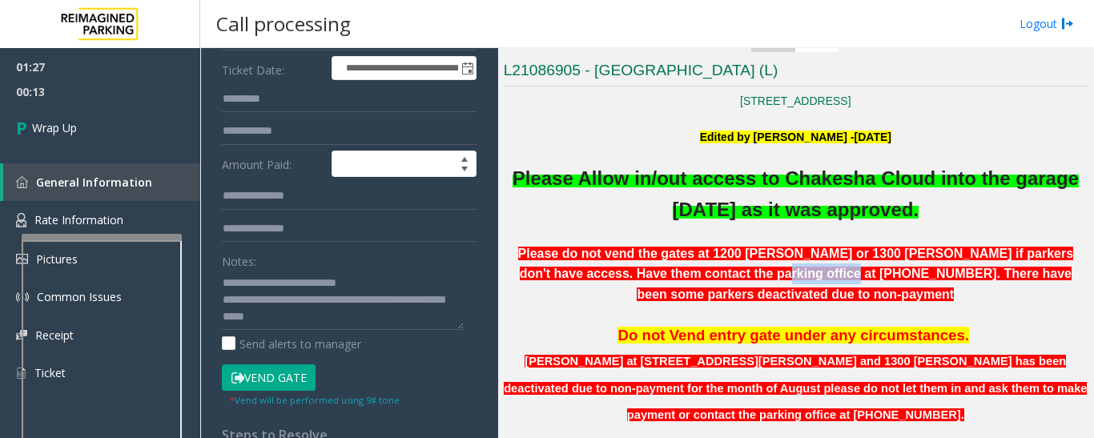
drag, startPoint x: 634, startPoint y: 270, endPoint x: 708, endPoint y: 269, distance: 73.7
click at [708, 269] on span "Please do not vend the gates at 1200 [PERSON_NAME] or 1300 [PERSON_NAME] if par…" at bounding box center [796, 274] width 556 height 54
copy span "[PHONE_NUMBER]"
click at [347, 323] on textarea at bounding box center [343, 300] width 242 height 60
paste textarea "**********"
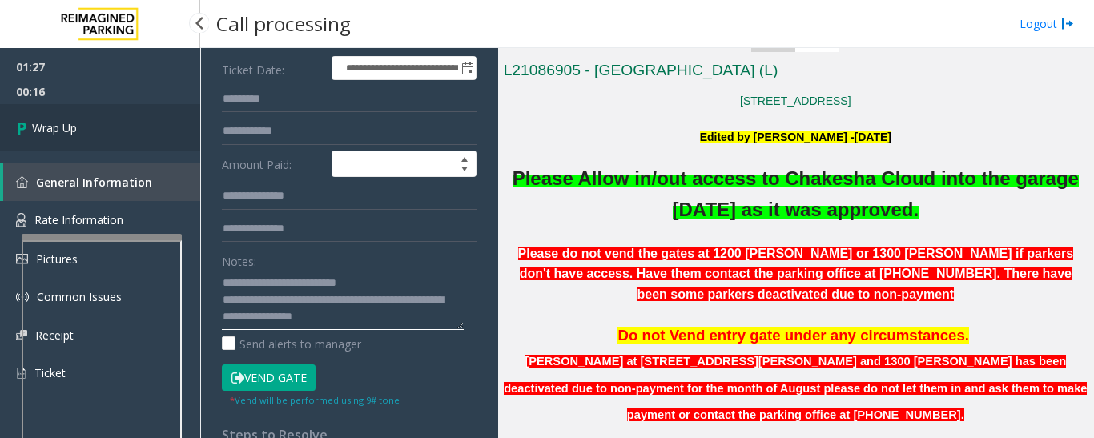
type textarea "**********"
click at [97, 130] on link "Wrap Up" at bounding box center [100, 127] width 200 height 47
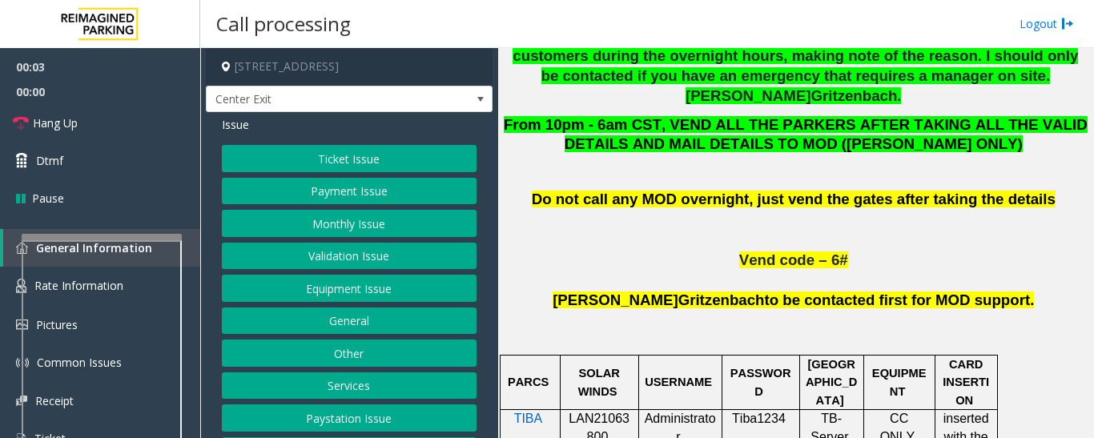
scroll to position [881, 0]
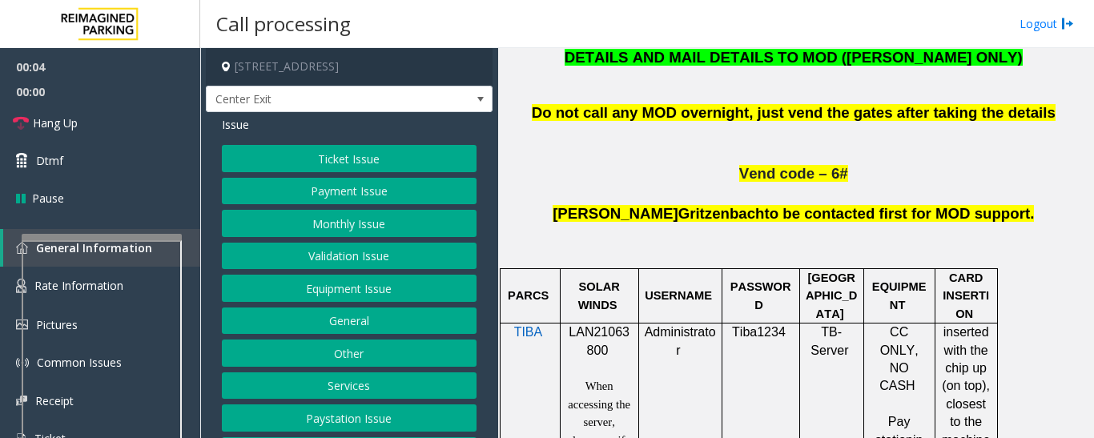
click at [602, 325] on span "LAN21063800" at bounding box center [599, 340] width 61 height 31
copy p "LAN21063800"
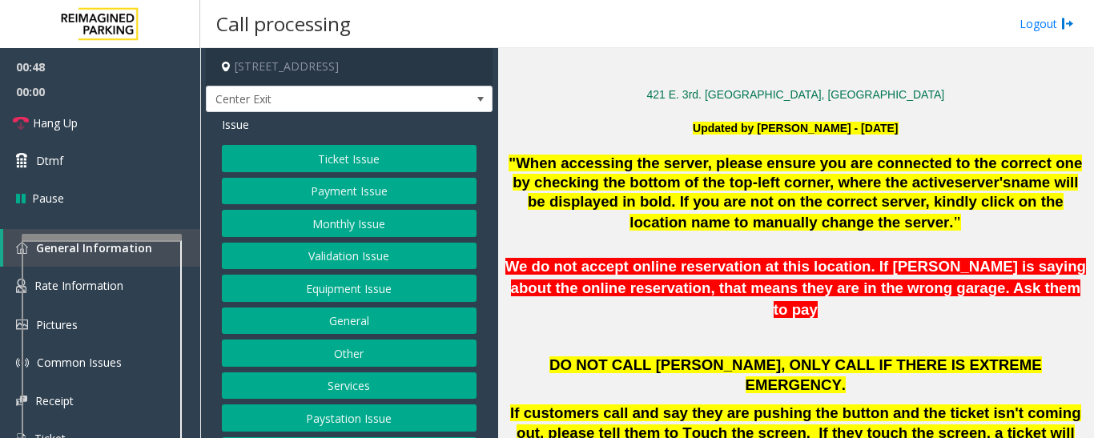
scroll to position [160, 0]
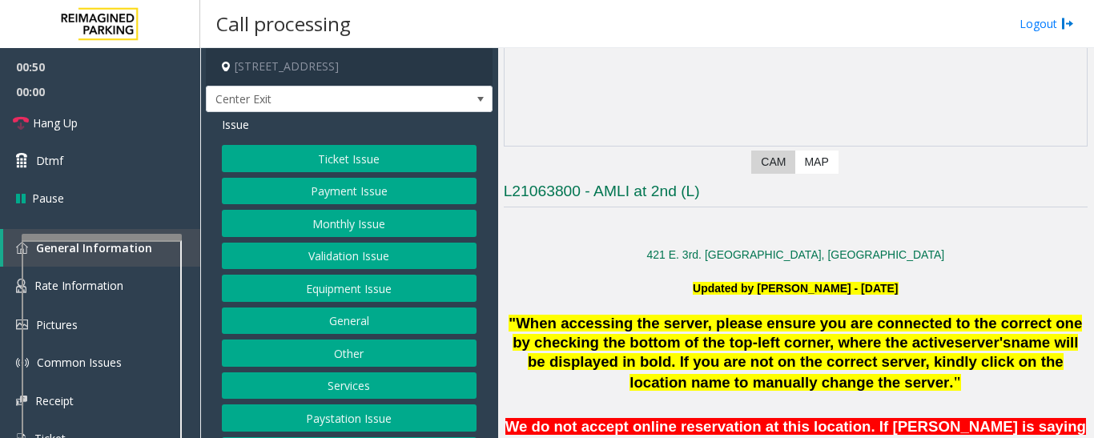
click at [374, 252] on button "Validation Issue" at bounding box center [349, 256] width 255 height 27
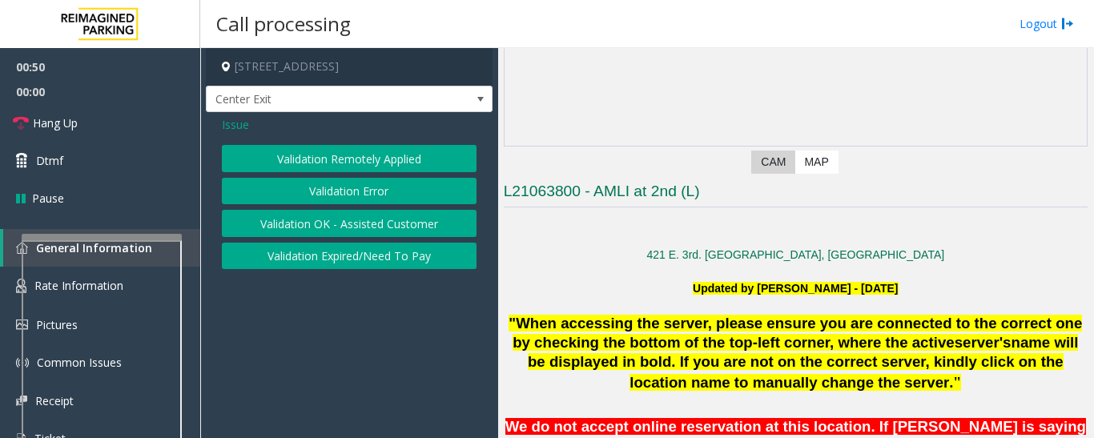
click at [388, 190] on button "Validation Error" at bounding box center [349, 191] width 255 height 27
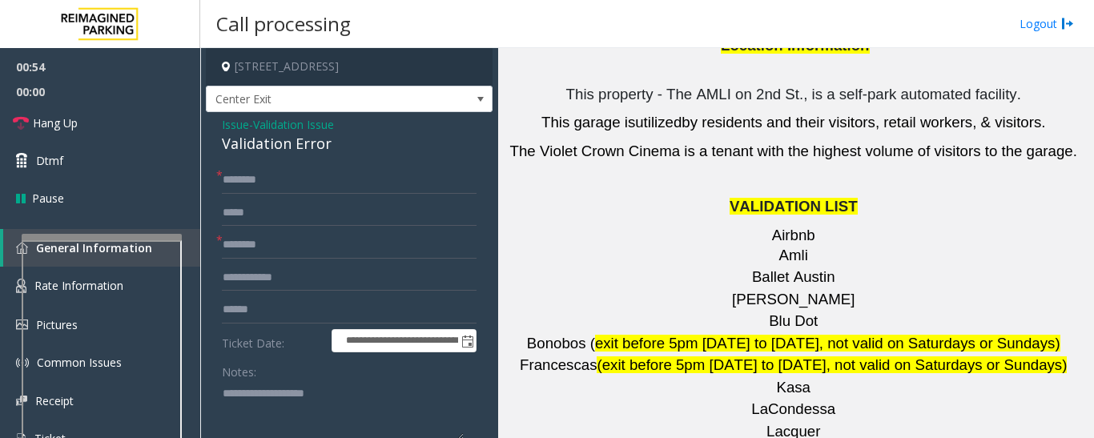
scroll to position [2083, 0]
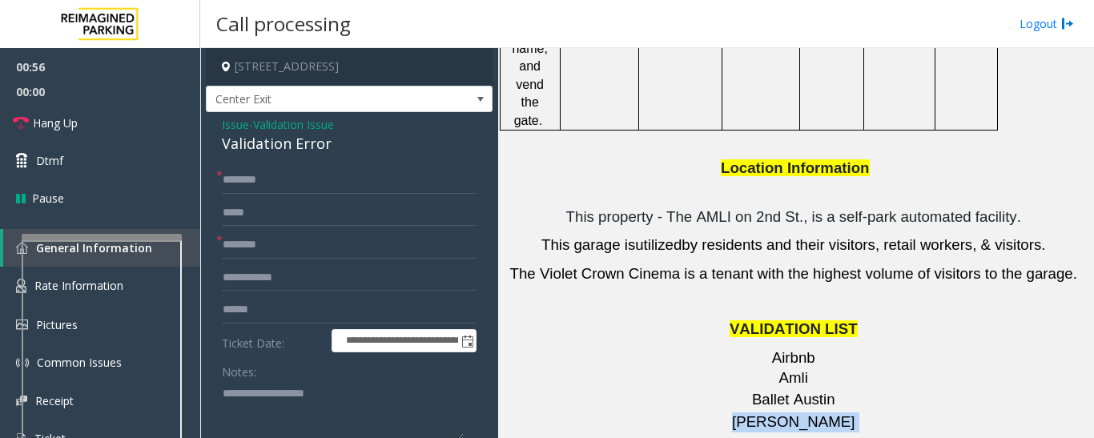
drag, startPoint x: 817, startPoint y: 233, endPoint x: 727, endPoint y: 232, distance: 90.5
click at [727, 413] on p "[PERSON_NAME]" at bounding box center [796, 423] width 584 height 20
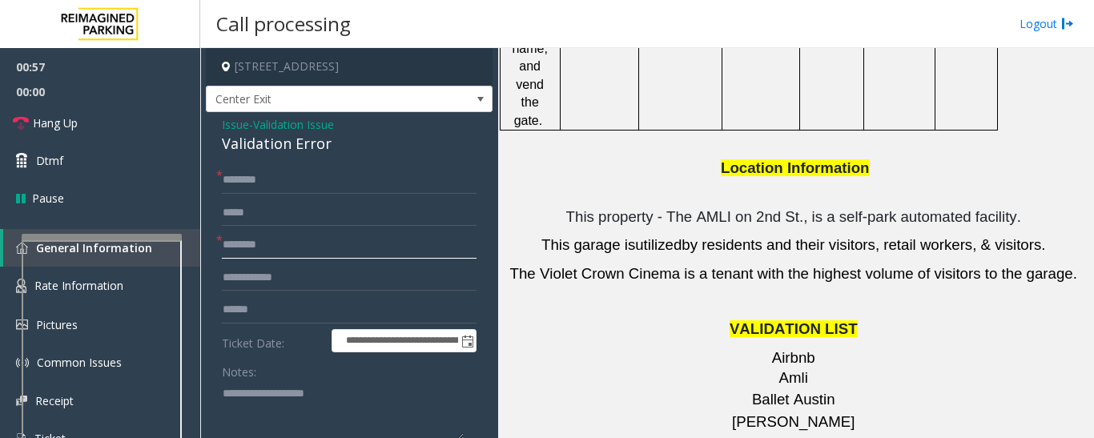
type input "*******"
click at [338, 231] on form "**********" at bounding box center [349, 343] width 255 height 352
click at [330, 241] on input "*******" at bounding box center [349, 245] width 255 height 27
click at [279, 172] on input "text" at bounding box center [349, 180] width 255 height 27
click at [374, 179] on input "text" at bounding box center [349, 180] width 255 height 27
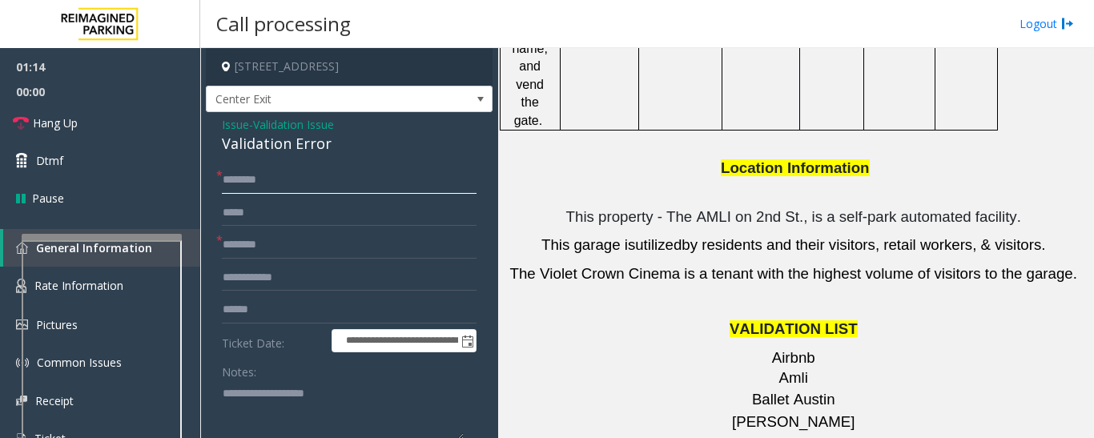
click at [340, 175] on input "text" at bounding box center [349, 180] width 255 height 27
click at [229, 181] on input "*******" at bounding box center [349, 180] width 255 height 27
click at [246, 178] on input "*******" at bounding box center [349, 180] width 255 height 27
click at [268, 179] on input "*******" at bounding box center [349, 180] width 255 height 27
type input "*"
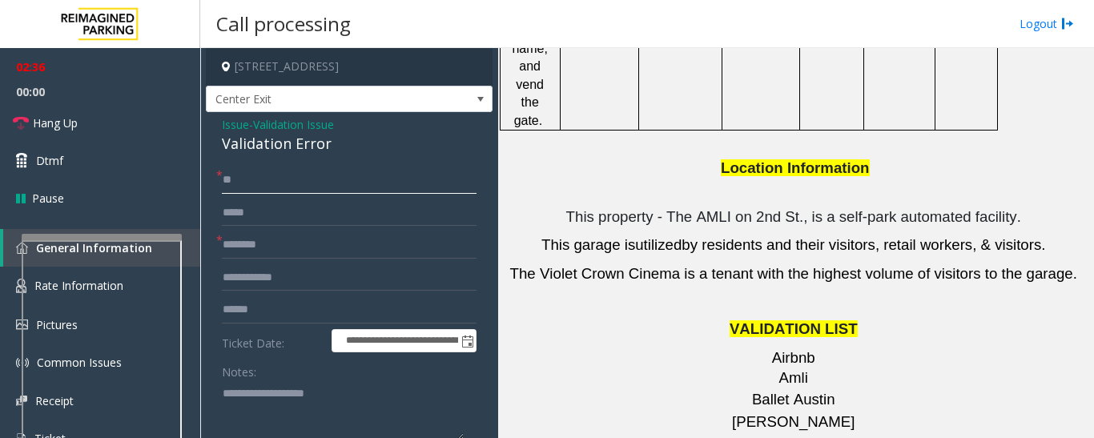
type input "**"
click at [284, 149] on div "Validation Error" at bounding box center [349, 144] width 255 height 22
copy div "Validation Error"
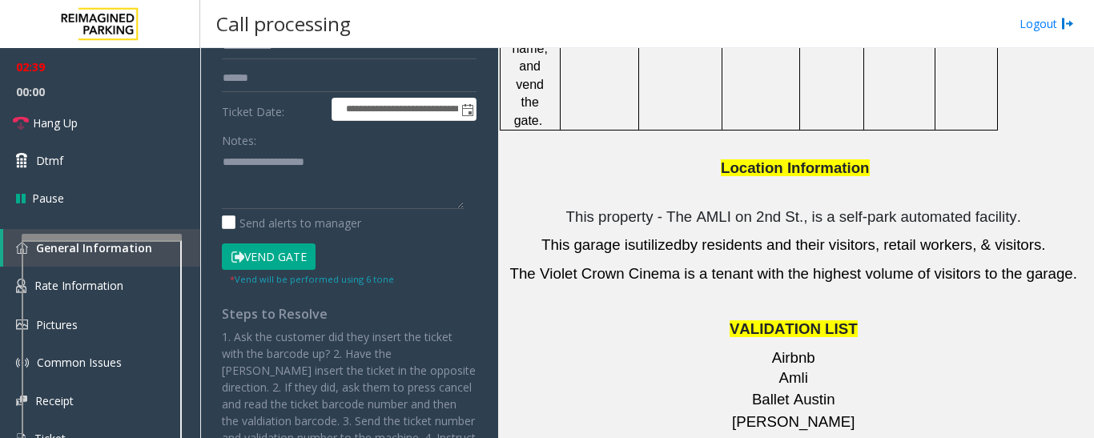
scroll to position [240, 0]
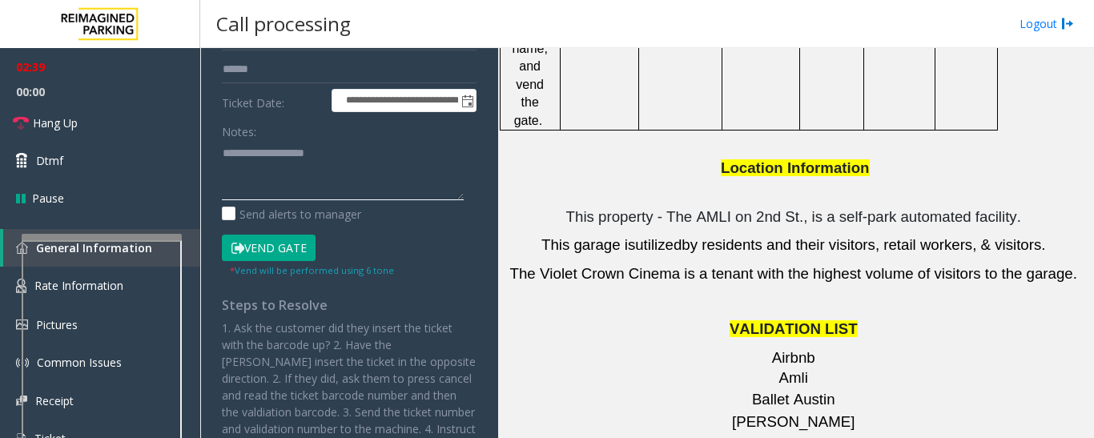
click at [280, 171] on textarea at bounding box center [343, 170] width 242 height 60
paste textarea "**********"
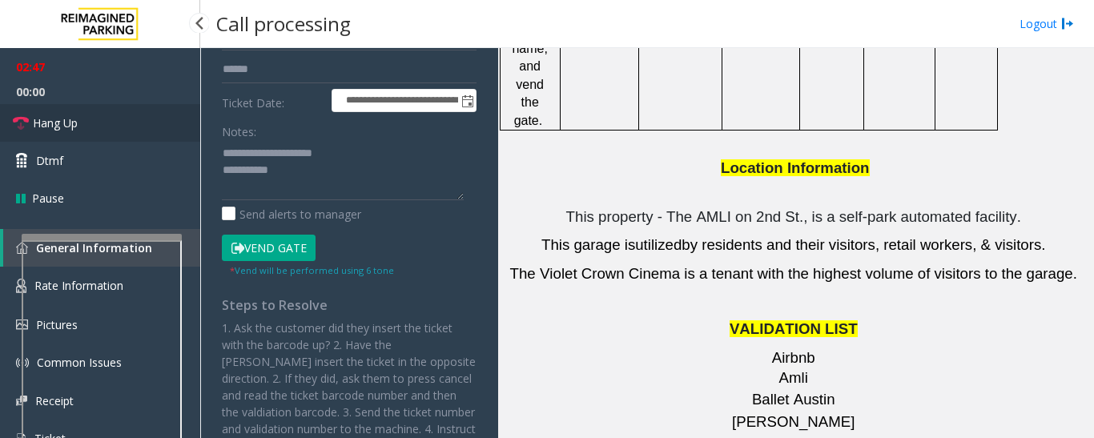
click at [78, 122] on span "Hang Up" at bounding box center [55, 123] width 45 height 17
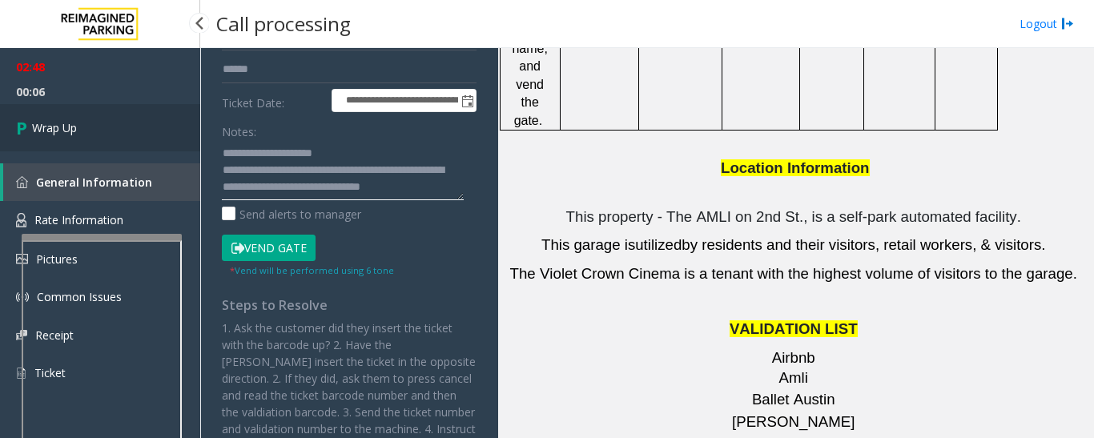
type textarea "**********"
click at [69, 119] on span "Wrap Up" at bounding box center [54, 127] width 45 height 17
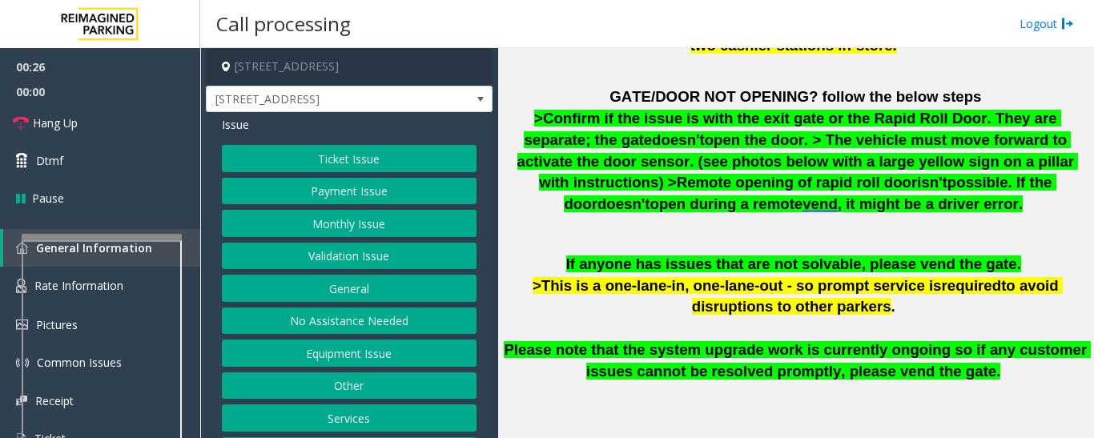
scroll to position [961, 0]
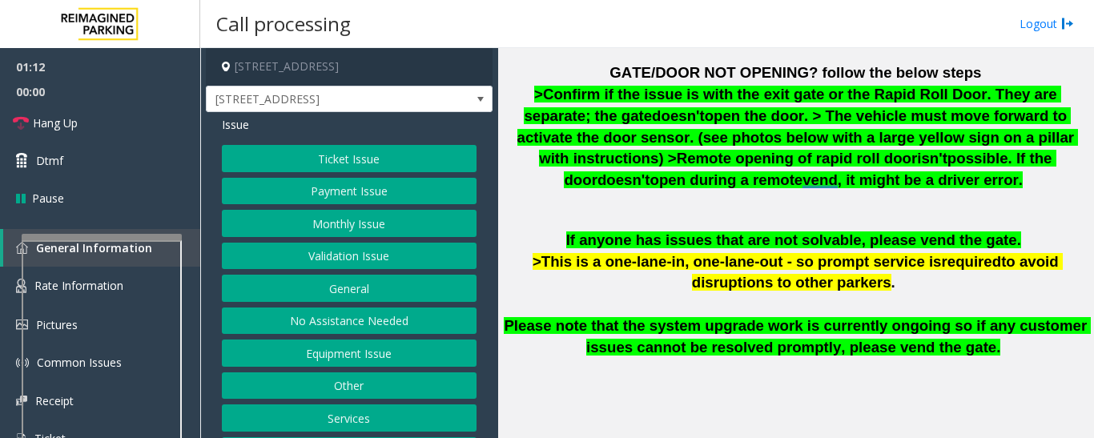
click at [352, 198] on button "Payment Issue" at bounding box center [349, 191] width 255 height 27
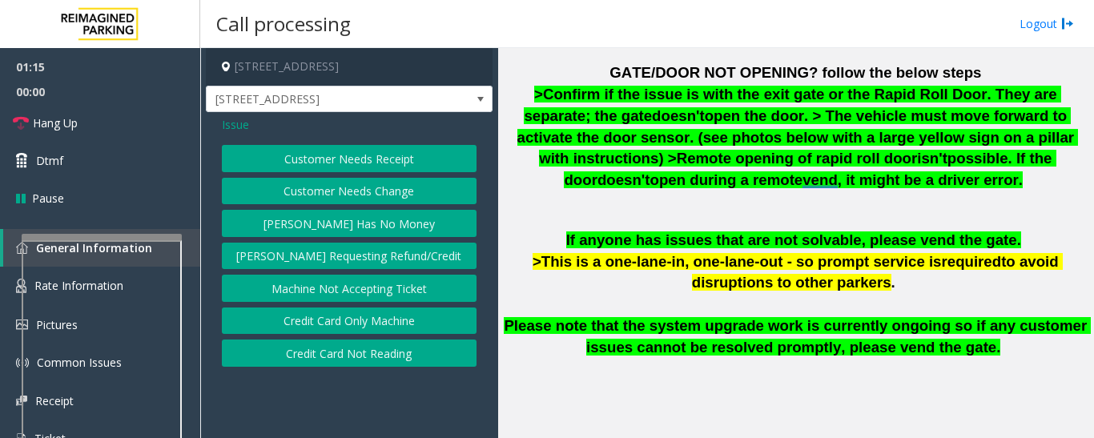
click at [236, 125] on span "Issue" at bounding box center [235, 124] width 27 height 17
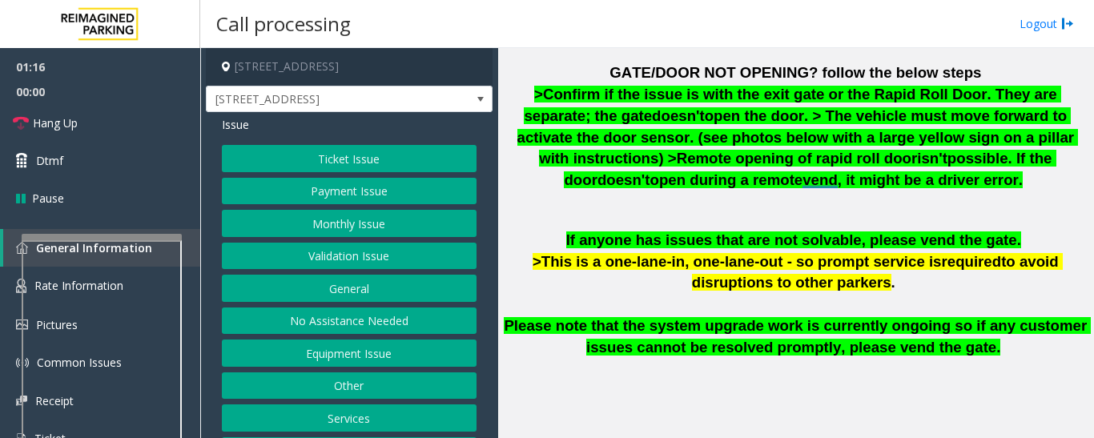
click at [355, 195] on button "Payment Issue" at bounding box center [349, 191] width 255 height 27
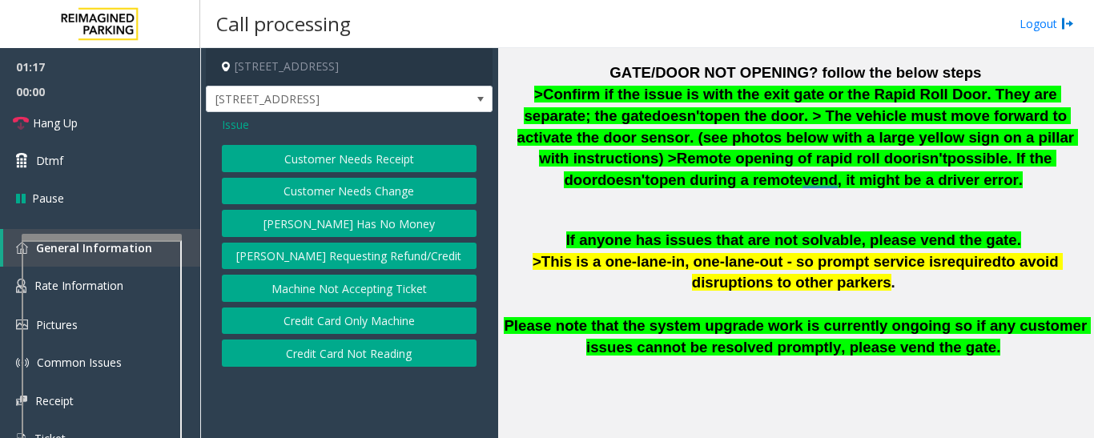
click at [230, 124] on span "Issue" at bounding box center [235, 124] width 27 height 17
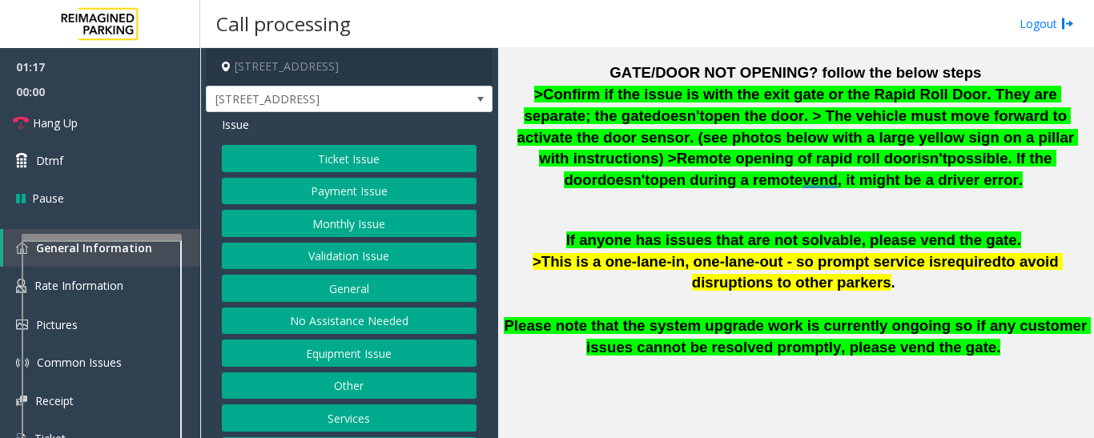
click at [323, 151] on button "Ticket Issue" at bounding box center [349, 158] width 255 height 27
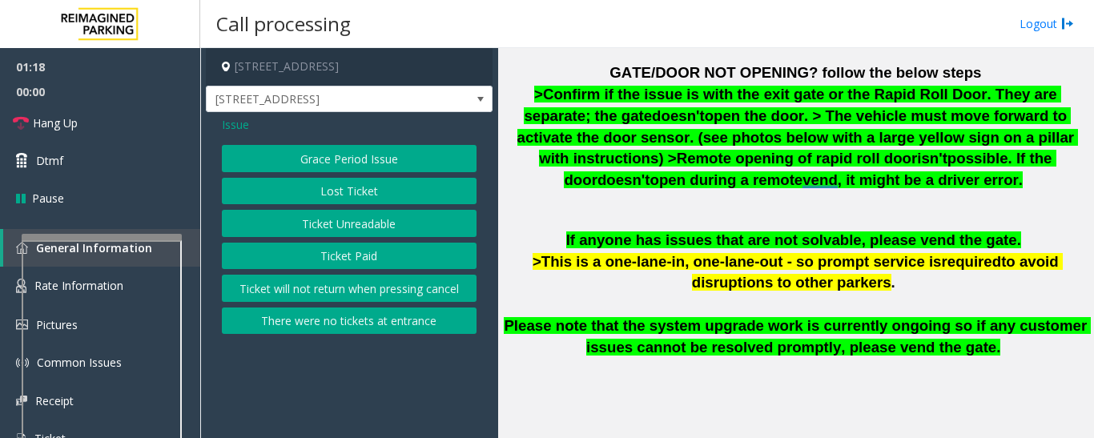
click at [356, 255] on button "Ticket Paid" at bounding box center [349, 256] width 255 height 27
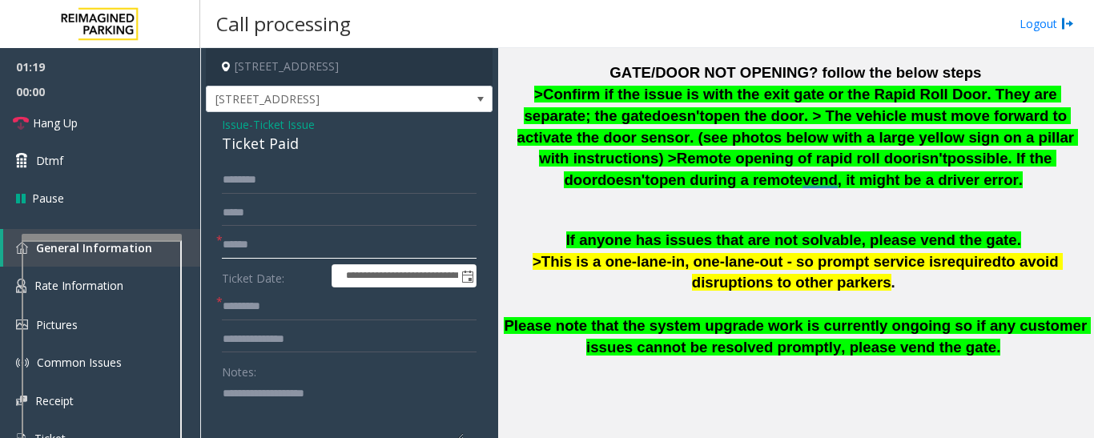
click at [310, 249] on input "text" at bounding box center [349, 245] width 255 height 27
click at [280, 151] on div "Ticket Paid" at bounding box center [349, 144] width 255 height 22
copy div "Ticket Paid"
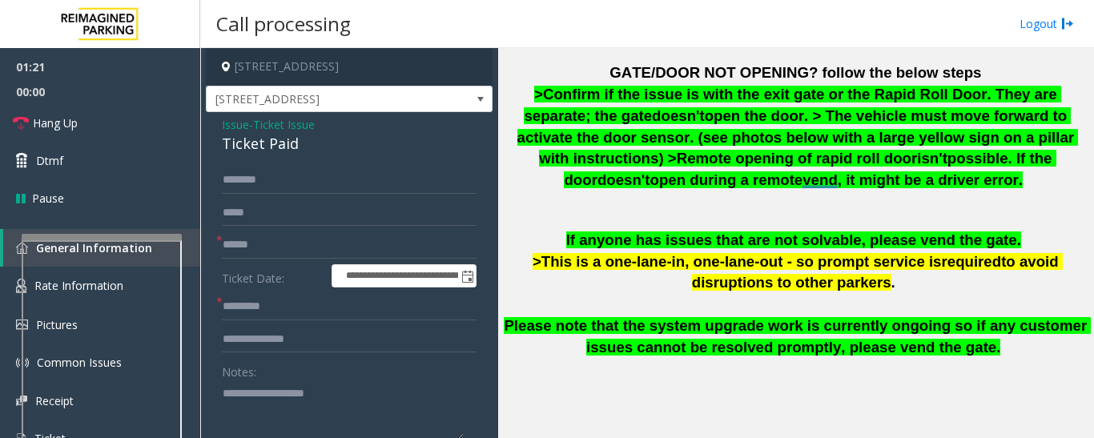
click at [280, 406] on textarea at bounding box center [343, 411] width 242 height 60
paste textarea "**********"
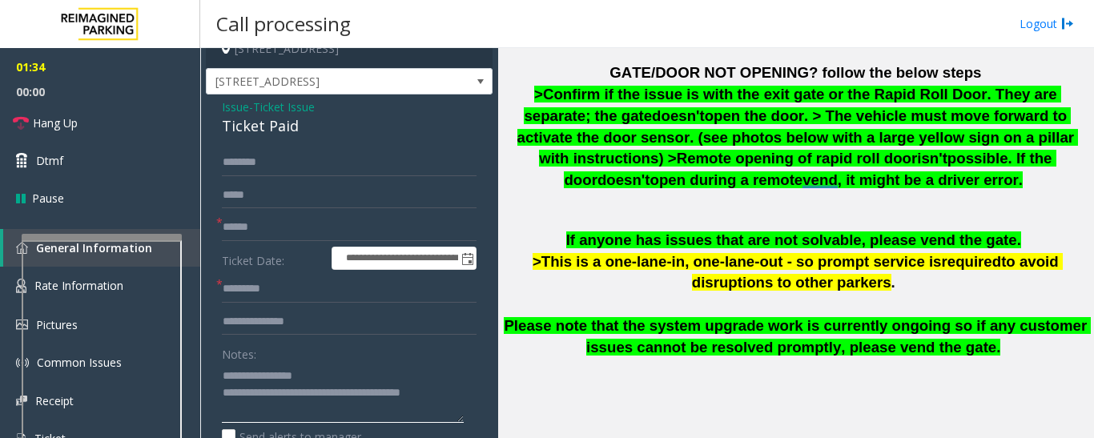
type textarea "**********"
click at [310, 225] on input "text" at bounding box center [349, 227] width 255 height 27
type input "********"
click at [305, 285] on input "text" at bounding box center [349, 289] width 255 height 27
type input "**"
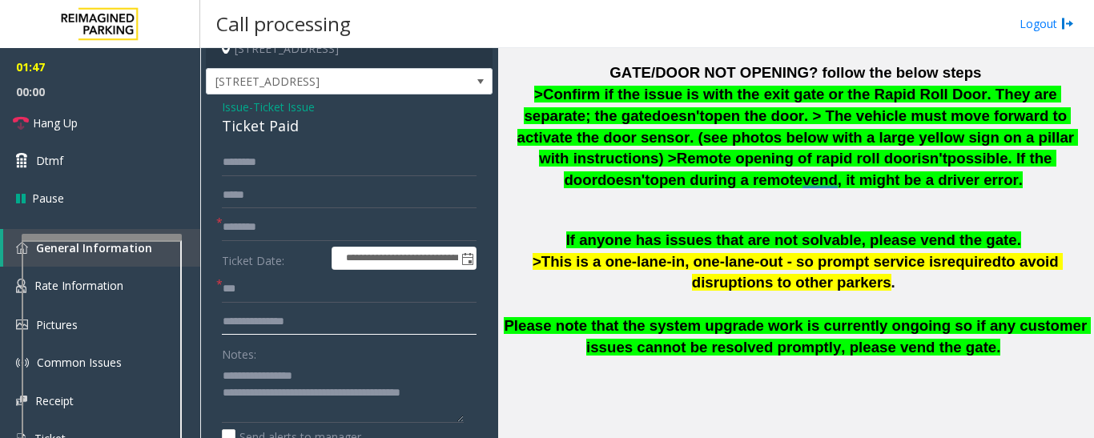
click at [312, 324] on input "text" at bounding box center [349, 321] width 255 height 27
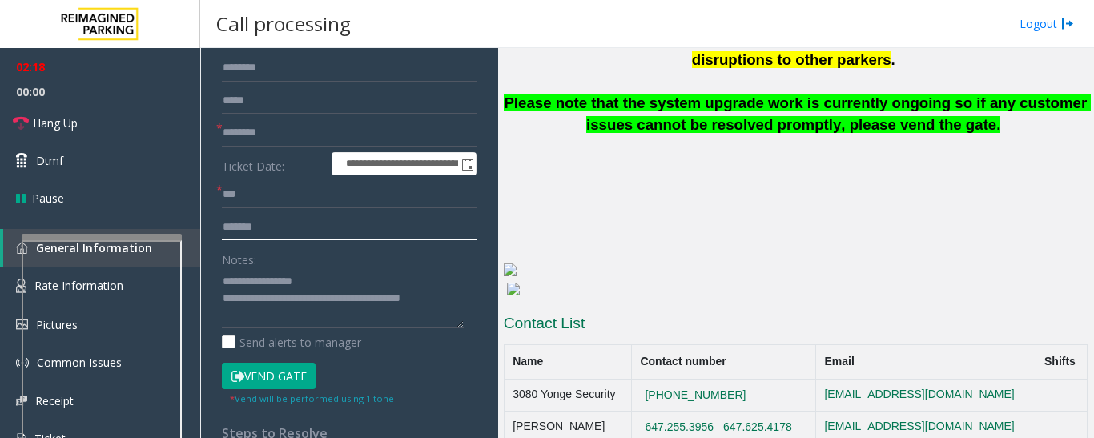
scroll to position [258, 0]
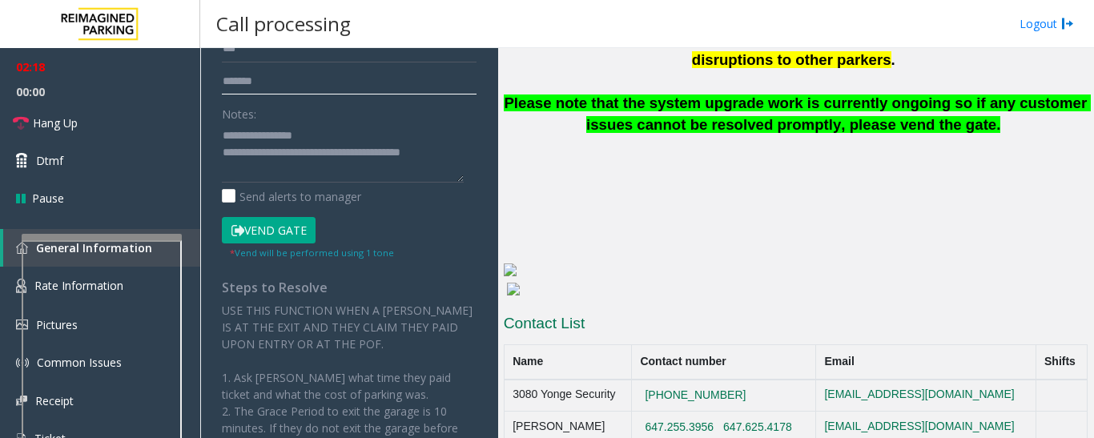
type input "*******"
click at [305, 221] on button "Vend Gate" at bounding box center [269, 230] width 94 height 27
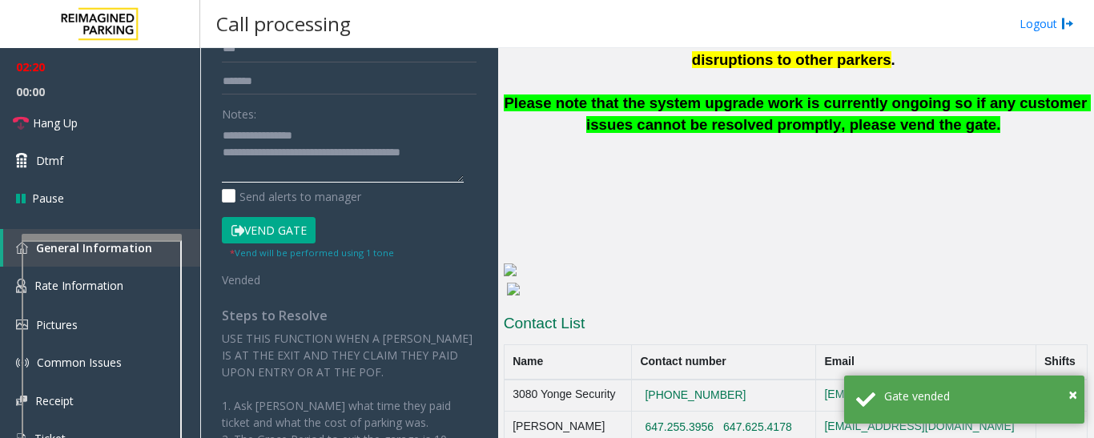
click at [316, 169] on textarea at bounding box center [343, 153] width 242 height 60
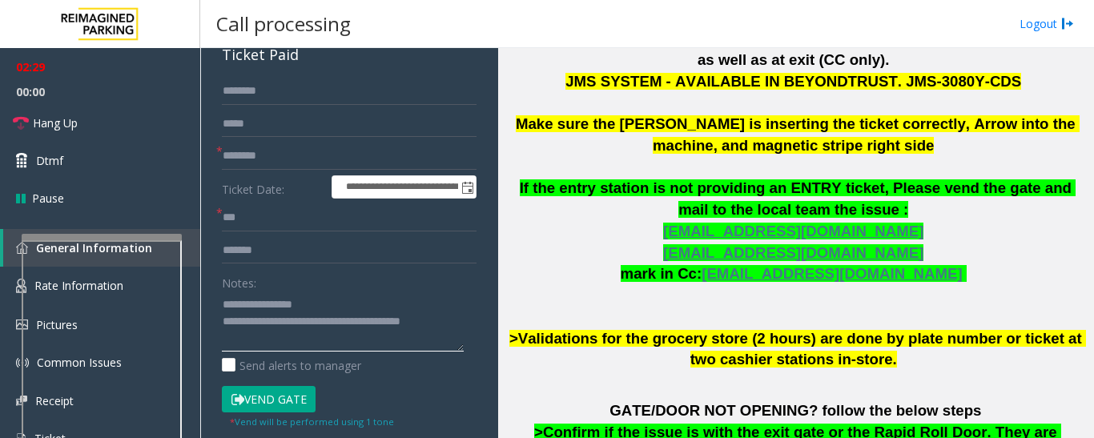
scroll to position [240, 0]
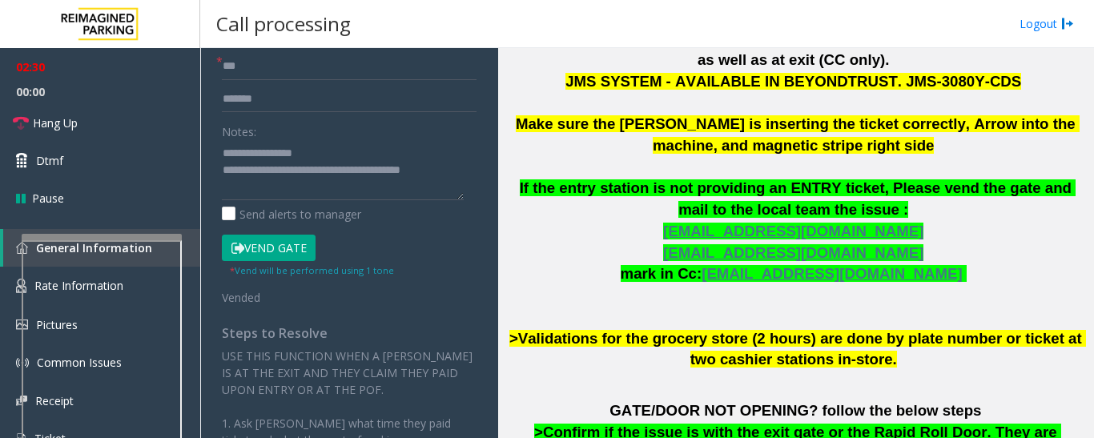
click at [291, 238] on button "Vend Gate" at bounding box center [269, 248] width 94 height 27
click at [302, 248] on button "Vend Gate" at bounding box center [269, 248] width 94 height 27
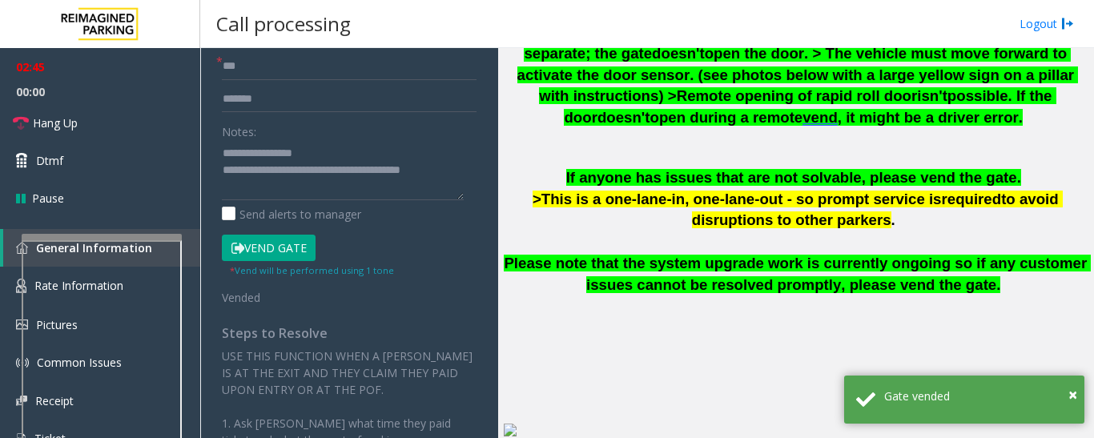
scroll to position [1184, 0]
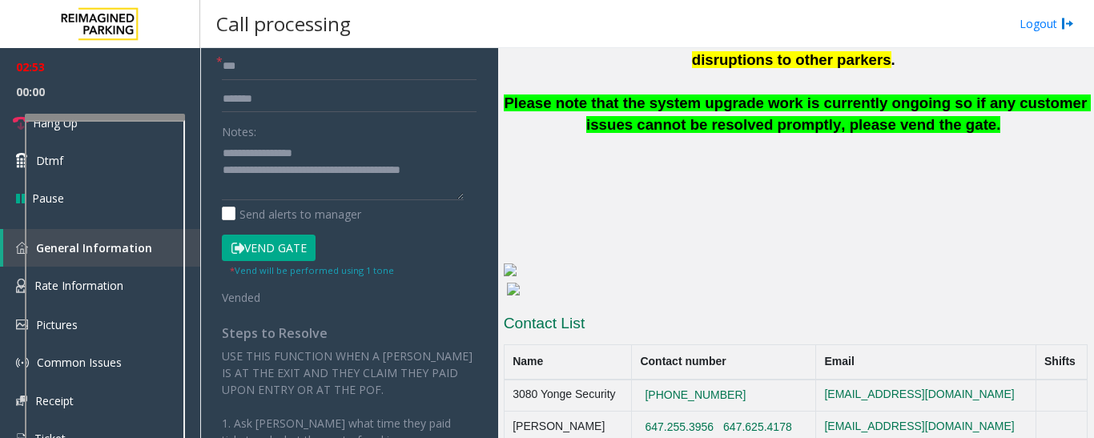
click at [129, 119] on div at bounding box center [105, 117] width 160 height 6
drag, startPoint x: 661, startPoint y: 393, endPoint x: 740, endPoint y: 400, distance: 79.6
click at [740, 412] on td "647.255.3956 647.625.4178" at bounding box center [723, 428] width 184 height 32
copy button "647.255.3956"
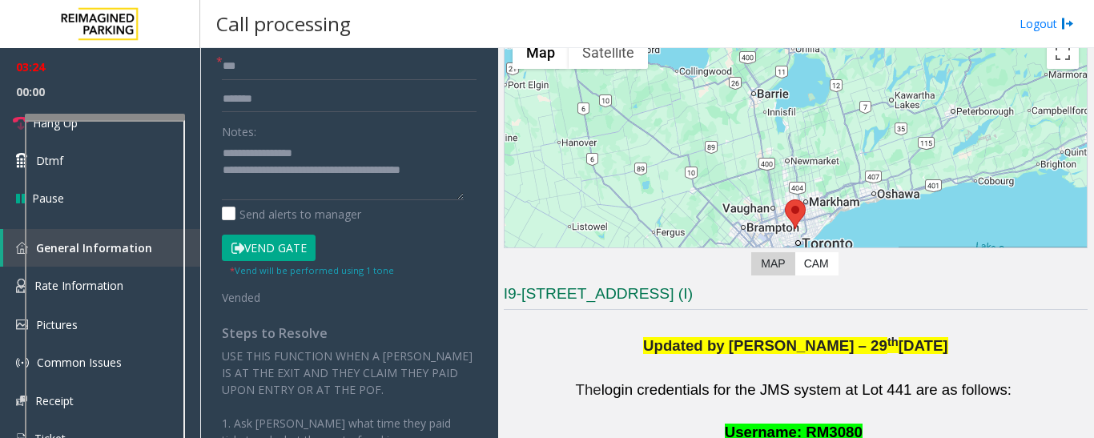
scroll to position [62, 0]
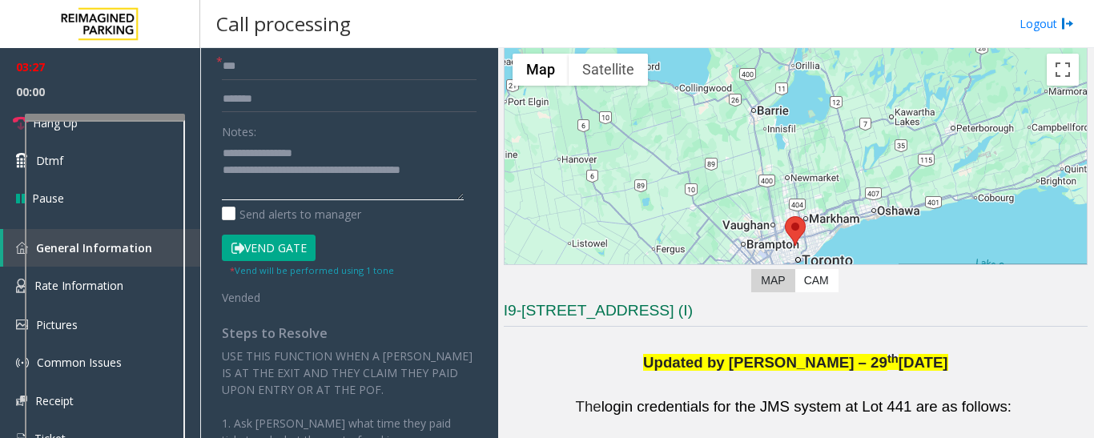
drag, startPoint x: 280, startPoint y: 174, endPoint x: 312, endPoint y: 191, distance: 36.2
click at [312, 191] on textarea at bounding box center [343, 170] width 242 height 60
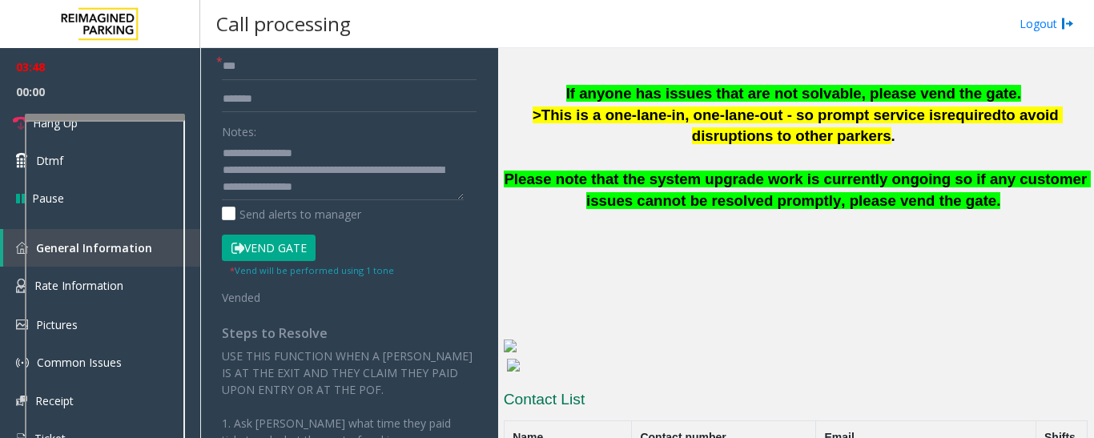
scroll to position [1184, 0]
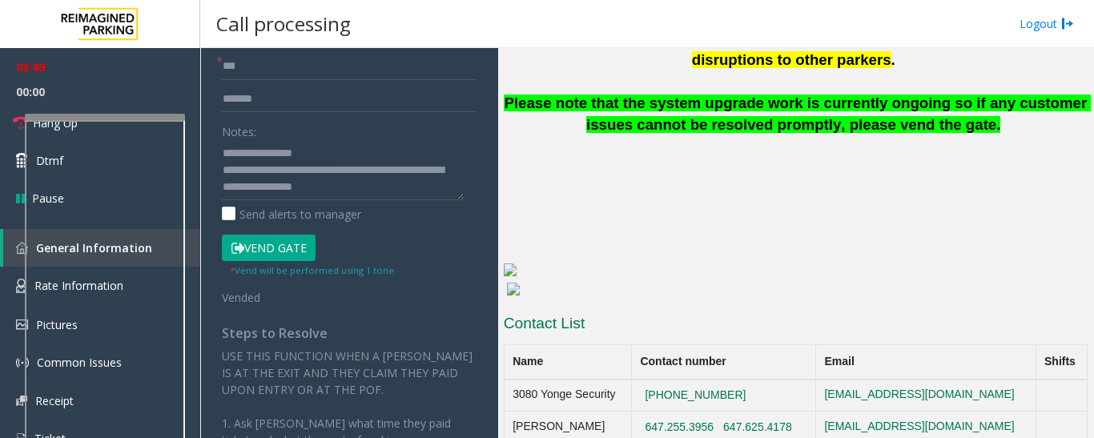
drag, startPoint x: 774, startPoint y: 371, endPoint x: 652, endPoint y: 376, distance: 121.9
click at [652, 380] on td "[PHONE_NUMBER]" at bounding box center [723, 396] width 184 height 32
copy button "[PHONE_NUMBER]"
click at [397, 187] on textarea at bounding box center [343, 170] width 242 height 60
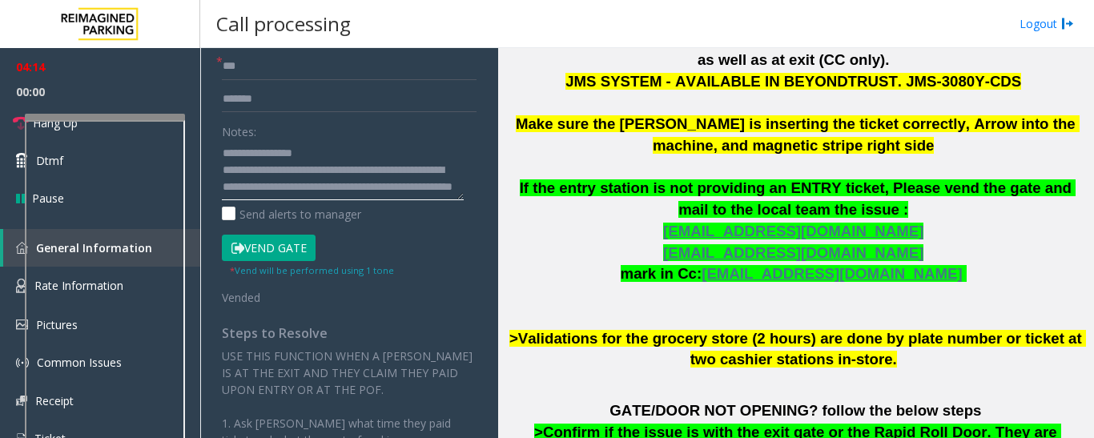
scroll to position [223, 0]
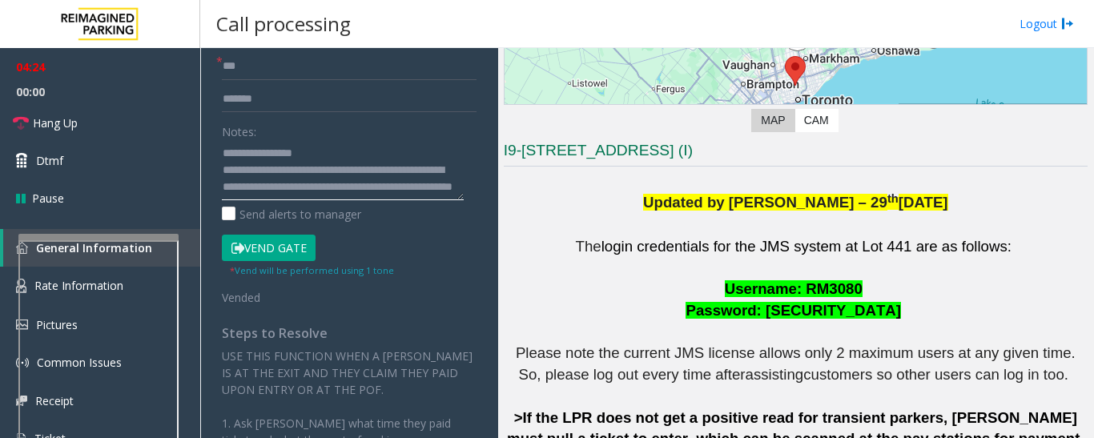
click at [152, 236] on div at bounding box center [98, 237] width 160 height 6
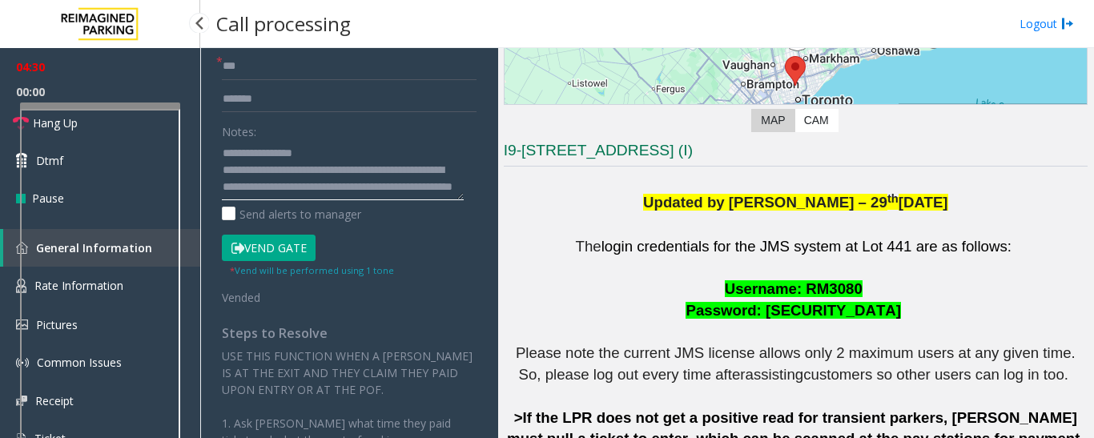
click at [143, 95] on app-root "**********" at bounding box center [547, 219] width 1094 height 438
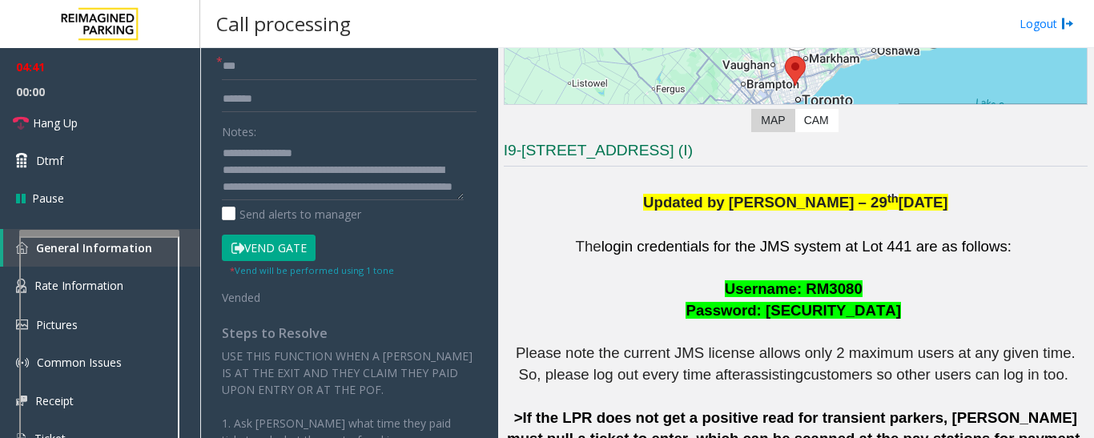
click at [113, 242] on div at bounding box center [99, 418] width 160 height 376
click at [398, 193] on textarea at bounding box center [343, 170] width 242 height 60
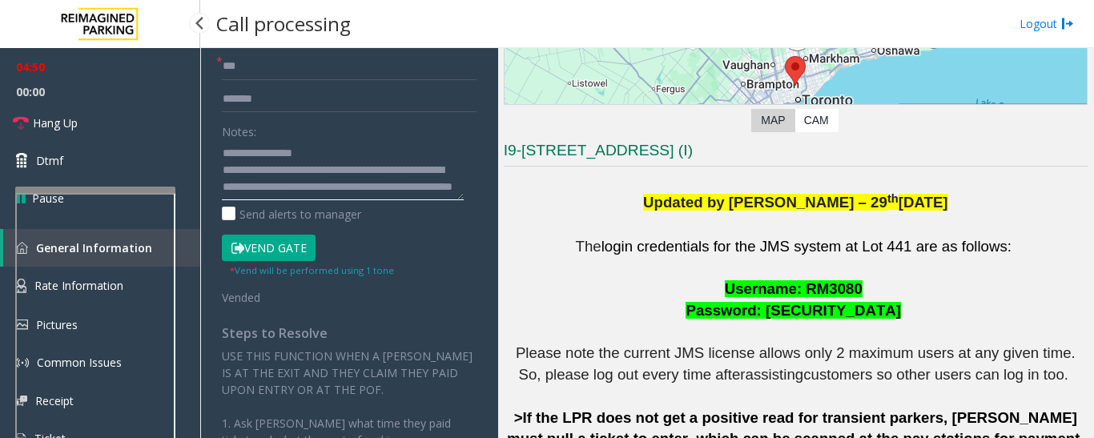
click at [120, 179] on app-root "**********" at bounding box center [547, 219] width 1094 height 438
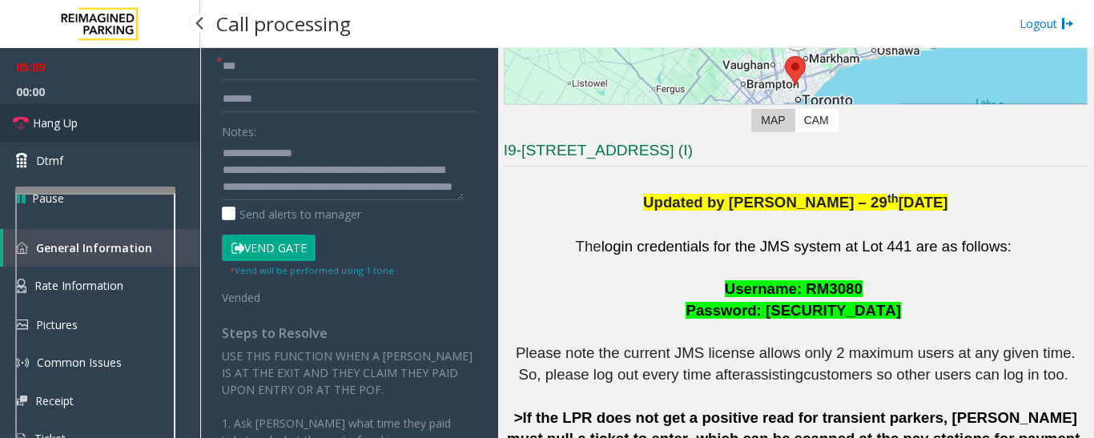
click at [41, 118] on span "Hang Up" at bounding box center [55, 123] width 45 height 17
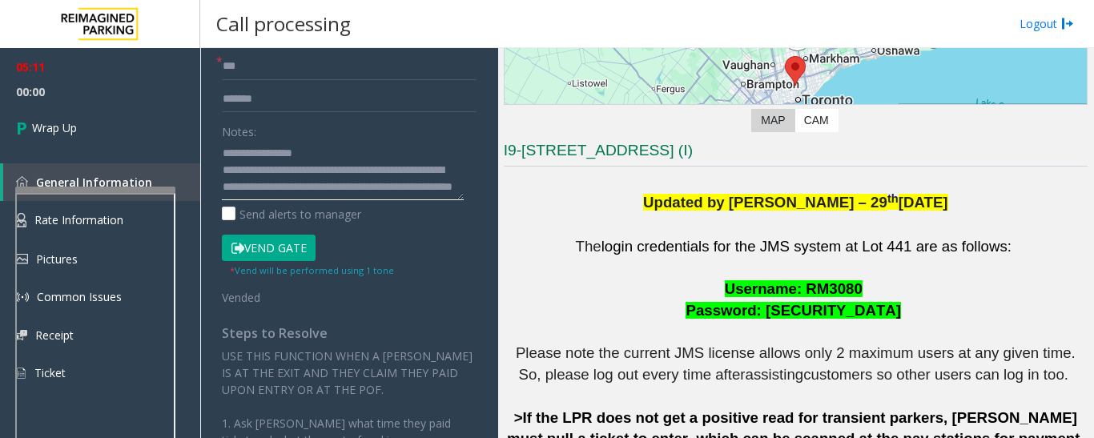
click at [393, 190] on textarea at bounding box center [343, 170] width 242 height 60
type textarea "**********"
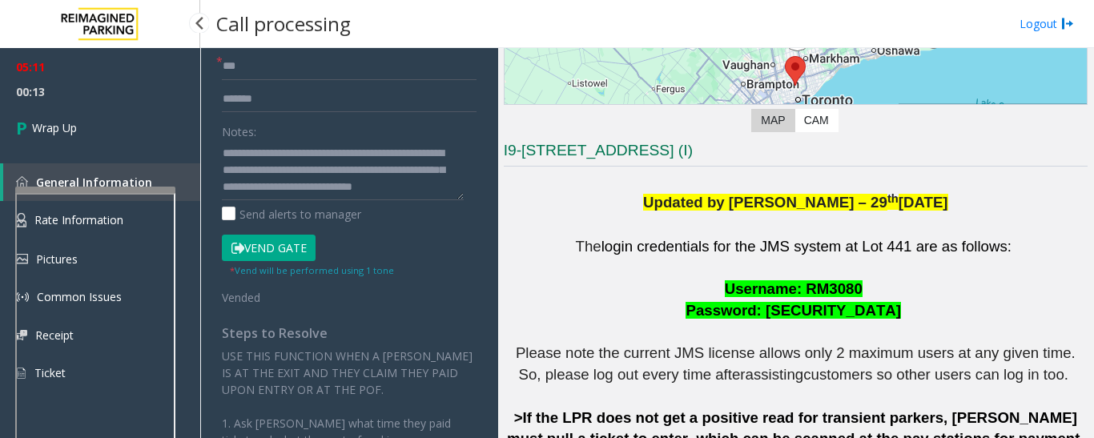
click at [167, 154] on div "05:11 00:13 Wrap Up General Information Rate Information Pictures Common Issues…" at bounding box center [100, 226] width 200 height 357
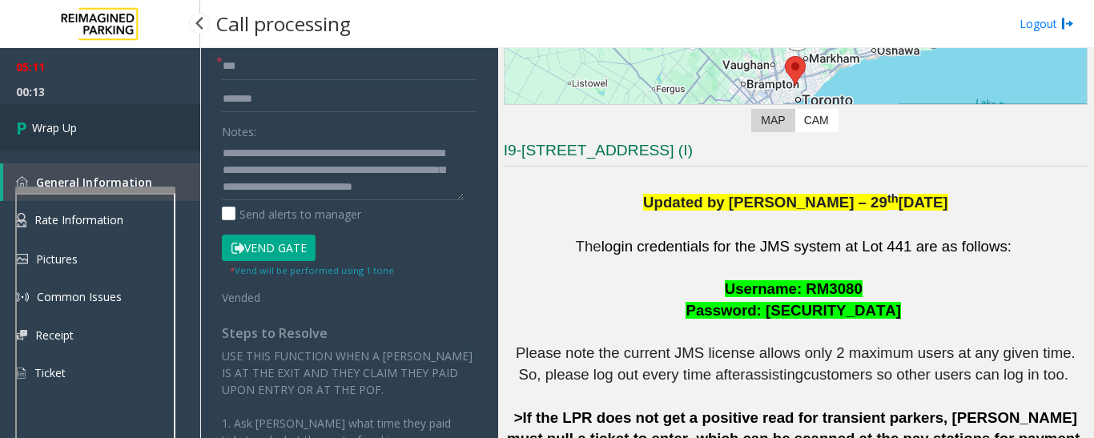
click at [152, 132] on link "Wrap Up" at bounding box center [100, 127] width 200 height 47
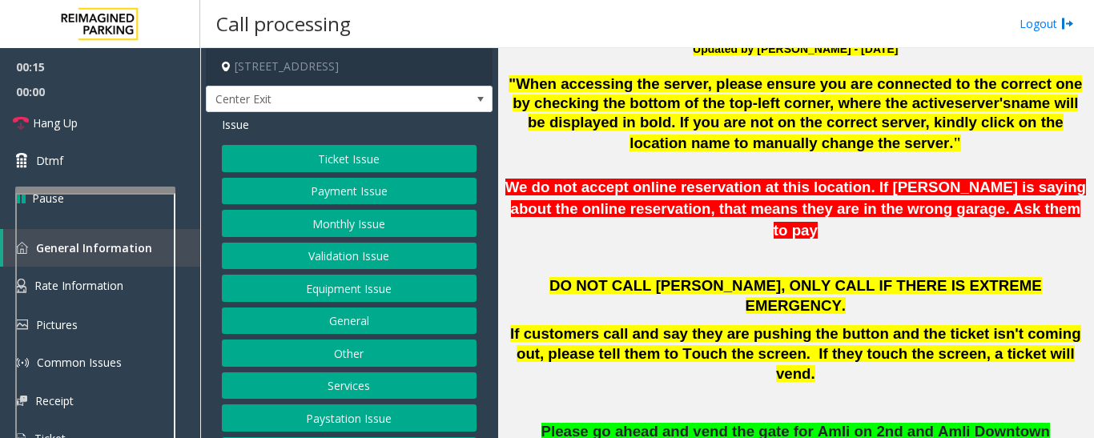
scroll to position [401, 0]
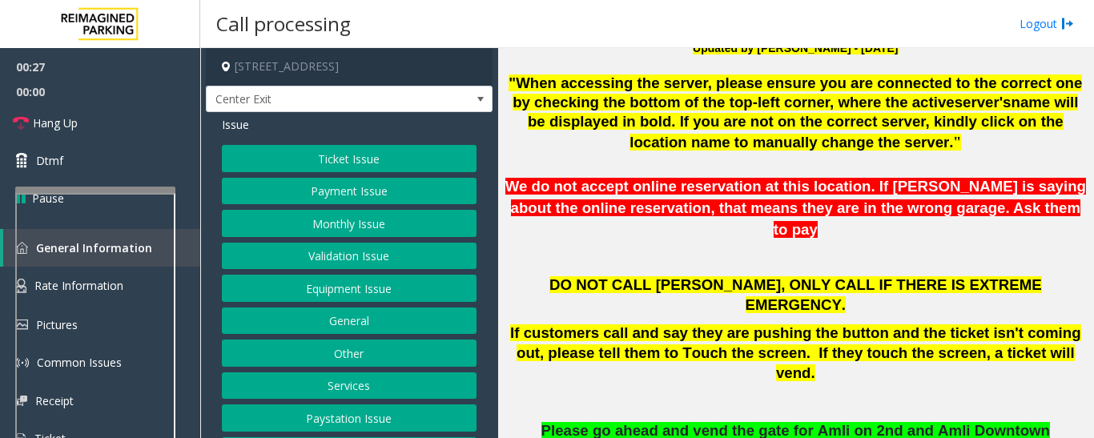
click at [325, 251] on button "Validation Issue" at bounding box center [349, 256] width 255 height 27
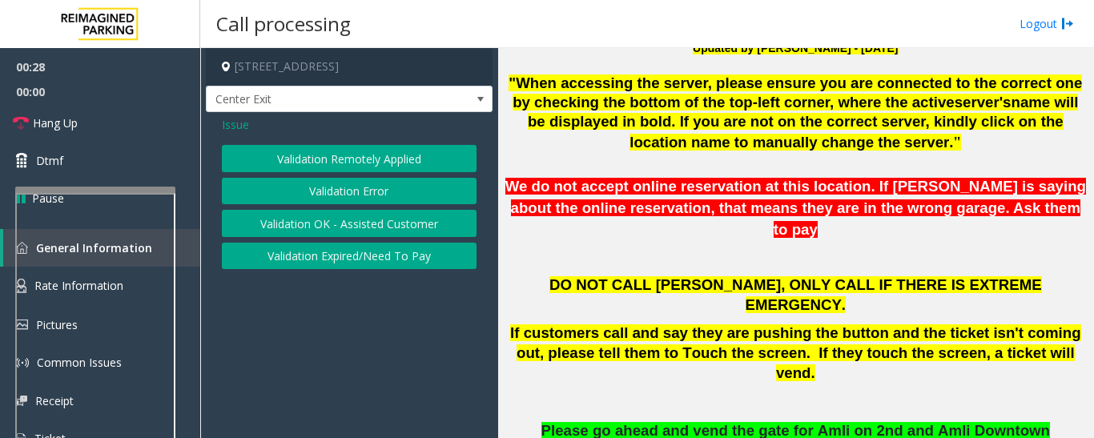
click at [351, 189] on button "Validation Error" at bounding box center [349, 191] width 255 height 27
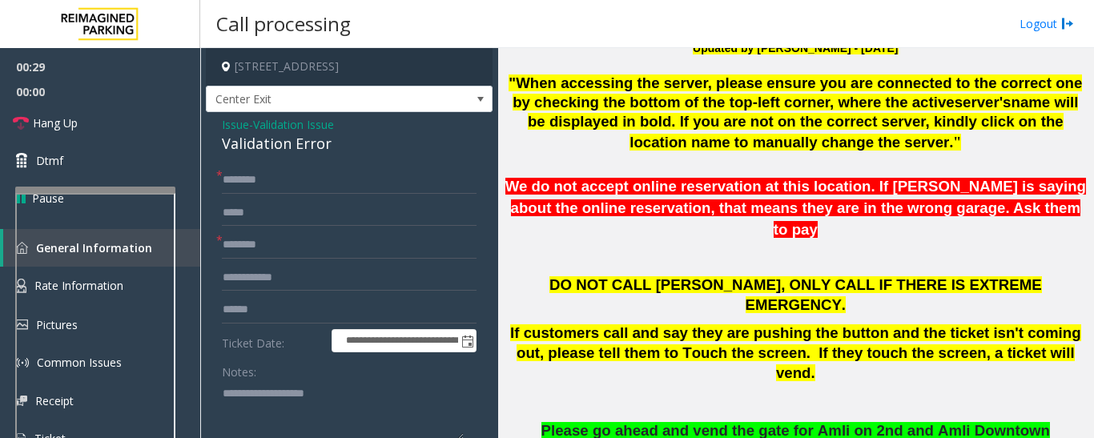
click at [276, 143] on div "Validation Error" at bounding box center [349, 144] width 255 height 22
copy div "Validation Error"
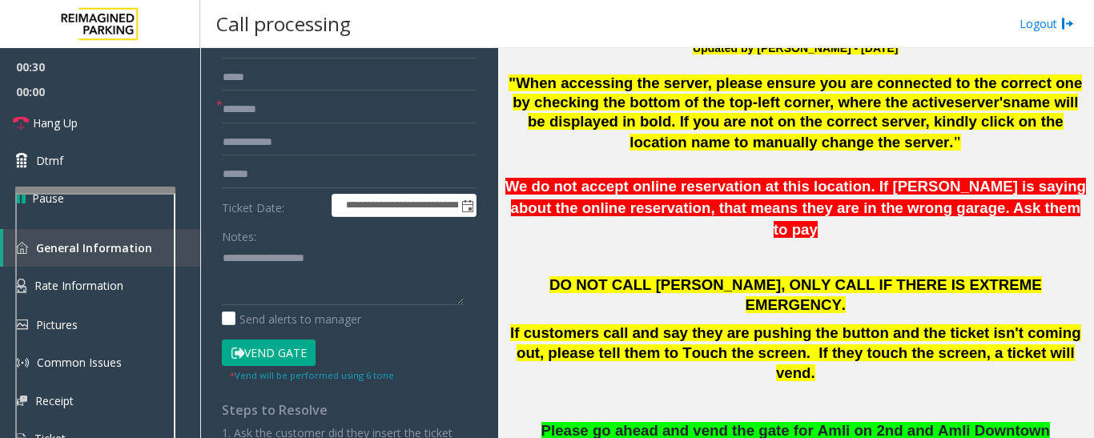
scroll to position [320, 0]
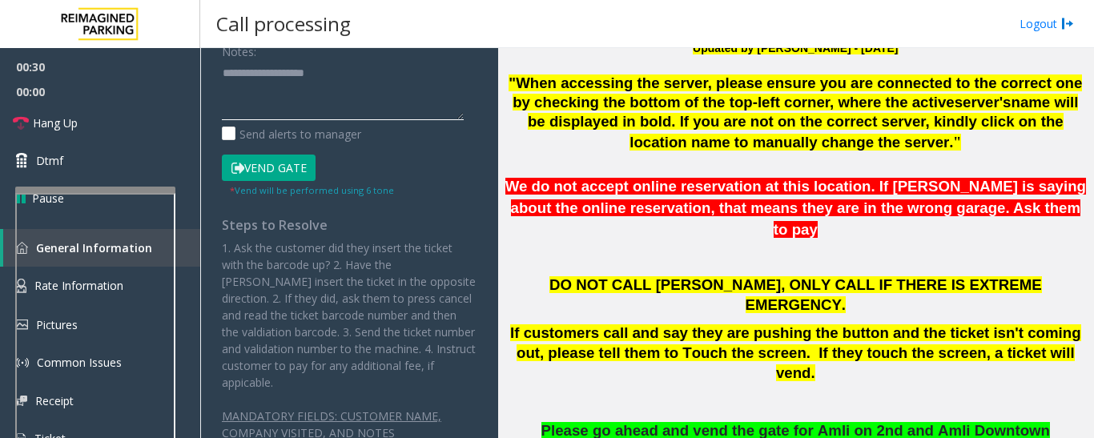
click at [326, 90] on textarea at bounding box center [343, 90] width 242 height 60
paste textarea "**********"
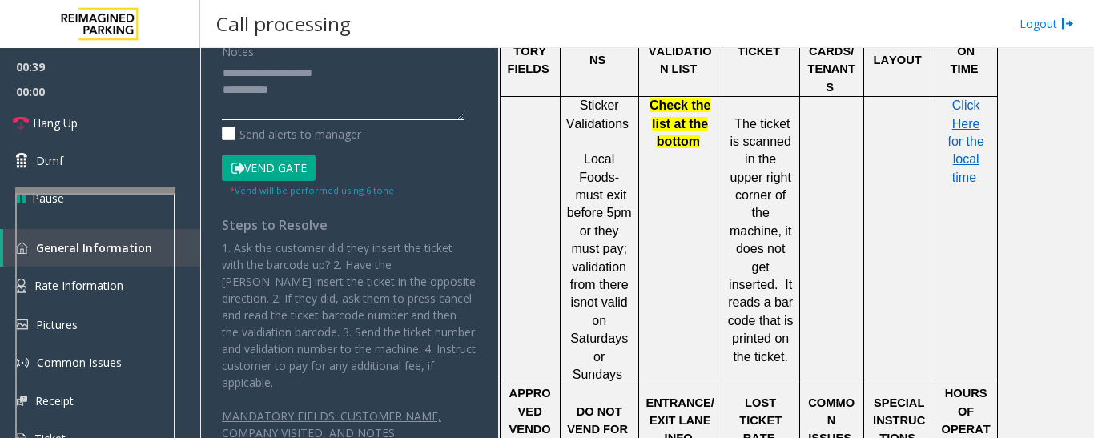
scroll to position [1923, 0]
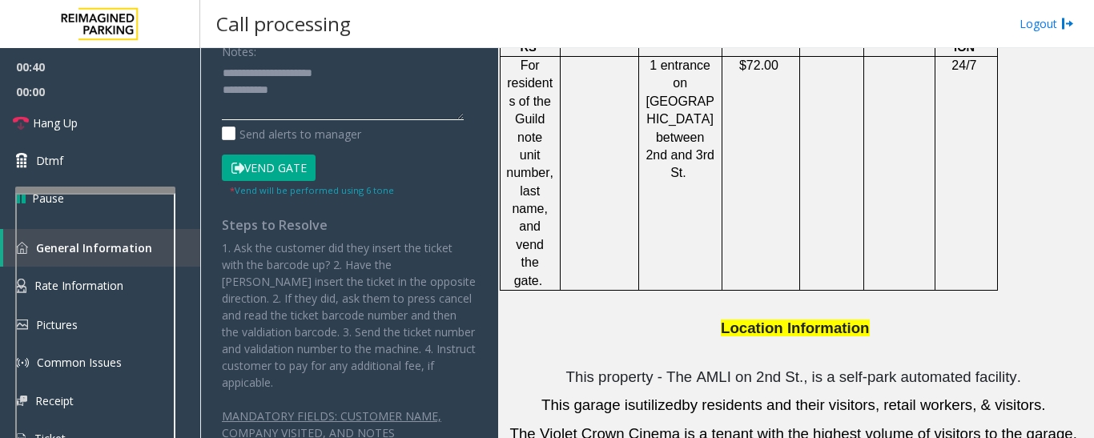
type textarea "**********"
drag, startPoint x: 820, startPoint y: 399, endPoint x: 749, endPoint y: 401, distance: 70.5
copy p "[PERSON_NAME]"
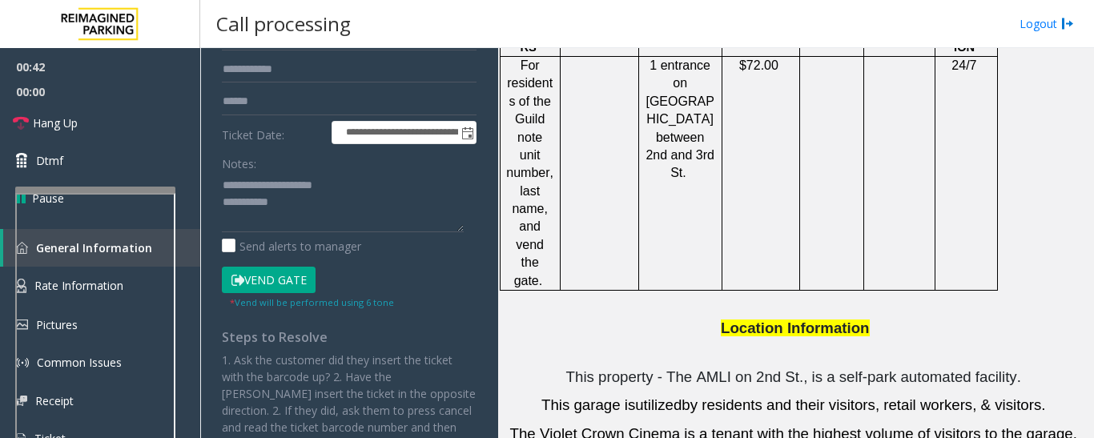
scroll to position [80, 0]
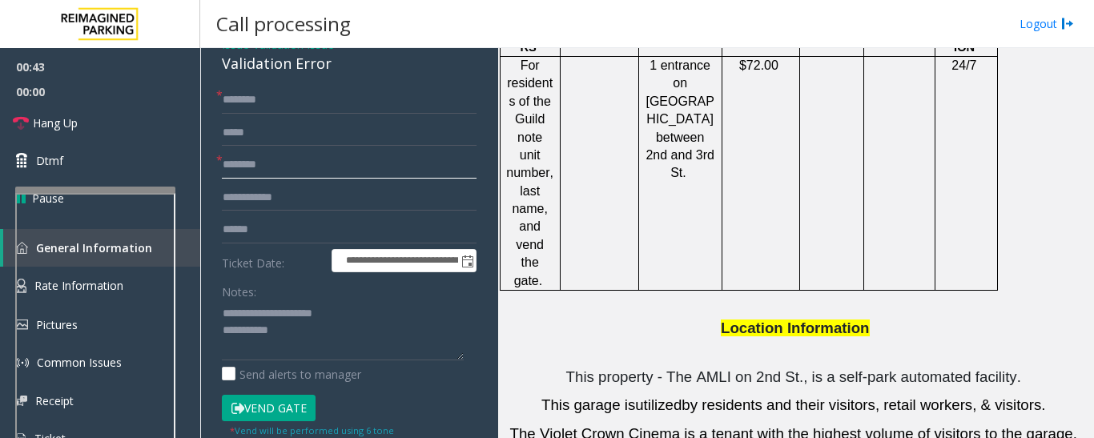
click at [290, 162] on input "text" at bounding box center [349, 164] width 255 height 27
paste input "*******"
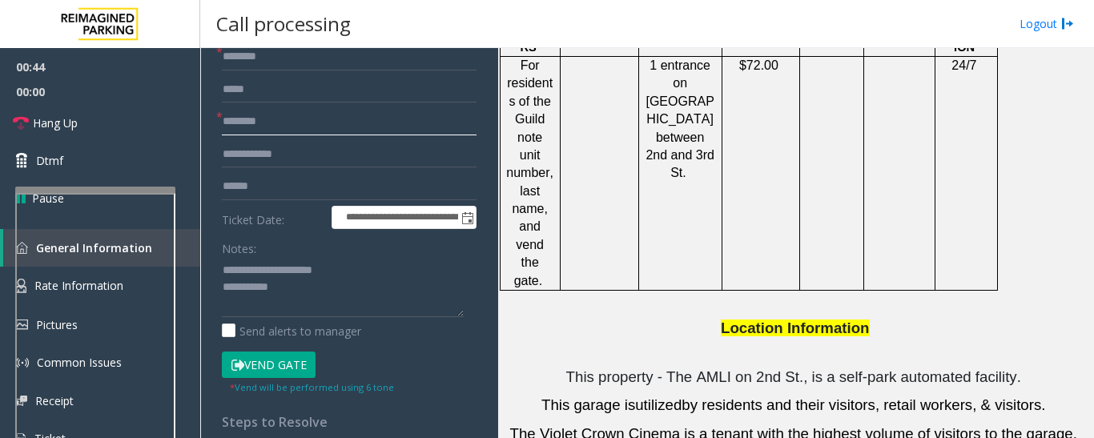
scroll to position [160, 0]
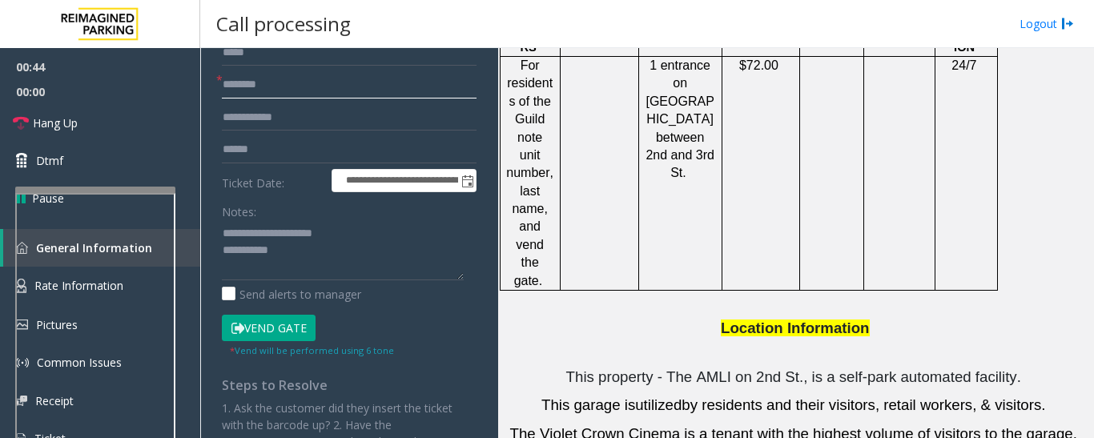
type input "*******"
click at [313, 251] on textarea at bounding box center [343, 250] width 242 height 60
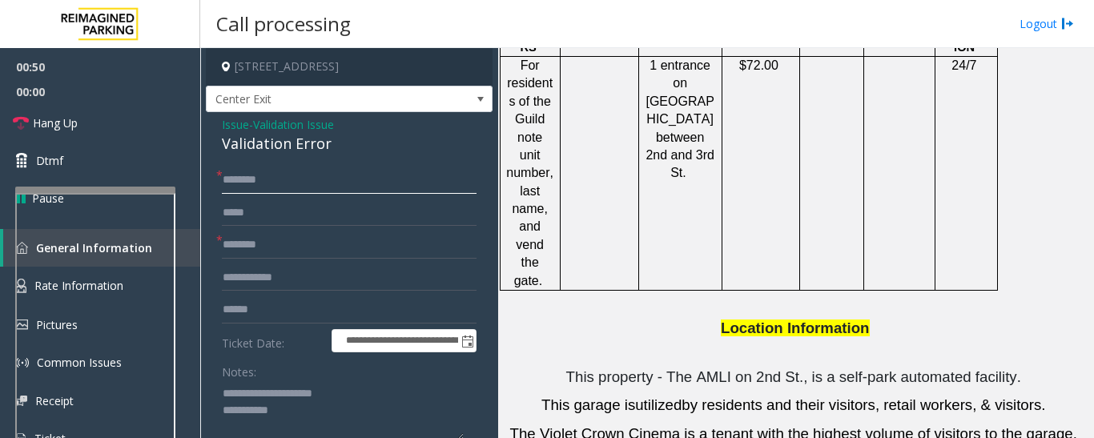
click at [265, 180] on input "text" at bounding box center [349, 180] width 255 height 27
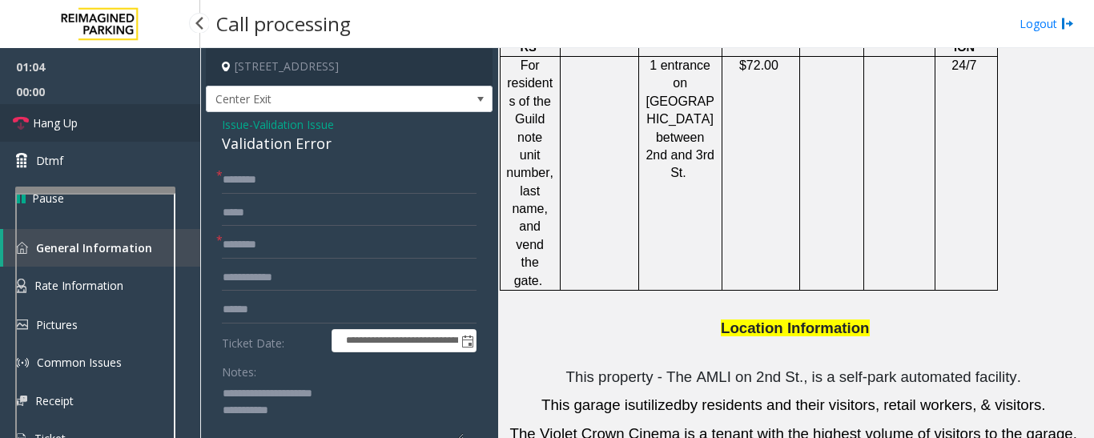
drag, startPoint x: 20, startPoint y: 115, endPoint x: 34, endPoint y: 118, distance: 14.8
click at [20, 115] on icon at bounding box center [21, 123] width 16 height 16
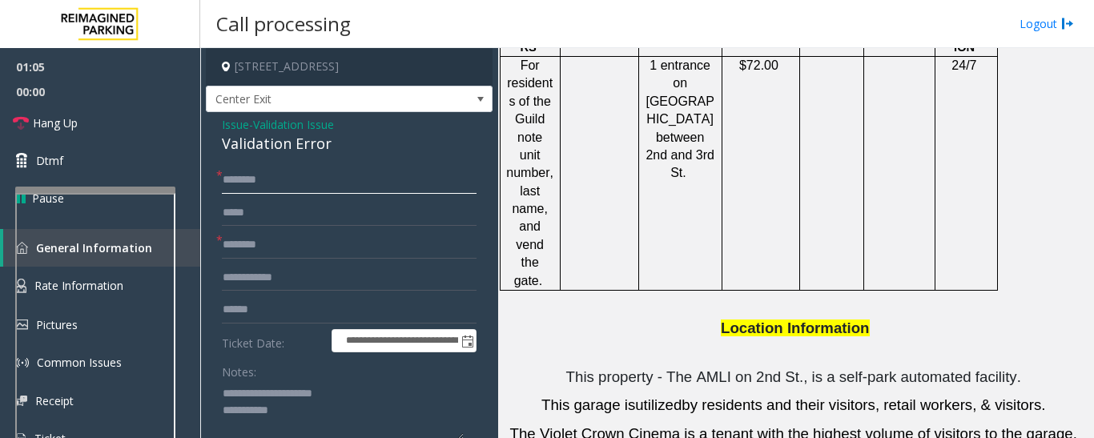
click at [301, 179] on input "text" at bounding box center [349, 180] width 255 height 27
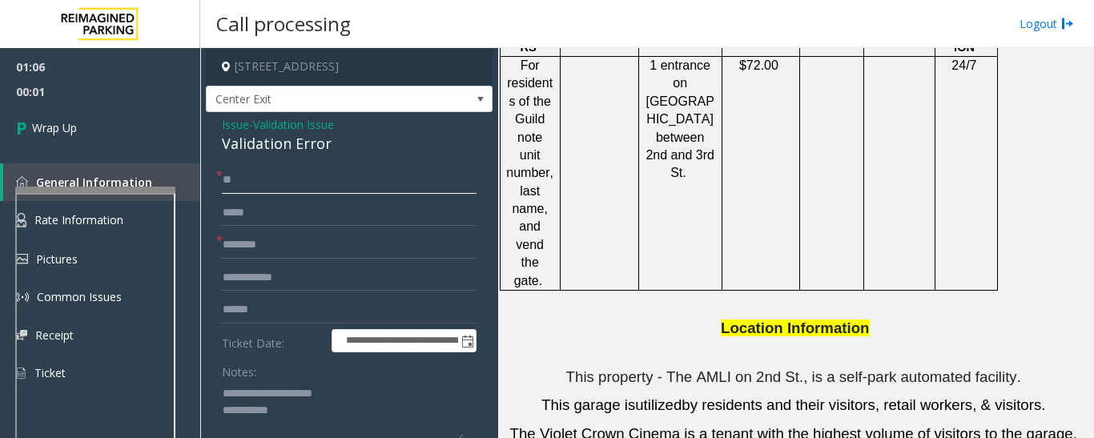
type input "**"
click at [357, 411] on textarea at bounding box center [343, 411] width 242 height 60
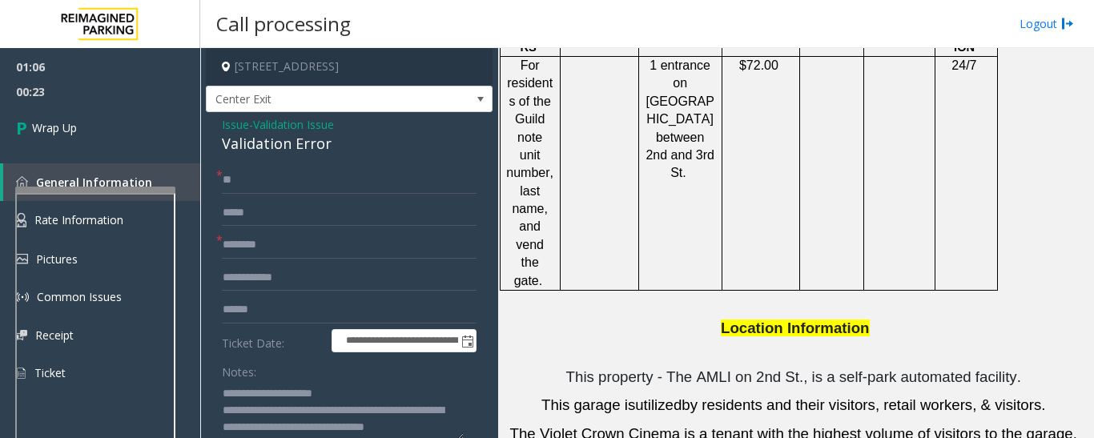
scroll to position [2, 0]
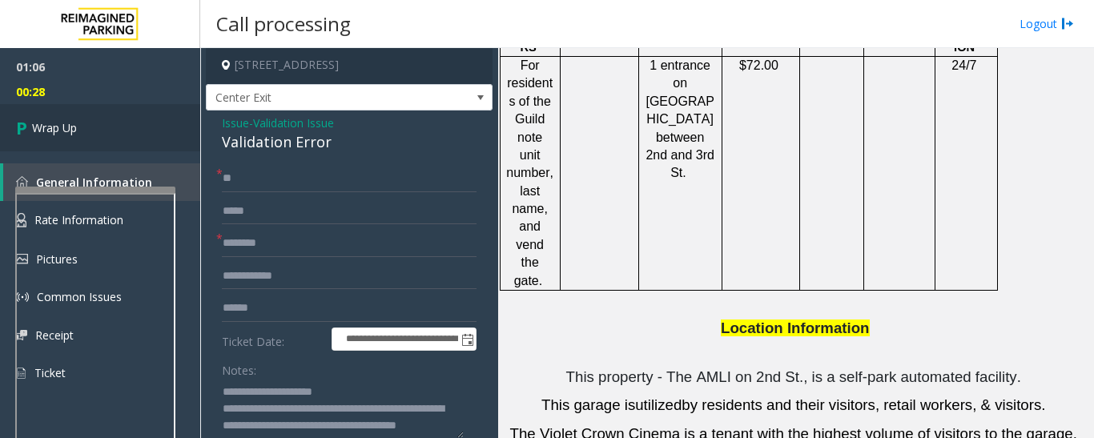
type textarea "**********"
click at [83, 139] on link "Wrap Up" at bounding box center [100, 127] width 200 height 47
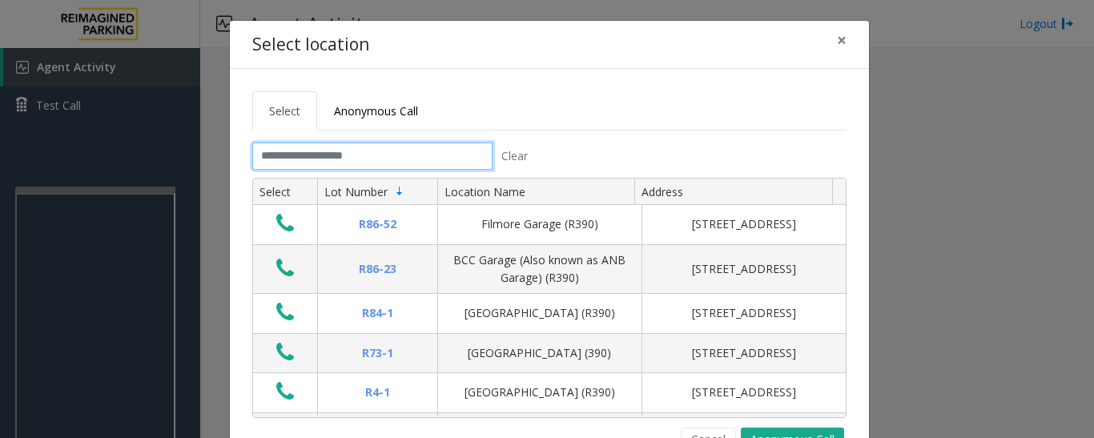
click at [422, 151] on input "text" at bounding box center [372, 156] width 240 height 27
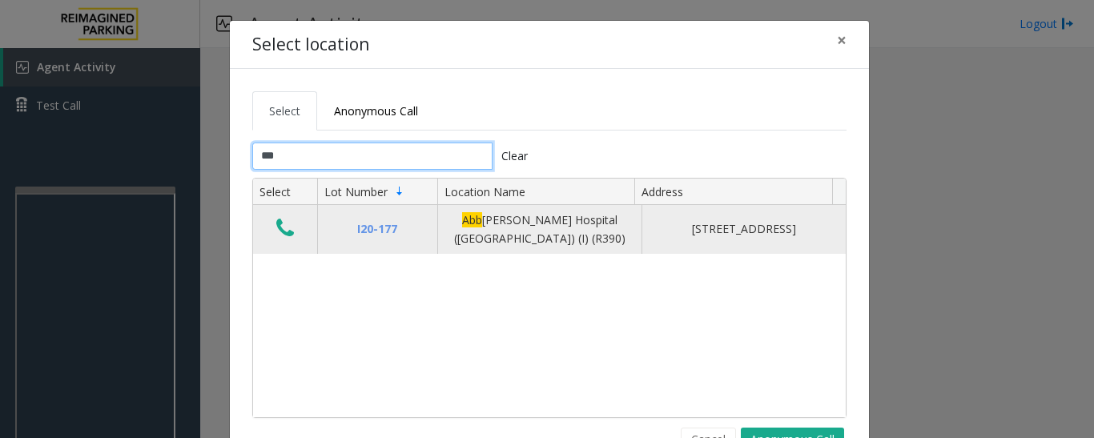
type input "***"
click at [276, 233] on icon "Data table" at bounding box center [285, 228] width 18 height 22
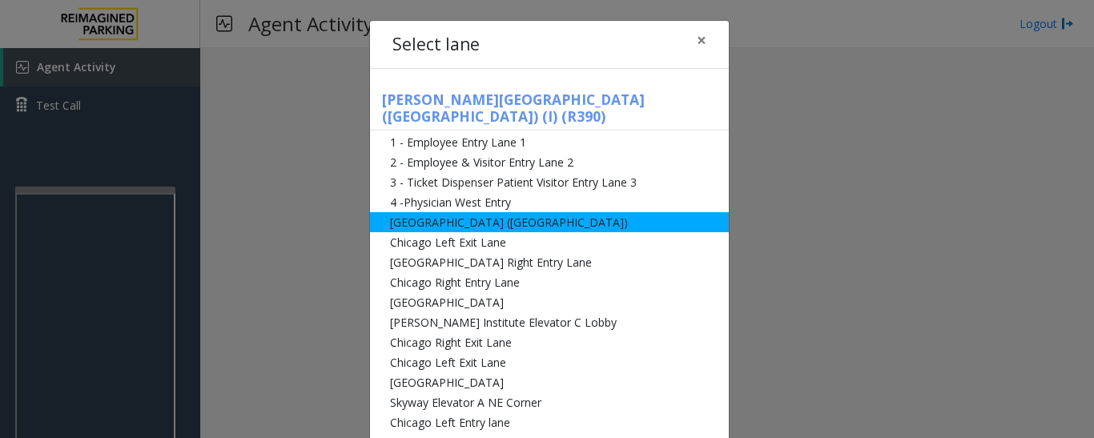
click at [425, 212] on li "[GEOGRAPHIC_DATA] ([GEOGRAPHIC_DATA])" at bounding box center [549, 222] width 359 height 20
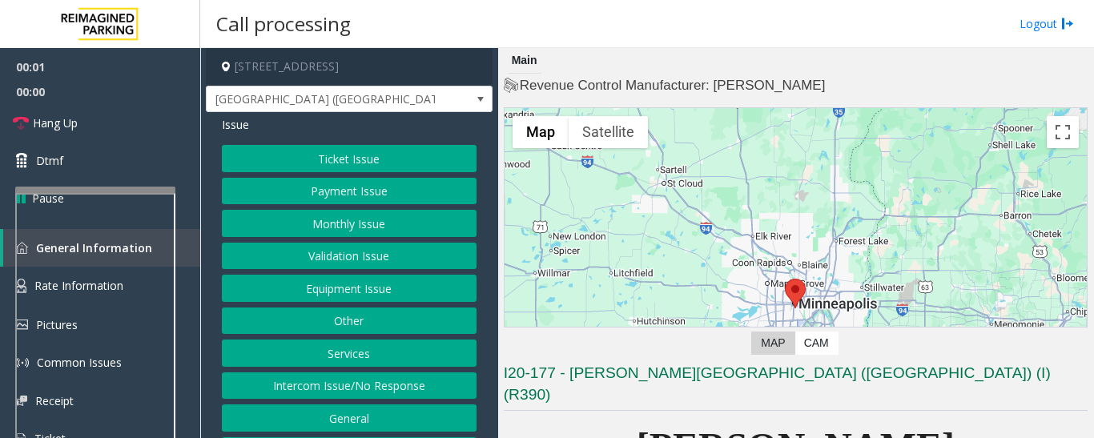
scroll to position [401, 0]
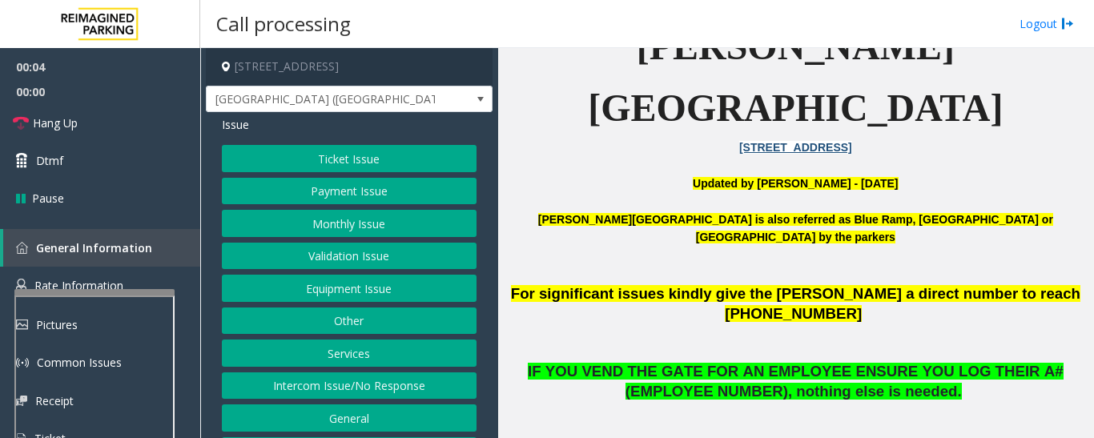
click at [111, 263] on div at bounding box center [98, 262] width 160 height 6
click at [392, 211] on button "Monthly Issue" at bounding box center [349, 223] width 255 height 27
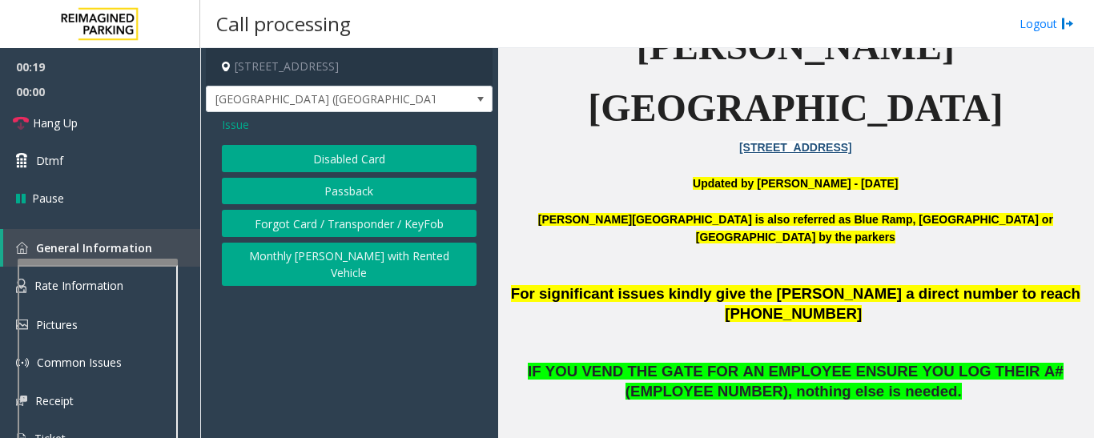
click at [408, 166] on button "Disabled Card" at bounding box center [349, 158] width 255 height 27
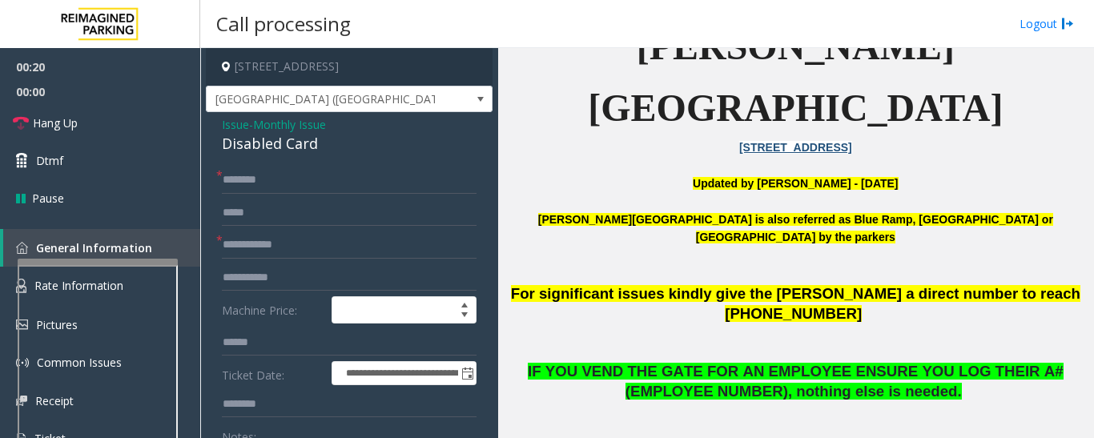
click at [280, 155] on div "Disabled Card" at bounding box center [349, 144] width 255 height 22
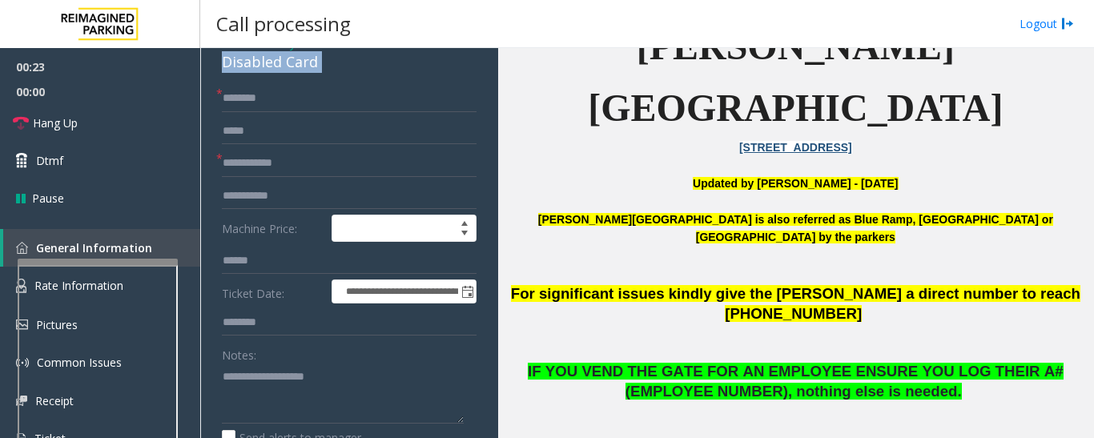
scroll to position [160, 0]
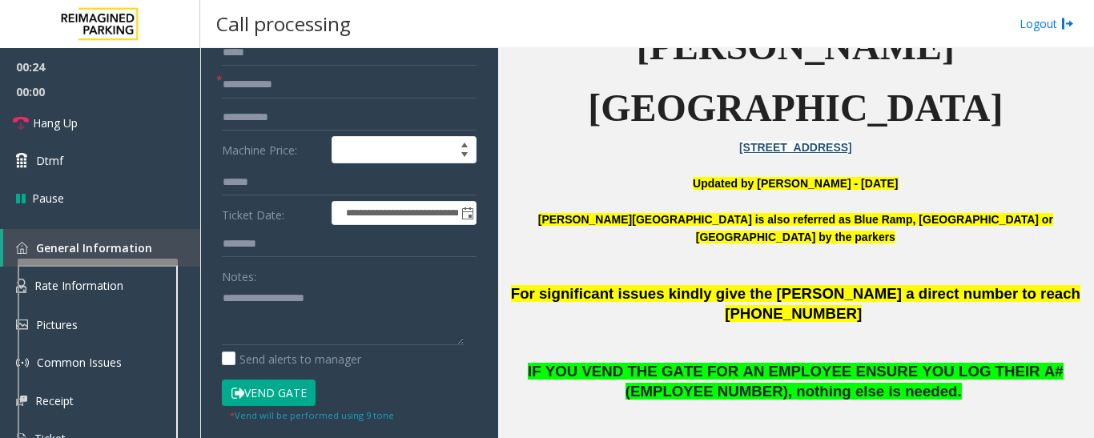
drag, startPoint x: 285, startPoint y: 266, endPoint x: 284, endPoint y: 275, distance: 9.0
click at [284, 273] on div "Notes:" at bounding box center [349, 304] width 255 height 83
click at [283, 286] on textarea at bounding box center [343, 315] width 242 height 60
paste textarea "**********"
type textarea "**********"
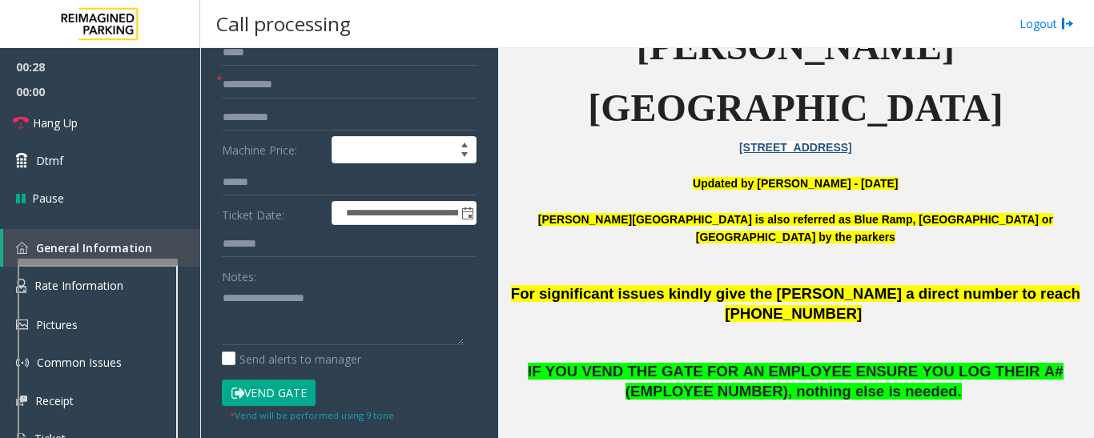
click at [292, 67] on form "**********" at bounding box center [349, 214] width 255 height 417
click at [296, 82] on input "text" at bounding box center [349, 84] width 255 height 27
type input "*********"
drag, startPoint x: 296, startPoint y: 82, endPoint x: 203, endPoint y: 81, distance: 92.1
click at [203, 81] on app-call-processing-form "**********" at bounding box center [349, 243] width 298 height 390
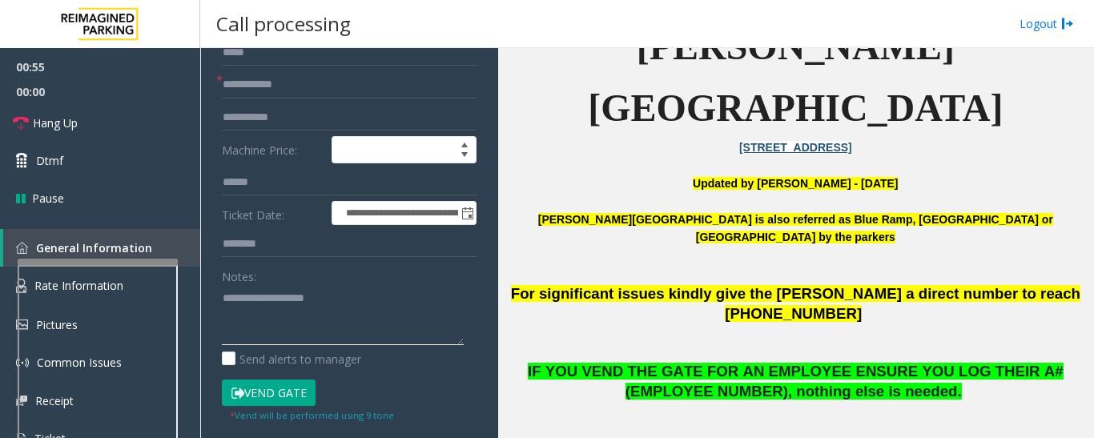
click at [353, 323] on textarea at bounding box center [343, 315] width 242 height 60
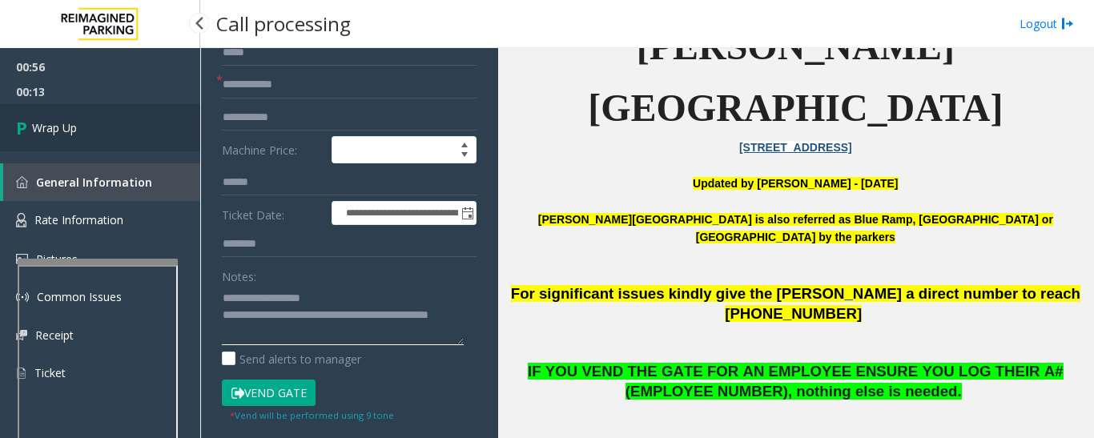
type textarea "**********"
click at [154, 139] on link "Wrap Up" at bounding box center [100, 127] width 200 height 47
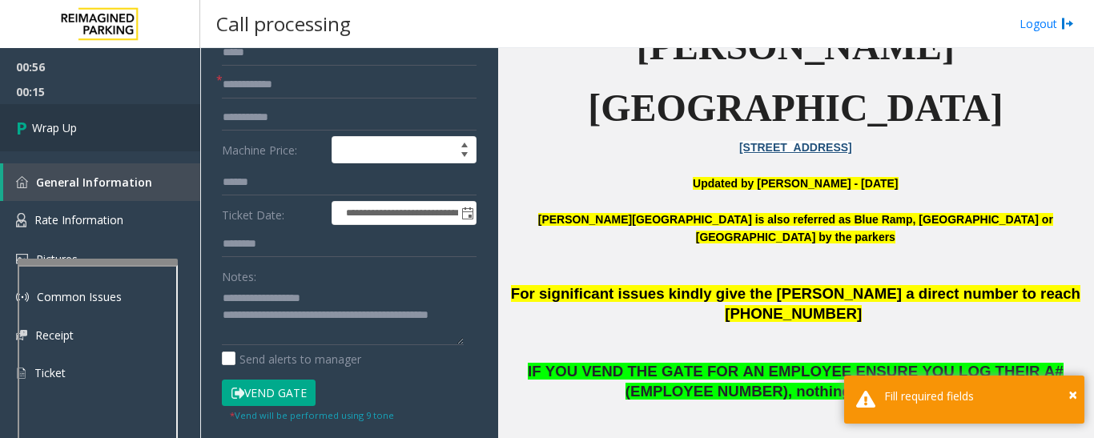
scroll to position [0, 0]
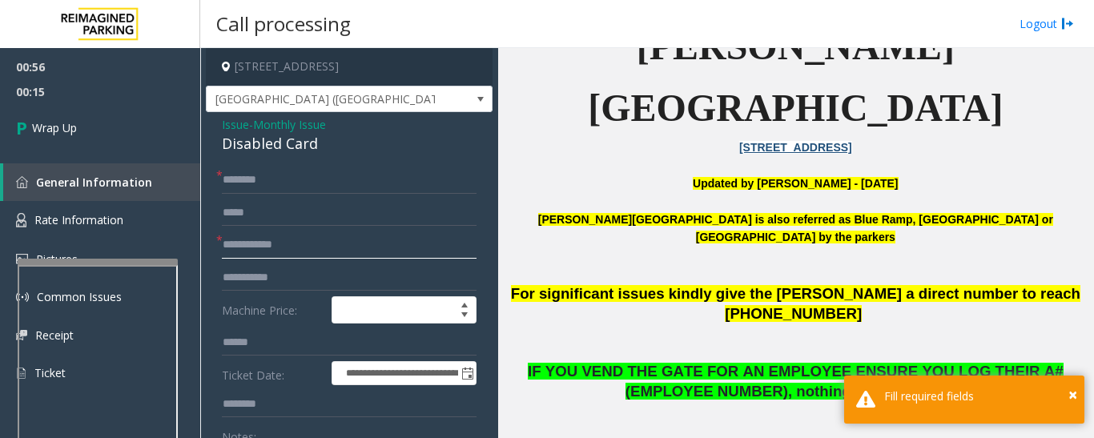
click at [293, 240] on input "text" at bounding box center [349, 245] width 255 height 27
type input "**"
click at [303, 179] on input "text" at bounding box center [349, 180] width 255 height 27
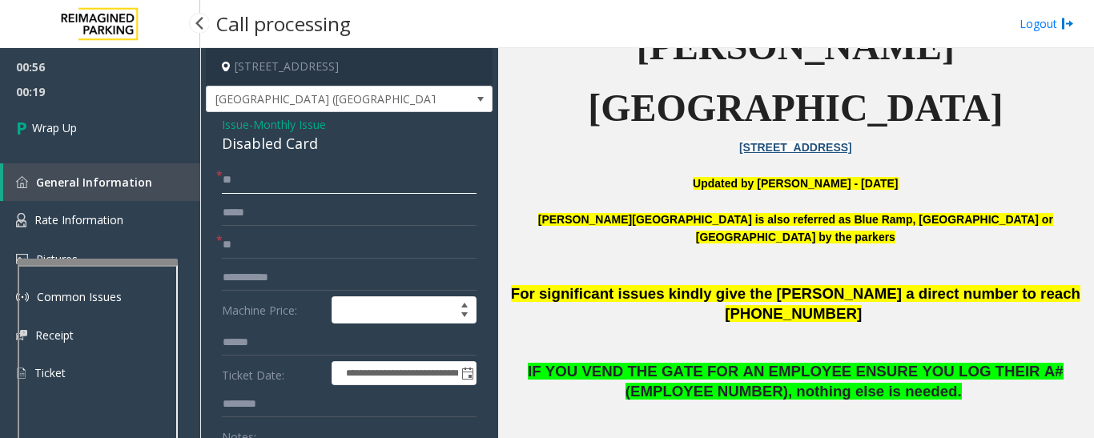
type input "**"
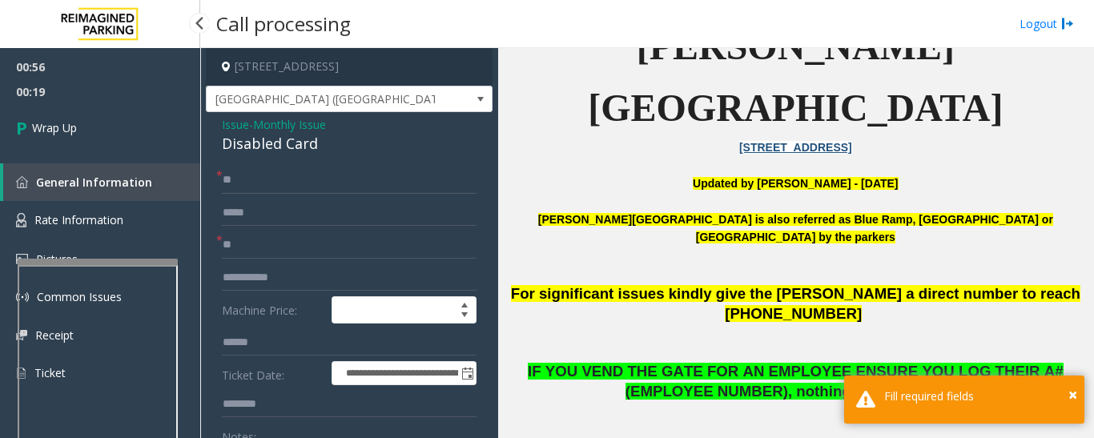
click at [87, 99] on span "00:19" at bounding box center [100, 91] width 200 height 25
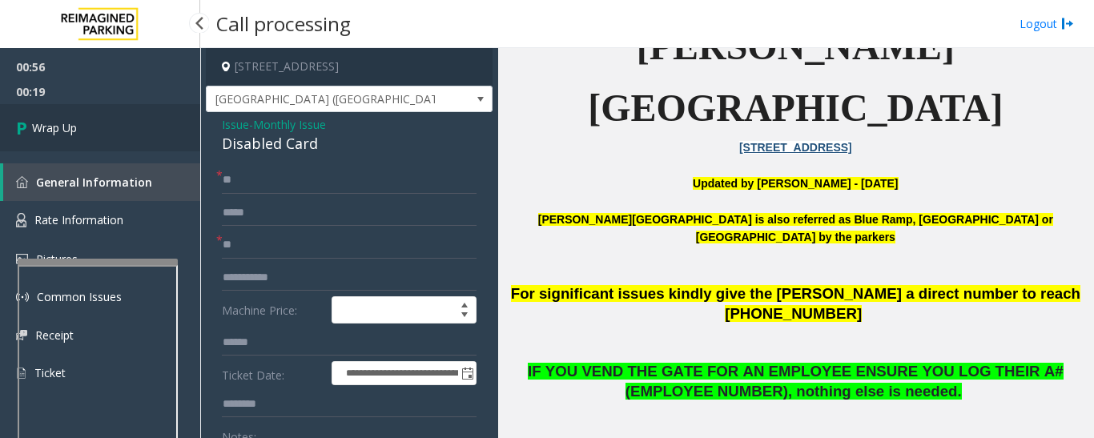
click at [91, 120] on link "Wrap Up" at bounding box center [100, 127] width 200 height 47
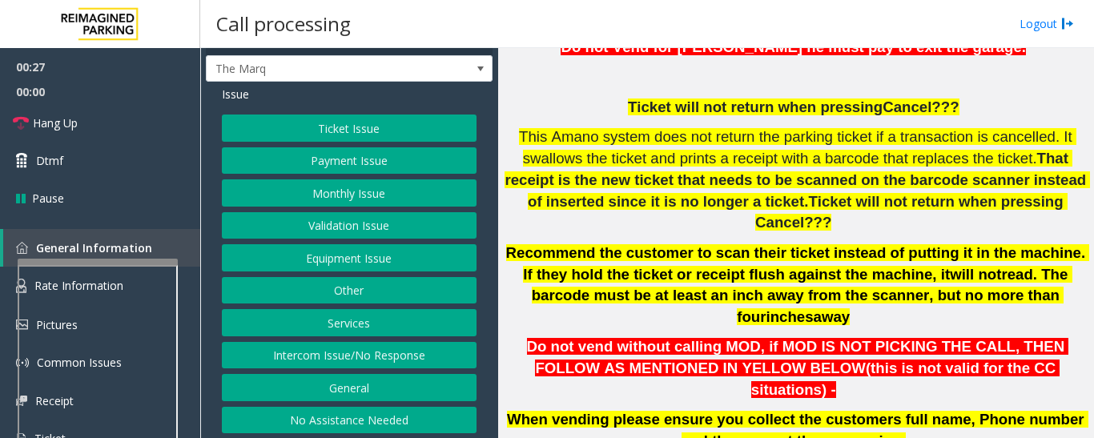
scroll to position [47, 0]
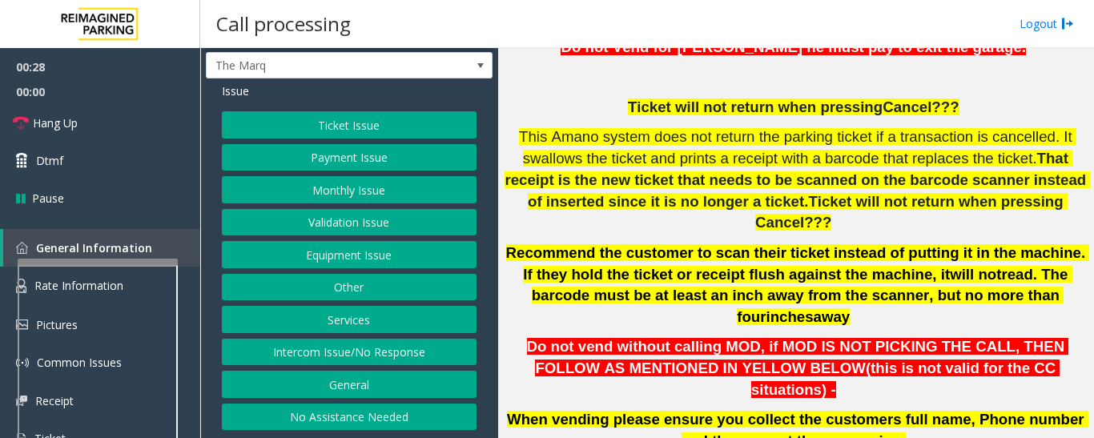
click at [337, 263] on button "Equipment Issue" at bounding box center [349, 254] width 255 height 27
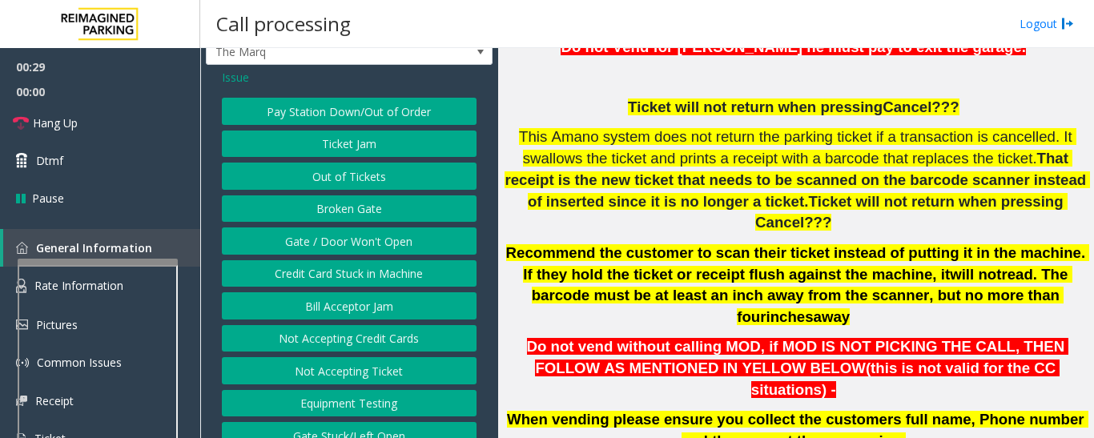
click at [358, 254] on button "Gate / Door Won't Open" at bounding box center [349, 241] width 255 height 27
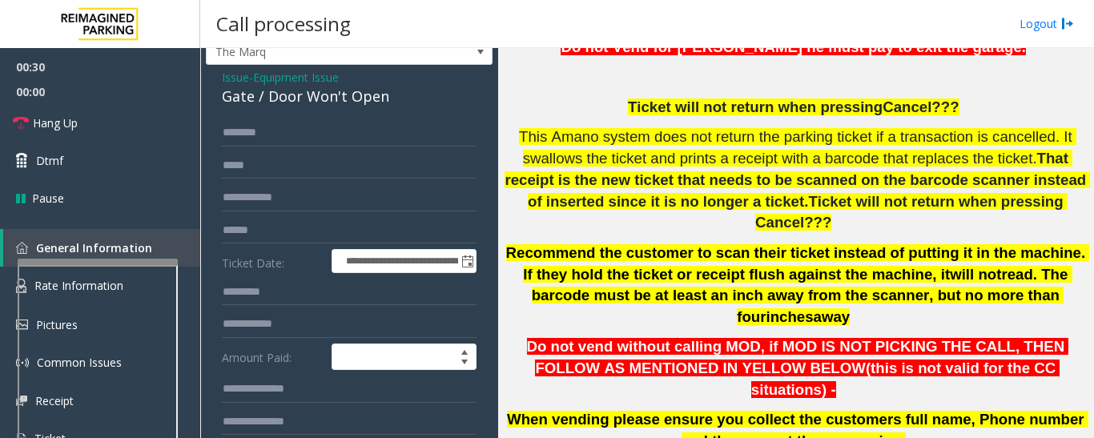
click at [273, 107] on div "Gate / Door Won't Open" at bounding box center [349, 97] width 255 height 22
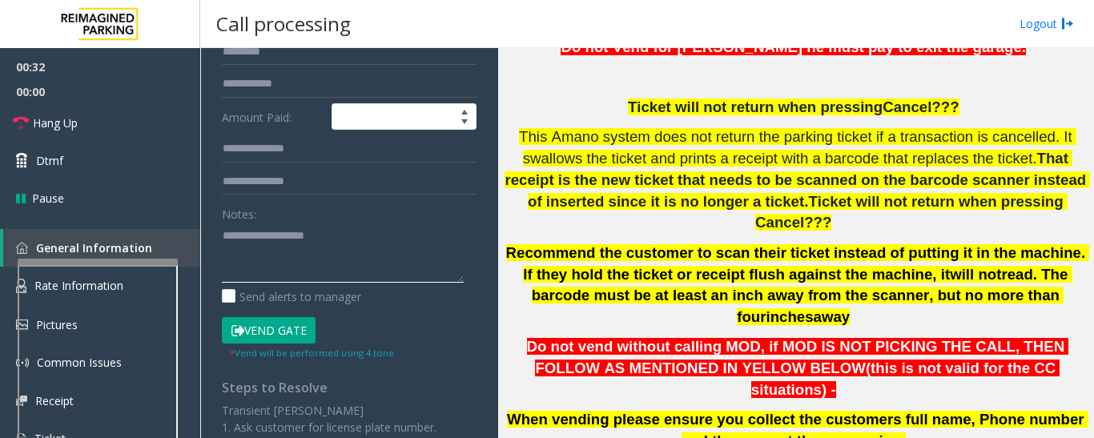
click at [234, 248] on textarea at bounding box center [343, 253] width 242 height 60
paste textarea "**********"
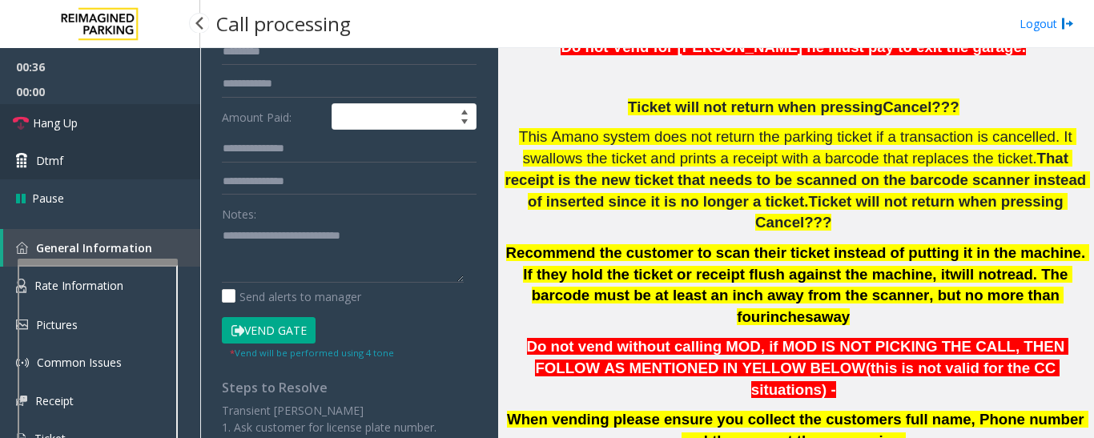
drag, startPoint x: 150, startPoint y: 116, endPoint x: 162, endPoint y: 148, distance: 34.2
click at [150, 116] on link "Hang Up" at bounding box center [100, 123] width 200 height 38
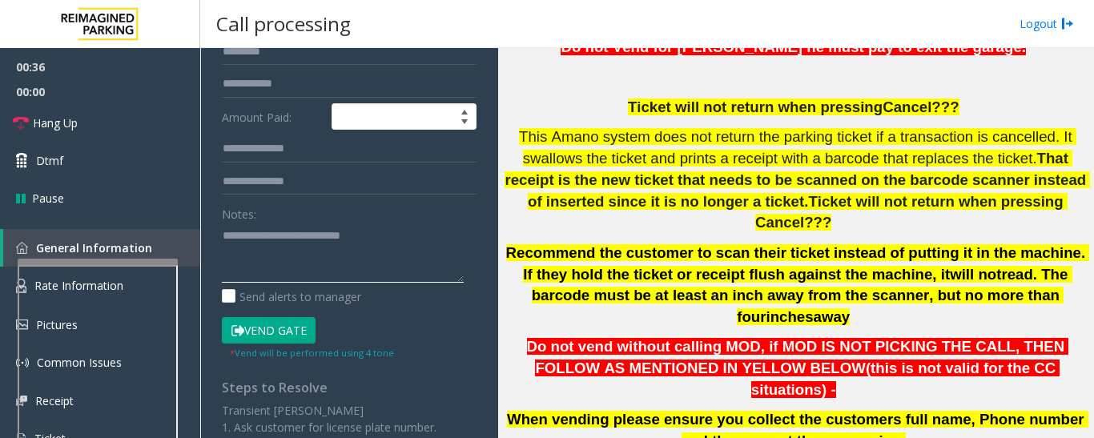
click at [239, 272] on textarea at bounding box center [343, 253] width 242 height 60
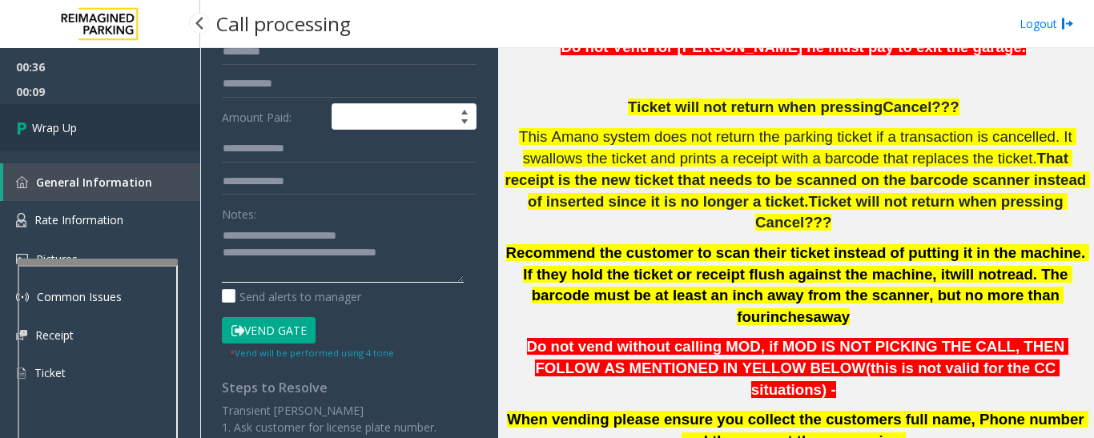
type textarea "**********"
click at [85, 149] on link "Wrap Up" at bounding box center [100, 127] width 200 height 47
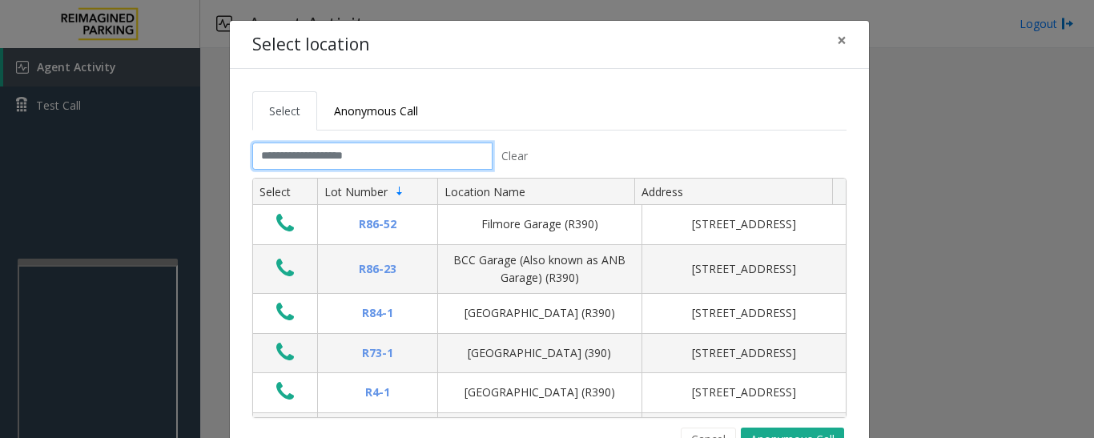
click at [336, 151] on input "text" at bounding box center [372, 156] width 240 height 27
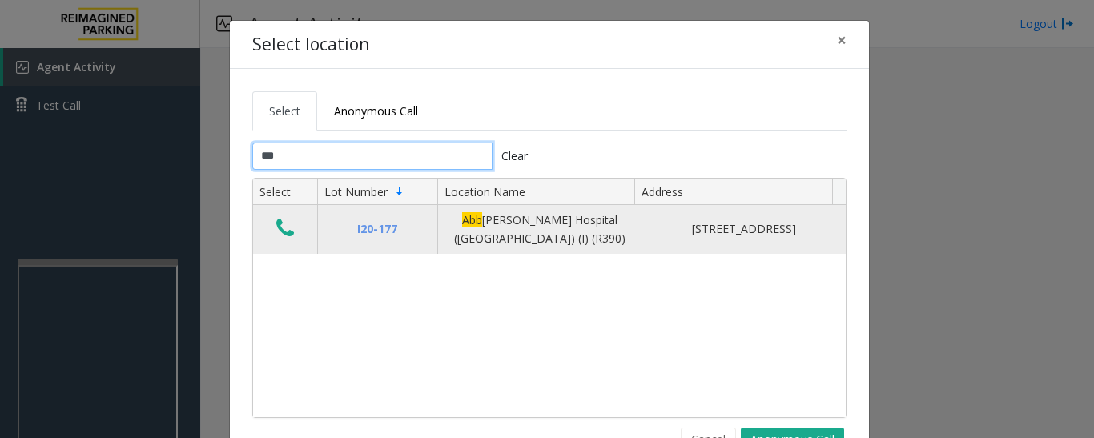
type input "***"
click at [279, 235] on icon "Data table" at bounding box center [285, 228] width 18 height 22
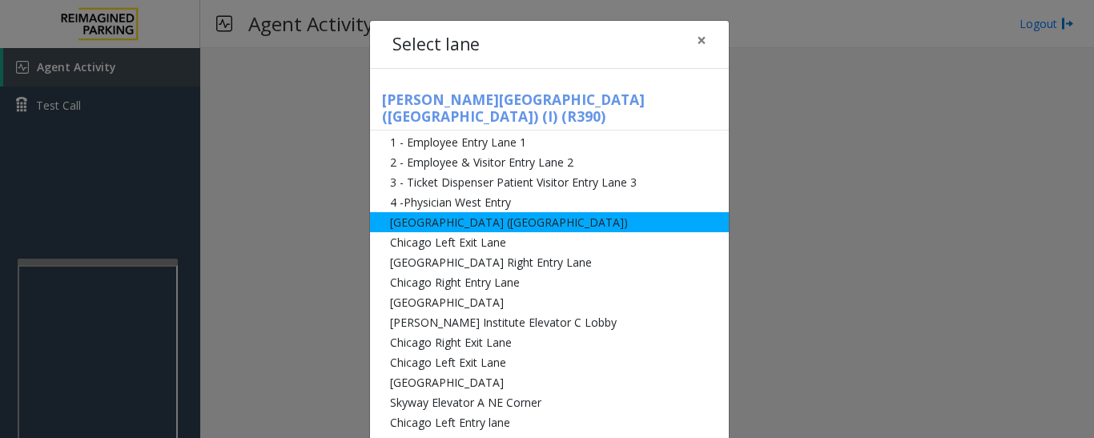
click at [426, 212] on li "[GEOGRAPHIC_DATA] ([GEOGRAPHIC_DATA])" at bounding box center [549, 222] width 359 height 20
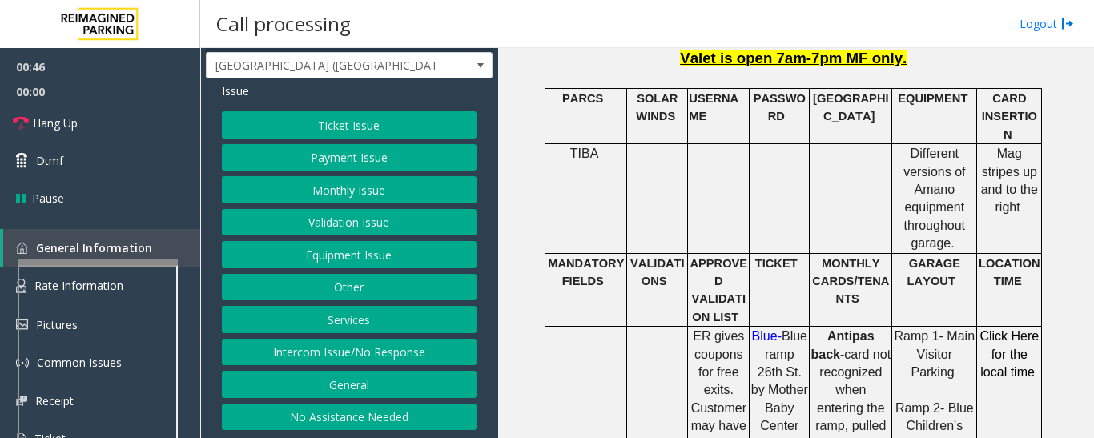
scroll to position [1041, 0]
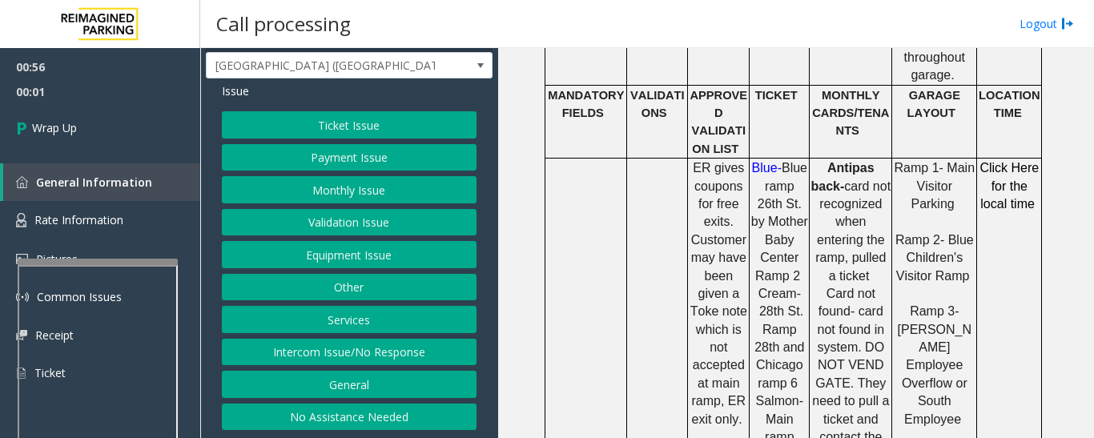
click at [432, 357] on button "Intercom Issue/No Response" at bounding box center [349, 352] width 255 height 27
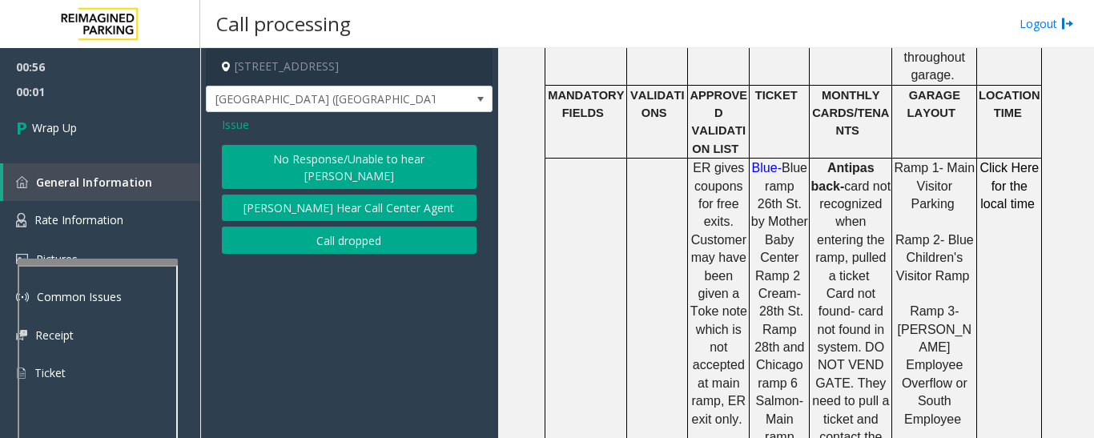
scroll to position [0, 0]
click at [340, 227] on button "Call dropped" at bounding box center [349, 240] width 255 height 27
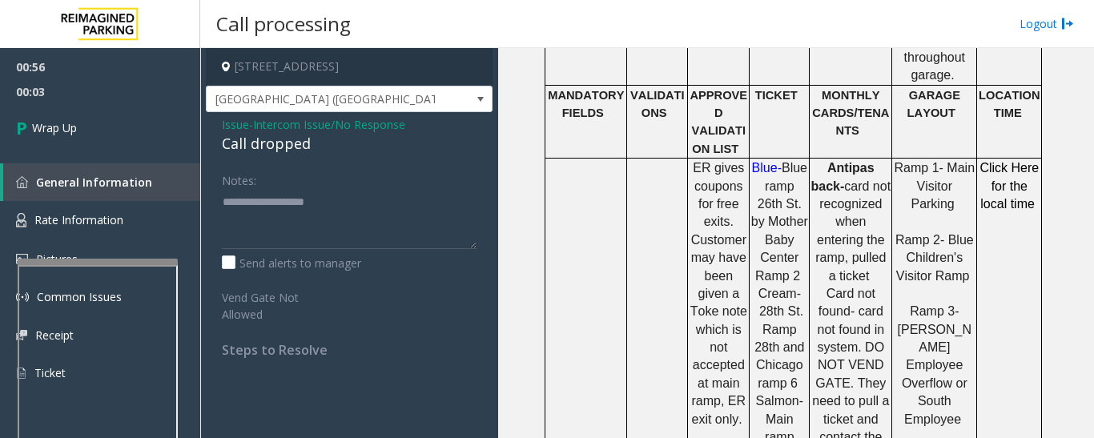
click at [280, 159] on div "Issue - Intercom Issue/No Response Call dropped Notes: Send alerts to manager V…" at bounding box center [349, 243] width 287 height 262
click at [281, 147] on div "Call dropped" at bounding box center [349, 144] width 255 height 22
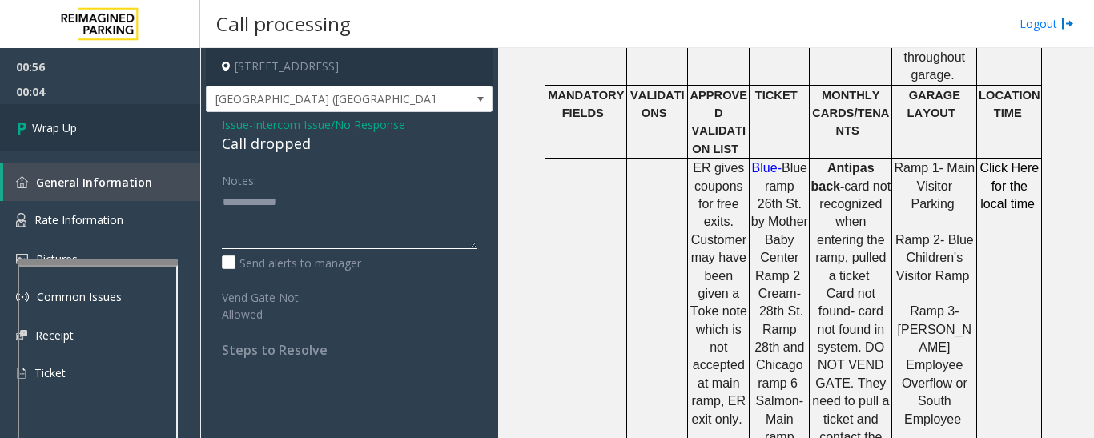
type textarea "**********"
click at [51, 114] on link "Wrap Up" at bounding box center [100, 127] width 200 height 47
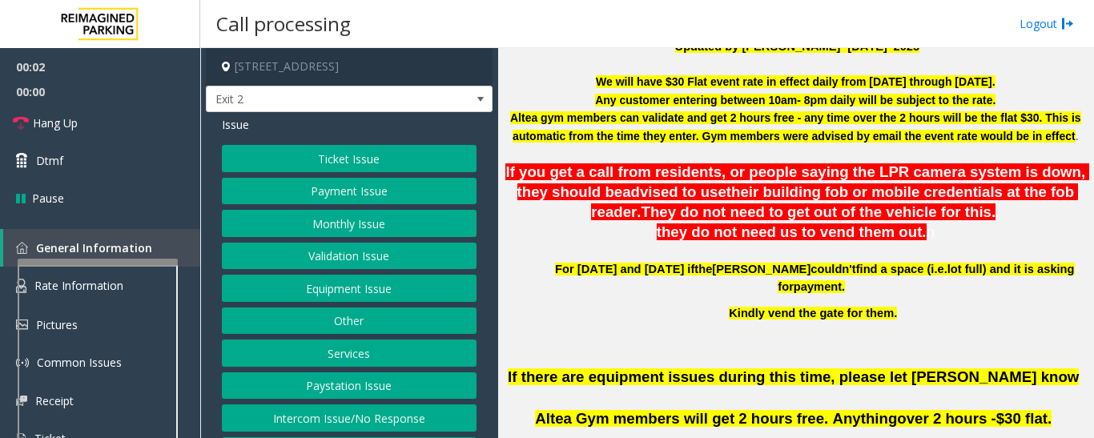
scroll to position [561, 0]
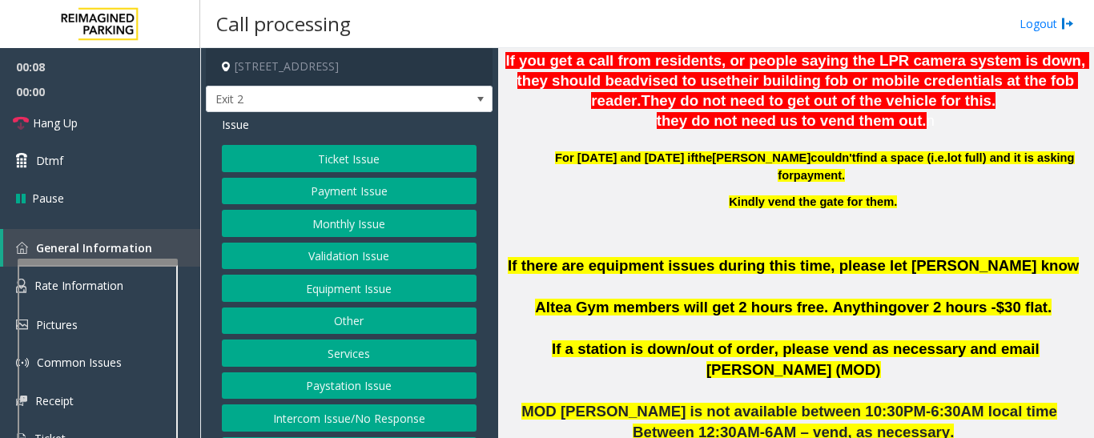
click at [390, 247] on button "Validation Issue" at bounding box center [349, 256] width 255 height 27
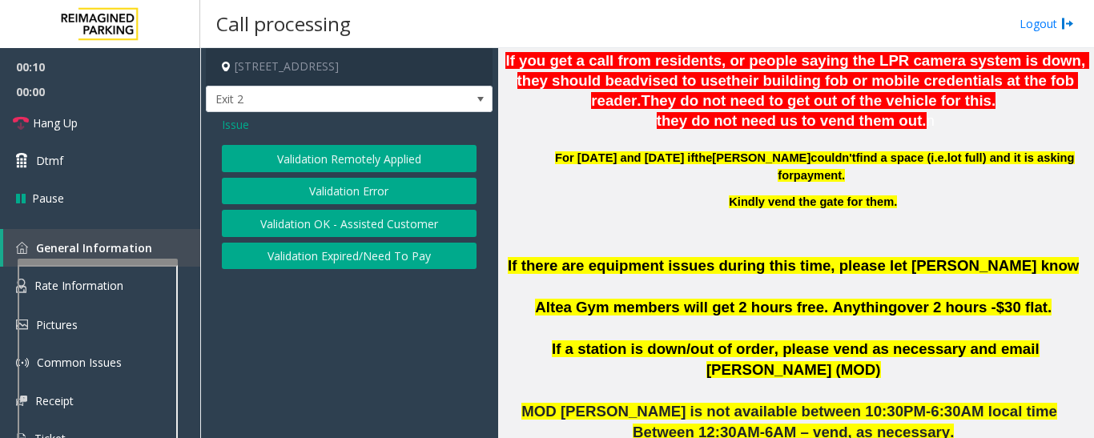
click at [385, 198] on button "Validation Error" at bounding box center [349, 191] width 255 height 27
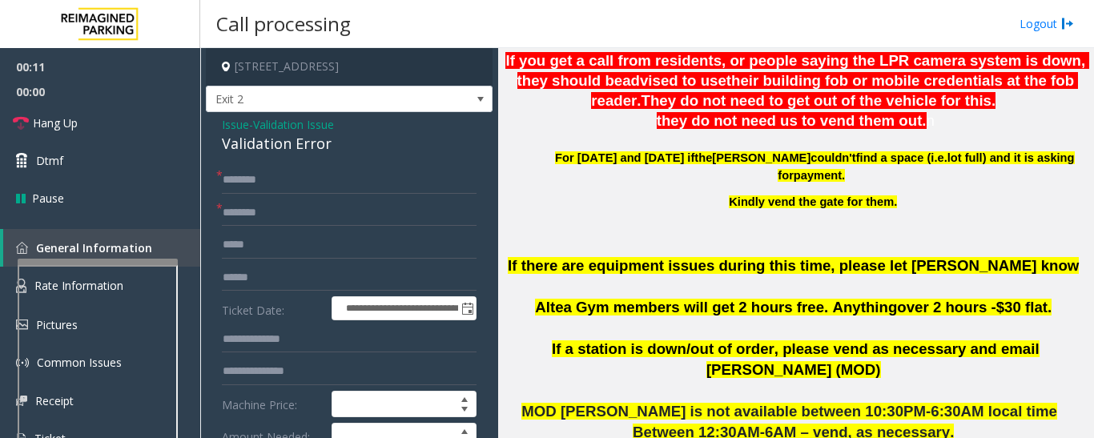
click at [289, 143] on div "Validation Error" at bounding box center [349, 144] width 255 height 22
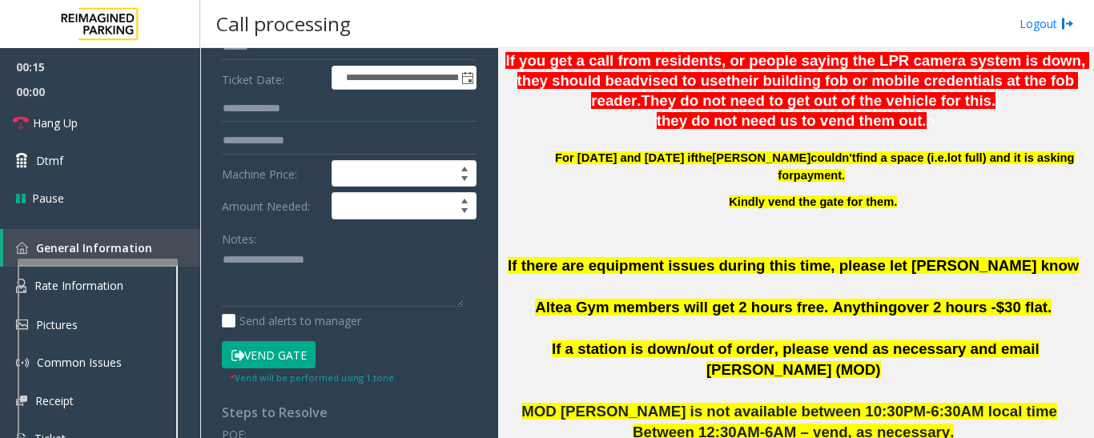
scroll to position [240, 0]
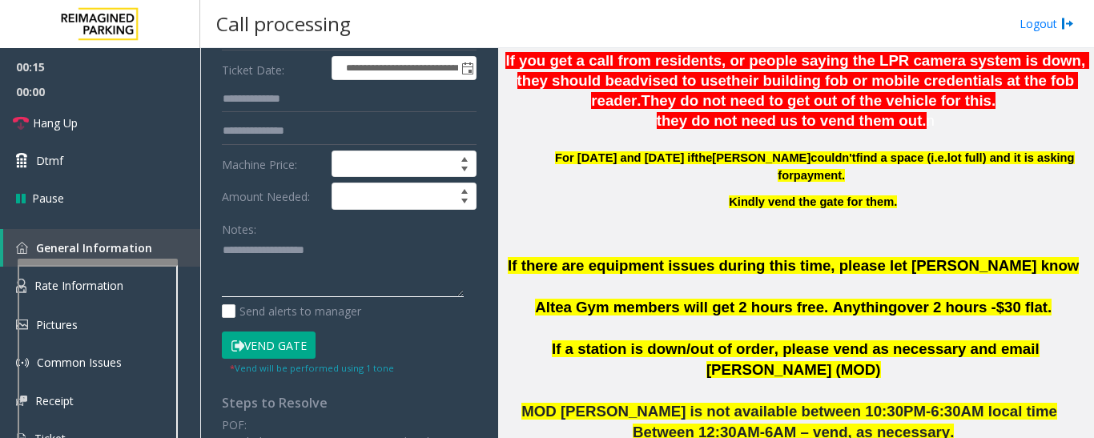
click at [284, 261] on textarea at bounding box center [343, 268] width 242 height 60
paste textarea "**********"
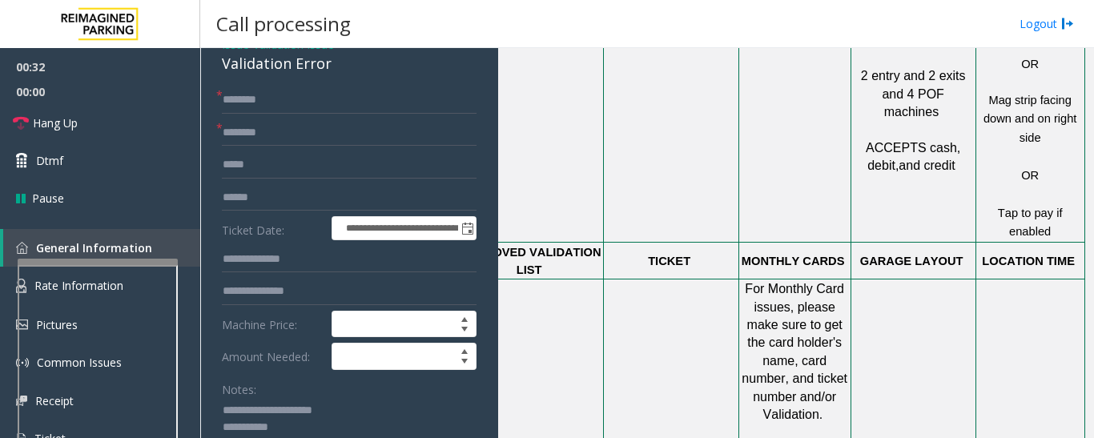
scroll to position [1122, 296]
type textarea "**********"
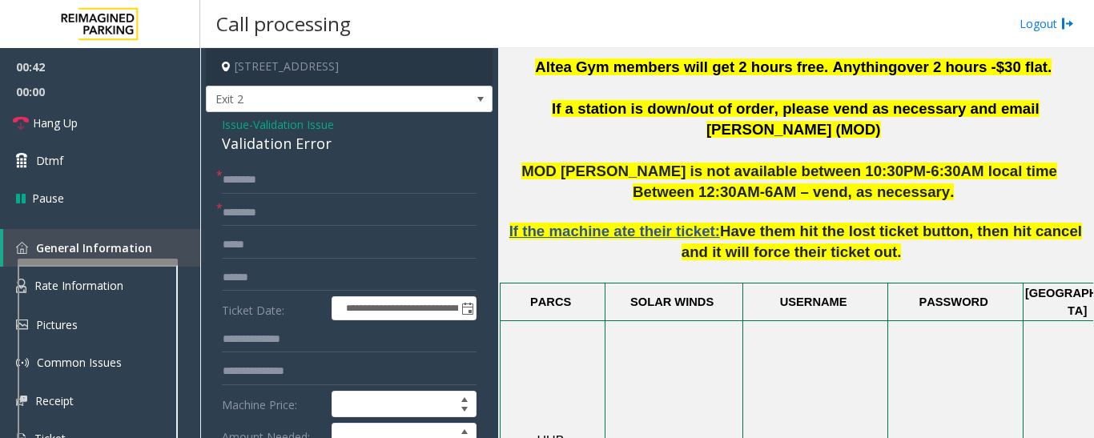
scroll to position [721, 0]
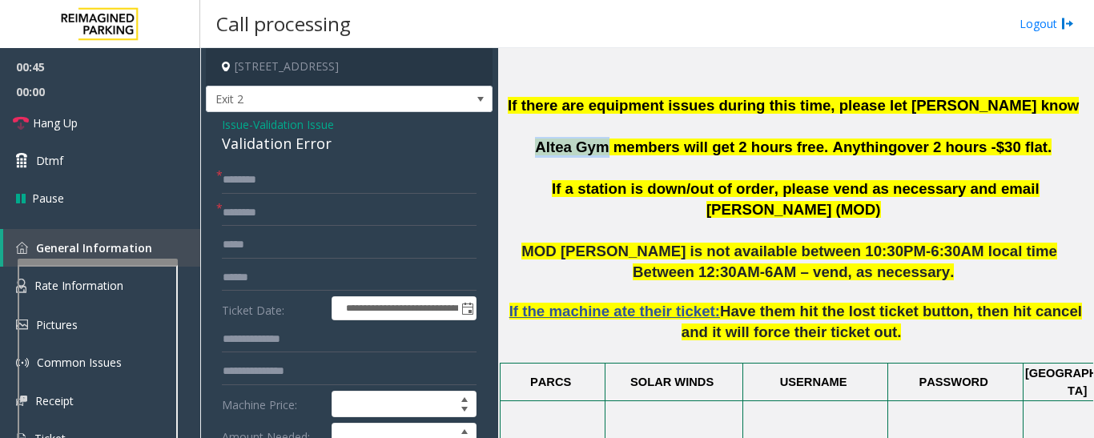
drag, startPoint x: 559, startPoint y: 149, endPoint x: 622, endPoint y: 155, distance: 62.7
click at [622, 155] on span "Altea Gym members will get 2 hours free. Anything" at bounding box center [716, 147] width 362 height 17
click at [332, 215] on input "*********" at bounding box center [349, 212] width 255 height 27
type input "*********"
click at [324, 181] on input "text" at bounding box center [349, 180] width 255 height 27
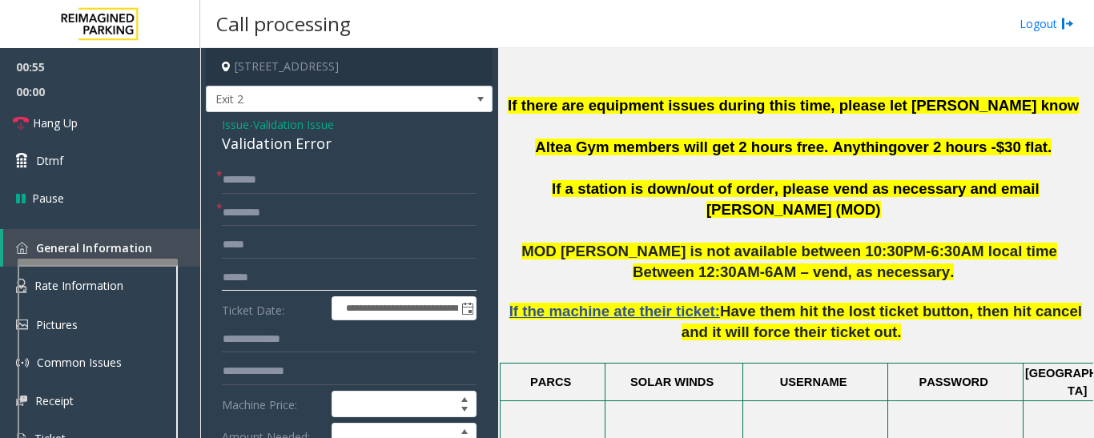
click at [328, 271] on input "text" at bounding box center [349, 277] width 255 height 27
type input "******"
click at [309, 187] on input "text" at bounding box center [349, 180] width 255 height 27
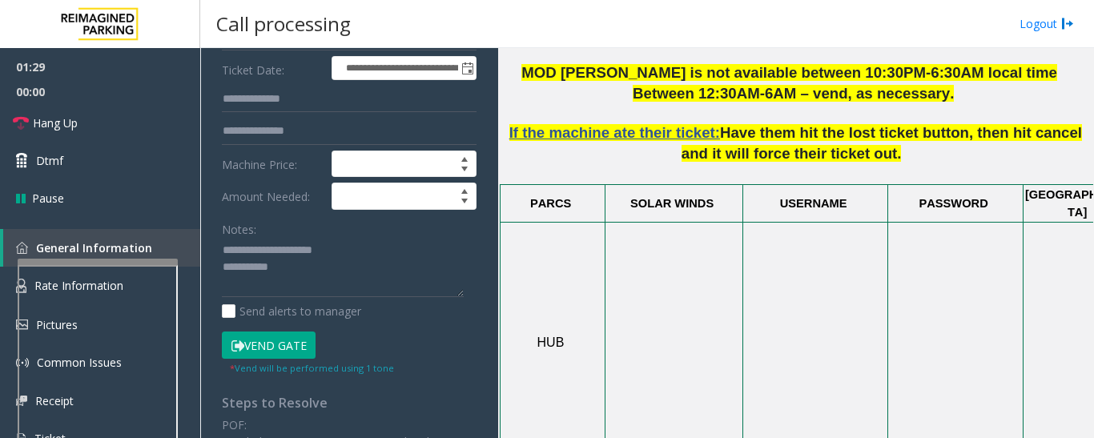
scroll to position [961, 0]
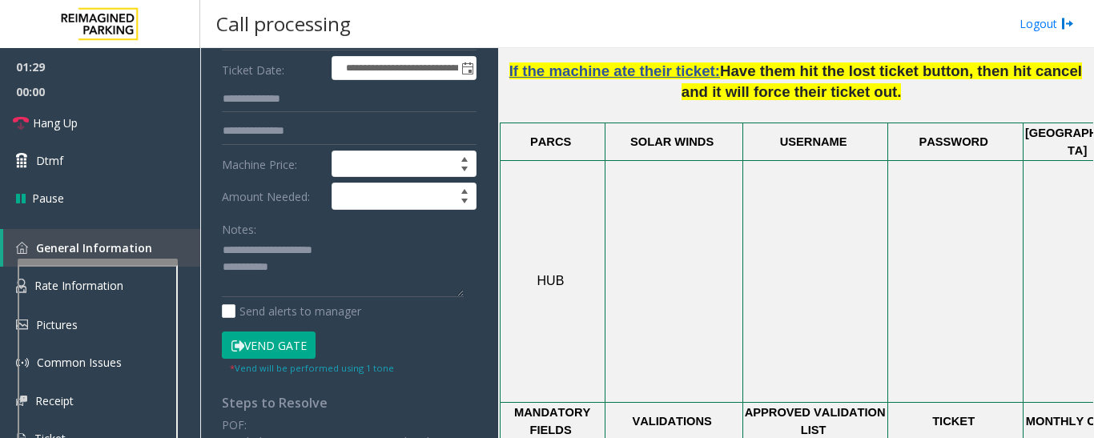
type input "*******"
click at [290, 339] on button "Vend Gate" at bounding box center [269, 345] width 94 height 27
click at [335, 279] on textarea at bounding box center [343, 268] width 242 height 60
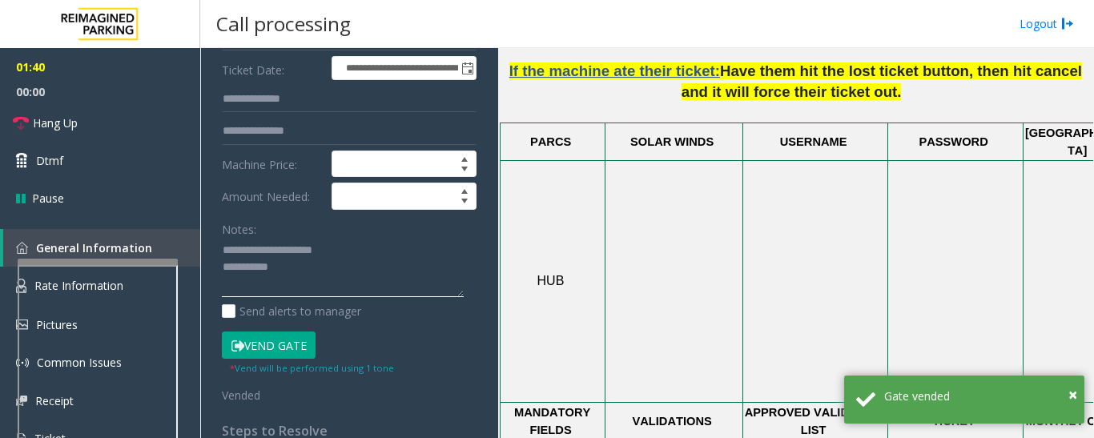
click at [284, 278] on textarea at bounding box center [343, 268] width 242 height 60
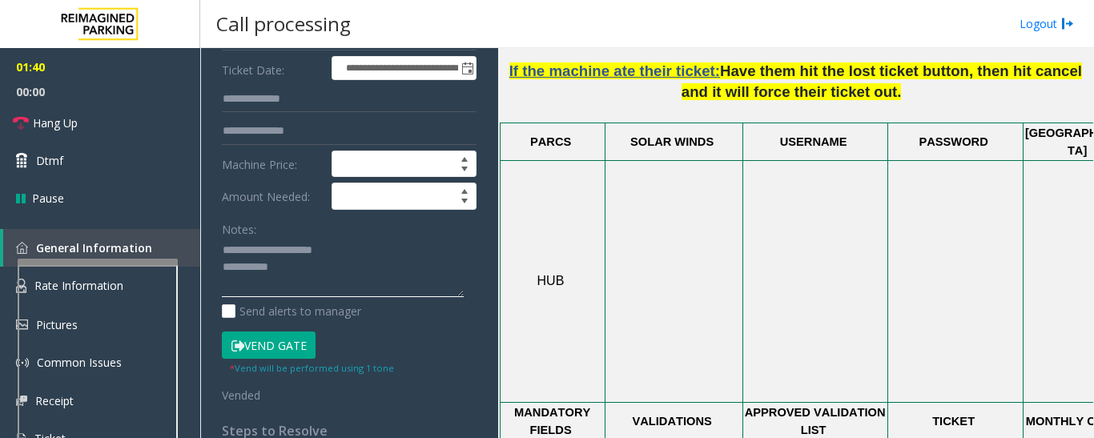
paste textarea "**********"
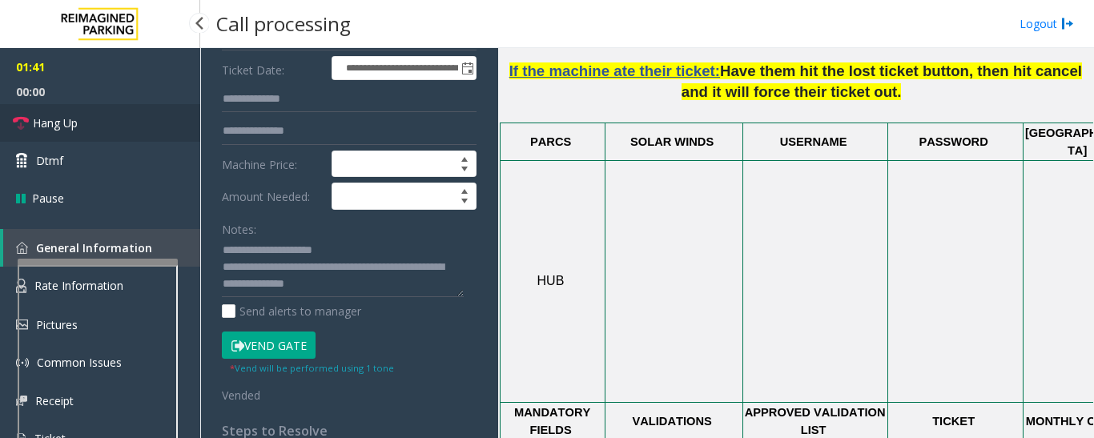
click at [56, 139] on link "Hang Up" at bounding box center [100, 123] width 200 height 38
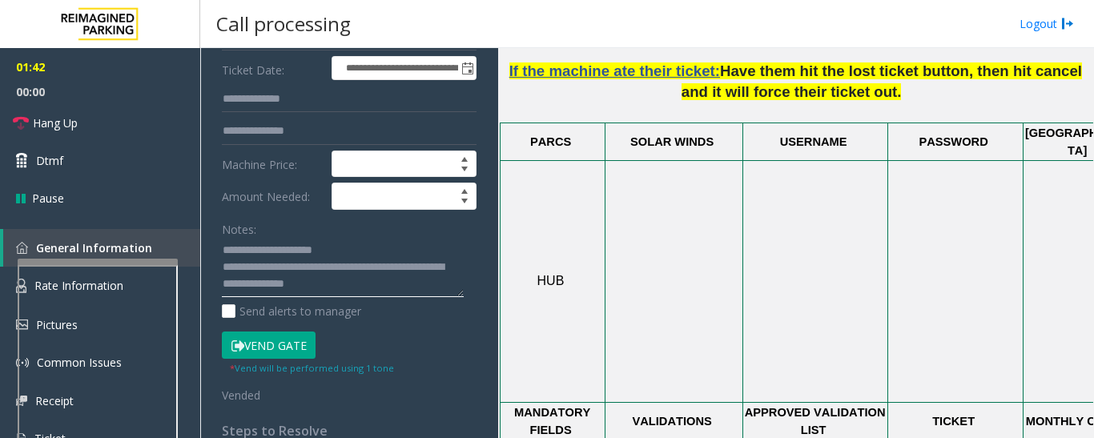
click at [425, 292] on textarea at bounding box center [343, 268] width 242 height 60
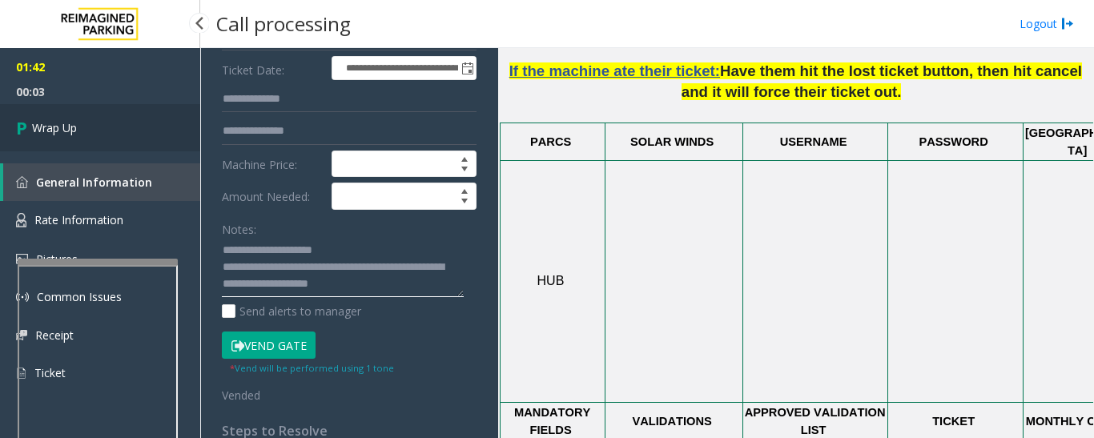
type textarea "**********"
click at [31, 146] on link "Wrap Up" at bounding box center [100, 127] width 200 height 47
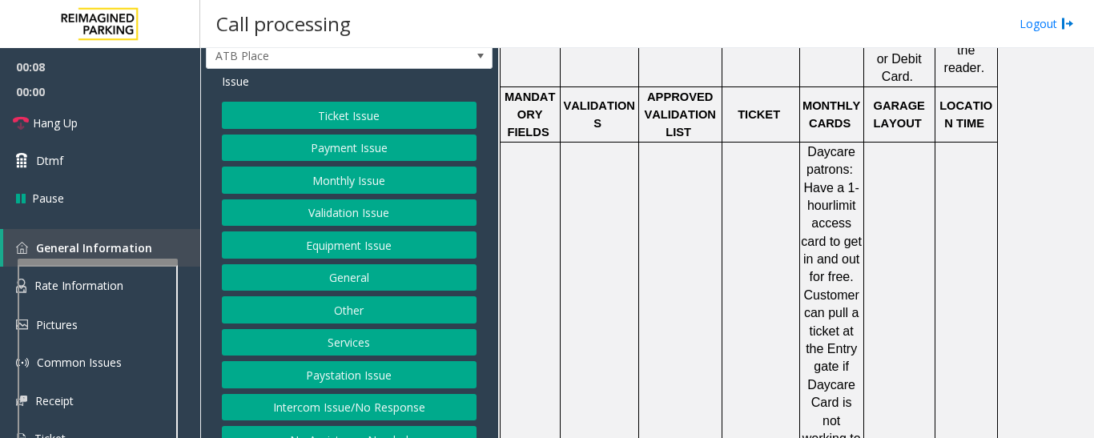
scroll to position [66, 0]
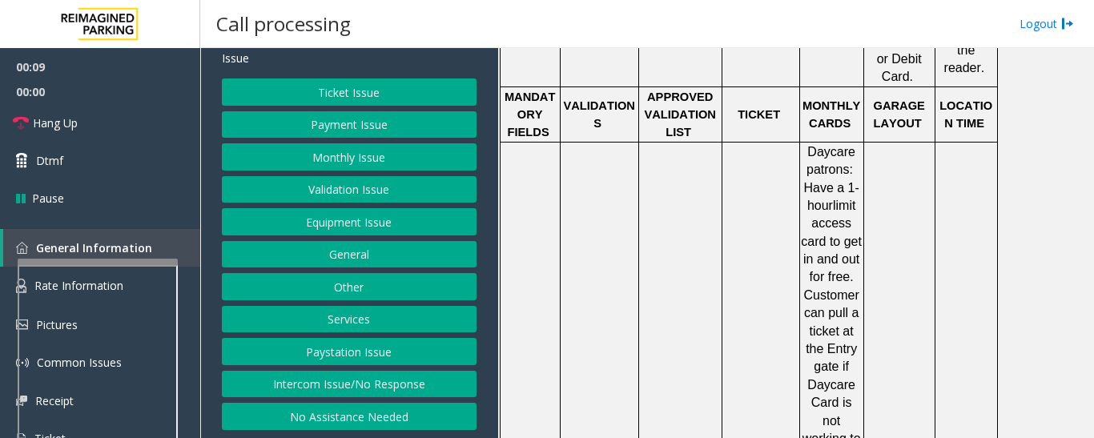
click at [421, 391] on button "Intercom Issue/No Response" at bounding box center [349, 384] width 255 height 27
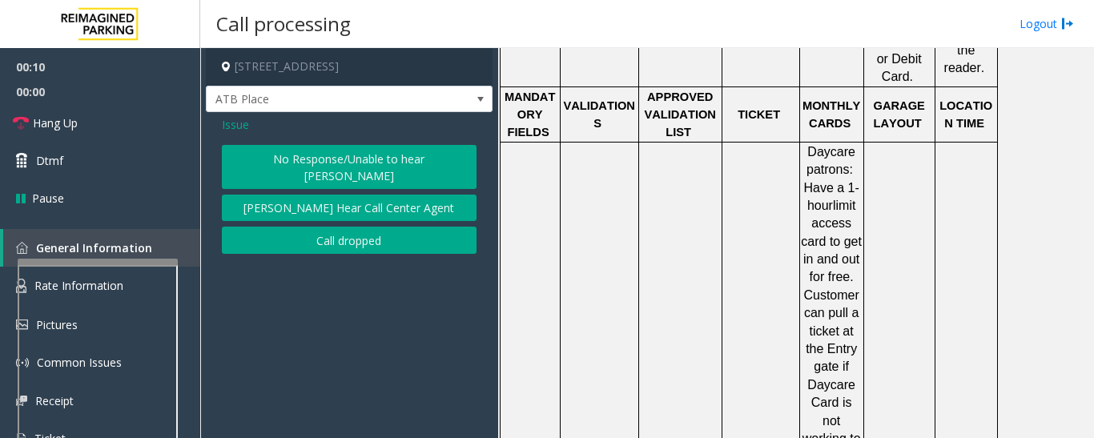
click at [364, 160] on button "No Response/Unable to hear [PERSON_NAME]" at bounding box center [349, 167] width 255 height 44
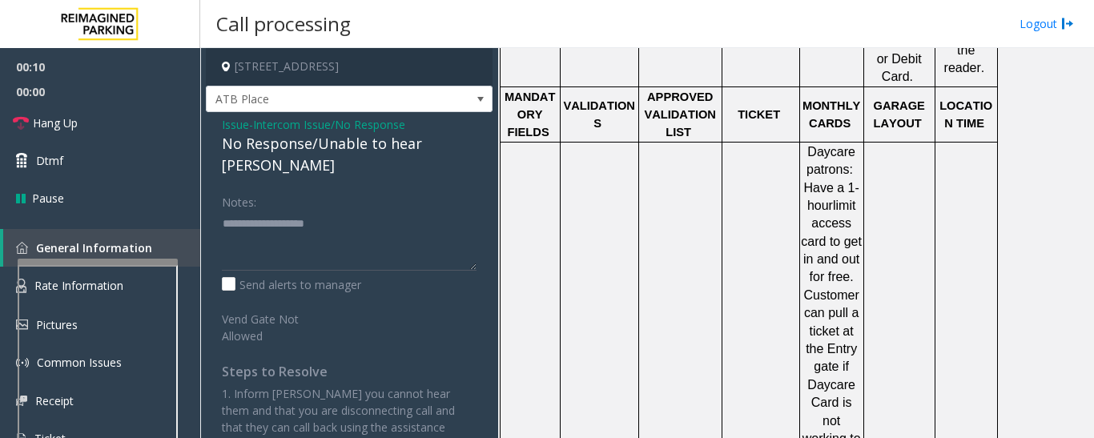
click at [333, 152] on div "No Response/Unable to hear [PERSON_NAME]" at bounding box center [349, 154] width 255 height 43
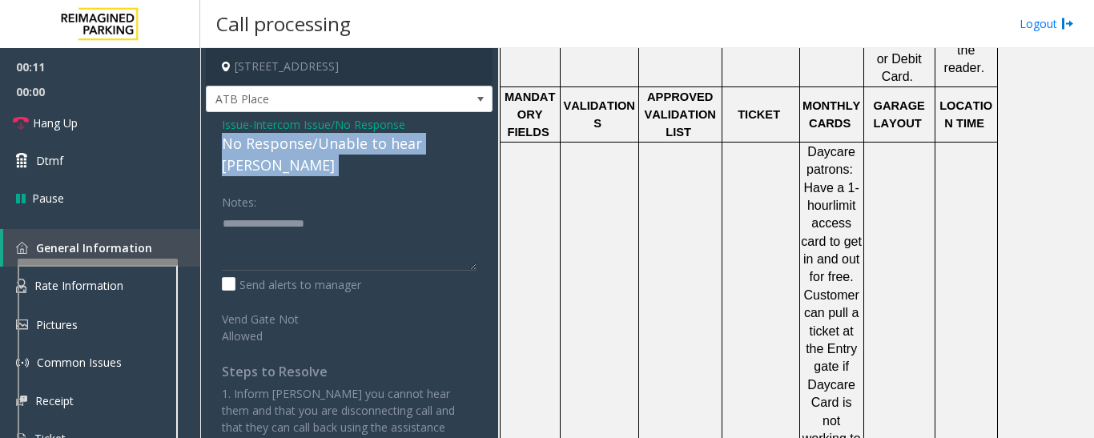
click at [333, 152] on div "No Response/Unable to hear [PERSON_NAME]" at bounding box center [349, 154] width 255 height 43
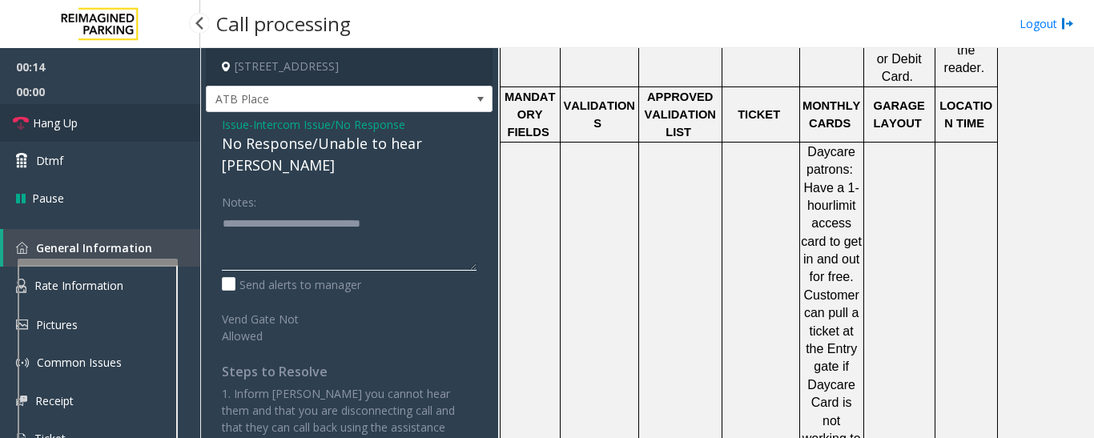
type textarea "**********"
click at [10, 124] on link "Hang Up" at bounding box center [100, 123] width 200 height 38
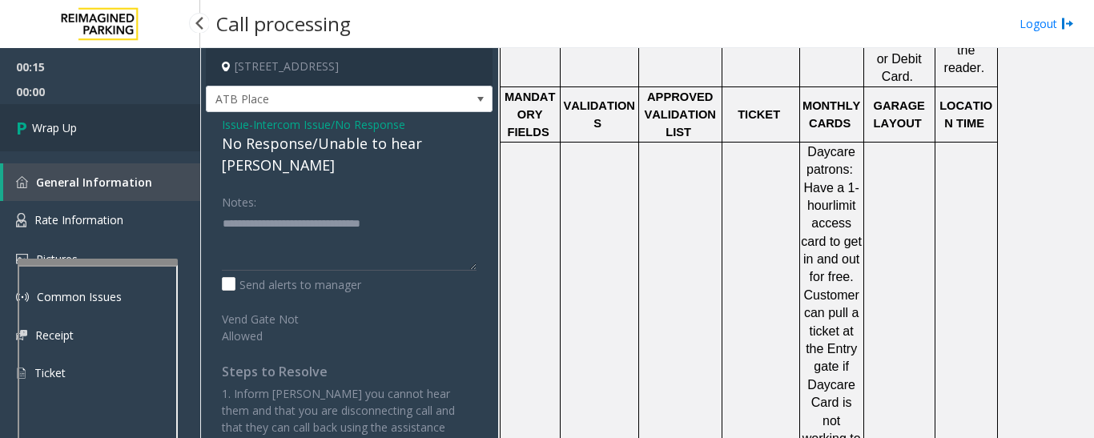
click at [95, 128] on link "Wrap Up" at bounding box center [100, 127] width 200 height 47
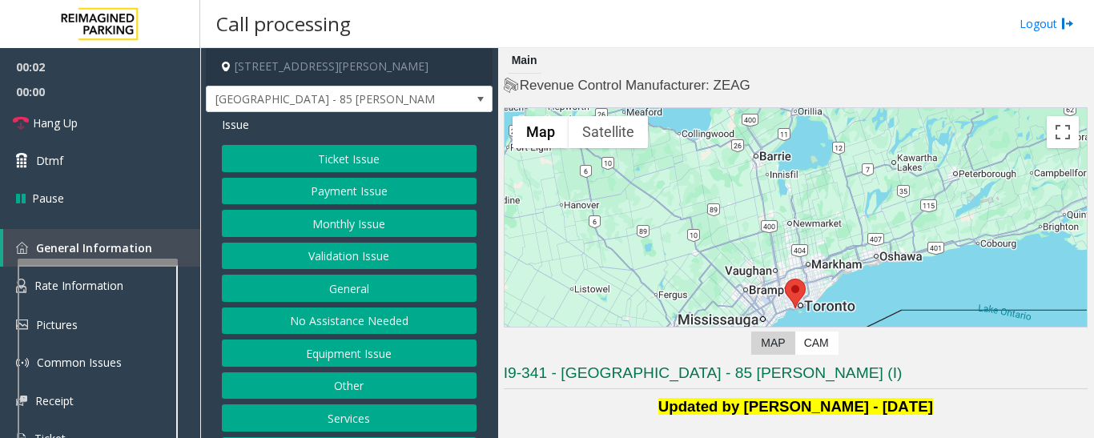
click at [248, 253] on button "Validation Issue" at bounding box center [349, 256] width 255 height 27
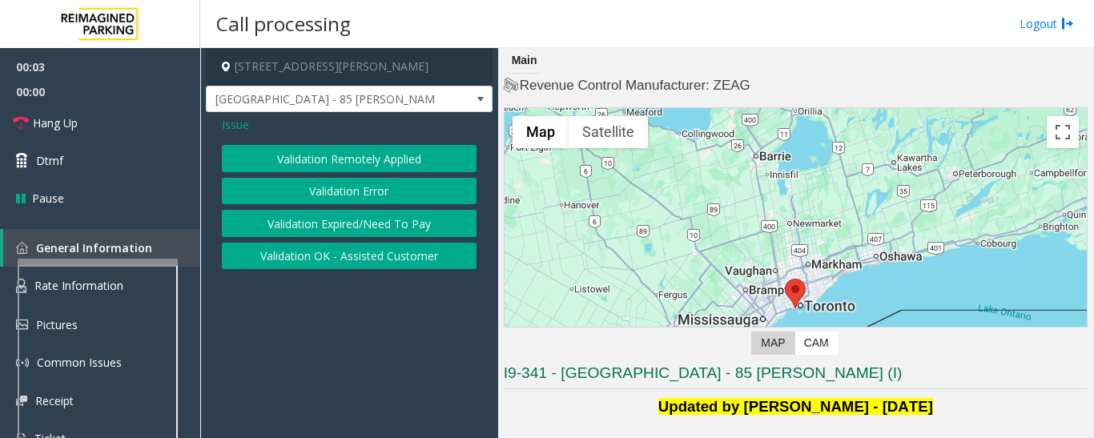
click at [335, 189] on button "Validation Error" at bounding box center [349, 191] width 255 height 27
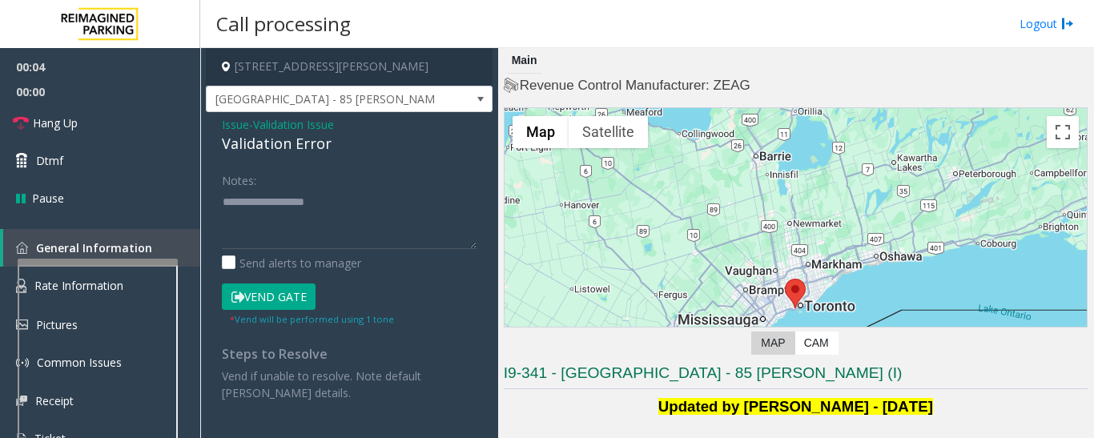
click at [236, 152] on div "Validation Error" at bounding box center [349, 144] width 255 height 22
click at [260, 221] on textarea at bounding box center [349, 219] width 255 height 60
paste textarea "**********"
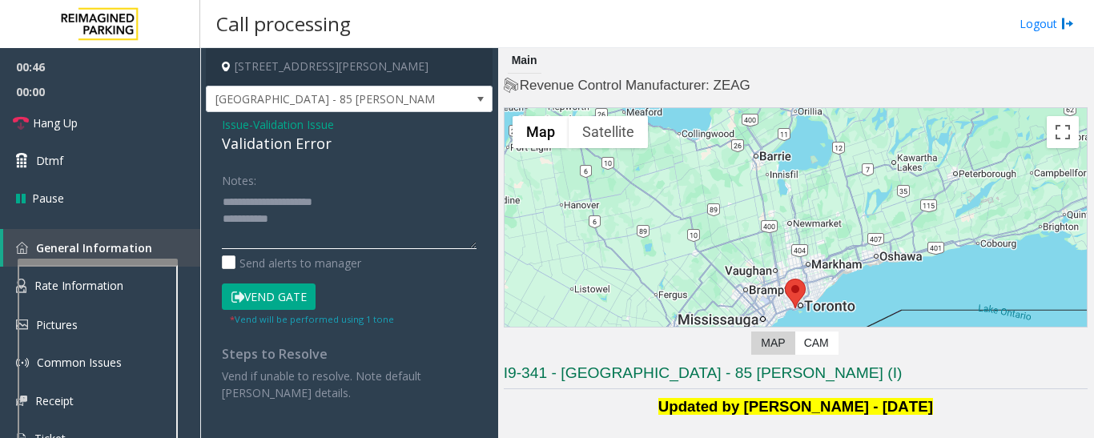
click at [348, 200] on textarea at bounding box center [349, 219] width 255 height 60
click at [331, 232] on textarea at bounding box center [349, 219] width 255 height 60
click at [347, 235] on textarea at bounding box center [349, 219] width 255 height 60
paste textarea "**********"
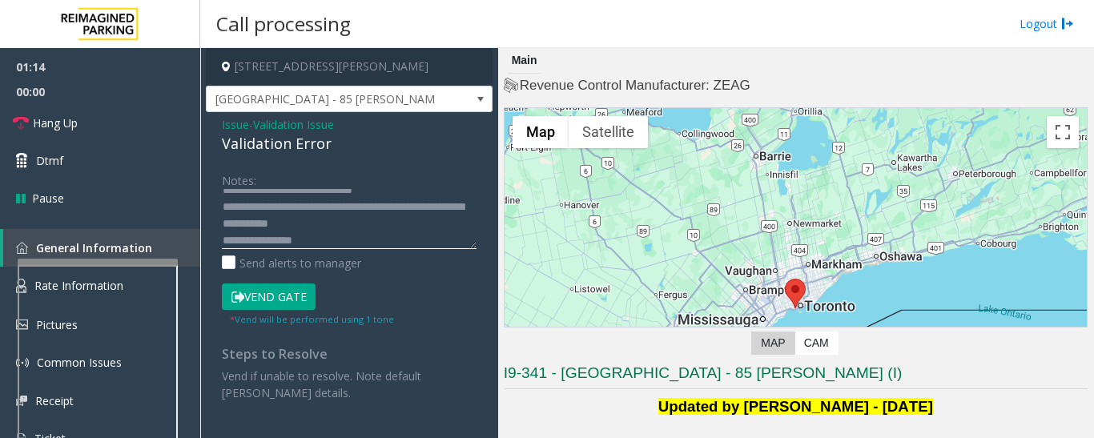
scroll to position [29, 0]
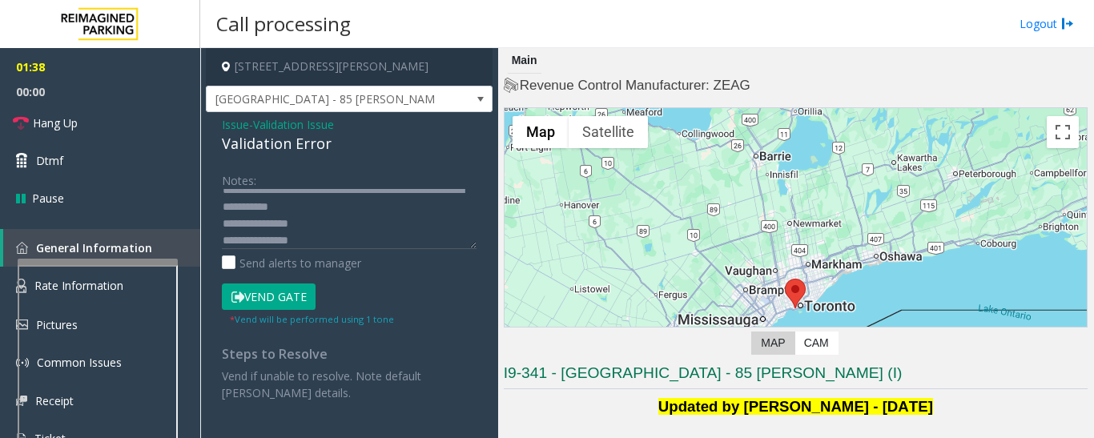
drag, startPoint x: 296, startPoint y: 242, endPoint x: 257, endPoint y: 385, distance: 148.7
click at [257, 385] on p "Vend if unable to resolve. Note default [PERSON_NAME] details." at bounding box center [349, 385] width 255 height 34
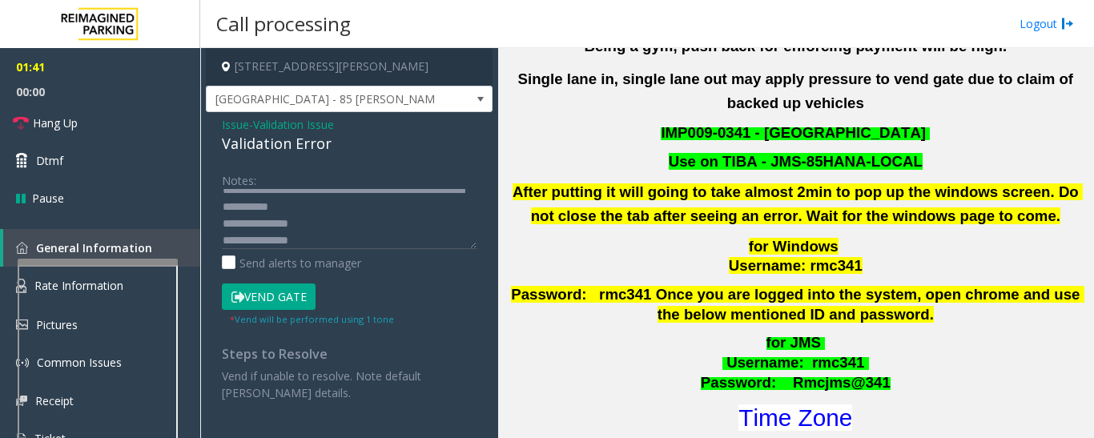
scroll to position [641, 0]
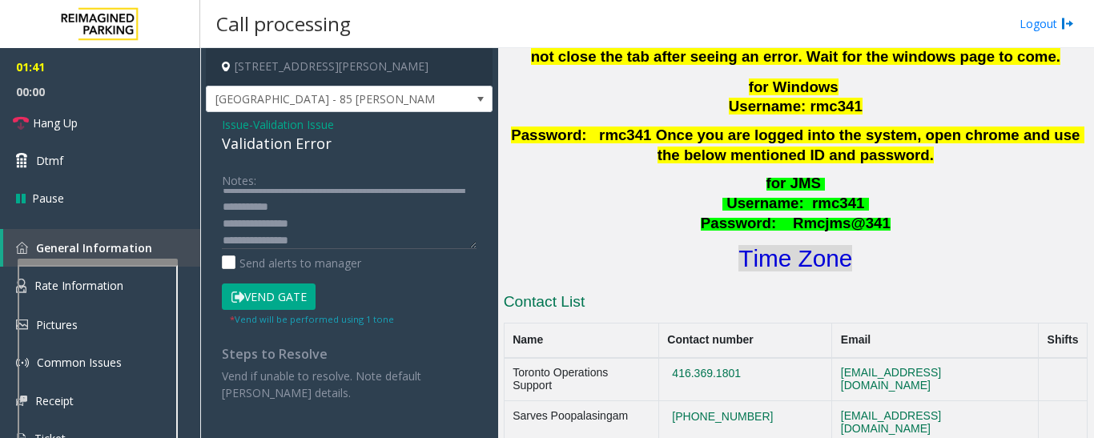
click at [777, 245] on font "Time Zone" at bounding box center [796, 258] width 114 height 26
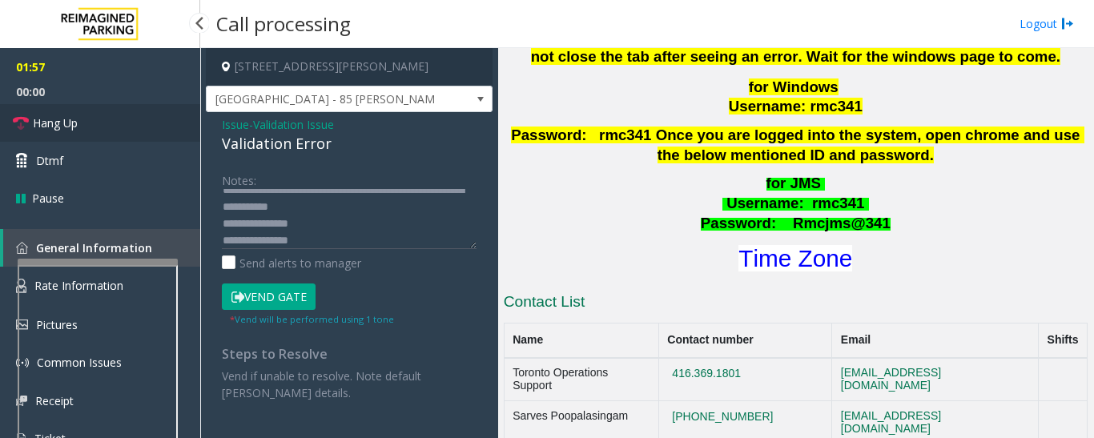
click at [33, 115] on span "Hang Up" at bounding box center [55, 123] width 45 height 17
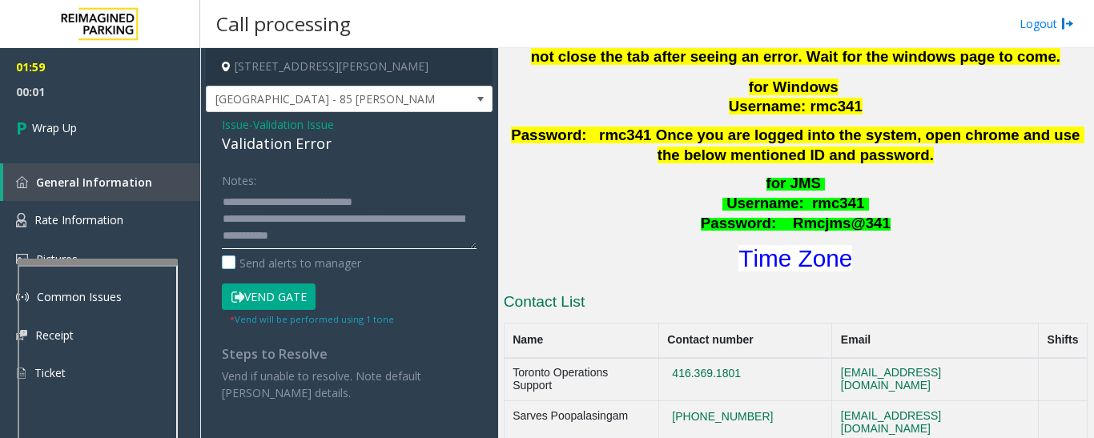
scroll to position [34, 0]
drag, startPoint x: 280, startPoint y: 220, endPoint x: 332, endPoint y: 260, distance: 65.1
click at [332, 260] on div "Notes: Send alerts to manager" at bounding box center [349, 219] width 255 height 105
paste textarea "**"
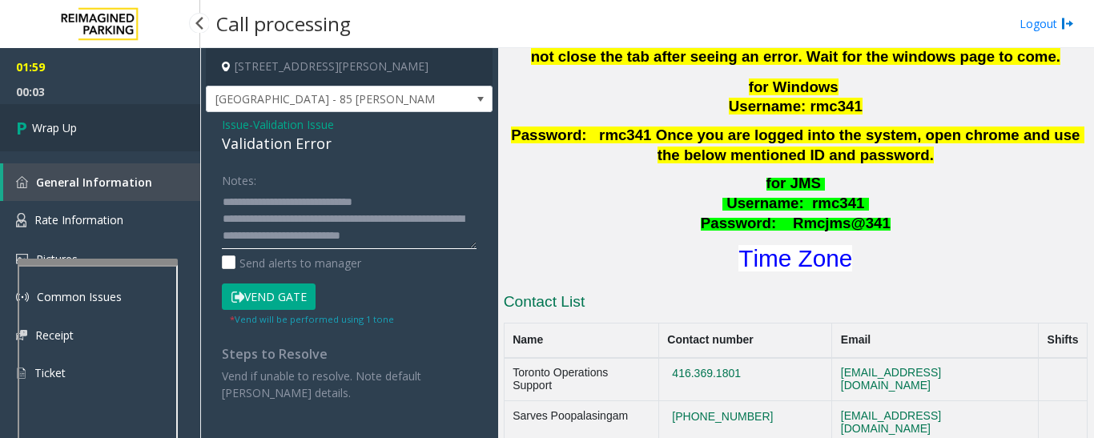
type textarea "**********"
click at [57, 134] on span "Wrap Up" at bounding box center [54, 127] width 45 height 17
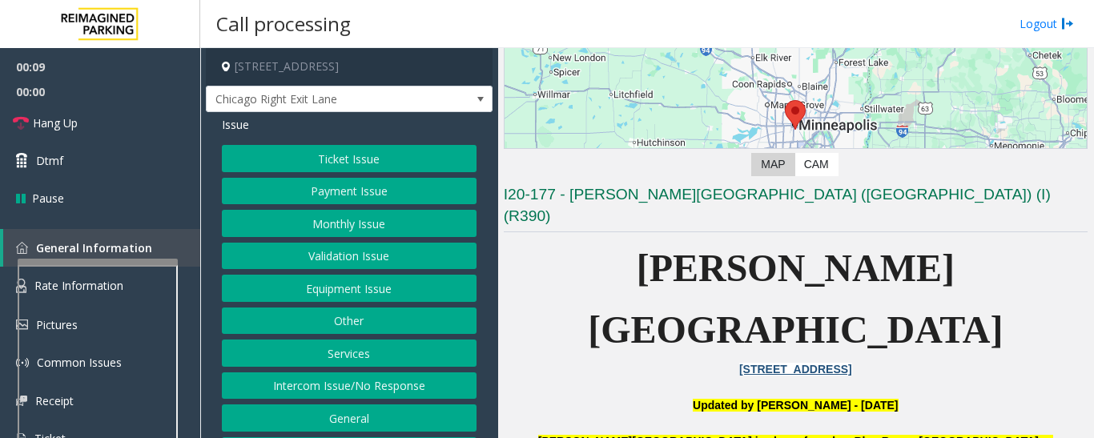
scroll to position [320, 0]
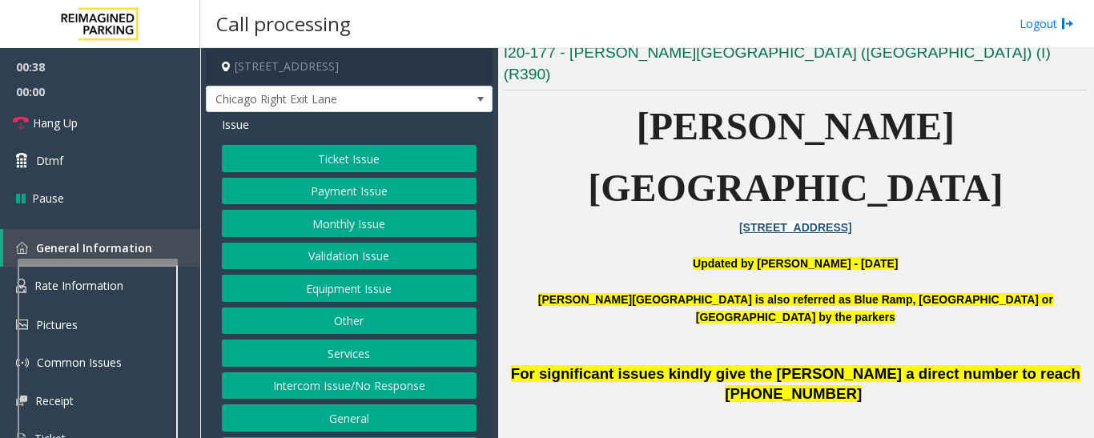
click at [386, 160] on button "Ticket Issue" at bounding box center [349, 158] width 255 height 27
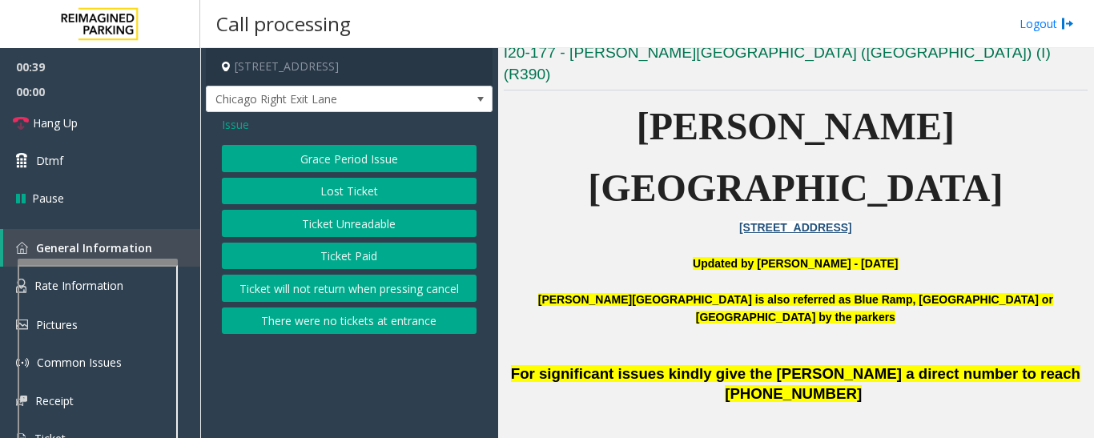
click at [223, 133] on span "Issue" at bounding box center [235, 124] width 27 height 17
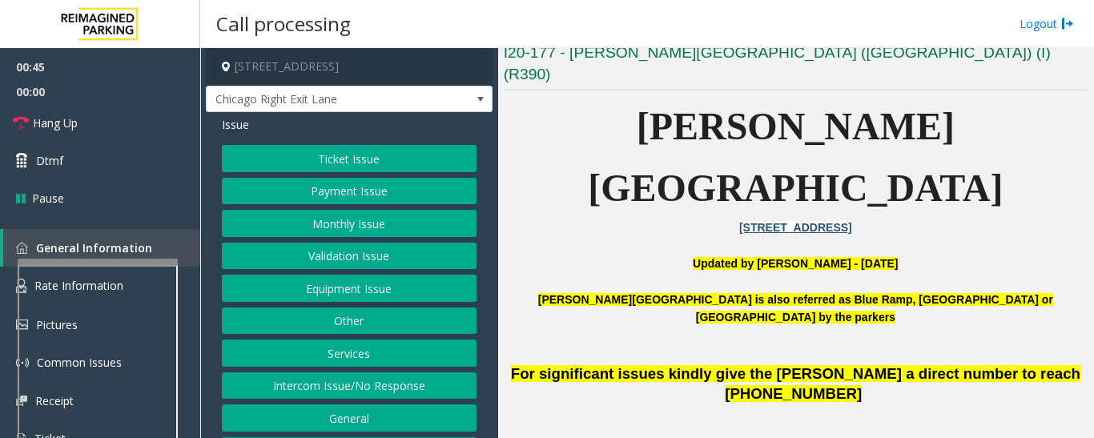
click at [288, 291] on button "Equipment Issue" at bounding box center [349, 288] width 255 height 27
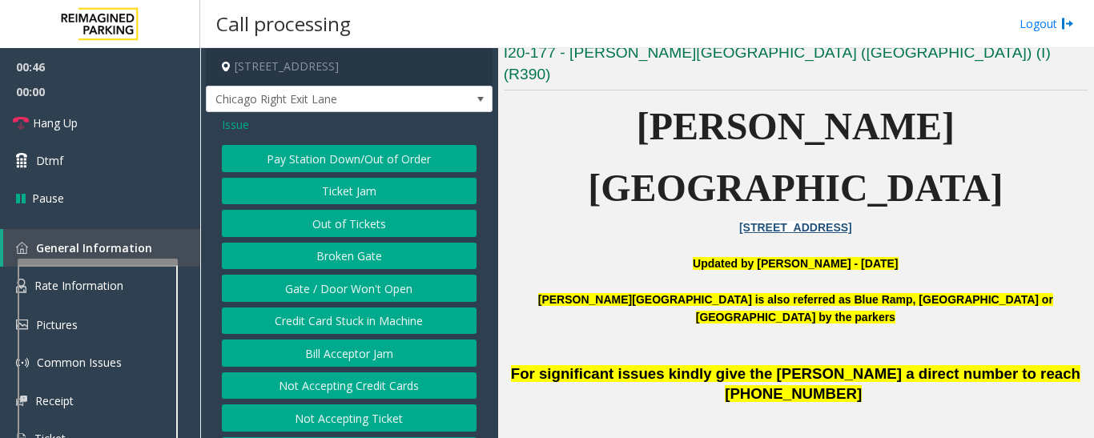
click at [288, 291] on button "Gate / Door Won't Open" at bounding box center [349, 288] width 255 height 27
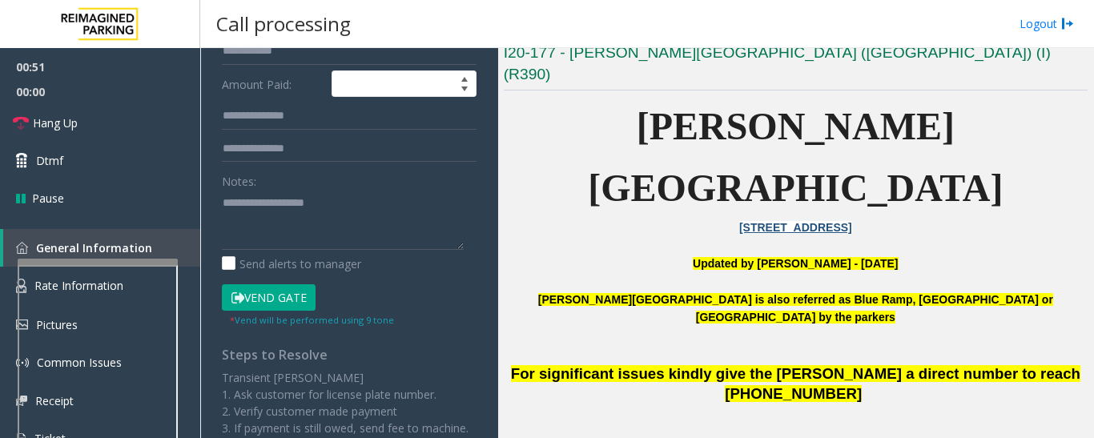
click at [286, 303] on button "Vend Gate" at bounding box center [269, 297] width 94 height 27
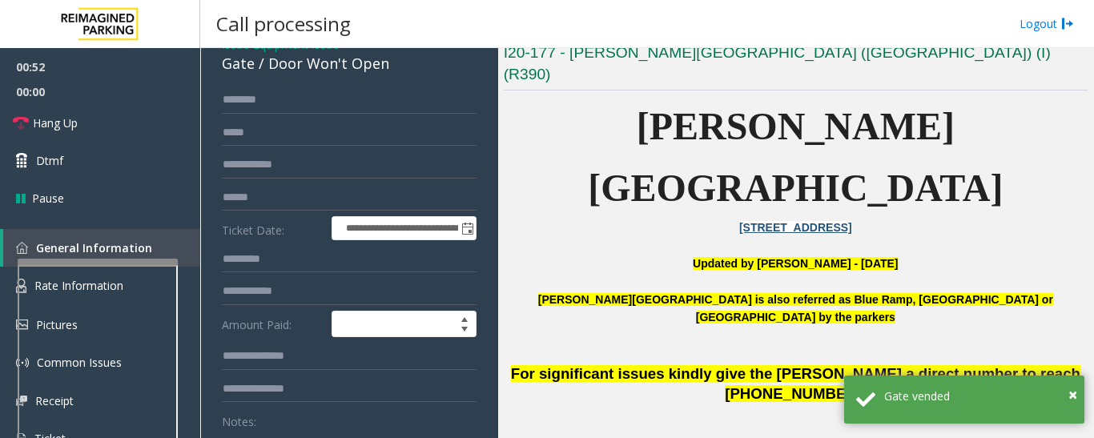
scroll to position [0, 0]
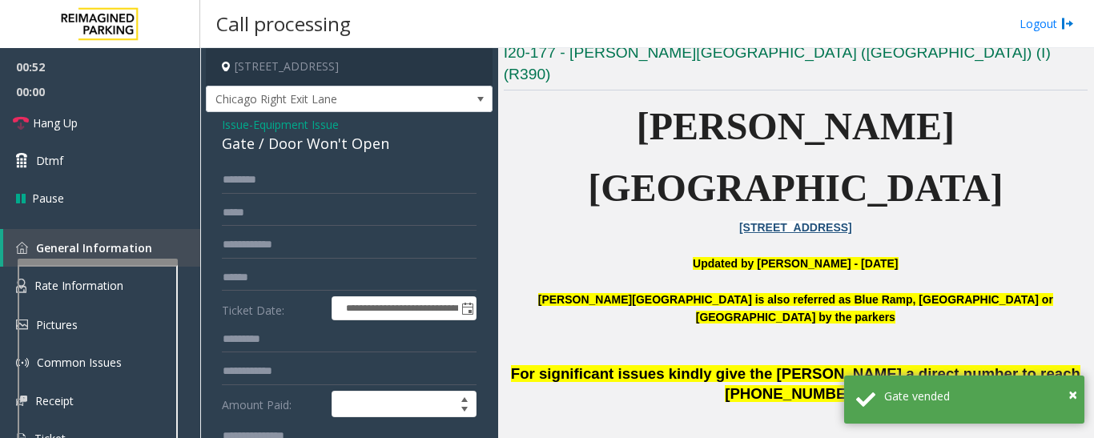
click at [340, 137] on div "Gate / Door Won't Open" at bounding box center [349, 144] width 255 height 22
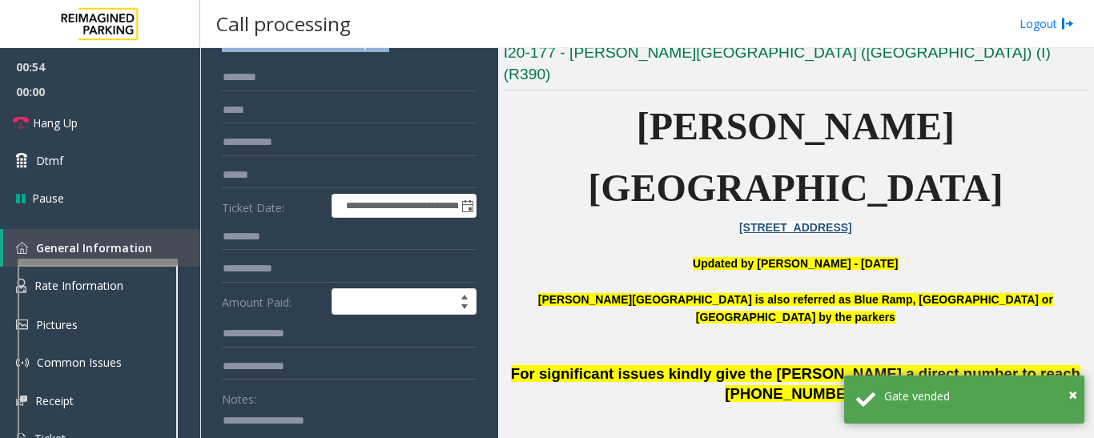
scroll to position [240, 0]
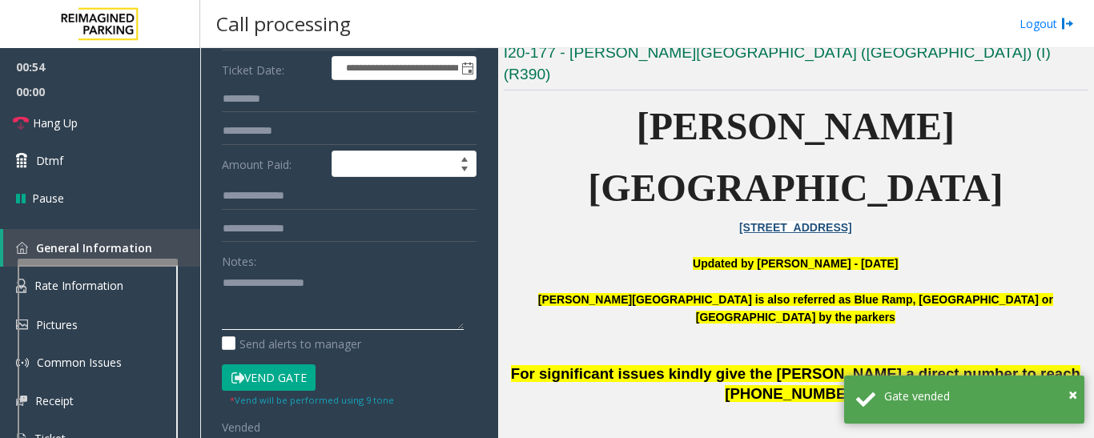
click at [337, 310] on textarea at bounding box center [343, 300] width 242 height 60
paste textarea "**********"
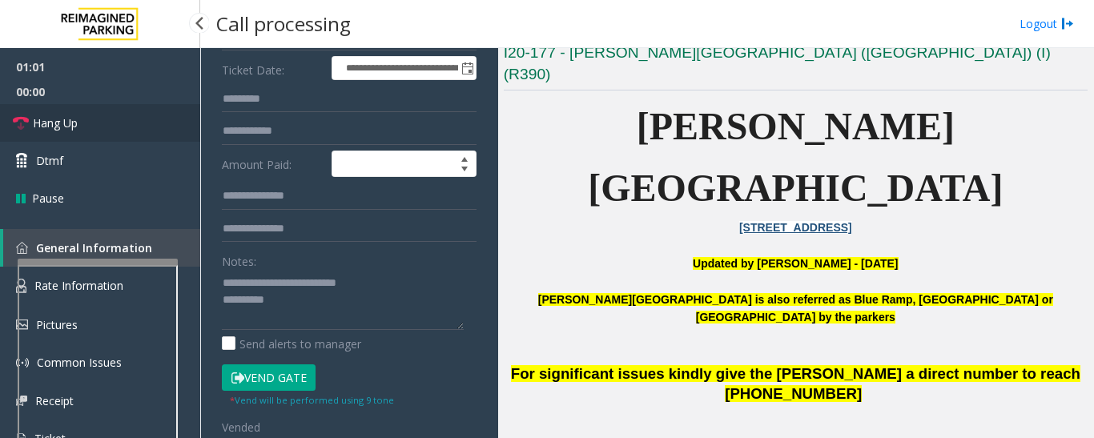
click at [108, 123] on link "Hang Up" at bounding box center [100, 123] width 200 height 38
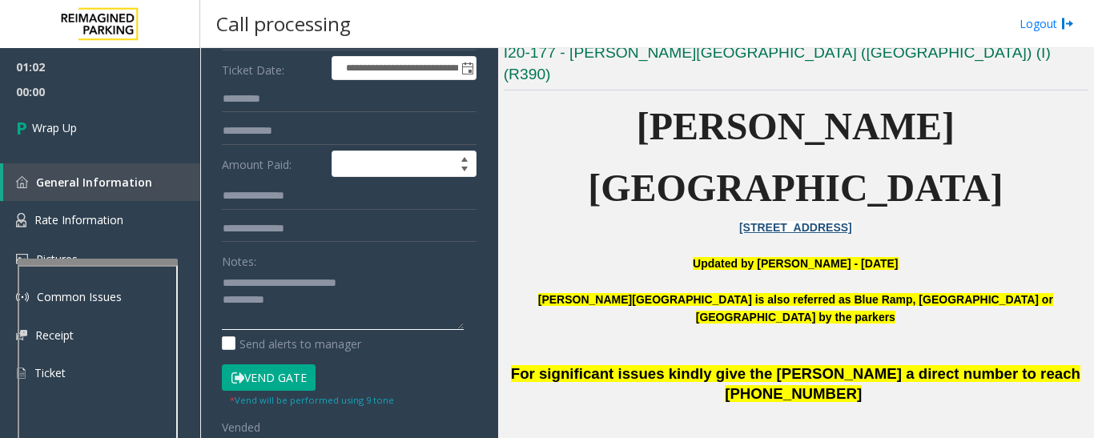
click at [261, 305] on textarea at bounding box center [343, 300] width 242 height 60
click at [319, 300] on textarea at bounding box center [343, 300] width 242 height 60
paste textarea "**********"
type textarea "**********"
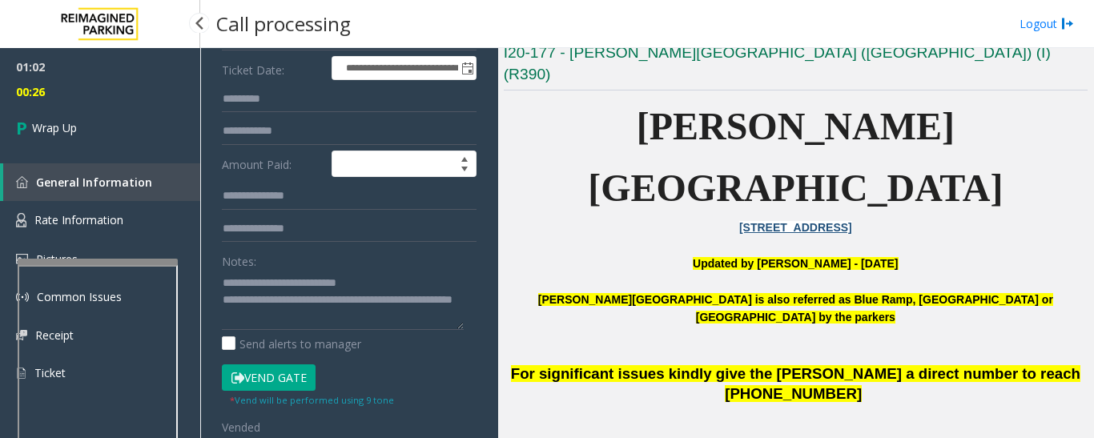
click at [111, 161] on div "01:02 00:26 Wrap Up General Information Rate Information Pictures Common Issues…" at bounding box center [100, 226] width 200 height 357
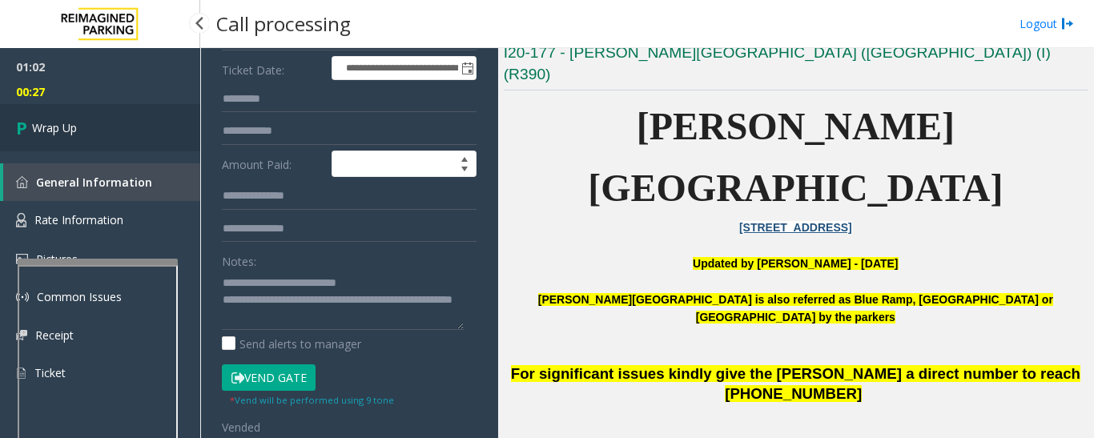
click at [102, 121] on link "Wrap Up" at bounding box center [100, 127] width 200 height 47
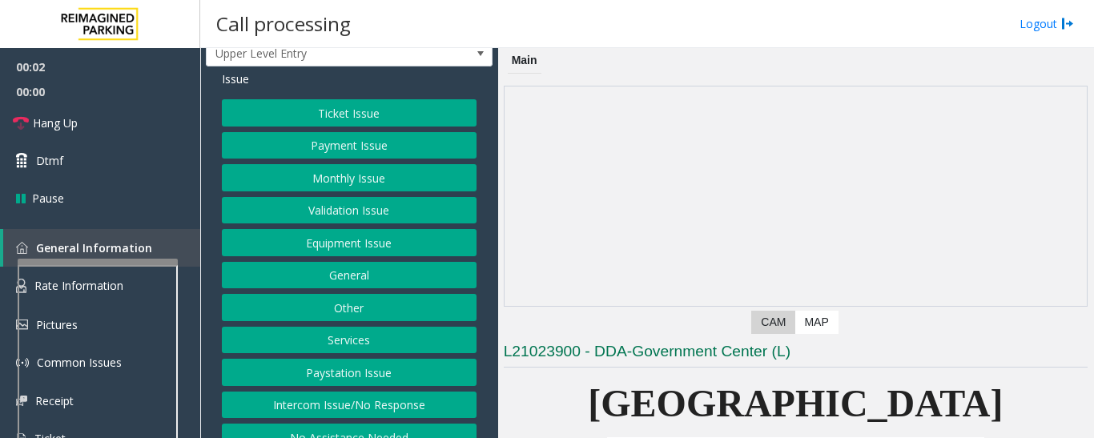
scroll to position [66, 0]
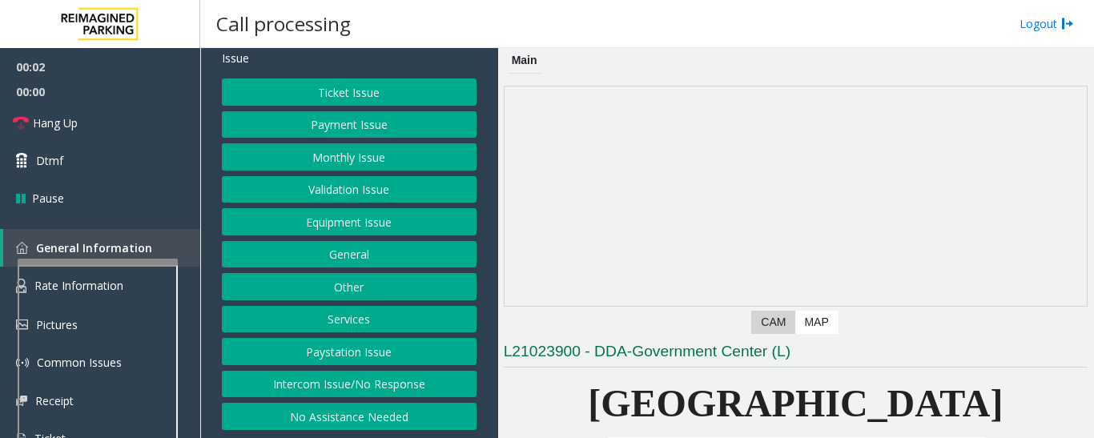
click at [337, 382] on button "Intercom Issue/No Response" at bounding box center [349, 384] width 255 height 27
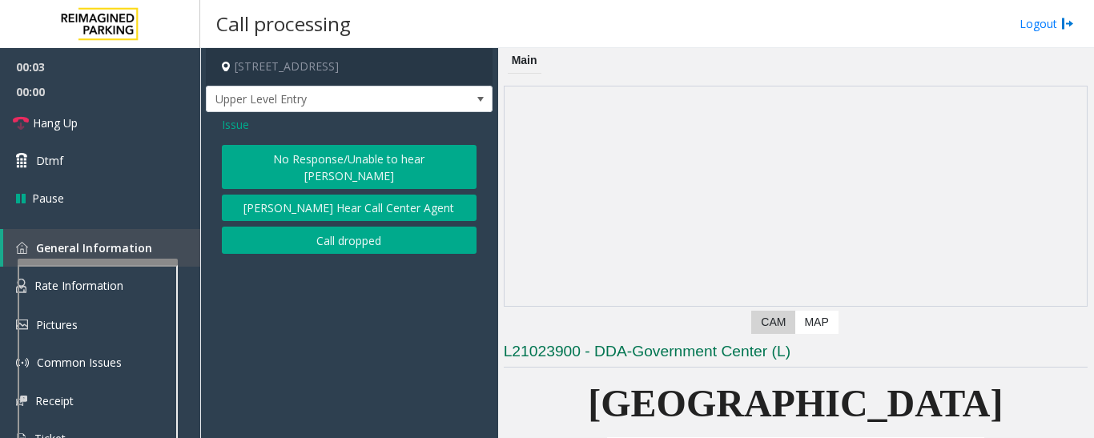
click at [336, 157] on button "No Response/Unable to hear [PERSON_NAME]" at bounding box center [349, 167] width 255 height 44
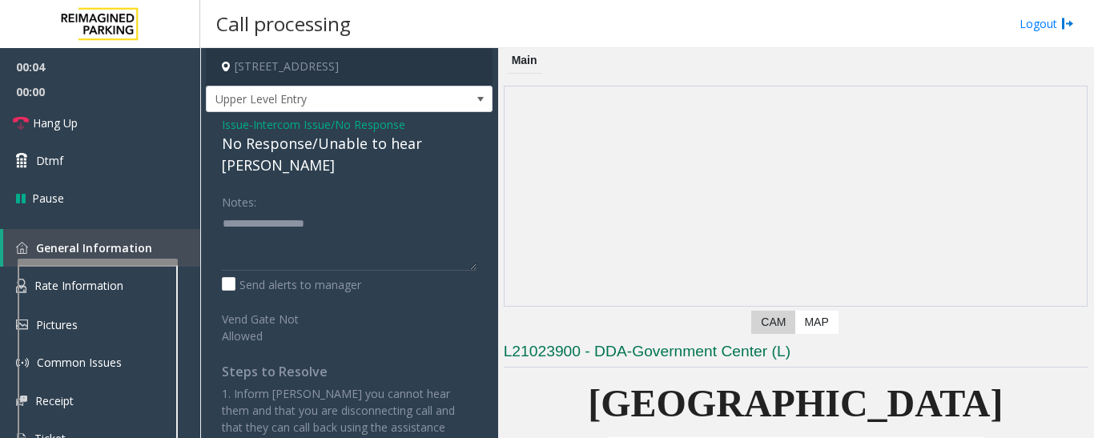
click at [341, 142] on div "No Response/Unable to hear [PERSON_NAME]" at bounding box center [349, 154] width 255 height 43
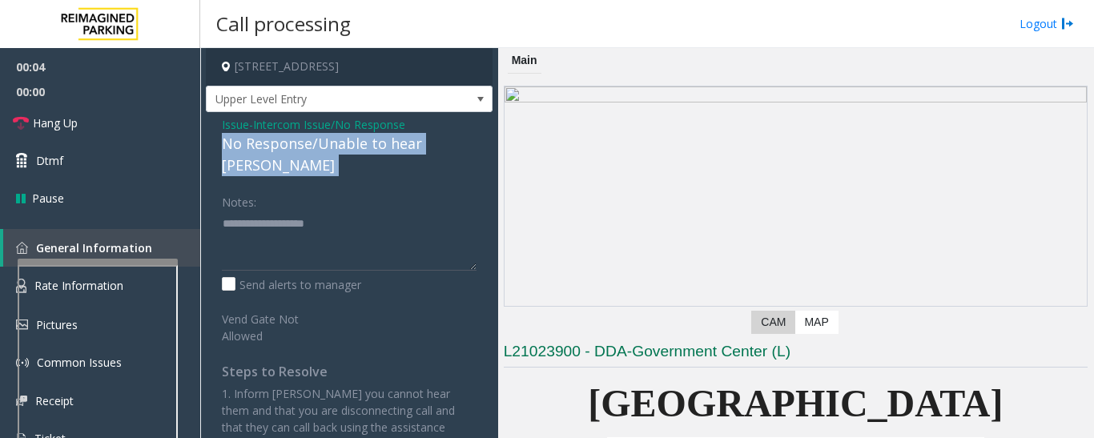
drag, startPoint x: 336, startPoint y: 157, endPoint x: 364, endPoint y: 141, distance: 32.3
click at [344, 142] on div "No Response/Unable to hear [PERSON_NAME]" at bounding box center [349, 154] width 255 height 43
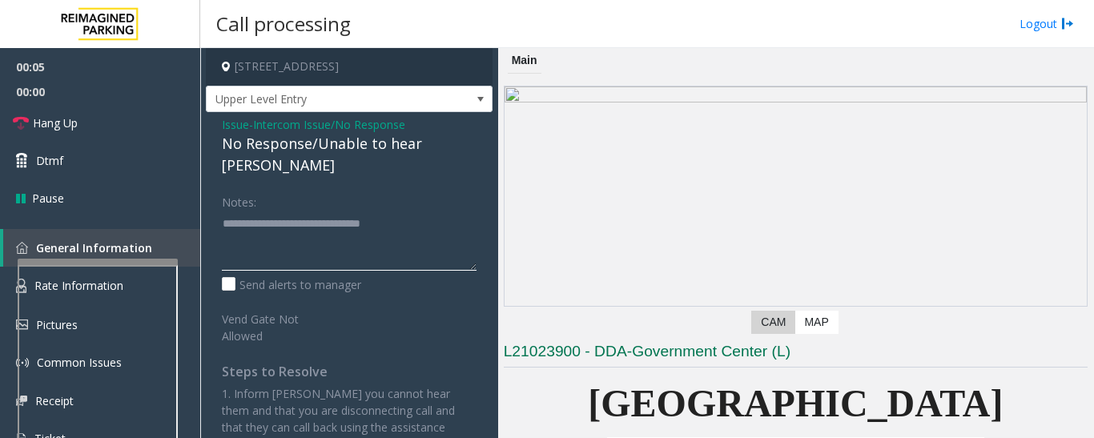
click at [418, 211] on textarea at bounding box center [349, 241] width 255 height 60
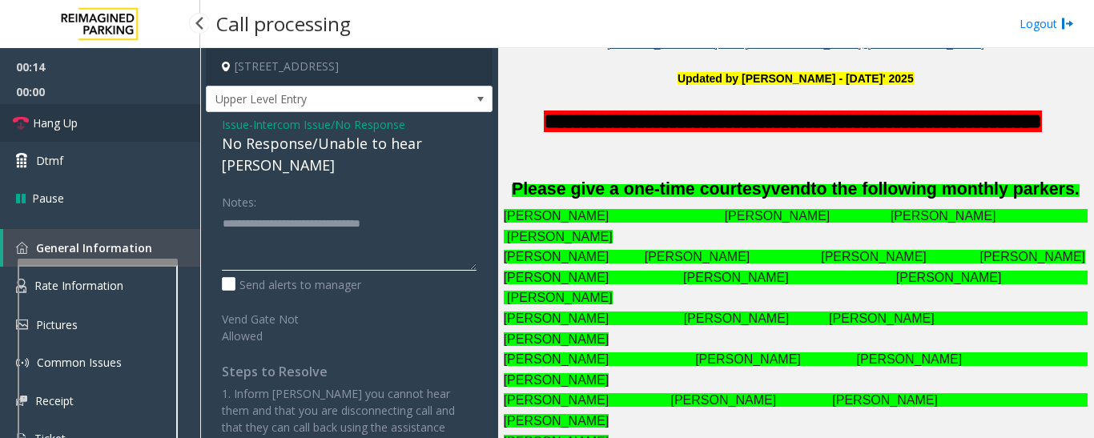
type textarea "**********"
click at [58, 124] on span "Hang Up" at bounding box center [55, 123] width 45 height 17
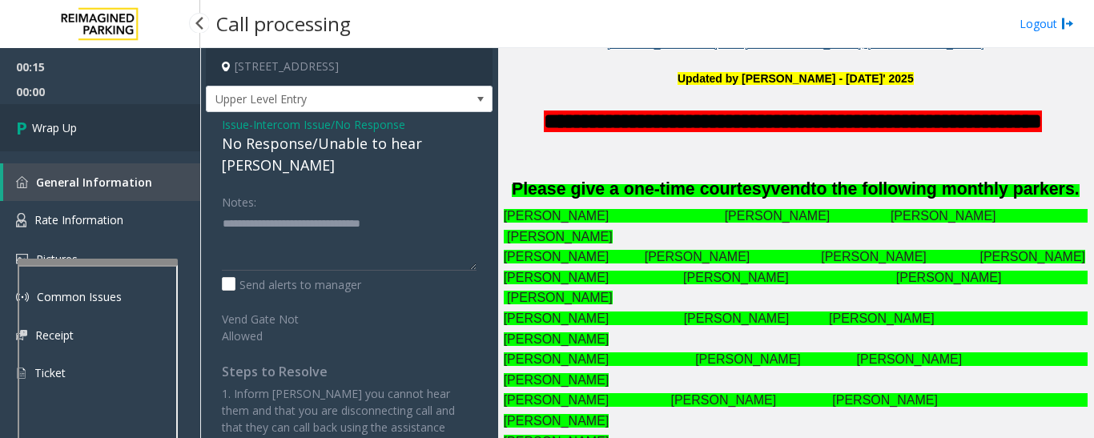
click at [92, 129] on link "Wrap Up" at bounding box center [100, 127] width 200 height 47
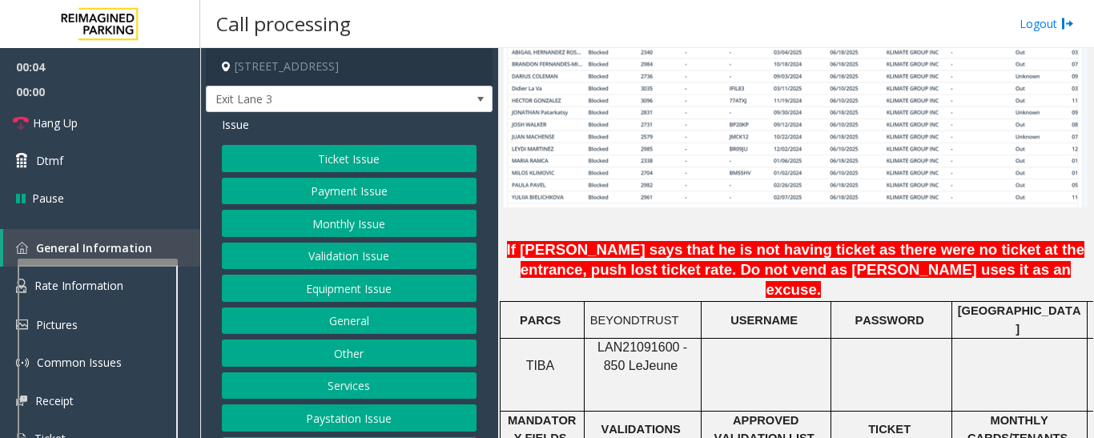
scroll to position [1202, 0]
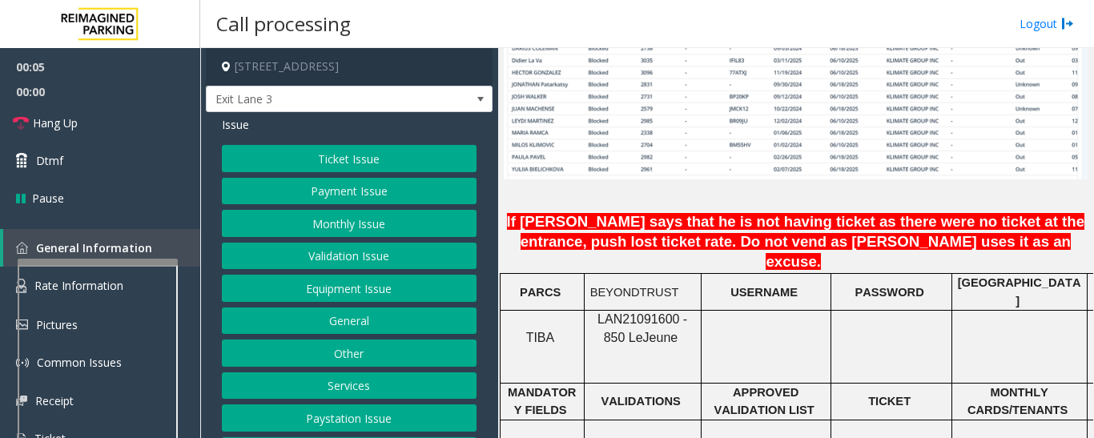
click at [659, 312] on span "LAN21091600 - 850 Le" at bounding box center [643, 327] width 90 height 31
click at [370, 218] on button "Monthly Issue" at bounding box center [349, 223] width 255 height 27
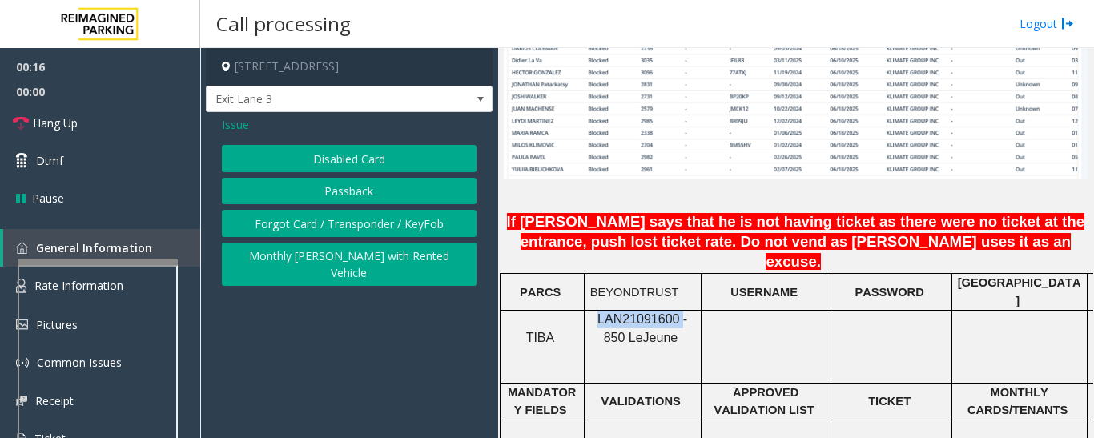
click at [364, 191] on button "Passback" at bounding box center [349, 191] width 255 height 27
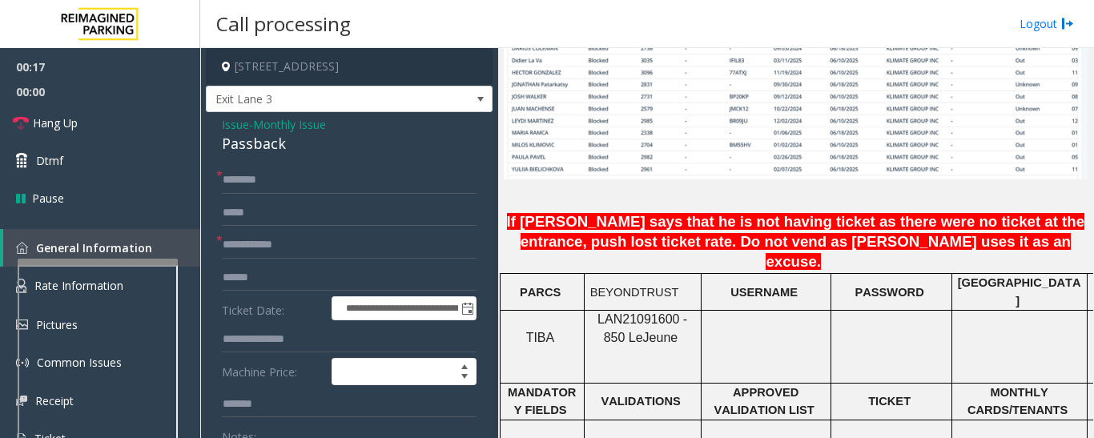
click at [261, 143] on div "Passback" at bounding box center [349, 144] width 255 height 22
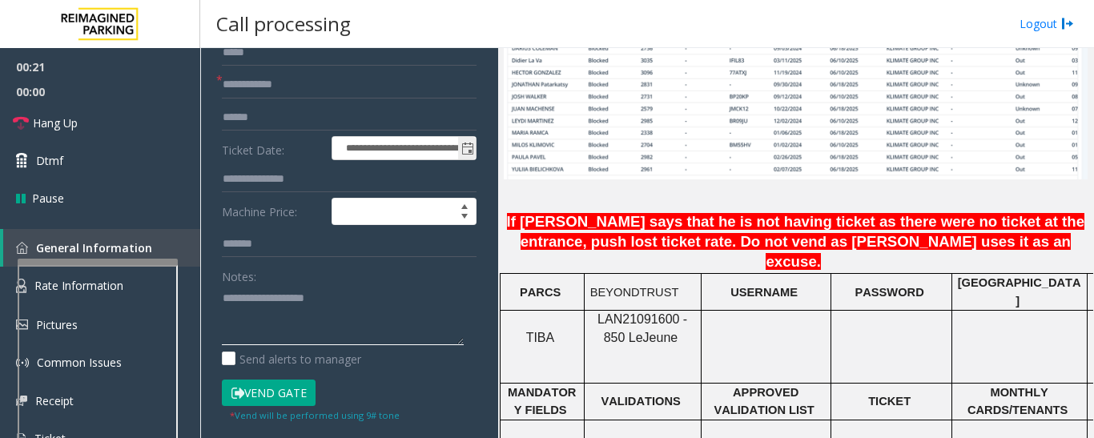
click at [360, 296] on textarea at bounding box center [343, 315] width 242 height 60
paste textarea "********"
type textarea "**********"
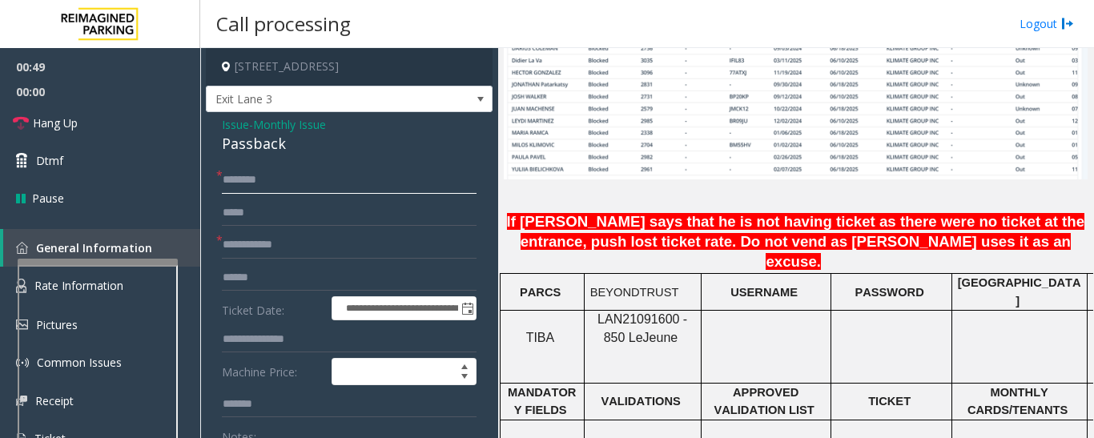
click at [273, 174] on input "text" at bounding box center [349, 180] width 255 height 27
paste input "*******"
type input "*******"
click at [71, 100] on span "00:00" at bounding box center [100, 91] width 200 height 25
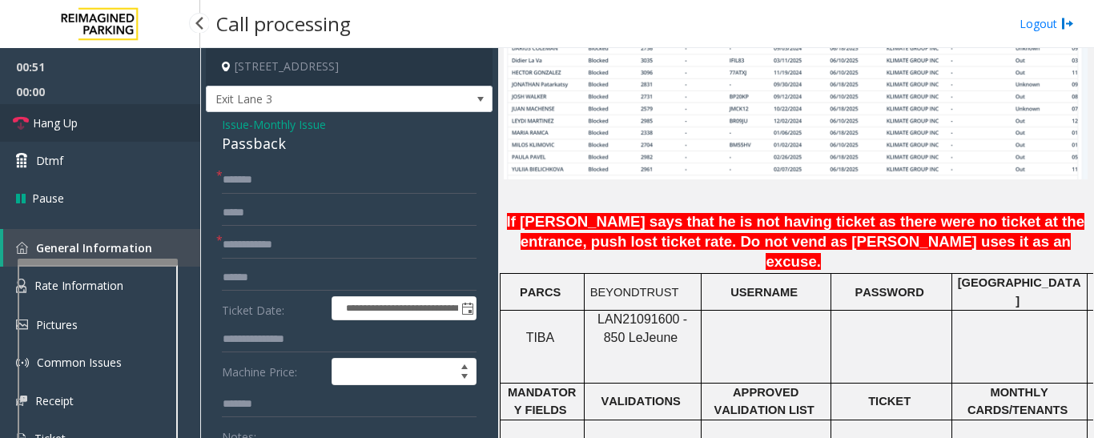
click at [72, 119] on span "Hang Up" at bounding box center [55, 123] width 45 height 17
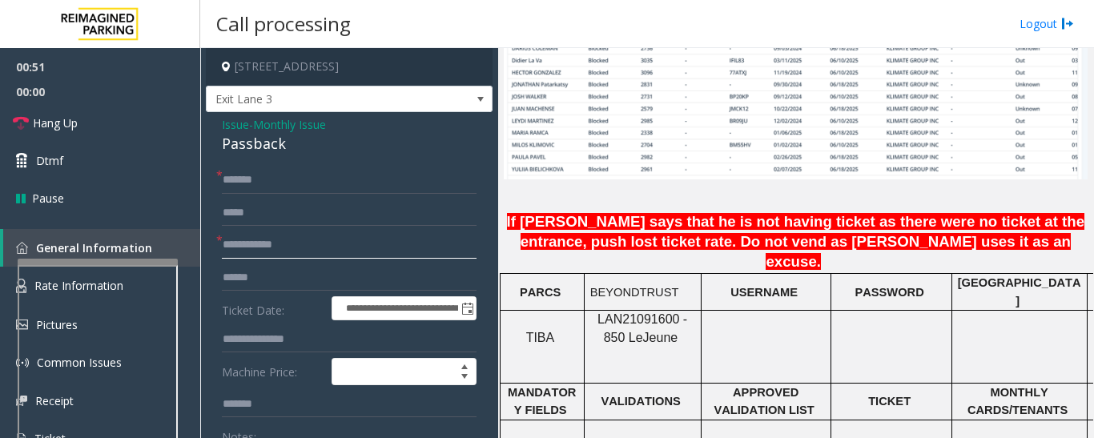
click at [291, 243] on input "text" at bounding box center [349, 245] width 255 height 27
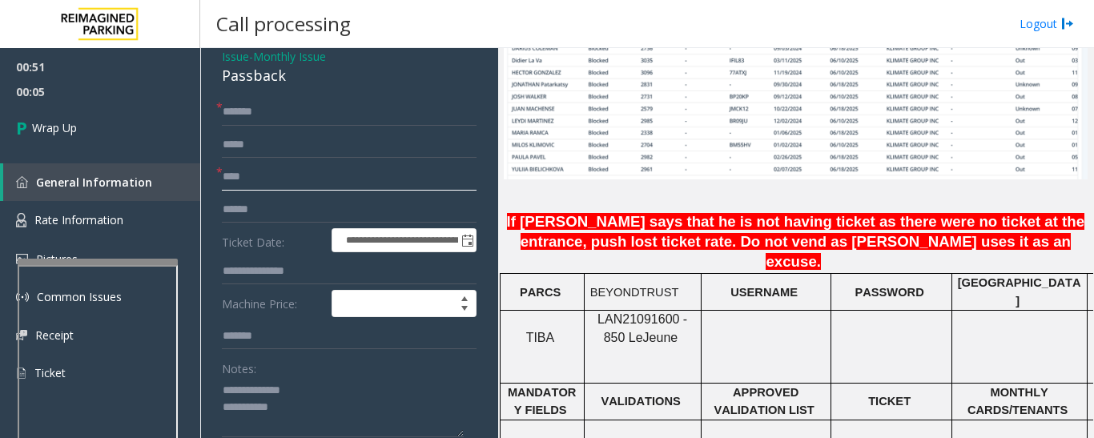
scroll to position [160, 0]
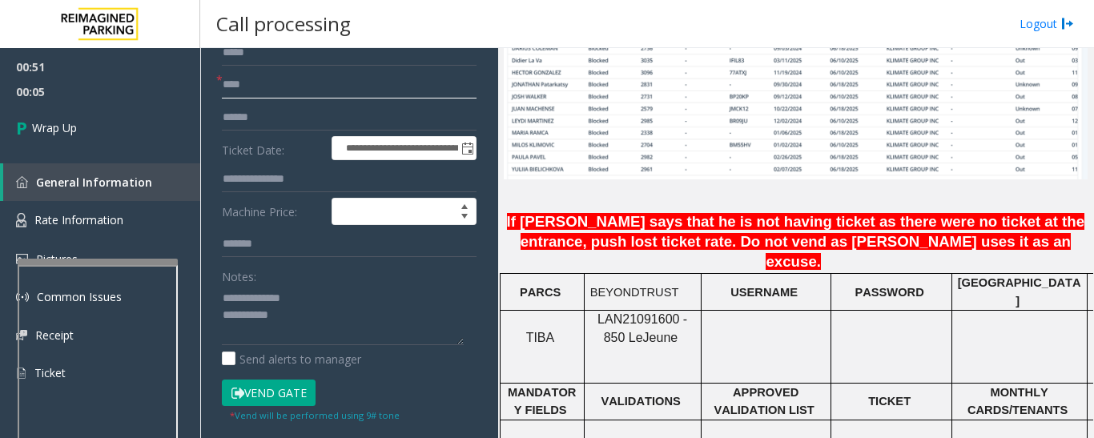
type input "****"
click at [356, 309] on textarea at bounding box center [343, 315] width 242 height 60
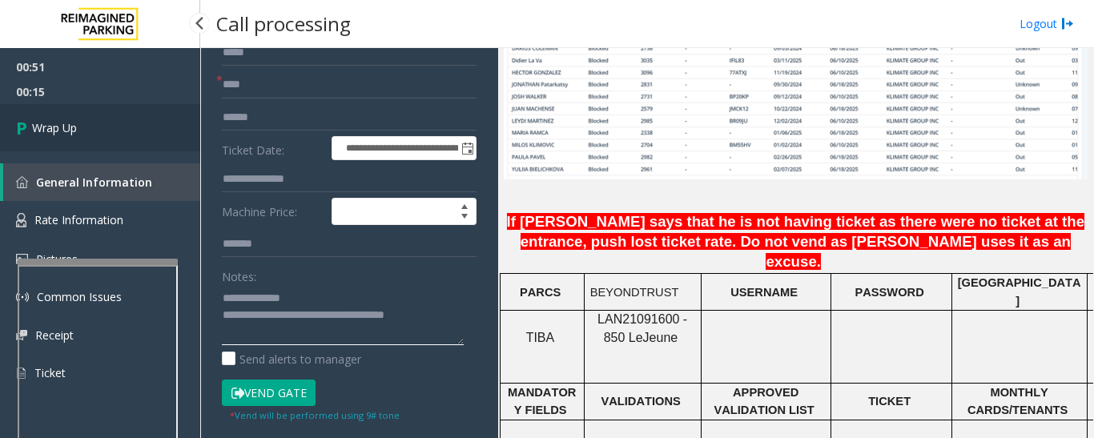
type textarea "**********"
click at [113, 119] on link "Wrap Up" at bounding box center [100, 127] width 200 height 47
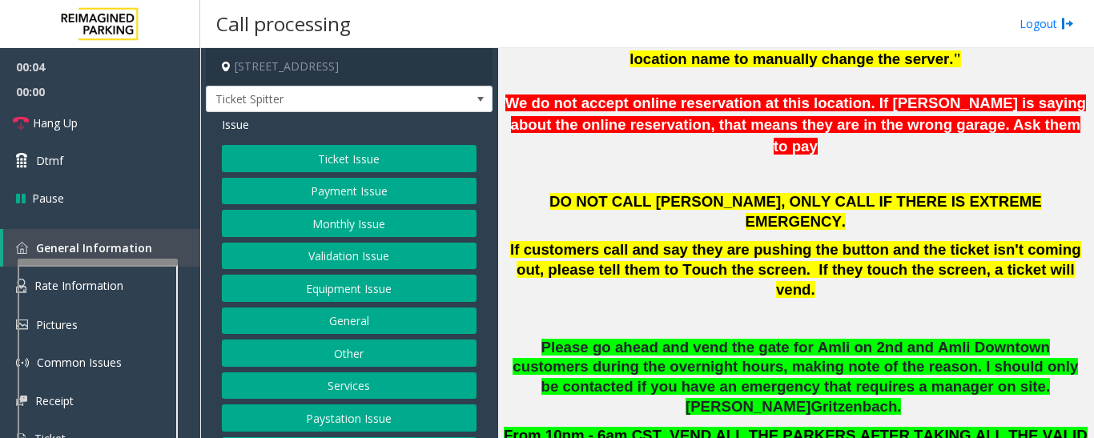
scroll to position [641, 0]
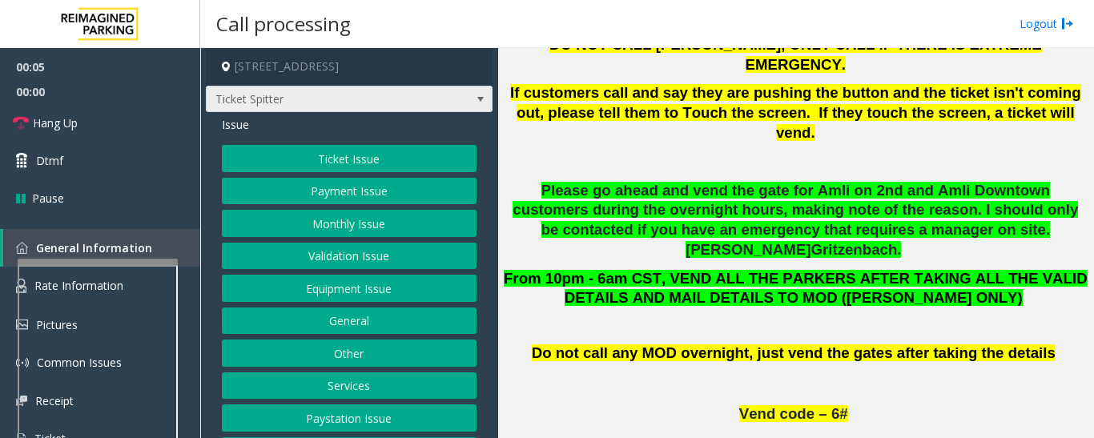
click at [385, 112] on span "Ticket Spitter" at bounding box center [349, 99] width 287 height 27
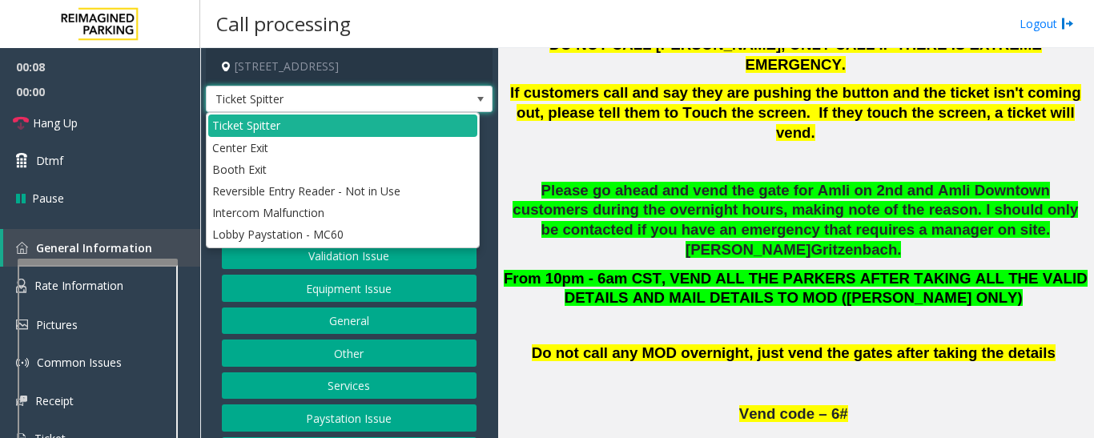
click at [393, 105] on span "Ticket Spitter" at bounding box center [321, 100] width 228 height 26
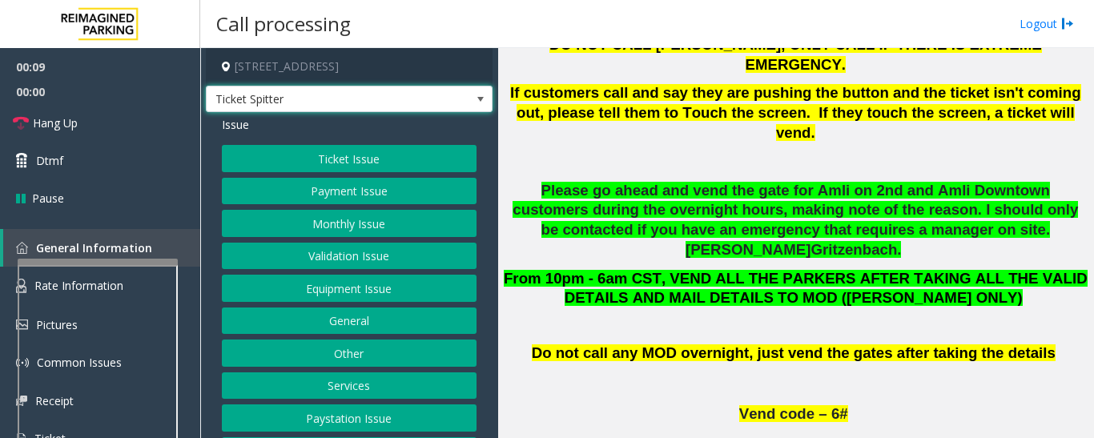
scroll to position [160, 0]
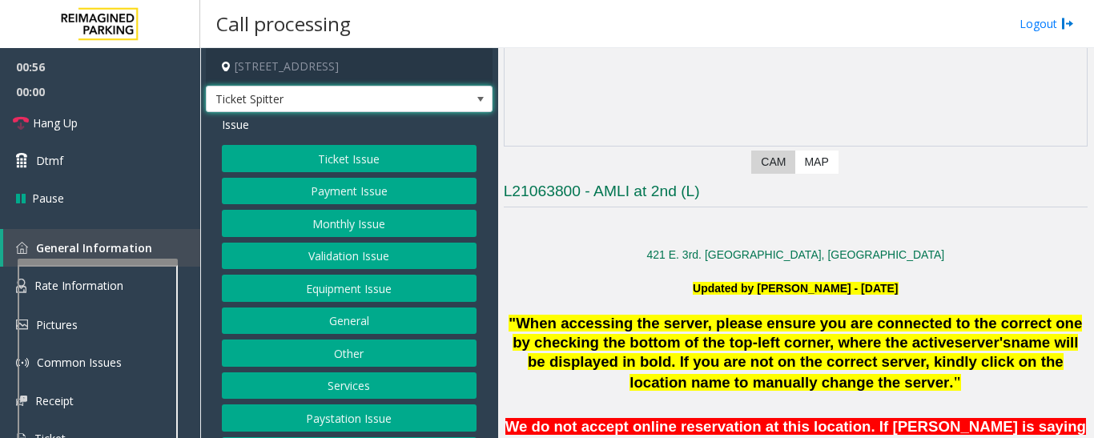
click at [383, 159] on button "Ticket Issue" at bounding box center [349, 158] width 255 height 27
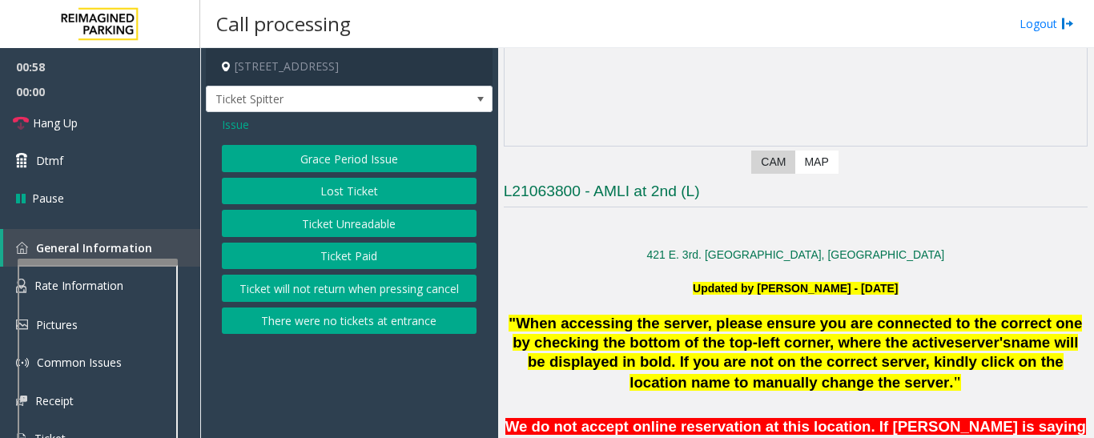
click at [373, 194] on button "Lost Ticket" at bounding box center [349, 191] width 255 height 27
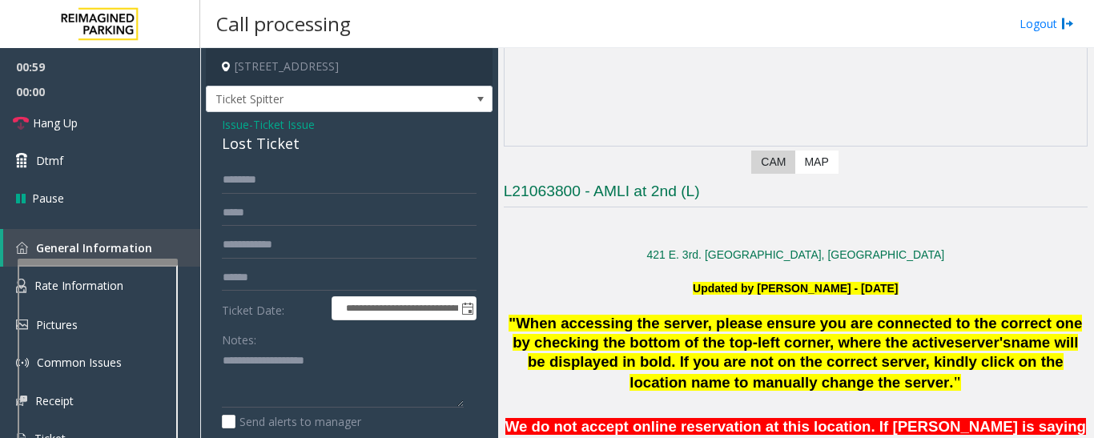
click at [237, 142] on div "Lost Ticket" at bounding box center [349, 144] width 255 height 22
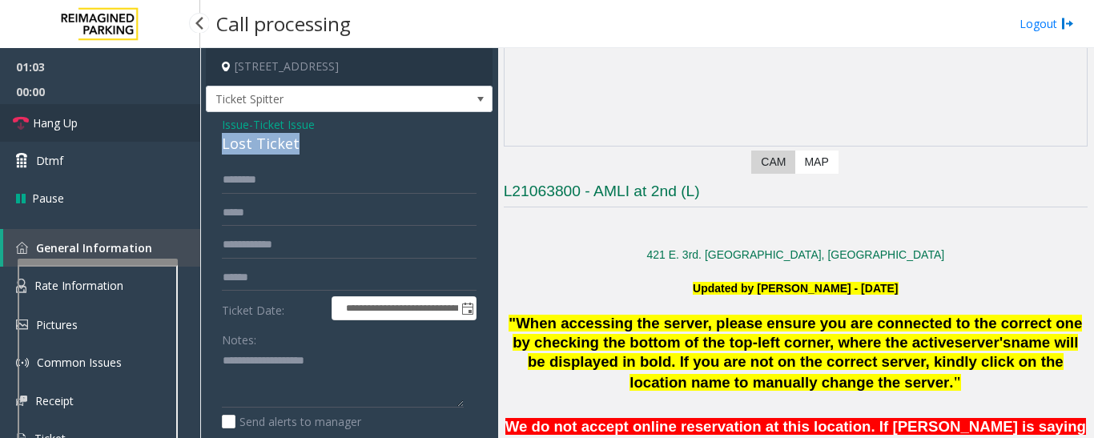
click at [72, 131] on link "Hang Up" at bounding box center [100, 123] width 200 height 38
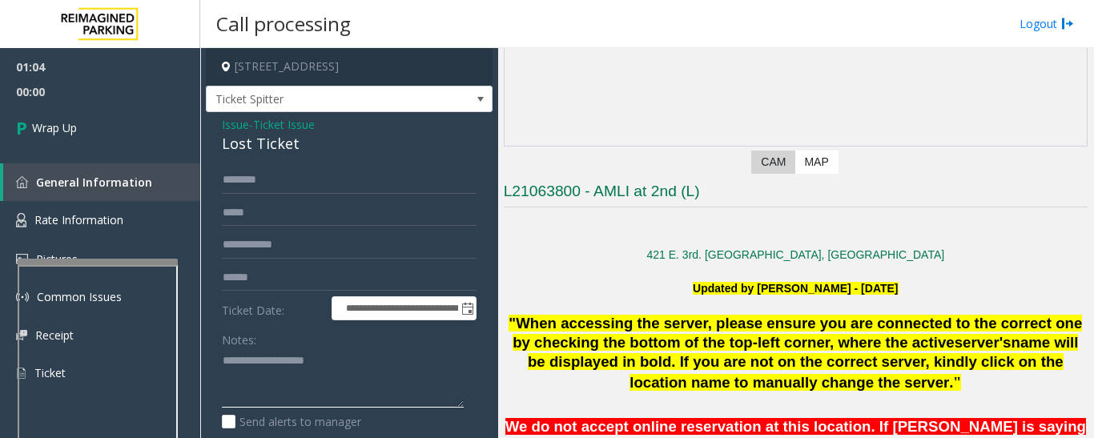
click at [259, 356] on textarea at bounding box center [343, 378] width 242 height 60
click at [230, 143] on div "Lost Ticket" at bounding box center [349, 144] width 255 height 22
click at [288, 341] on div "Notes:" at bounding box center [349, 367] width 255 height 83
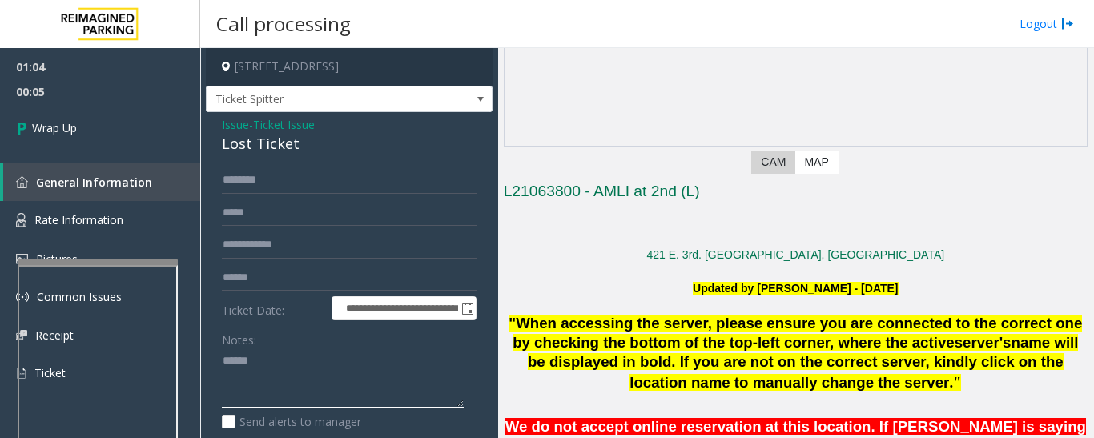
click at [289, 356] on textarea at bounding box center [343, 378] width 242 height 60
paste textarea "**********"
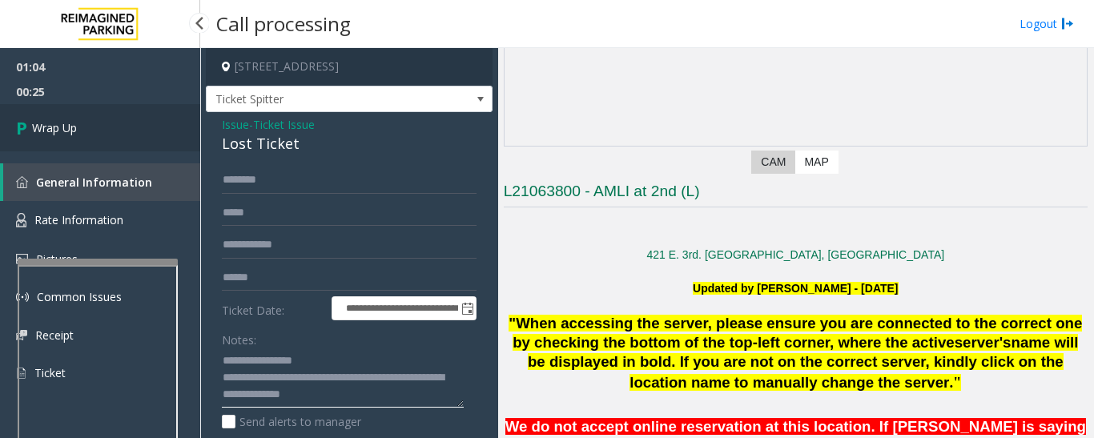
type textarea "**********"
click at [60, 116] on link "Wrap Up" at bounding box center [100, 127] width 200 height 47
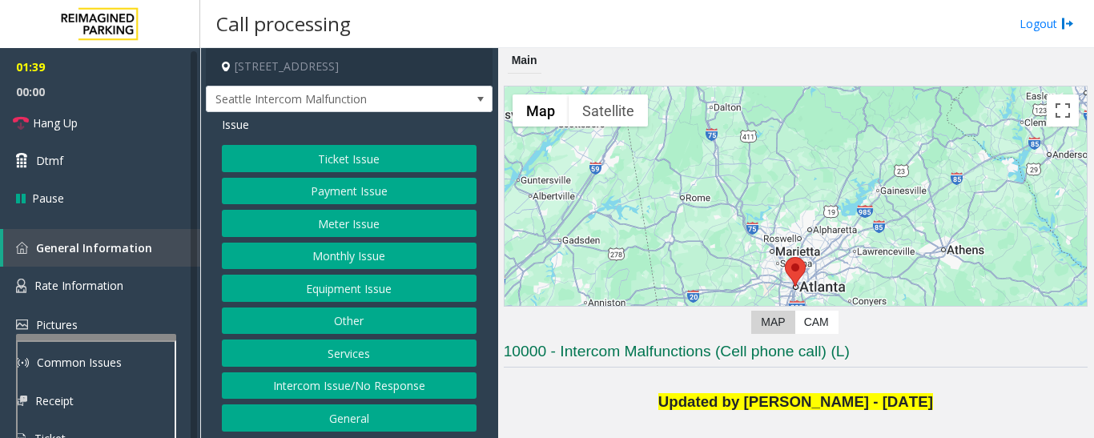
click at [119, 337] on div at bounding box center [96, 337] width 160 height 6
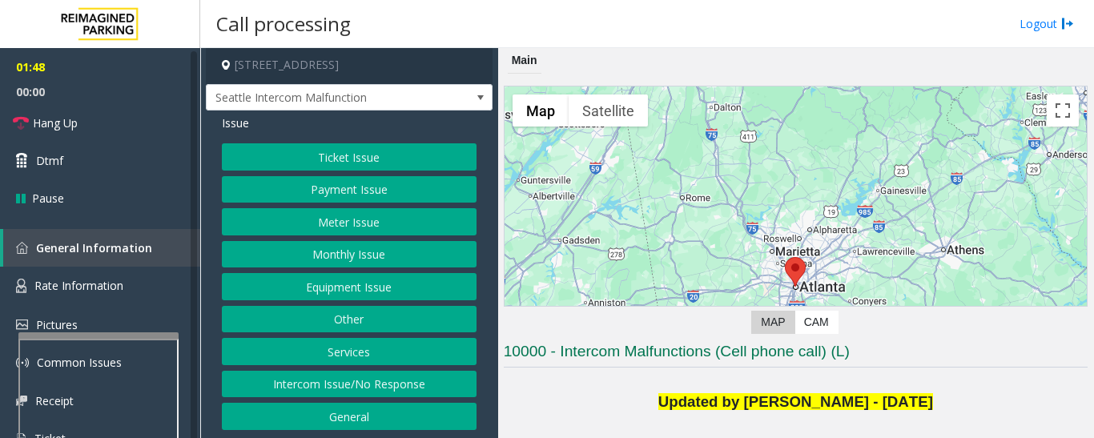
scroll to position [15, 0]
click at [361, 349] on button "Services" at bounding box center [349, 351] width 255 height 27
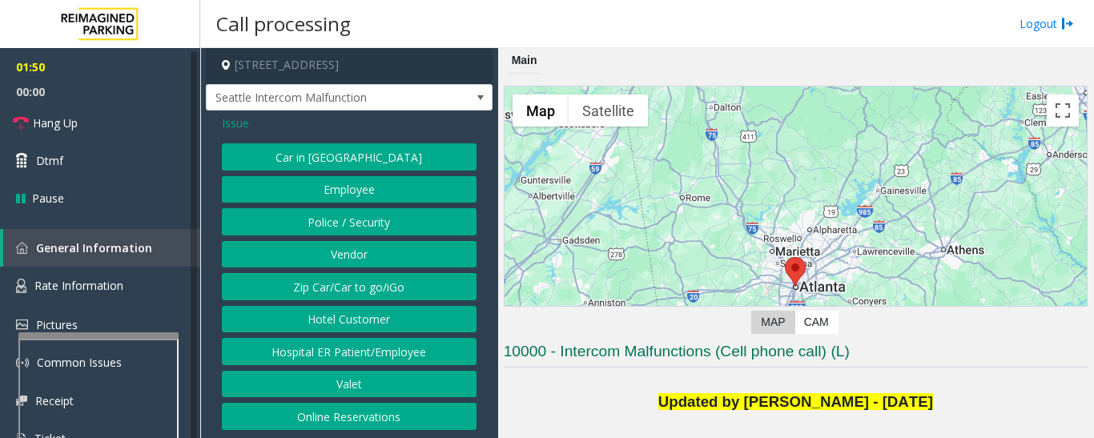
click at [373, 411] on button "Online Reservations" at bounding box center [349, 416] width 255 height 27
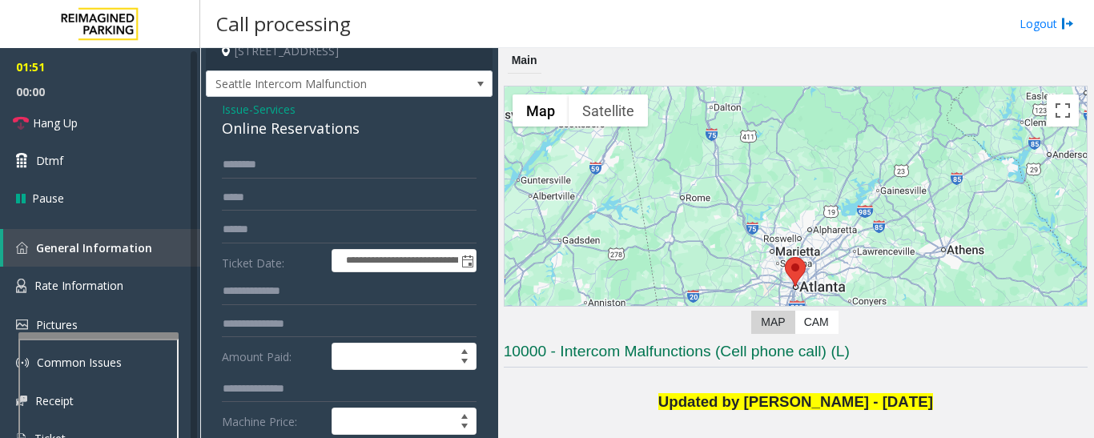
click at [322, 139] on div "Online Reservations" at bounding box center [349, 129] width 255 height 22
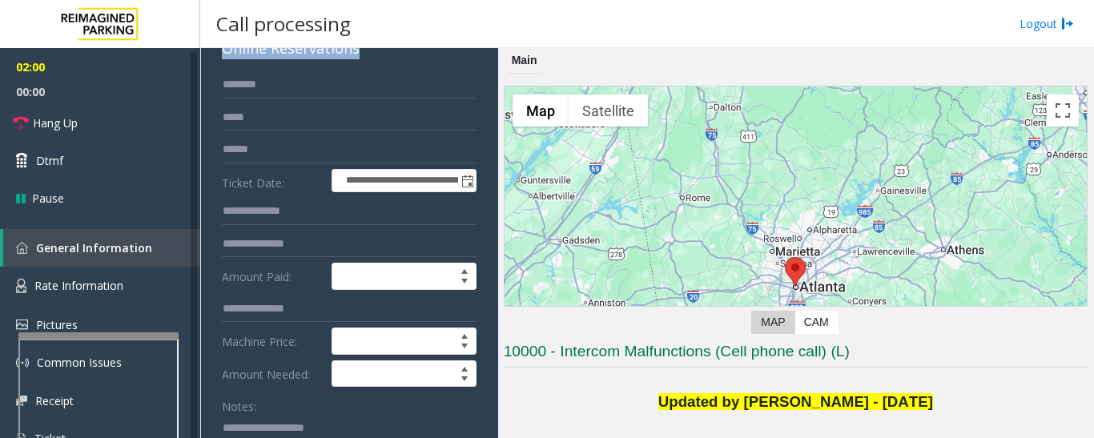
scroll to position [256, 0]
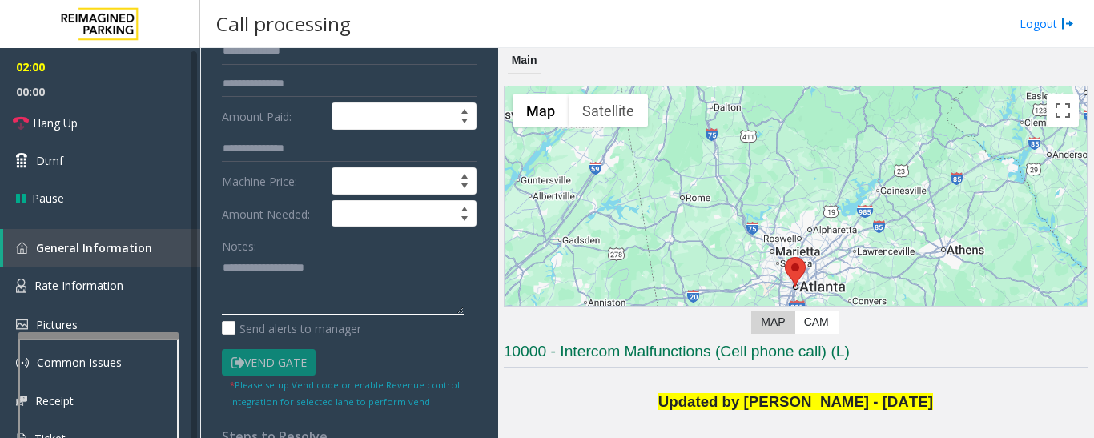
click at [359, 308] on textarea at bounding box center [343, 285] width 242 height 60
paste textarea "**********"
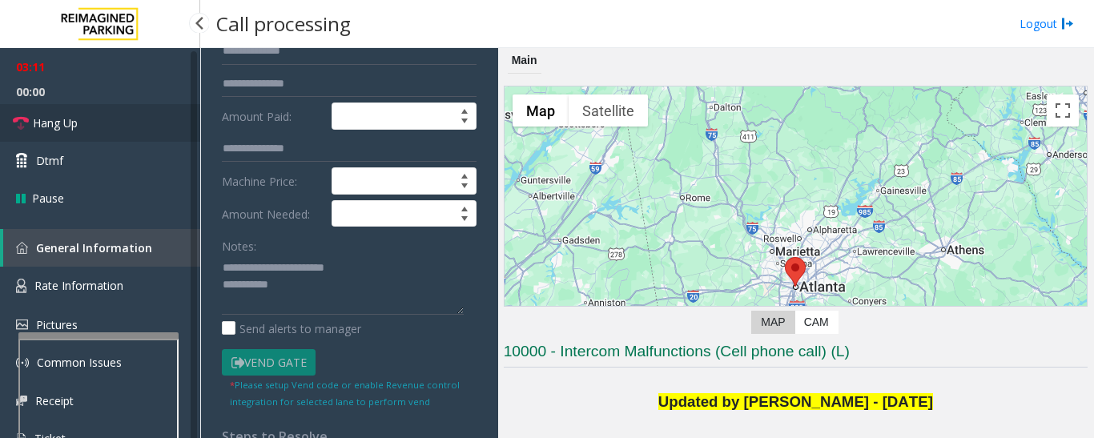
click at [89, 118] on link "Hang Up" at bounding box center [100, 123] width 200 height 38
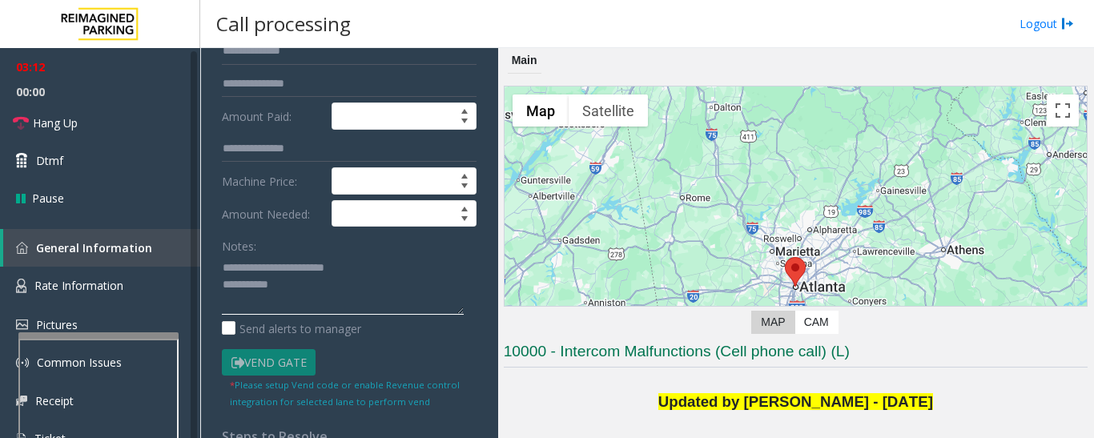
click at [374, 315] on textarea at bounding box center [343, 285] width 242 height 60
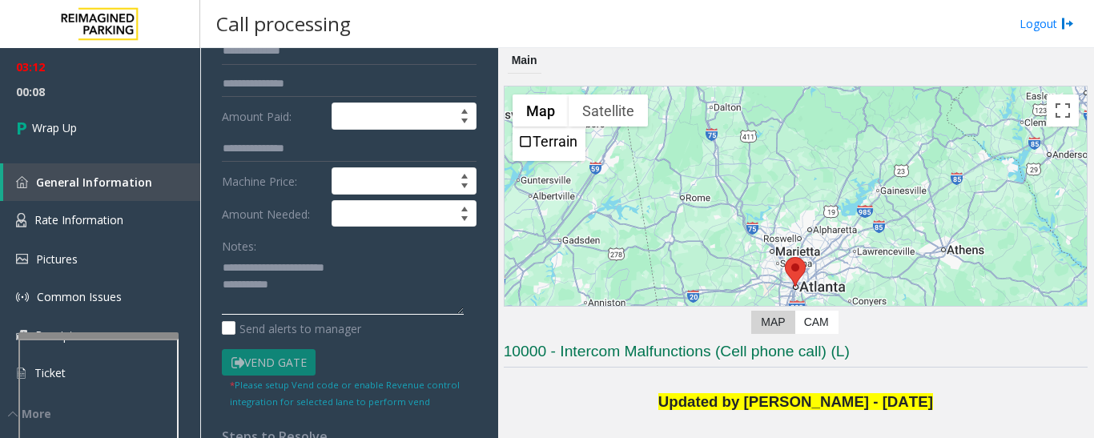
click at [333, 308] on textarea at bounding box center [343, 285] width 242 height 60
paste textarea "**********"
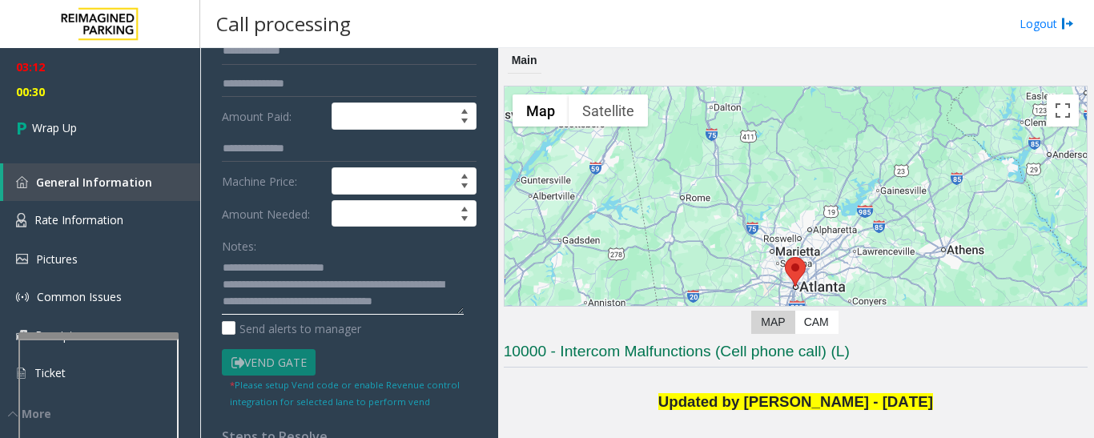
drag, startPoint x: 277, startPoint y: 322, endPoint x: 256, endPoint y: 306, distance: 26.3
click at [256, 306] on textarea at bounding box center [343, 285] width 242 height 60
click at [287, 312] on textarea at bounding box center [343, 285] width 242 height 60
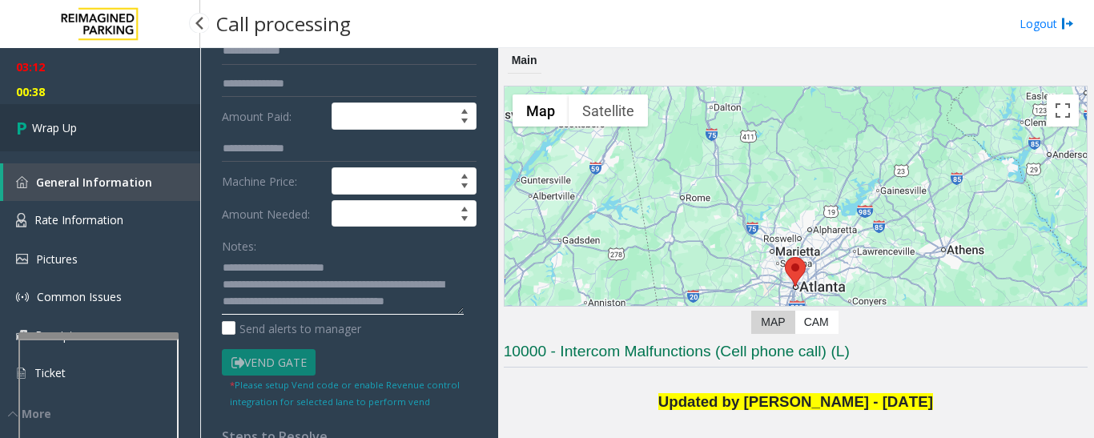
type textarea "**********"
click at [26, 127] on icon at bounding box center [24, 128] width 16 height 26
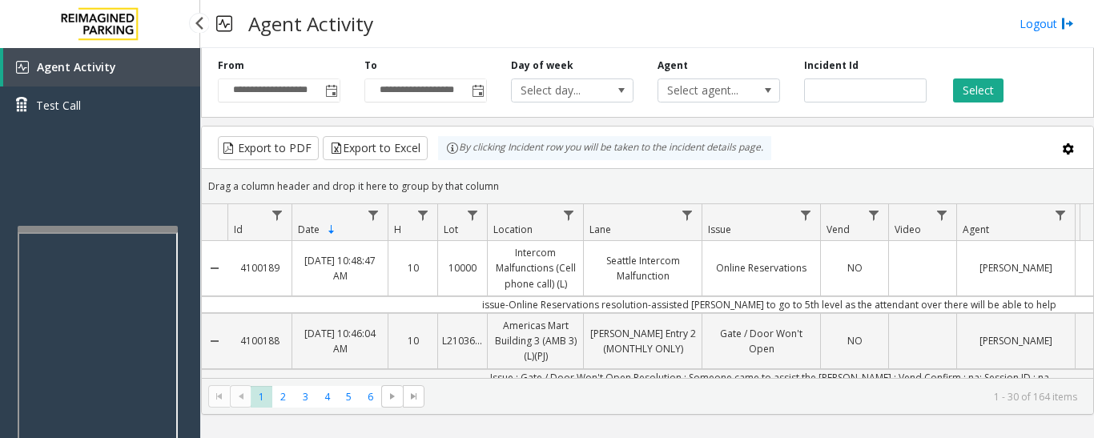
click at [67, 211] on app-root "**********" at bounding box center [547, 219] width 1094 height 438
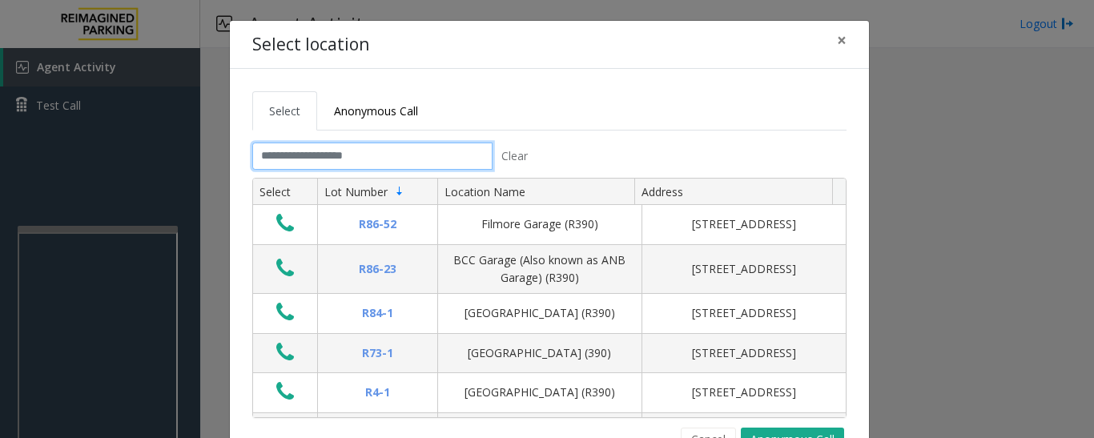
click at [382, 153] on input "text" at bounding box center [372, 156] width 240 height 27
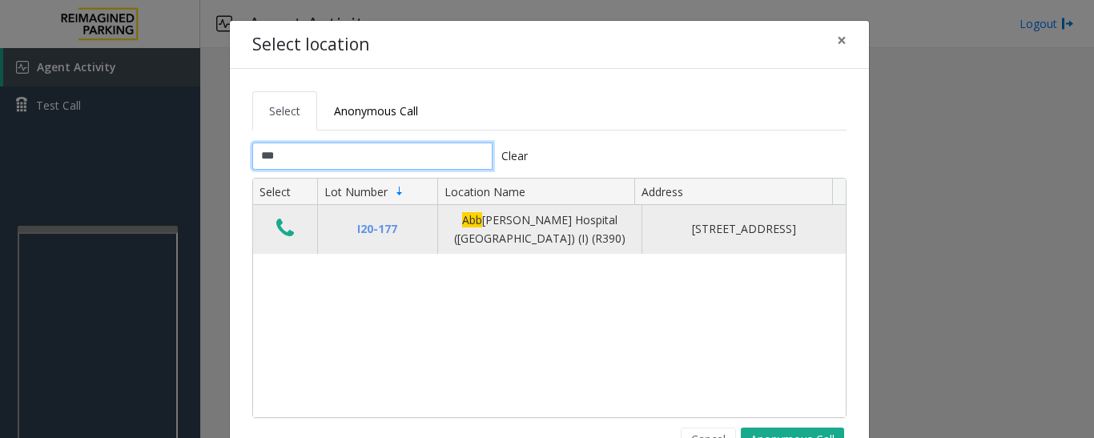
type input "***"
click at [281, 229] on icon "Data table" at bounding box center [285, 228] width 18 height 22
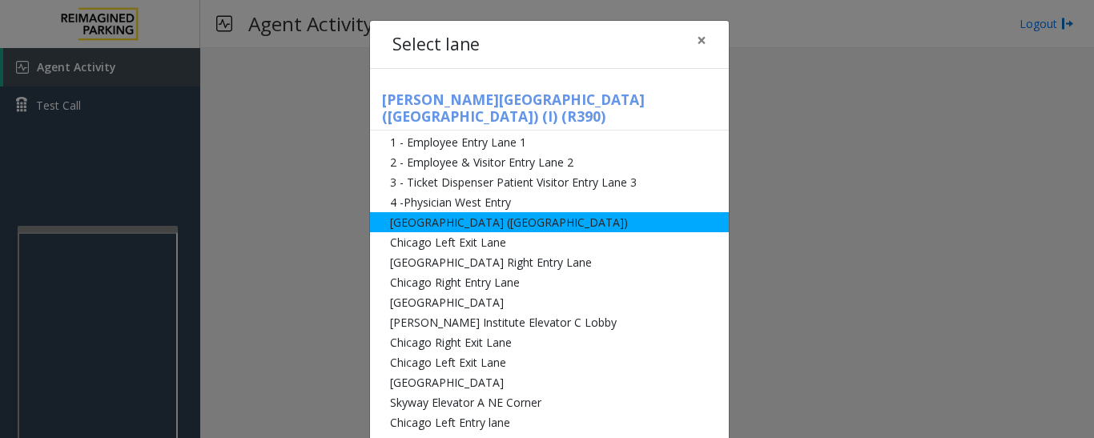
click at [381, 212] on li "[GEOGRAPHIC_DATA] ([GEOGRAPHIC_DATA])" at bounding box center [549, 222] width 359 height 20
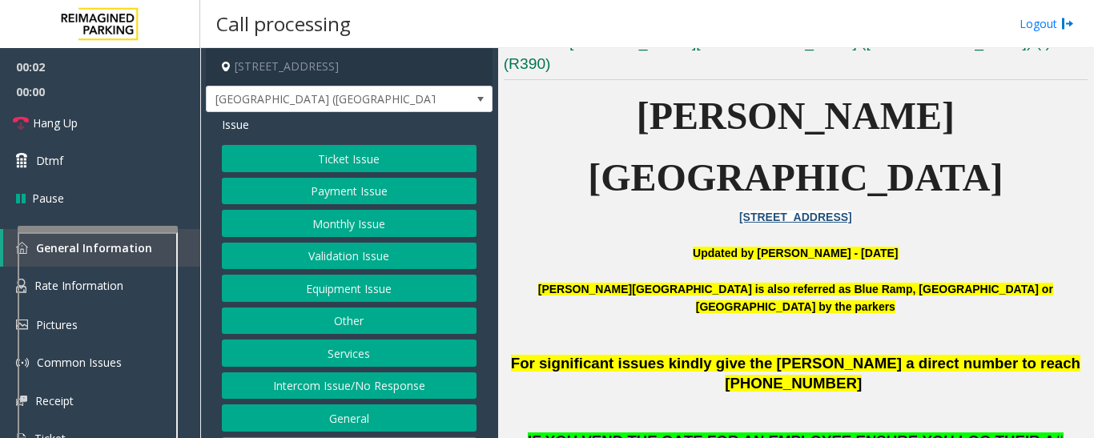
scroll to position [401, 0]
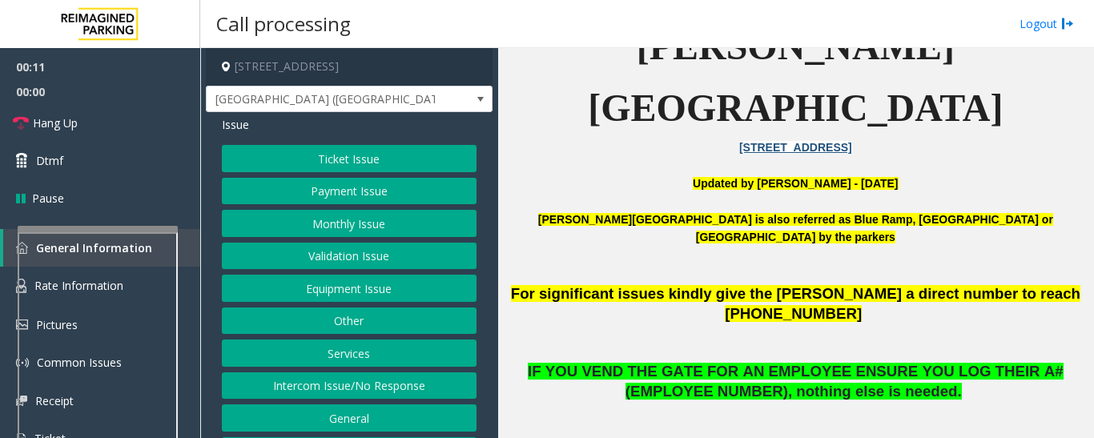
scroll to position [561, 0]
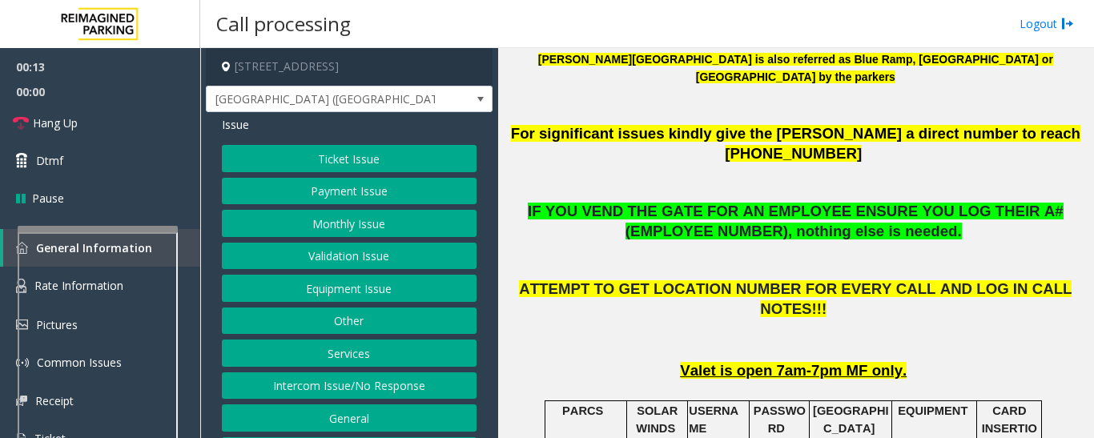
click at [319, 187] on button "Payment Issue" at bounding box center [349, 191] width 255 height 27
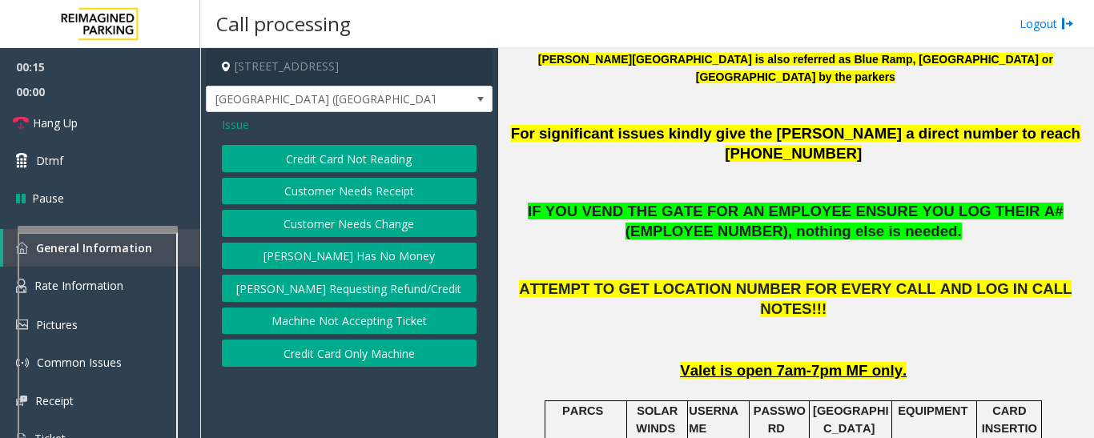
click at [323, 165] on button "Credit Card Not Reading" at bounding box center [349, 158] width 255 height 27
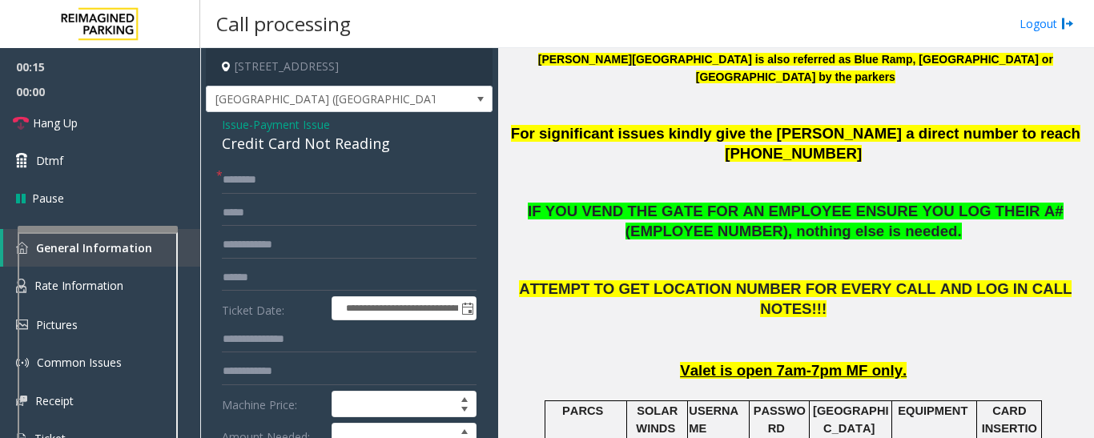
click at [281, 151] on div "Credit Card Not Reading" at bounding box center [349, 144] width 255 height 22
copy div "Credit Card Not Reading"
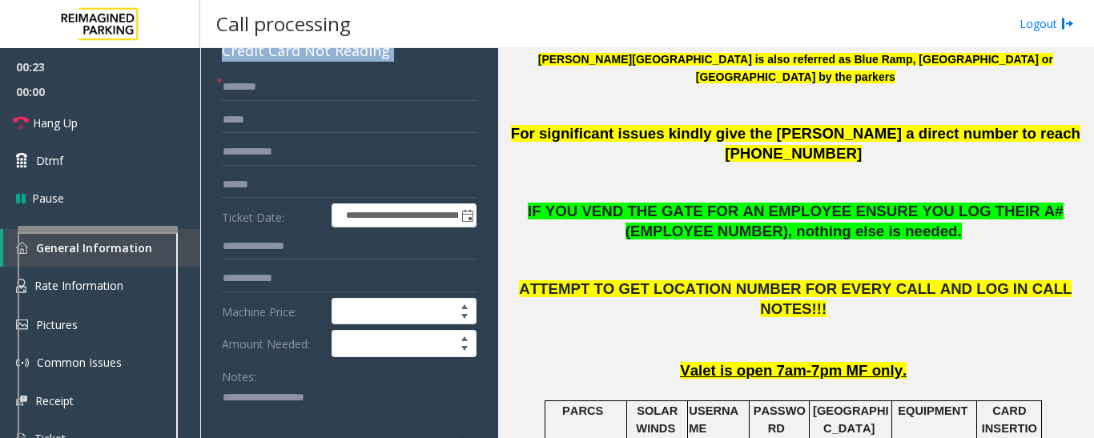
scroll to position [160, 0]
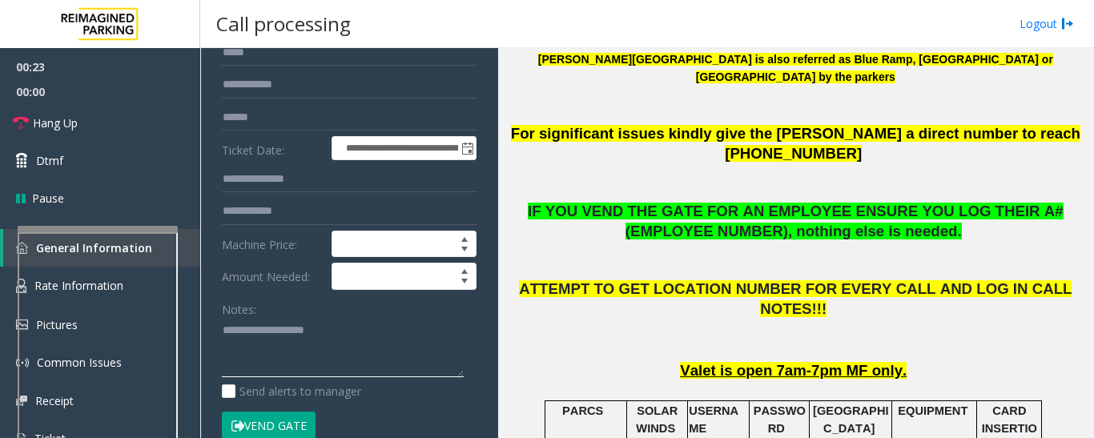
click at [307, 362] on textarea at bounding box center [343, 348] width 242 height 60
paste textarea "**********"
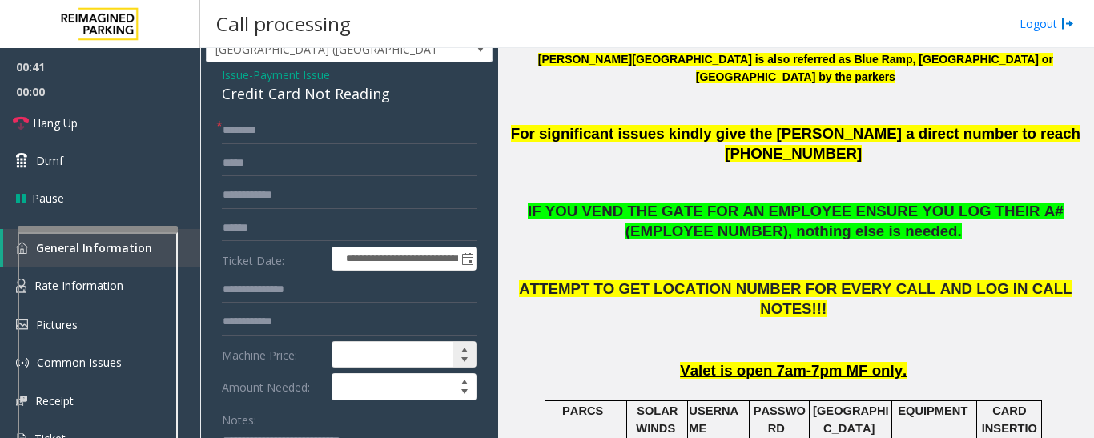
scroll to position [0, 0]
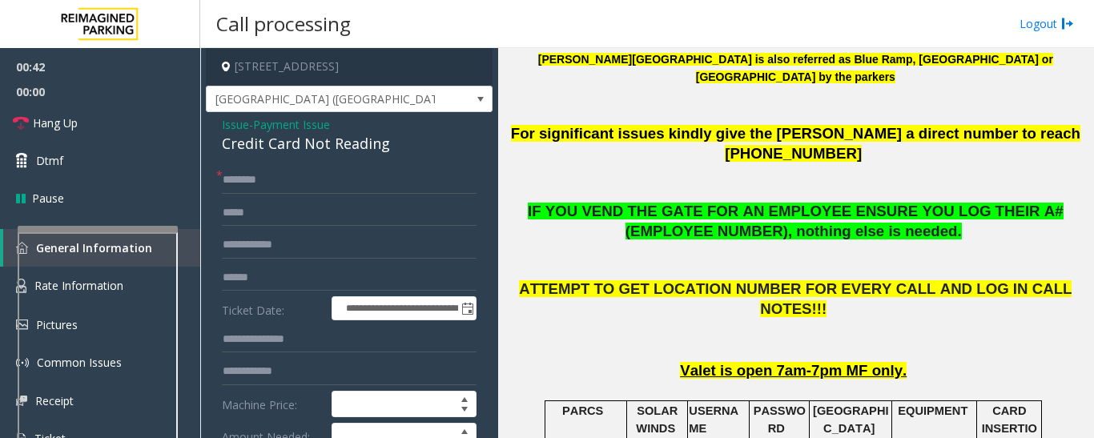
type textarea "**********"
click at [317, 183] on input "text" at bounding box center [349, 180] width 255 height 27
click at [329, 176] on input "text" at bounding box center [349, 180] width 255 height 27
click at [348, 169] on input "text" at bounding box center [349, 180] width 255 height 27
type input "*****"
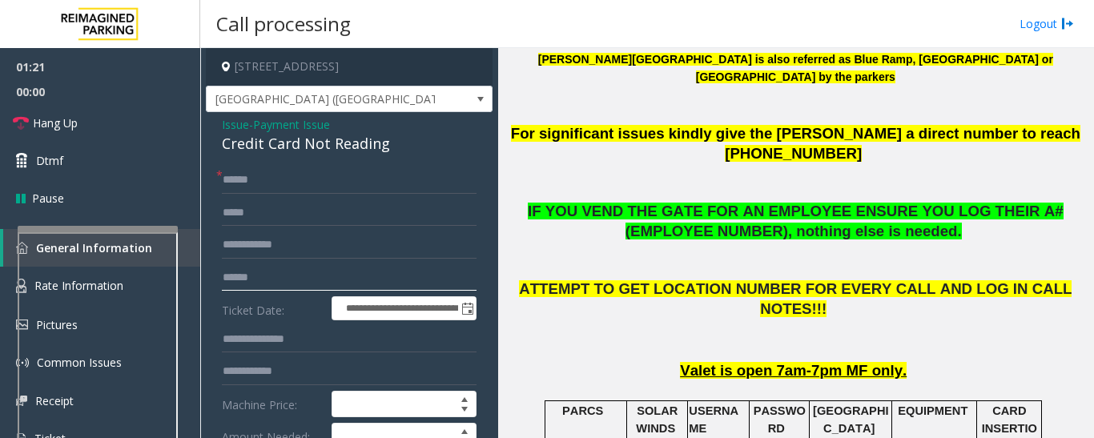
click at [312, 275] on input "text" at bounding box center [349, 277] width 255 height 27
click at [261, 276] on input "*******" at bounding box center [349, 277] width 255 height 27
click at [345, 271] on input "********" at bounding box center [349, 277] width 255 height 27
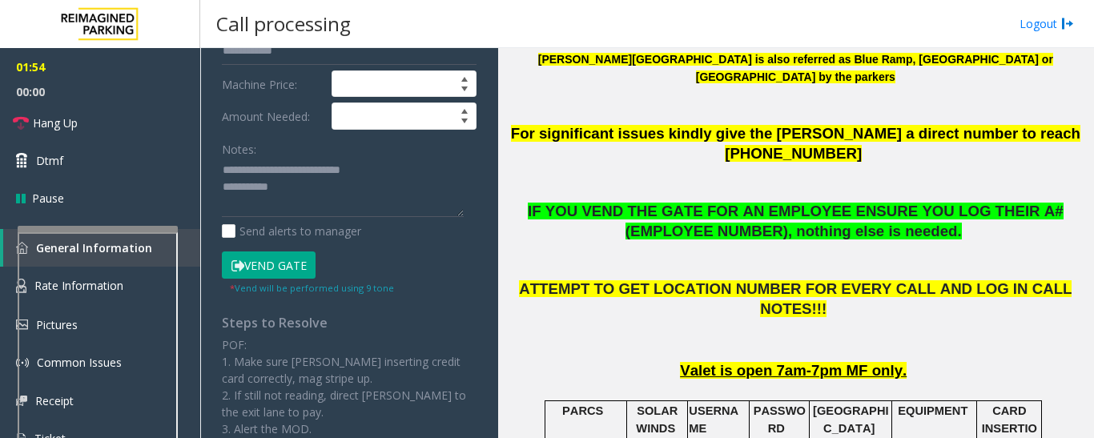
type input "*********"
click at [271, 267] on button "Vend Gate" at bounding box center [269, 265] width 94 height 27
click at [329, 176] on textarea at bounding box center [343, 188] width 242 height 60
click at [375, 191] on textarea at bounding box center [343, 188] width 242 height 60
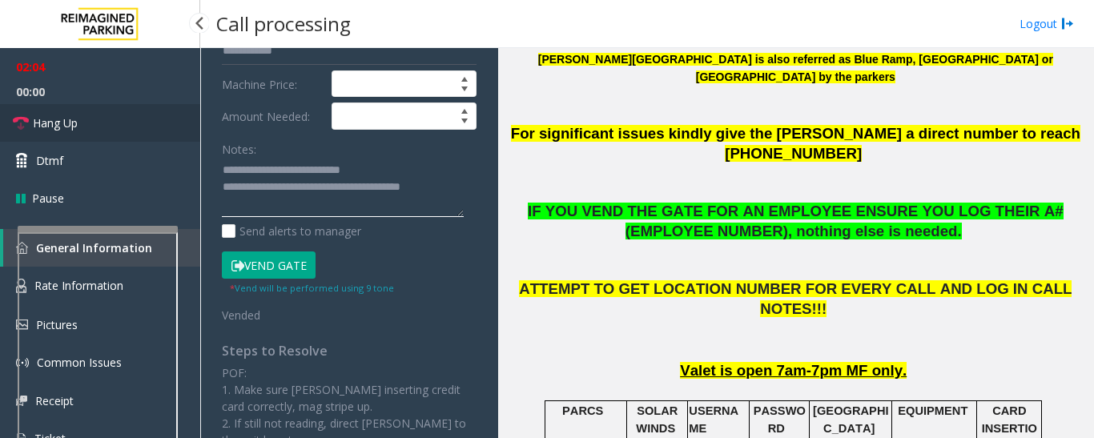
type textarea "**********"
click at [45, 110] on link "Hang Up" at bounding box center [100, 123] width 200 height 38
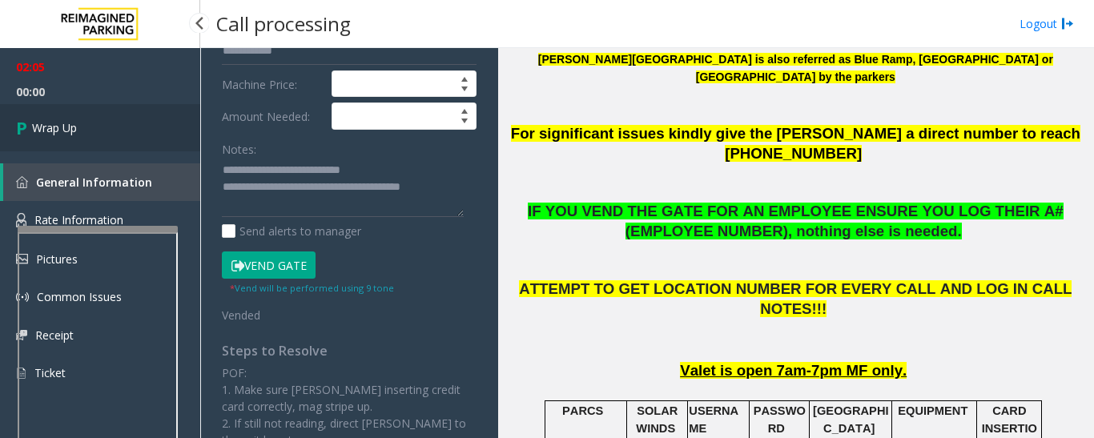
click at [68, 122] on span "Wrap Up" at bounding box center [54, 127] width 45 height 17
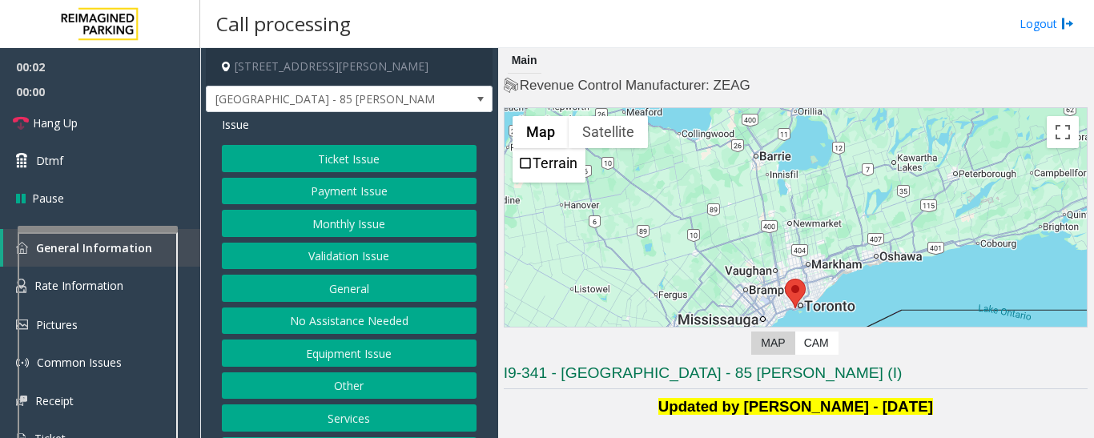
click at [393, 260] on button "Validation Issue" at bounding box center [349, 256] width 255 height 27
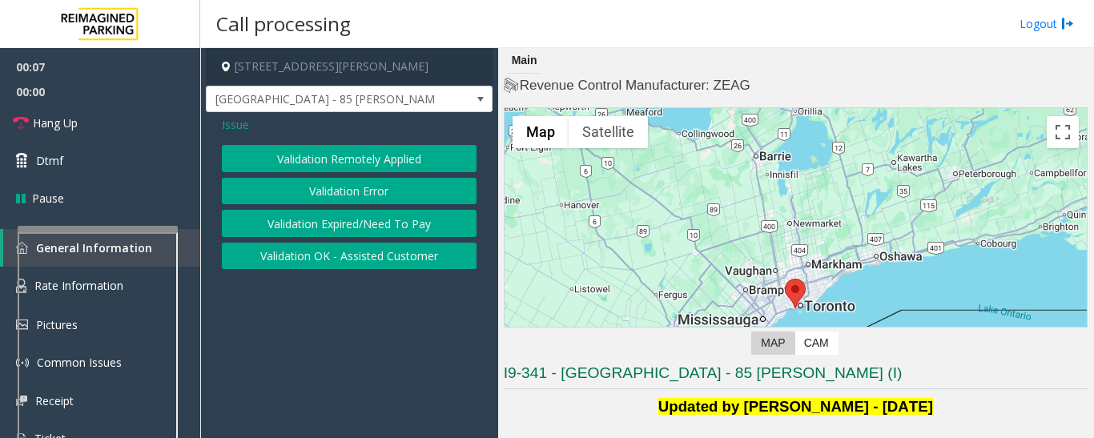
click at [313, 191] on button "Validation Error" at bounding box center [349, 191] width 255 height 27
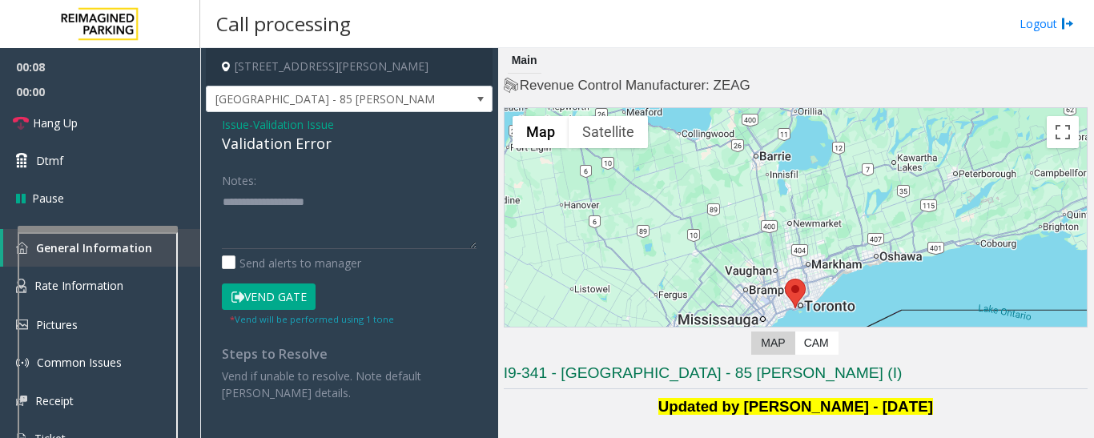
click at [289, 143] on div "Validation Error" at bounding box center [349, 144] width 255 height 22
copy div "Validation Error"
click at [288, 197] on textarea at bounding box center [349, 219] width 255 height 60
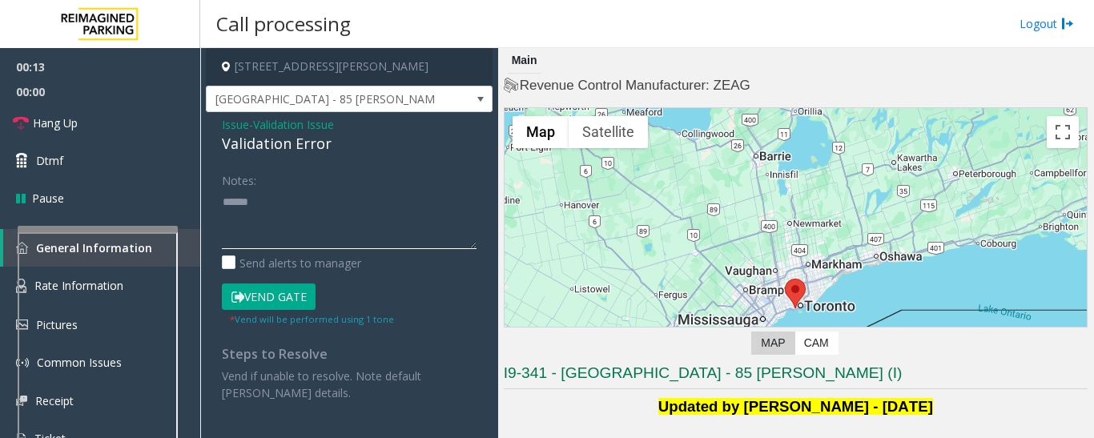
paste textarea "**********"
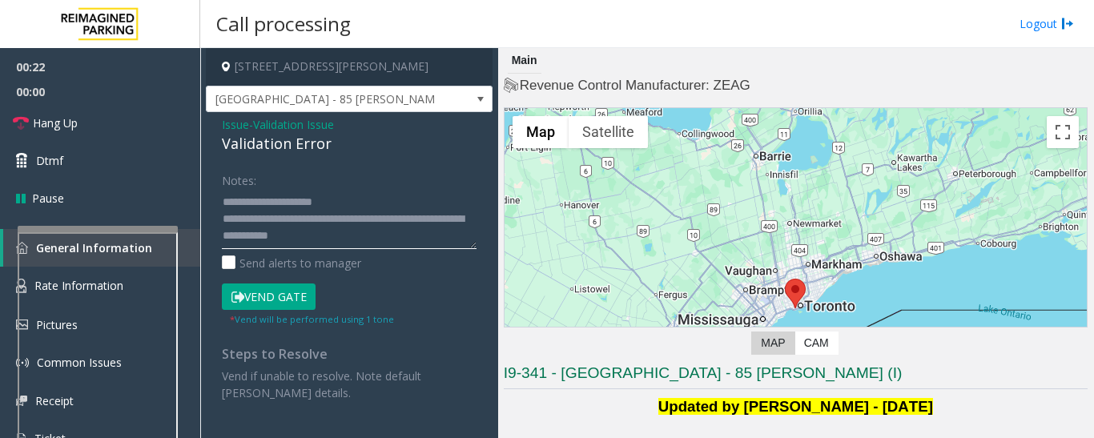
click at [406, 223] on textarea at bounding box center [349, 219] width 255 height 60
click at [393, 242] on textarea at bounding box center [349, 219] width 255 height 60
click at [355, 199] on textarea at bounding box center [349, 219] width 255 height 60
click at [381, 231] on textarea at bounding box center [349, 219] width 255 height 60
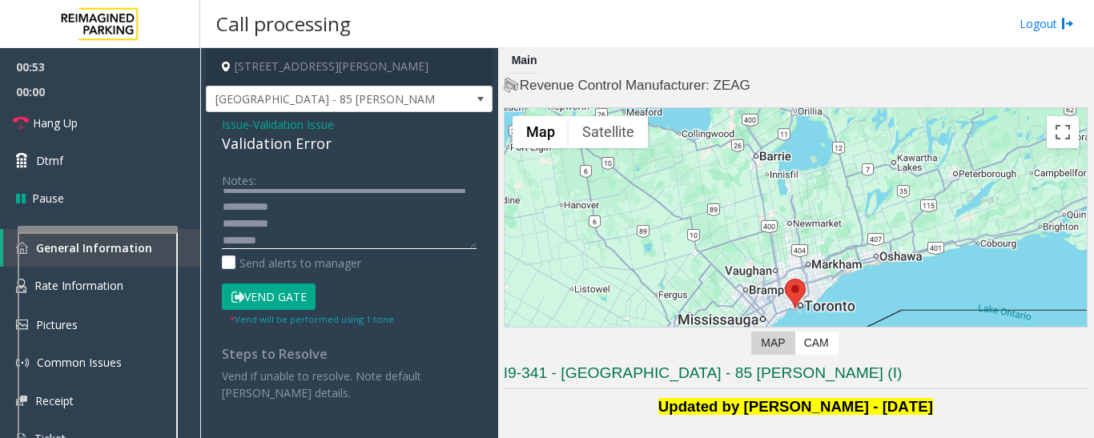
click at [224, 238] on textarea at bounding box center [349, 219] width 255 height 60
drag, startPoint x: 292, startPoint y: 224, endPoint x: 259, endPoint y: 226, distance: 32.9
click at [259, 226] on textarea at bounding box center [349, 219] width 255 height 60
drag, startPoint x: 267, startPoint y: 228, endPoint x: 491, endPoint y: 280, distance: 230.4
click at [491, 280] on div "Issue - Validation Issue Validation Error Notes: Send alerts to manager Vend Ga…" at bounding box center [349, 264] width 287 height 305
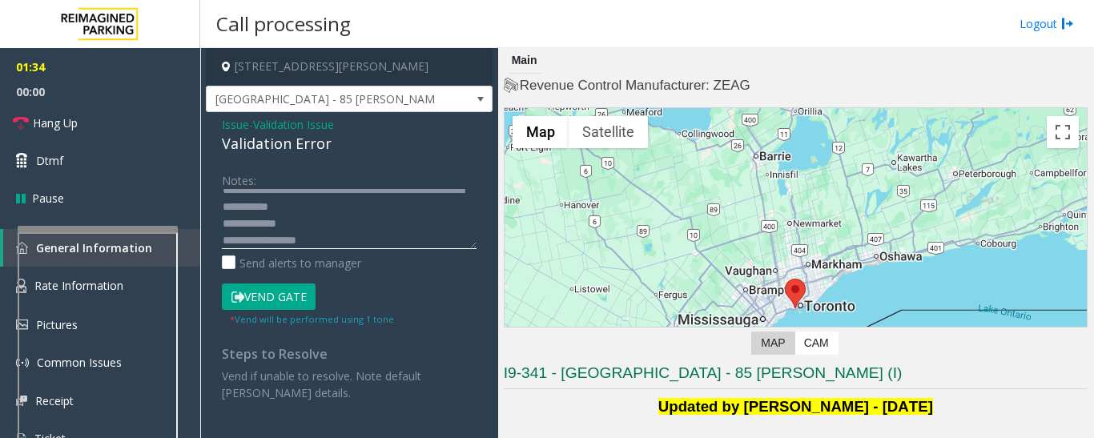
click at [224, 224] on textarea at bounding box center [349, 219] width 255 height 60
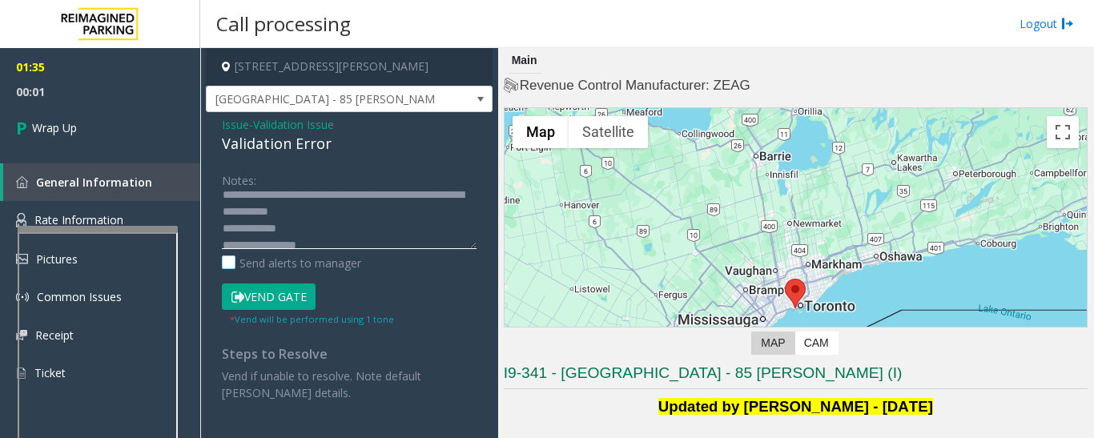
scroll to position [34, 0]
drag, startPoint x: 278, startPoint y: 192, endPoint x: 352, endPoint y: 259, distance: 99.9
click at [352, 259] on div "Notes: Send alerts to manager" at bounding box center [349, 219] width 255 height 105
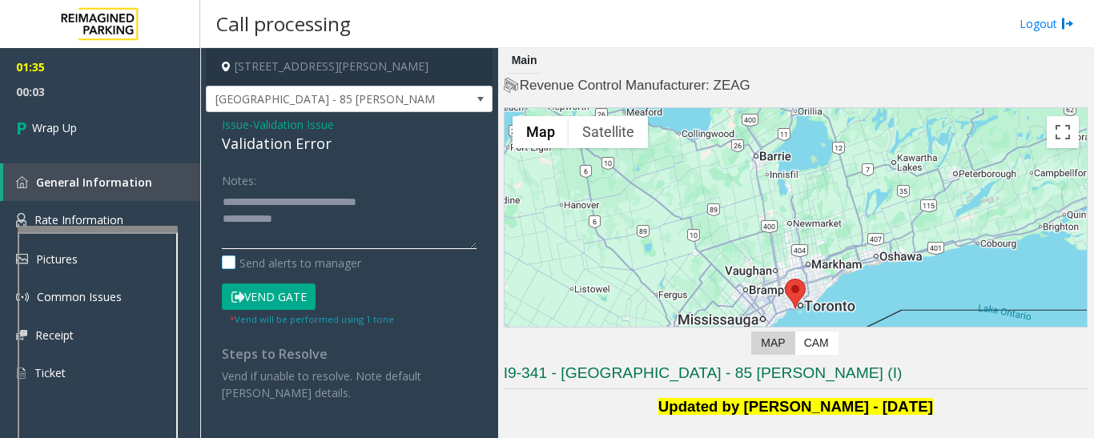
scroll to position [0, 0]
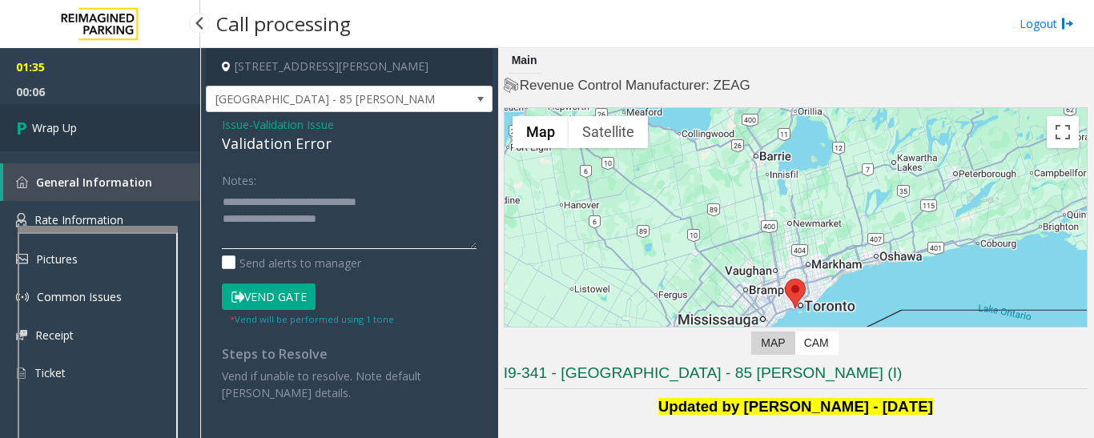
type textarea "**********"
click at [138, 137] on link "Wrap Up" at bounding box center [100, 127] width 200 height 47
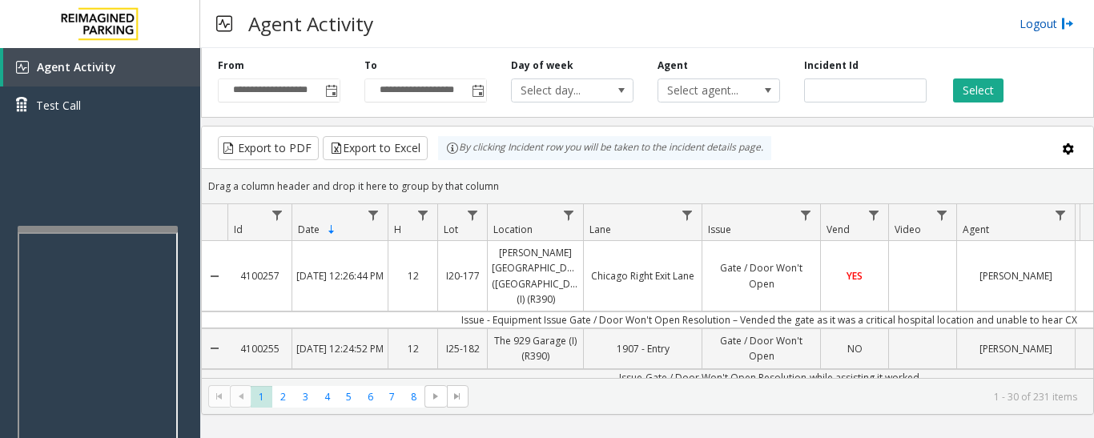
click at [1041, 22] on link "Logout" at bounding box center [1047, 23] width 54 height 17
